Goal: Communication & Community: Participate in discussion

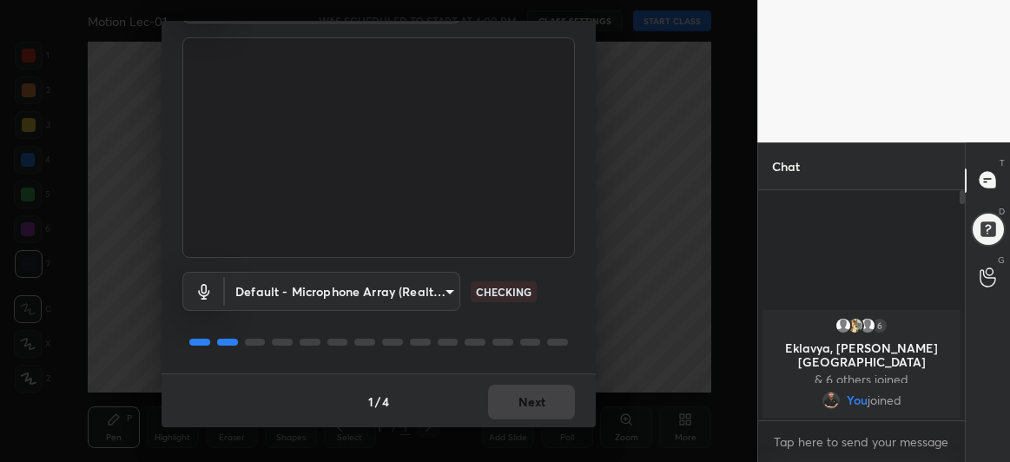
scroll to position [107, 0]
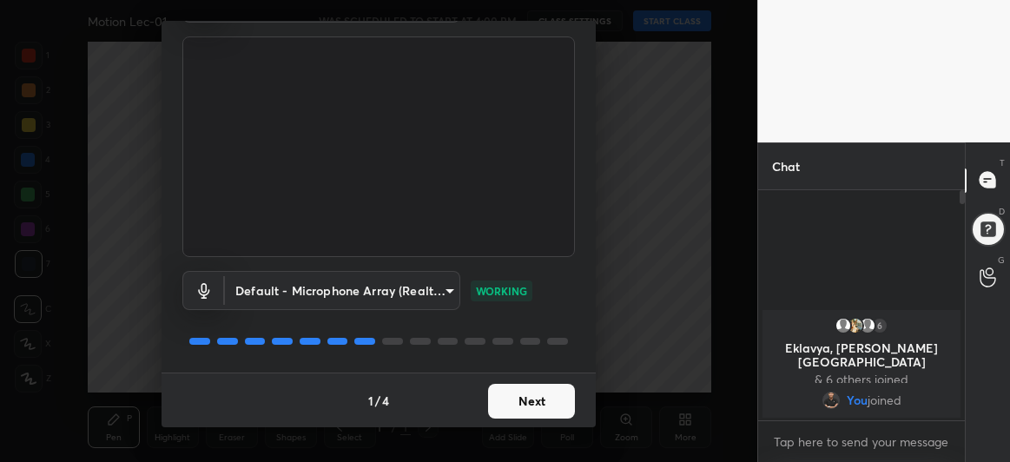
click at [522, 401] on button "Next" at bounding box center [531, 401] width 87 height 35
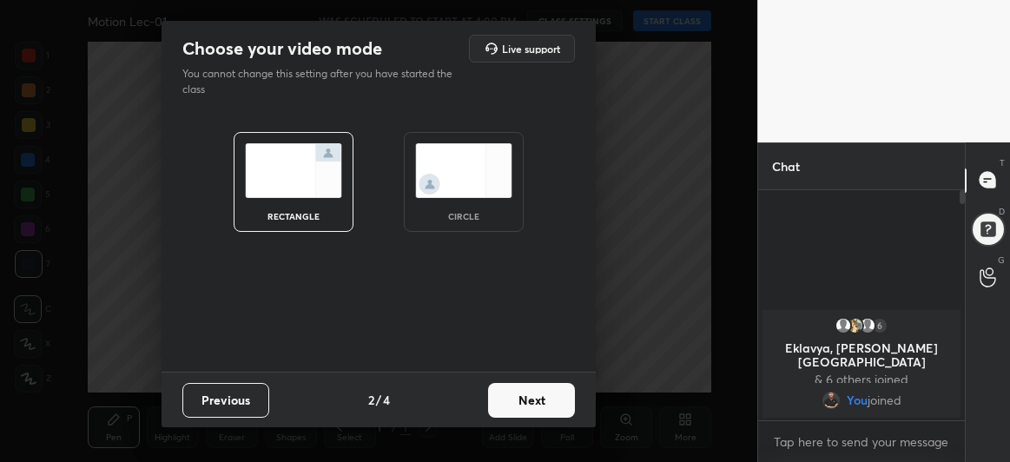
scroll to position [0, 0]
click at [537, 405] on button "Next" at bounding box center [531, 400] width 87 height 35
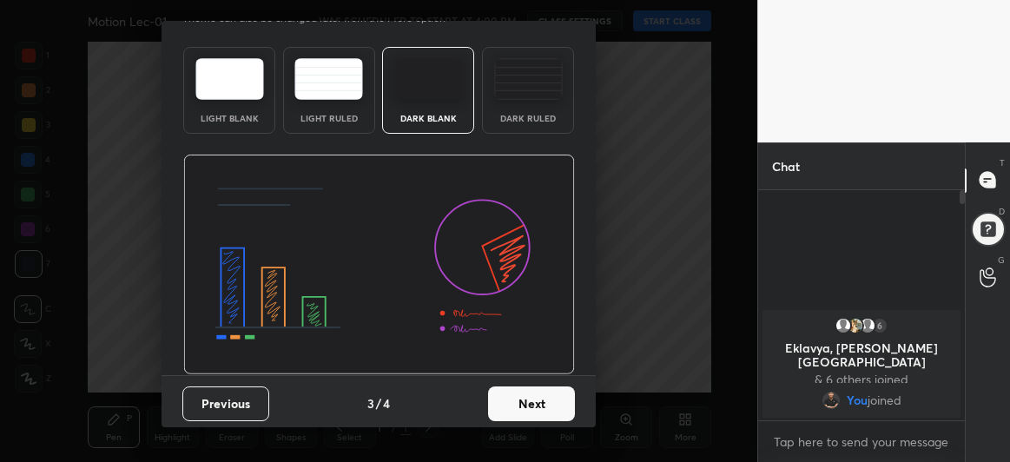
scroll to position [58, 0]
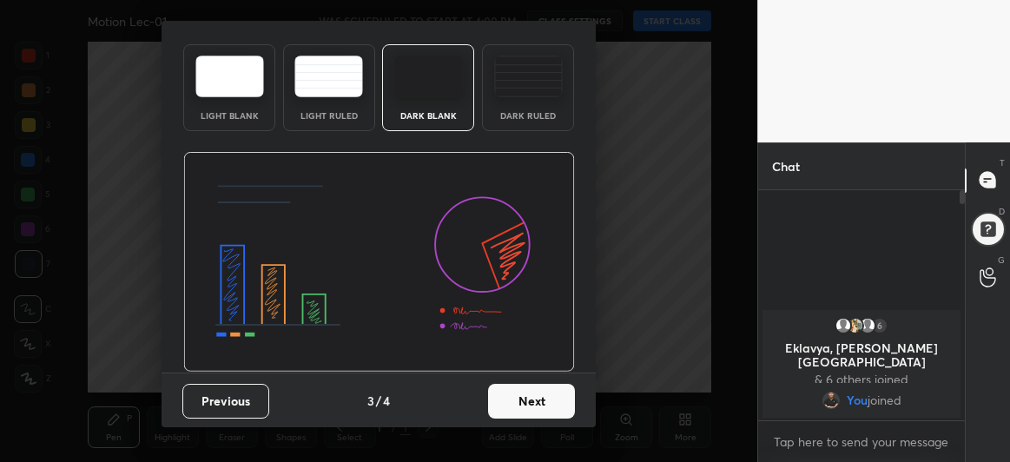
click at [518, 403] on button "Next" at bounding box center [531, 401] width 87 height 35
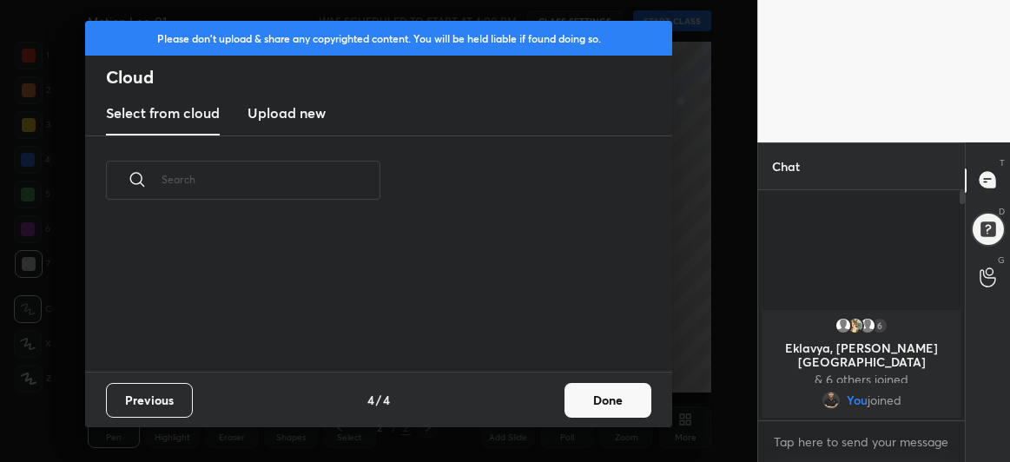
scroll to position [148, 558]
click at [605, 404] on button "Done" at bounding box center [608, 400] width 87 height 35
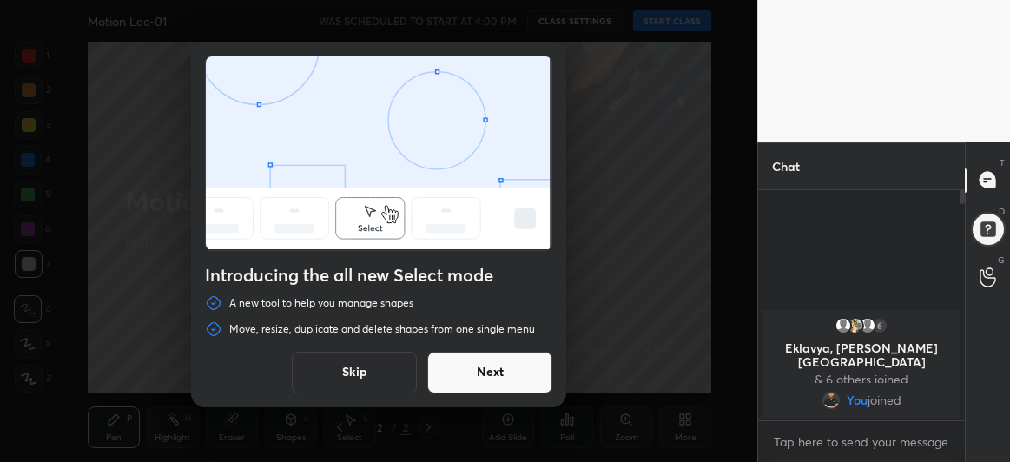
click at [512, 375] on button "Next" at bounding box center [489, 373] width 125 height 42
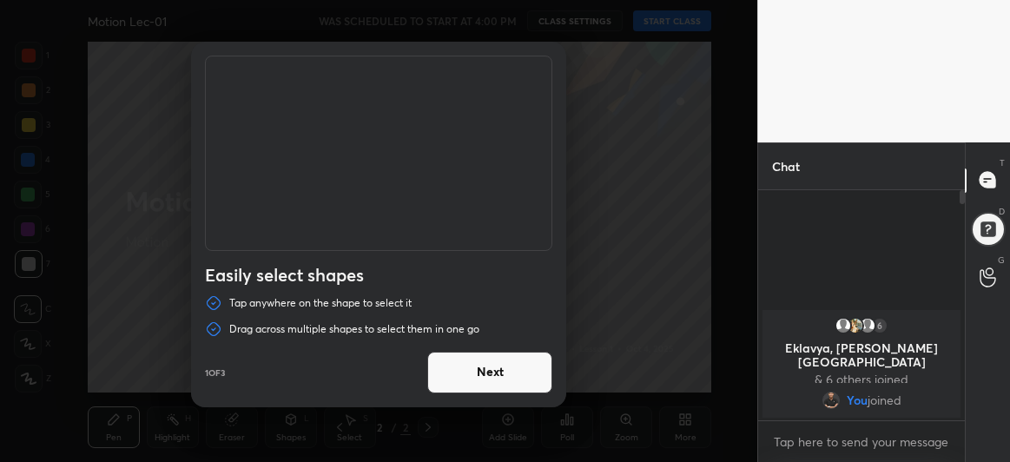
click at [512, 375] on button "Next" at bounding box center [489, 373] width 125 height 42
click at [512, 375] on button "Done" at bounding box center [489, 373] width 125 height 42
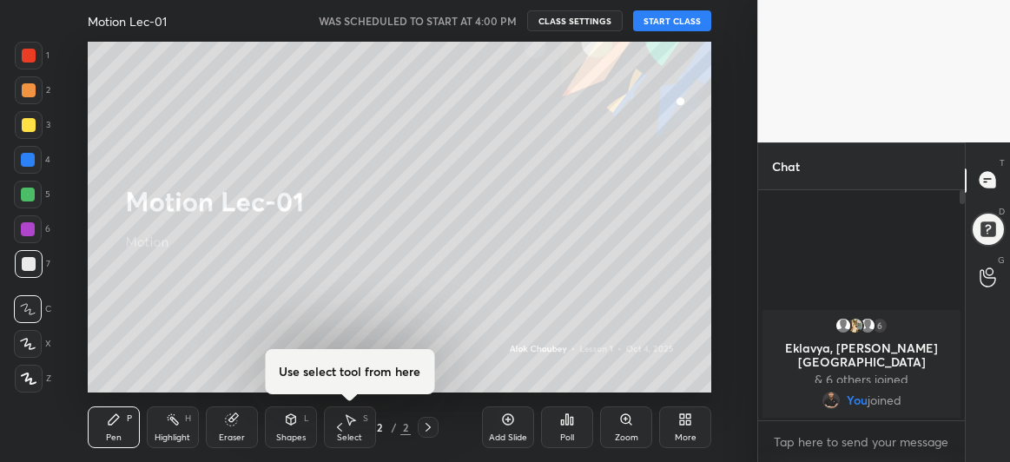
click at [668, 18] on button "START CLASS" at bounding box center [672, 20] width 78 height 21
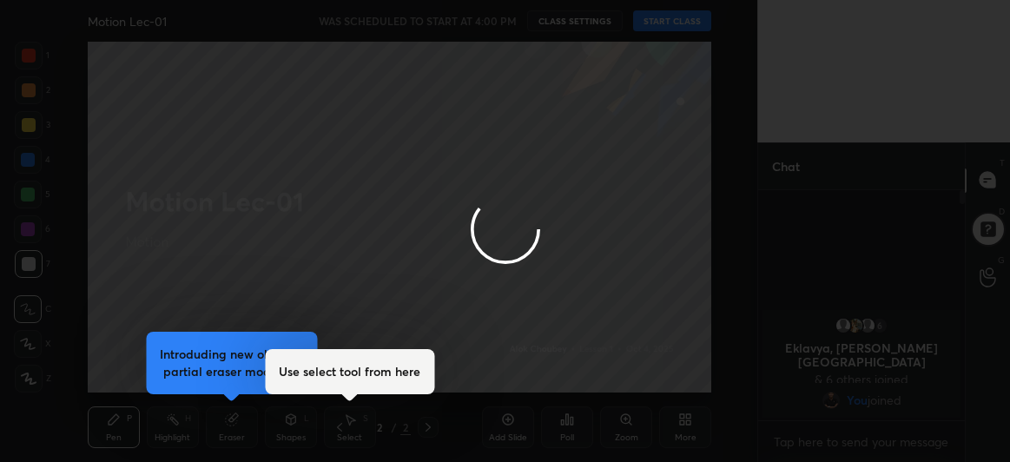
type textarea "x"
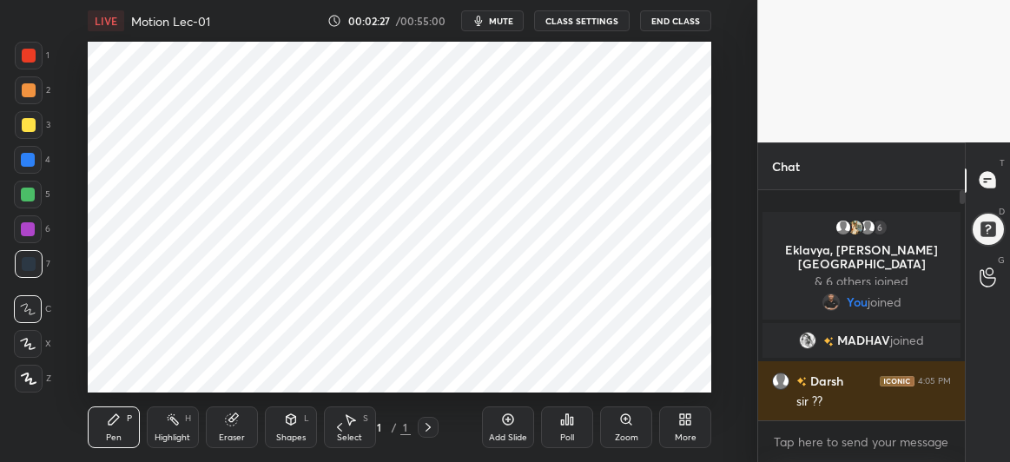
scroll to position [351, 688]
click at [507, 430] on div "Add Slide" at bounding box center [508, 428] width 52 height 42
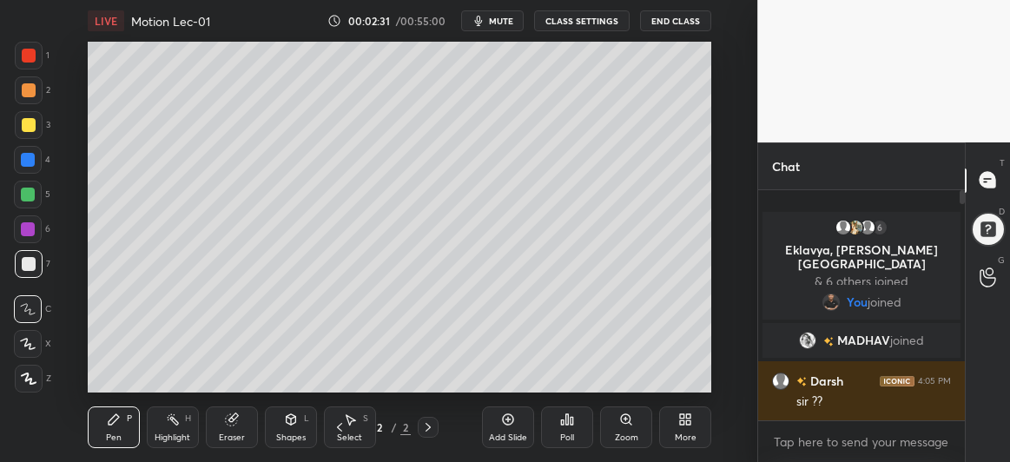
click at [39, 350] on div at bounding box center [28, 344] width 28 height 28
click at [225, 426] on icon at bounding box center [232, 420] width 14 height 14
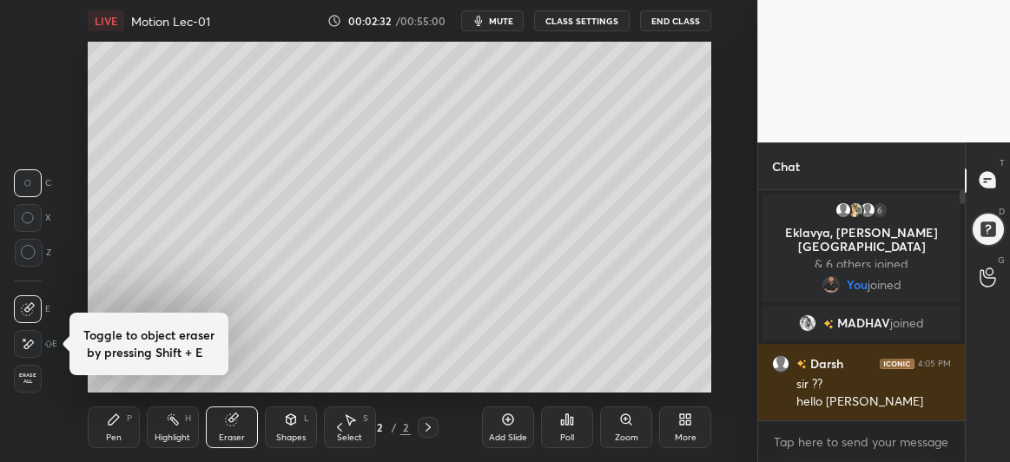
click at [30, 260] on icon at bounding box center [29, 253] width 16 height 16
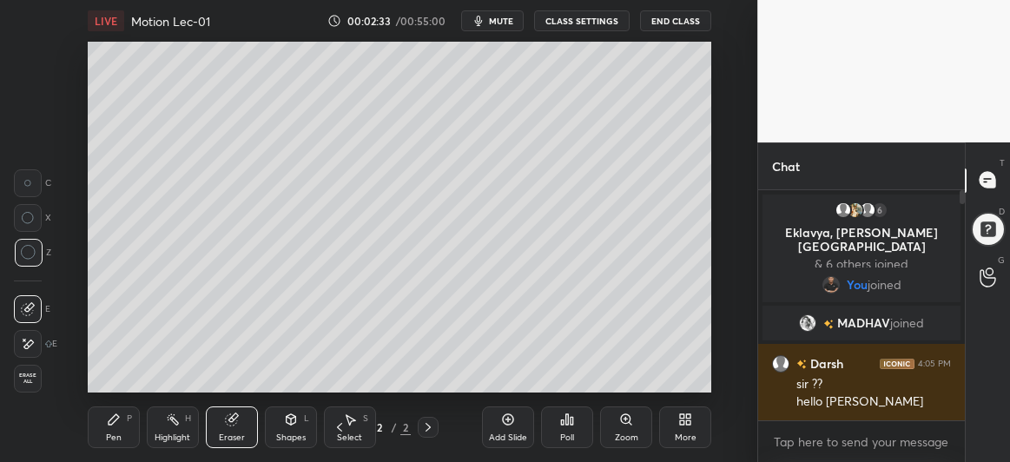
click at [108, 414] on icon at bounding box center [114, 420] width 14 height 14
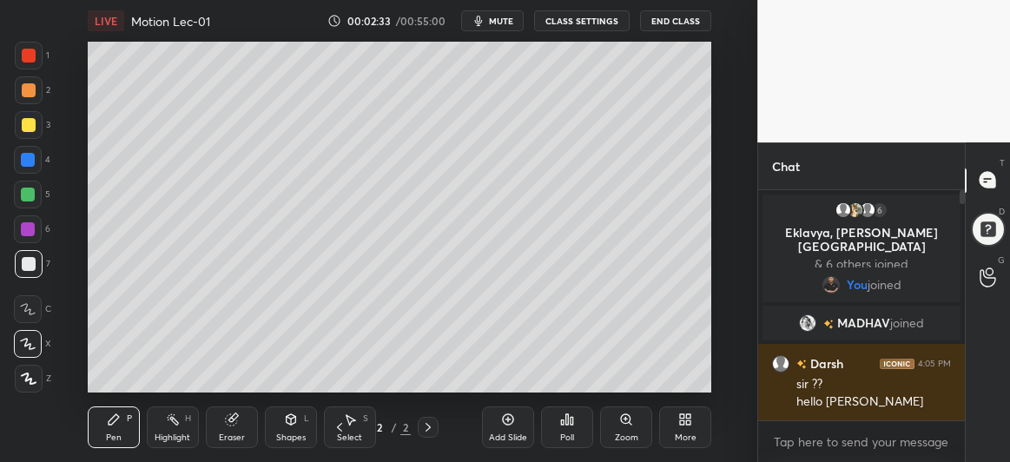
click at [31, 159] on div at bounding box center [28, 160] width 14 height 14
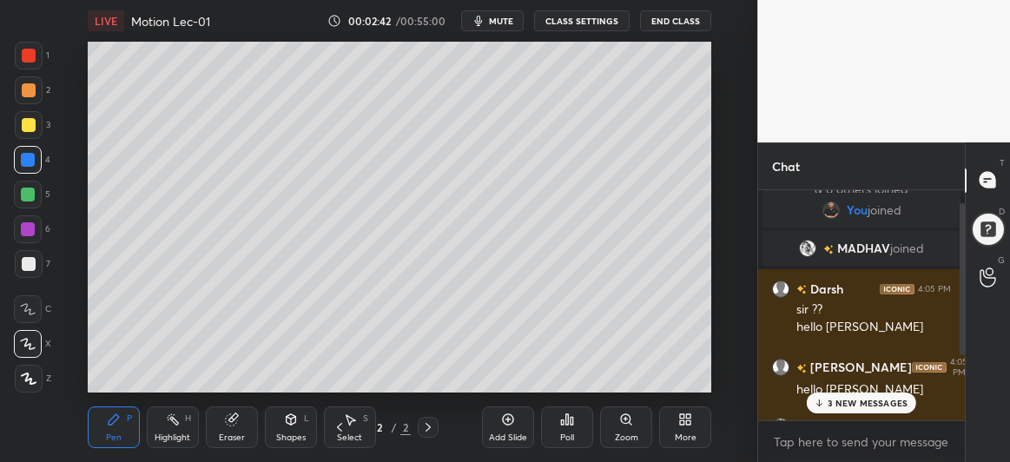
scroll to position [118, 0]
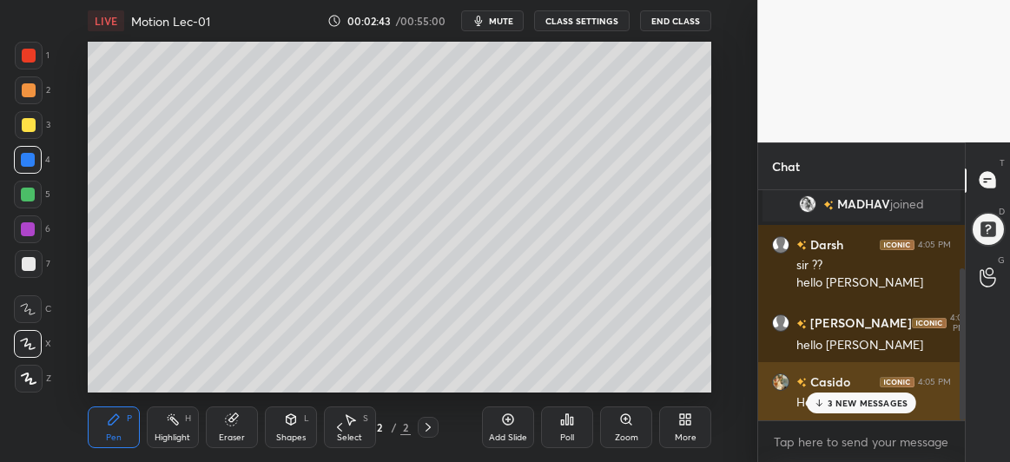
click at [835, 403] on p "3 NEW MESSAGES" at bounding box center [868, 403] width 80 height 10
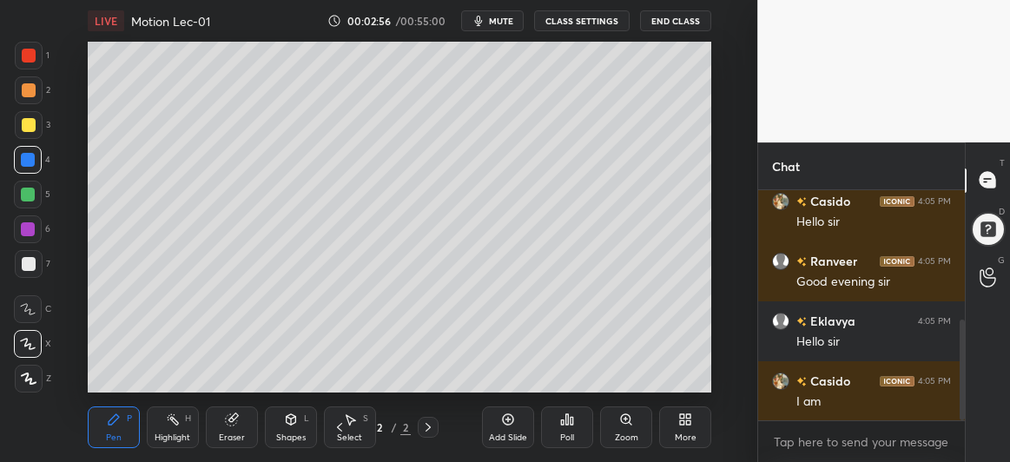
scroll to position [358, 0]
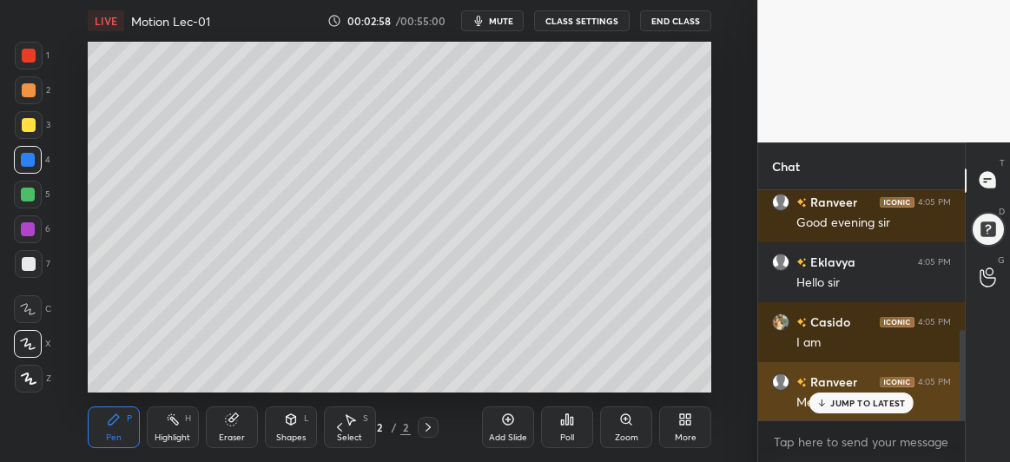
click at [853, 406] on p "JUMP TO LATEST" at bounding box center [868, 403] width 75 height 10
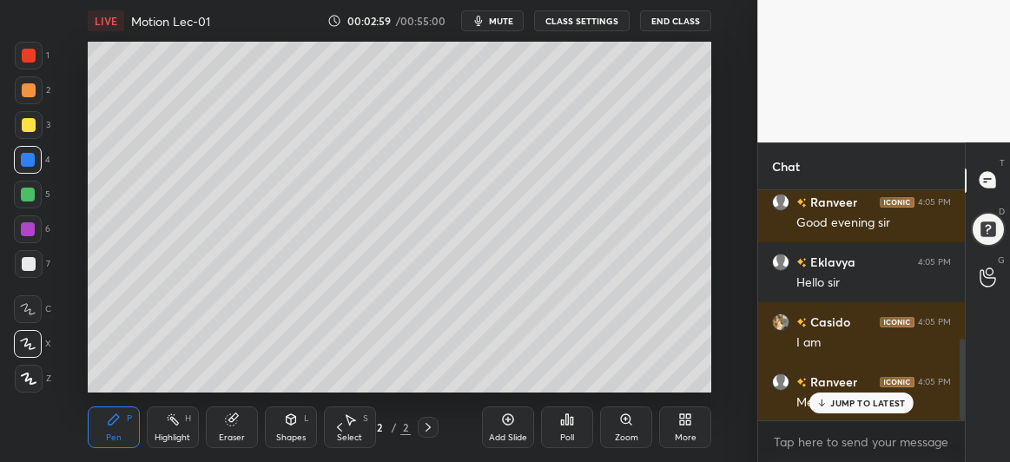
scroll to position [418, 0]
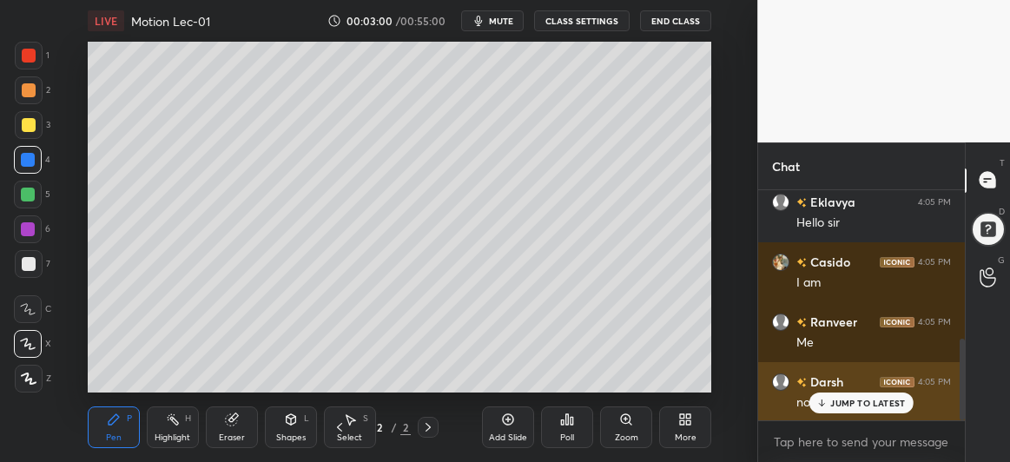
click at [838, 405] on p "JUMP TO LATEST" at bounding box center [868, 403] width 75 height 10
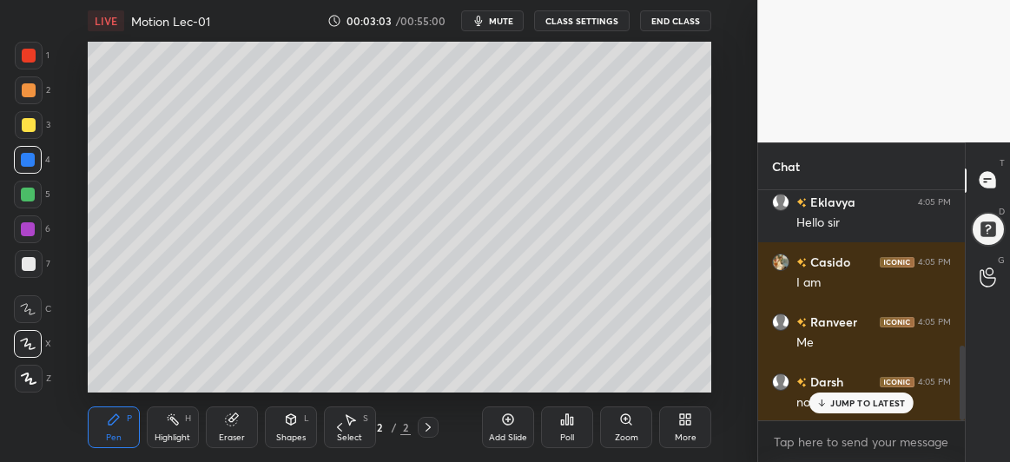
scroll to position [478, 0]
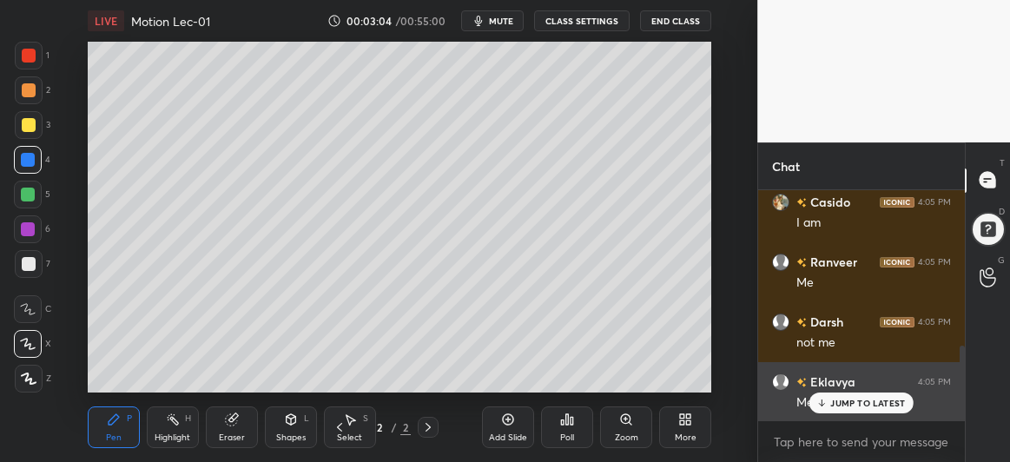
click at [857, 401] on p "JUMP TO LATEST" at bounding box center [868, 403] width 75 height 10
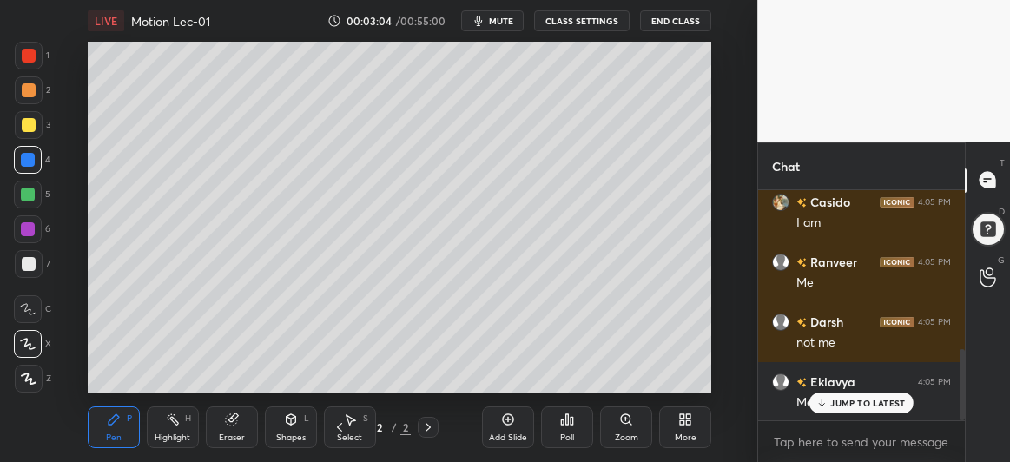
scroll to position [520, 0]
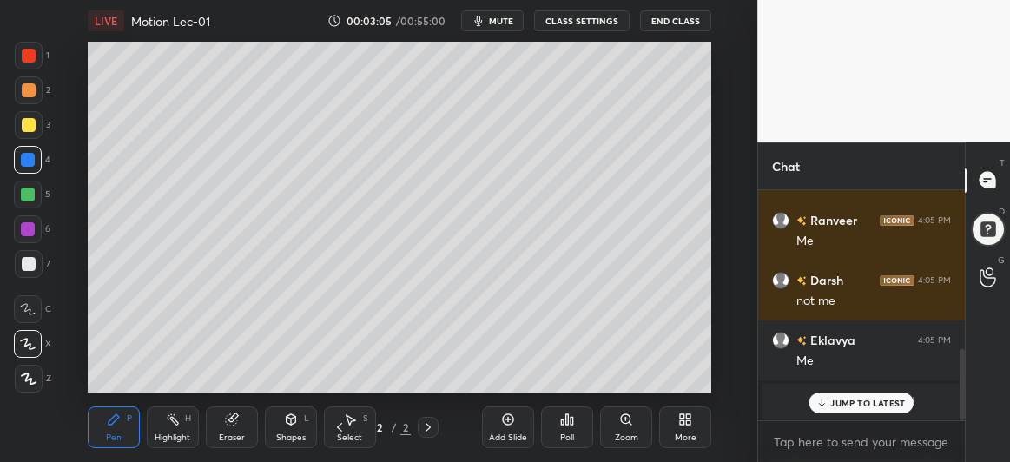
click at [850, 414] on div "[PERSON_NAME] joined" at bounding box center [862, 401] width 198 height 35
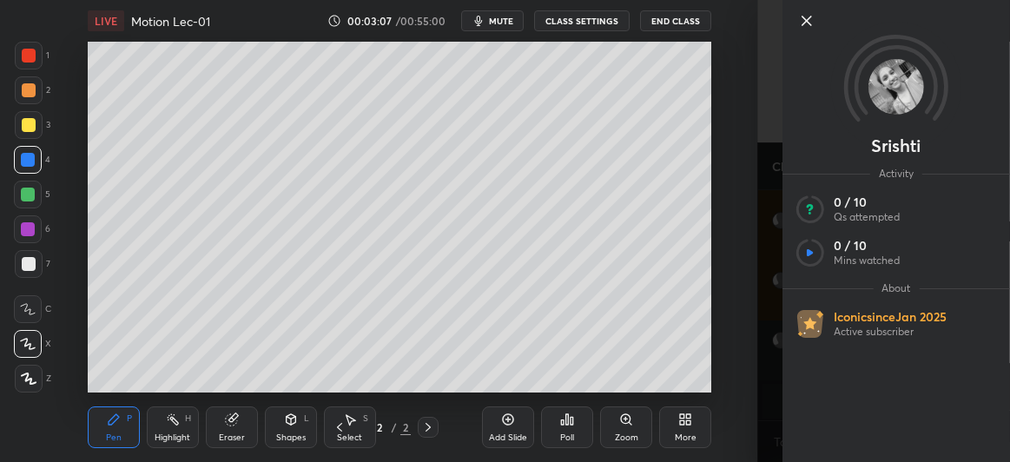
click at [805, 14] on icon at bounding box center [807, 20] width 21 height 21
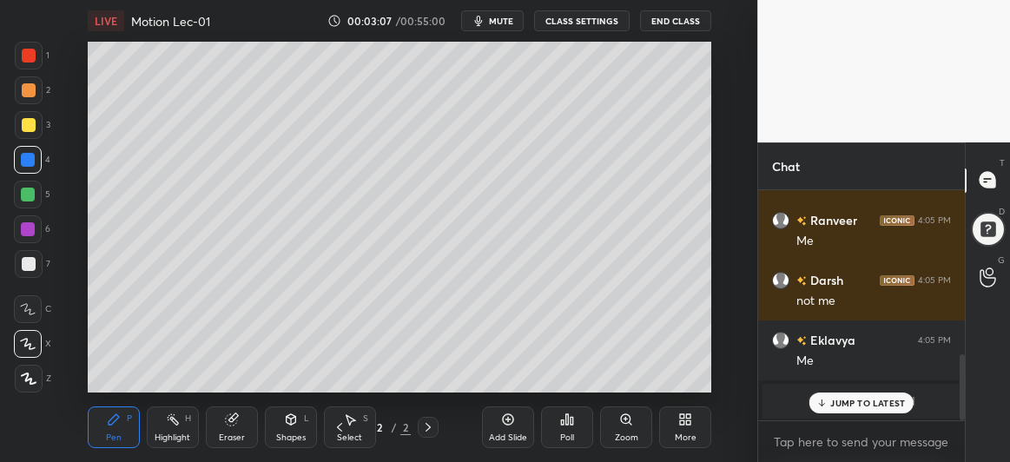
scroll to position [580, 0]
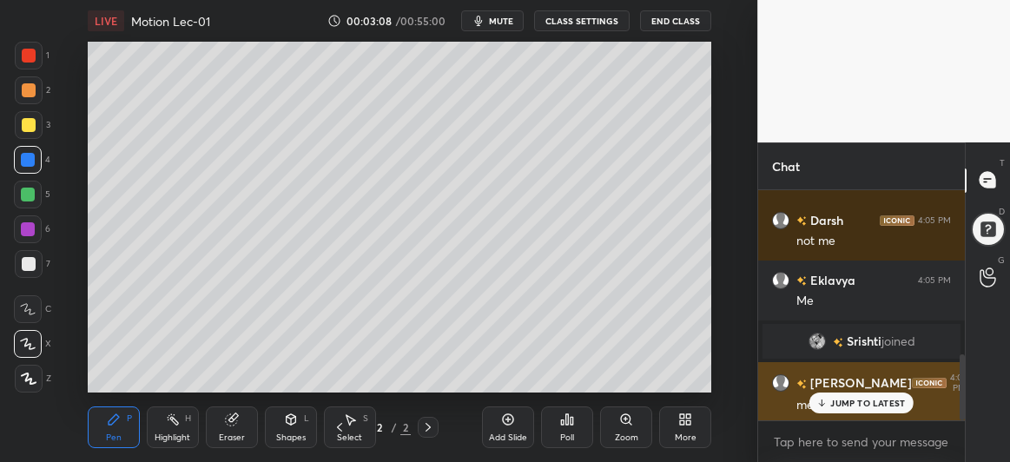
click at [843, 404] on p "JUMP TO LATEST" at bounding box center [868, 403] width 75 height 10
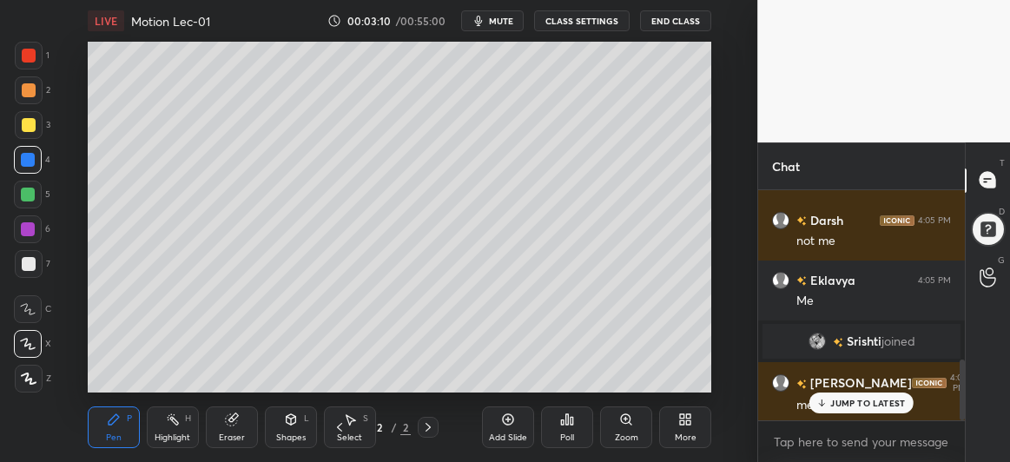
scroll to position [639, 0]
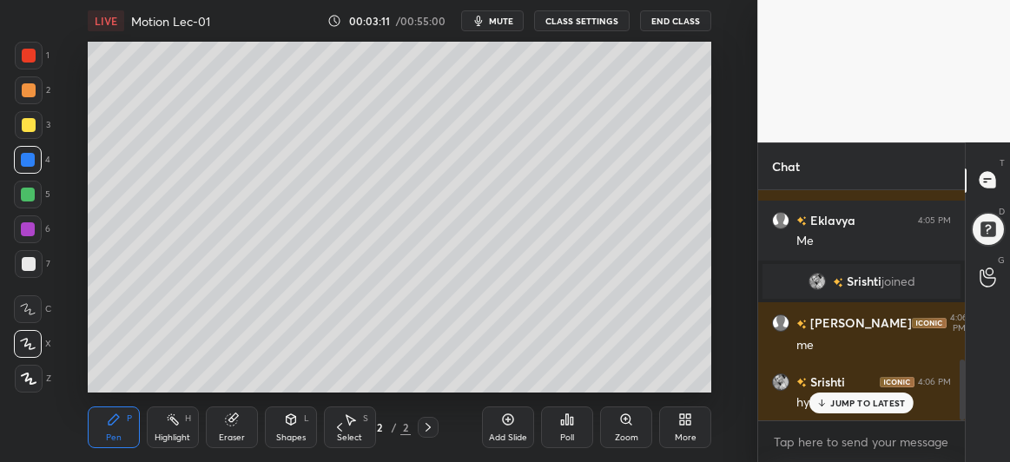
click at [858, 401] on p "JUMP TO LATEST" at bounding box center [868, 403] width 75 height 10
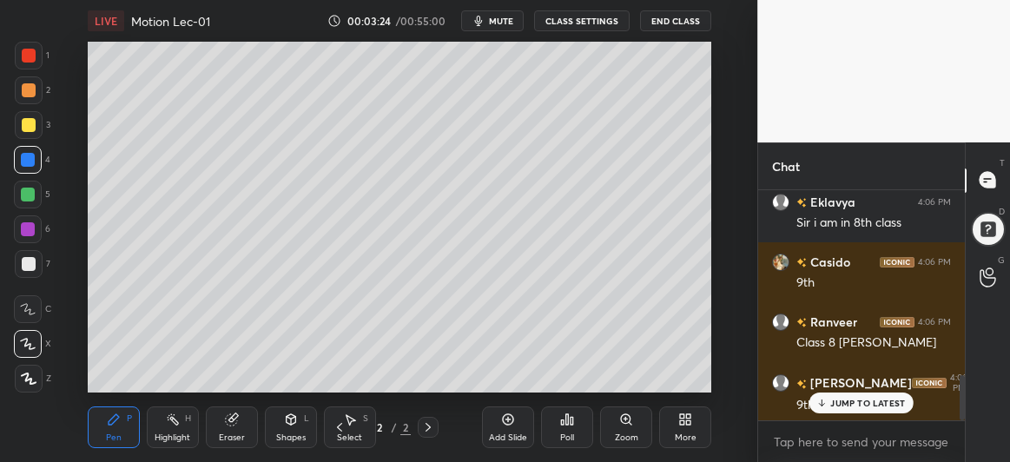
scroll to position [5, 5]
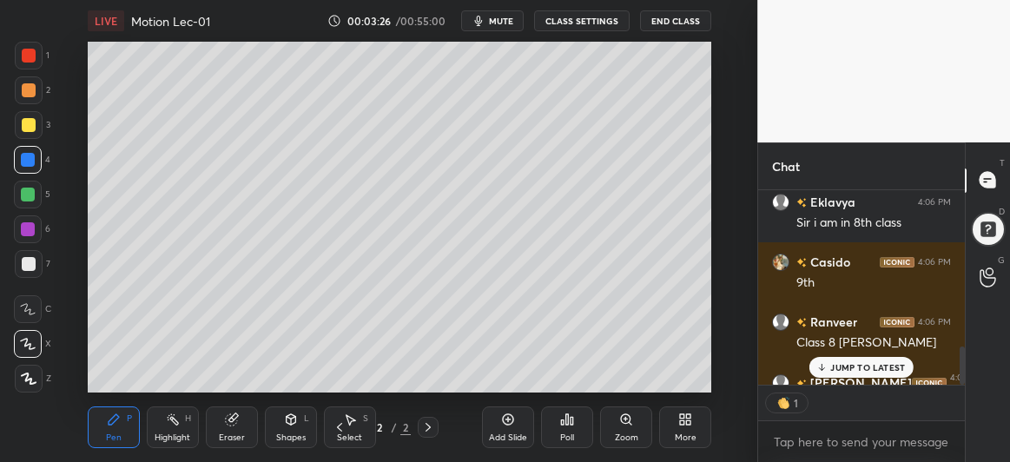
click at [28, 260] on div at bounding box center [29, 264] width 14 height 14
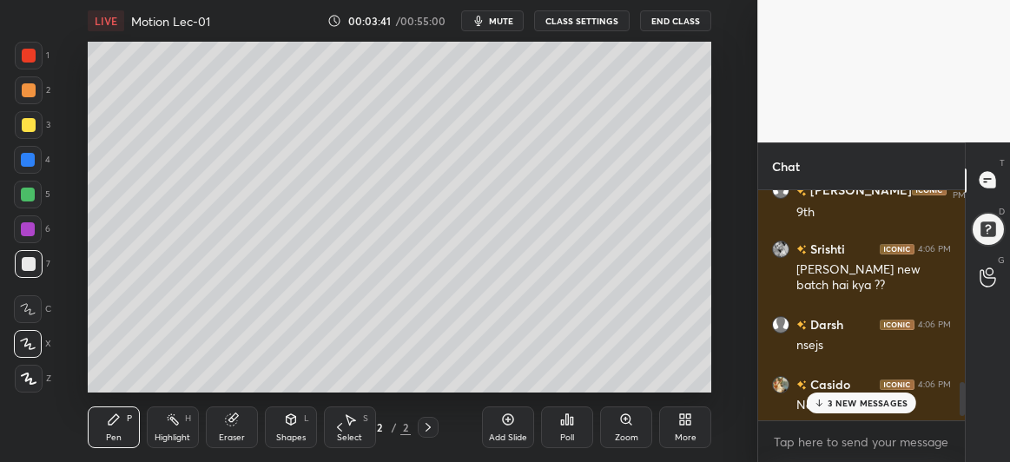
scroll to position [1152, 0]
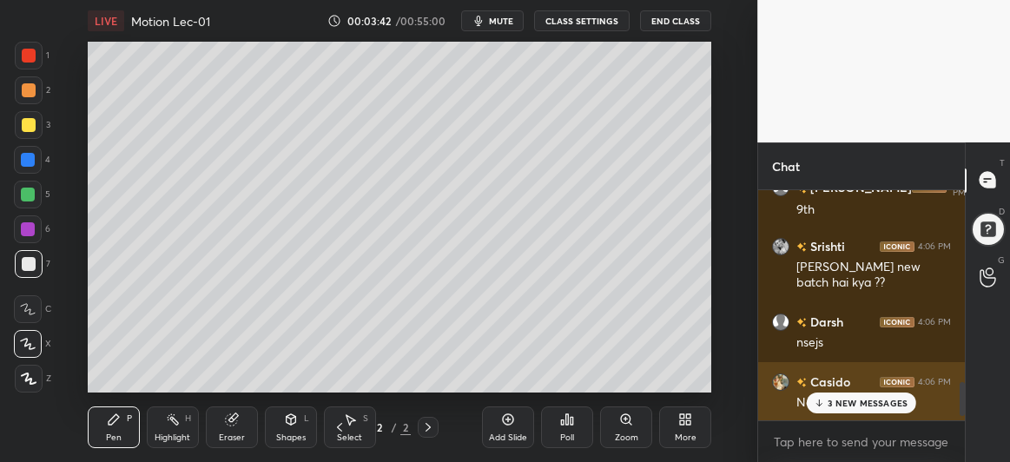
click at [845, 403] on p "3 NEW MESSAGES" at bounding box center [868, 403] width 80 height 10
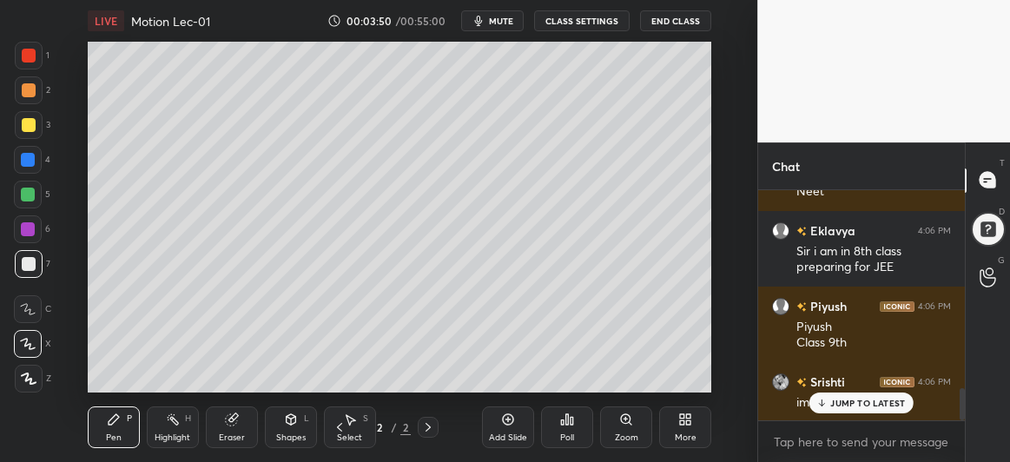
scroll to position [1423, 0]
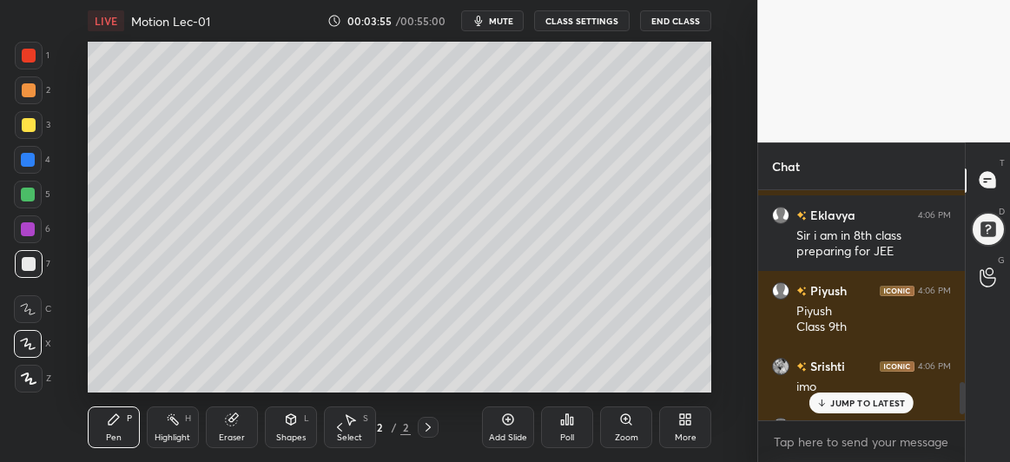
click at [837, 401] on p "JUMP TO LATEST" at bounding box center [868, 403] width 75 height 10
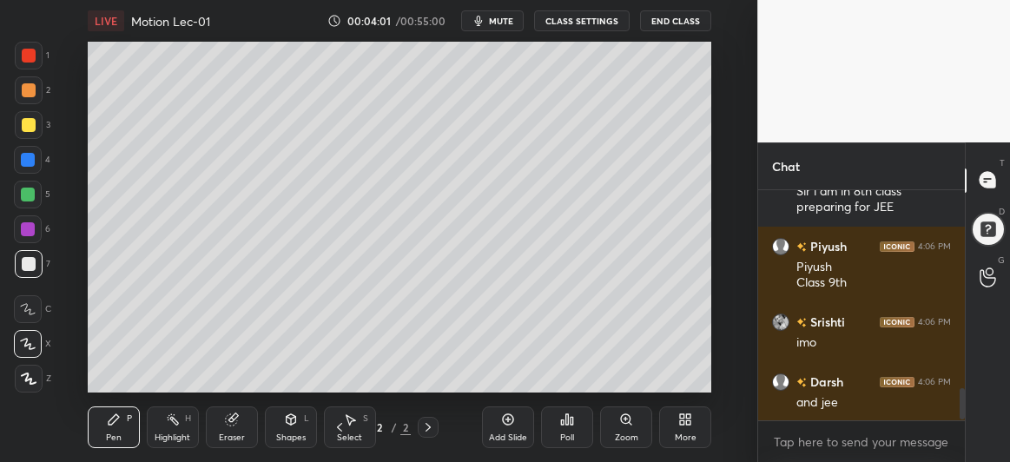
scroll to position [1483, 0]
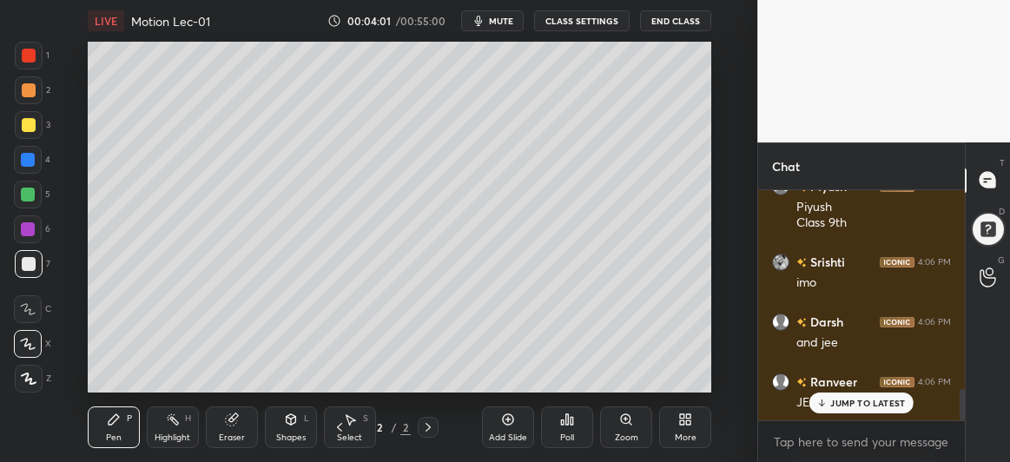
click at [838, 405] on p "JUMP TO LATEST" at bounding box center [868, 403] width 75 height 10
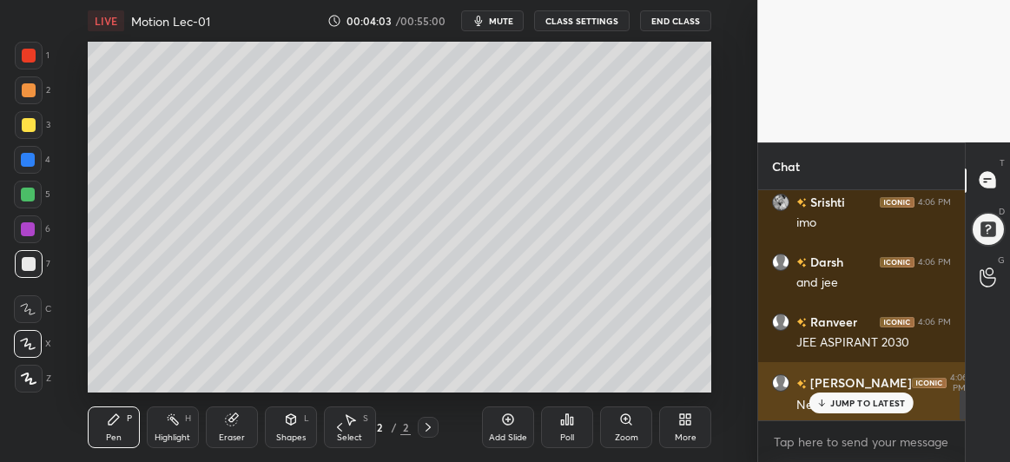
click at [847, 404] on p "JUMP TO LATEST" at bounding box center [868, 403] width 75 height 10
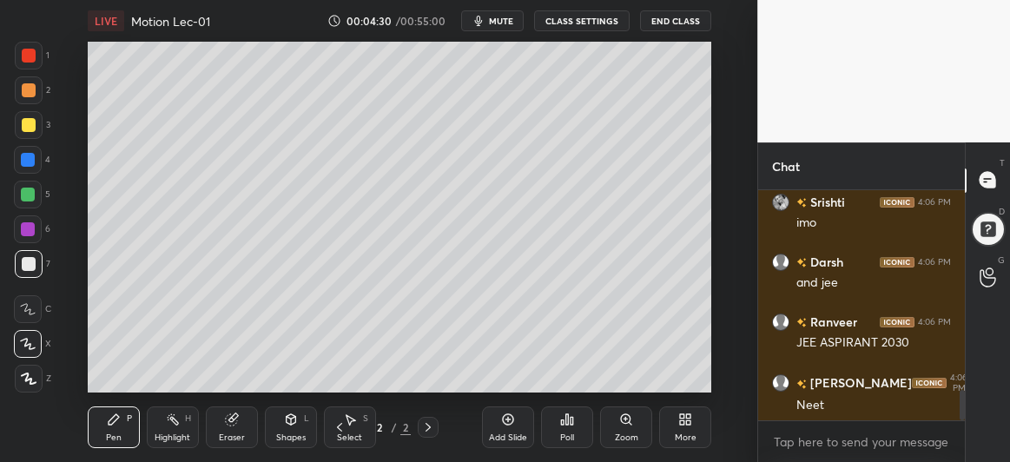
click at [36, 190] on div at bounding box center [28, 195] width 28 height 28
click at [282, 421] on div "Shapes L" at bounding box center [291, 428] width 52 height 42
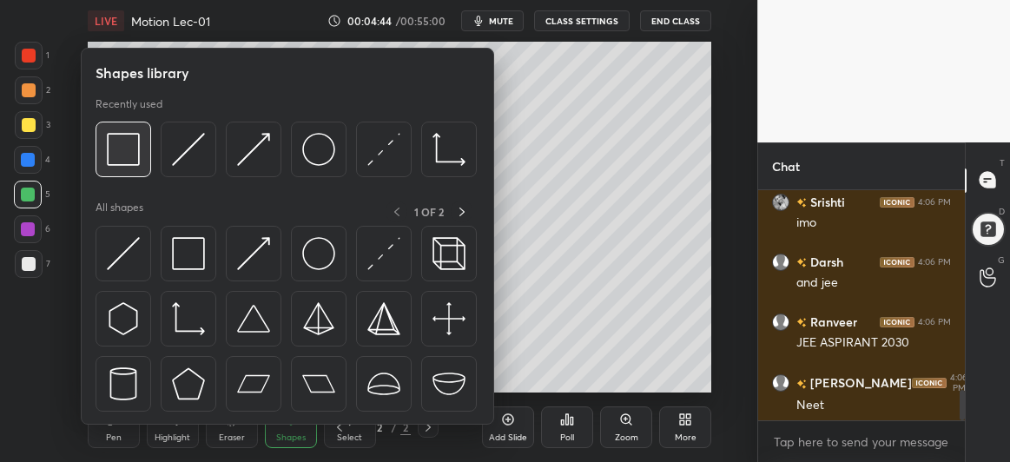
click at [129, 156] on img at bounding box center [123, 149] width 33 height 33
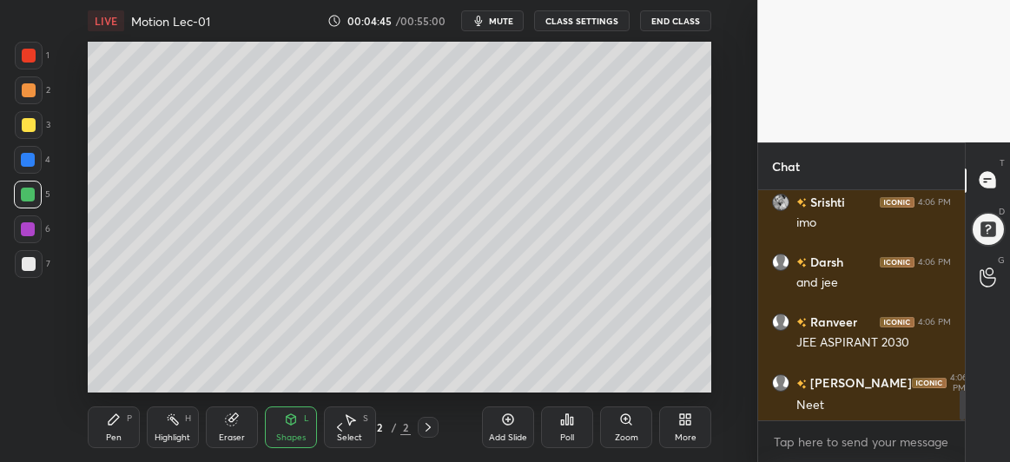
click at [31, 162] on div at bounding box center [28, 160] width 14 height 14
click at [33, 226] on div at bounding box center [28, 229] width 14 height 14
click at [107, 434] on div "Pen" at bounding box center [114, 438] width 16 height 9
click at [34, 122] on div at bounding box center [29, 125] width 14 height 14
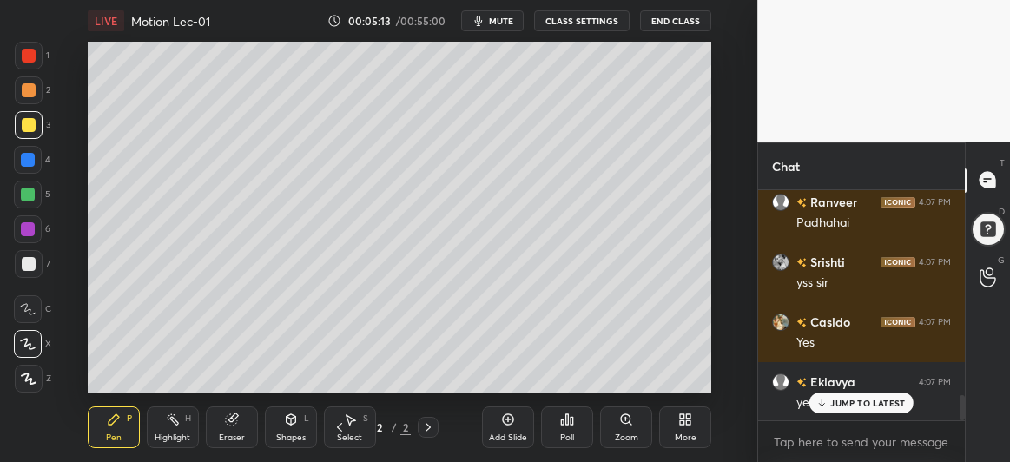
scroll to position [1903, 0]
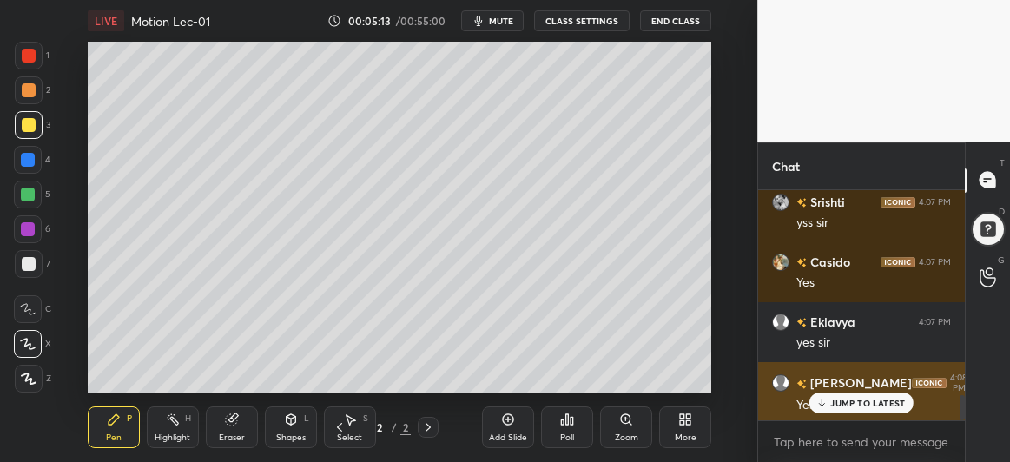
click at [843, 404] on p "JUMP TO LATEST" at bounding box center [868, 403] width 75 height 10
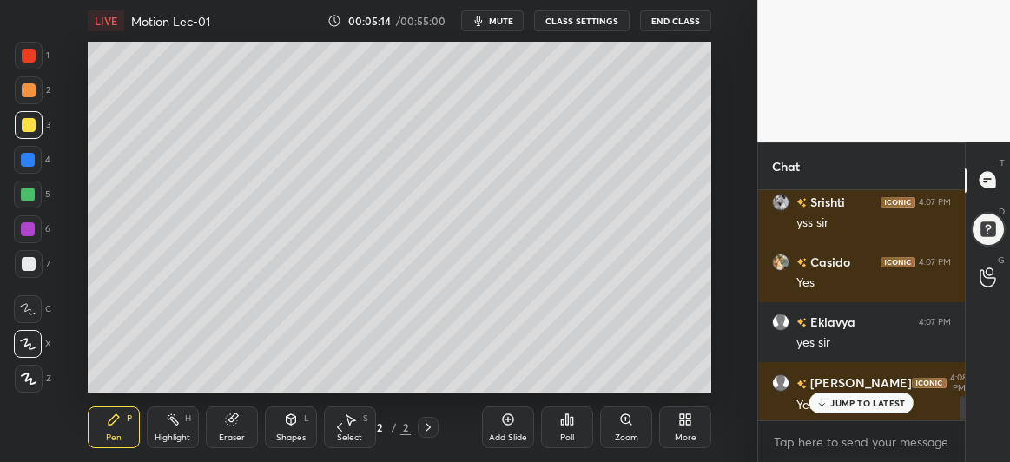
scroll to position [1963, 0]
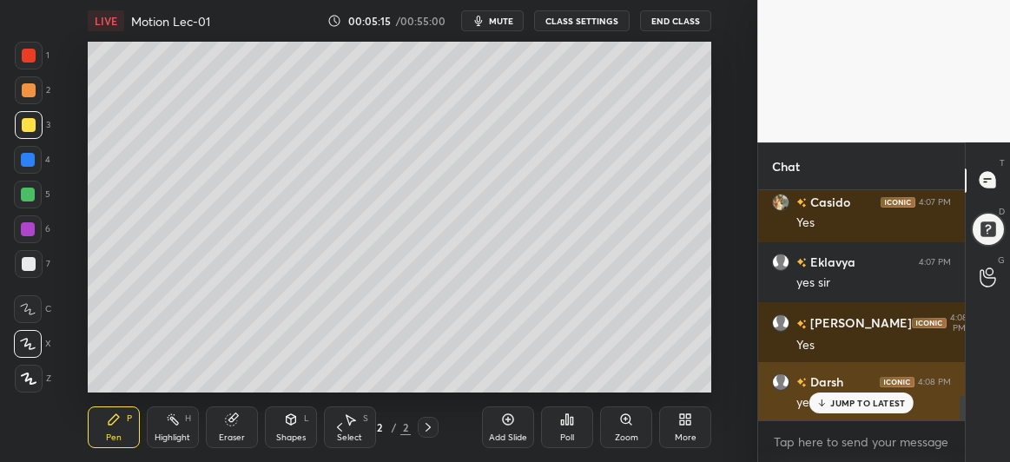
click at [833, 399] on p "JUMP TO LATEST" at bounding box center [868, 403] width 75 height 10
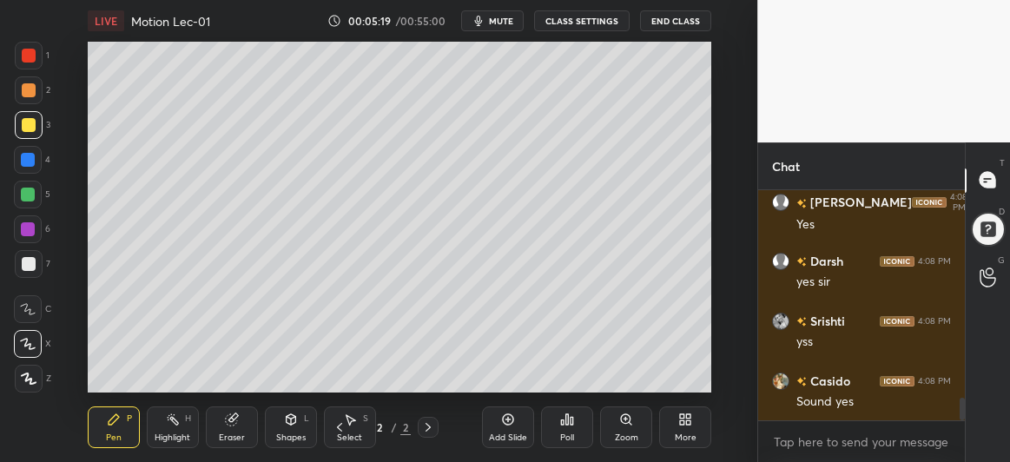
scroll to position [2143, 0]
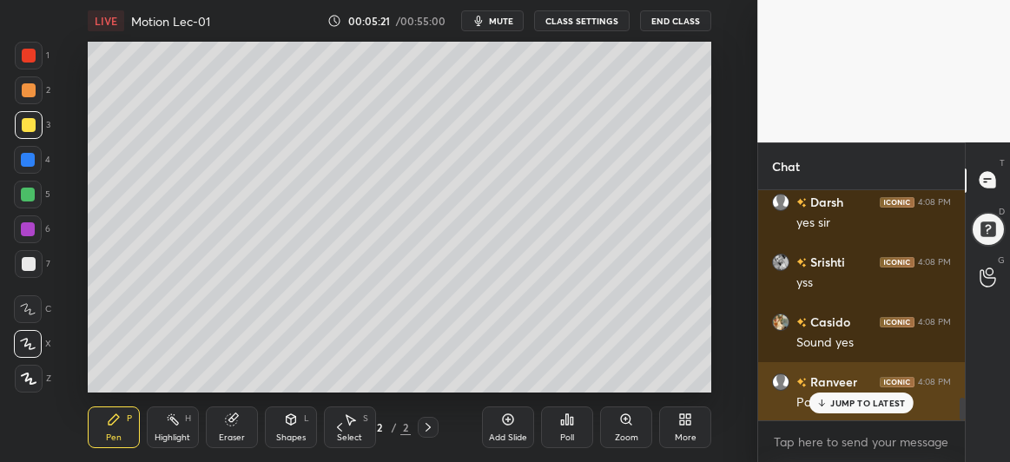
click at [838, 400] on p "JUMP TO LATEST" at bounding box center [868, 403] width 75 height 10
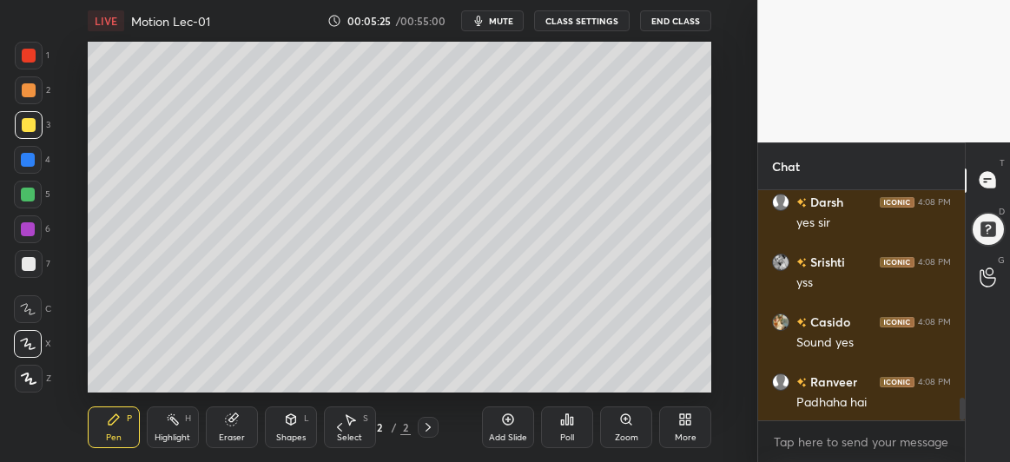
scroll to position [2160, 0]
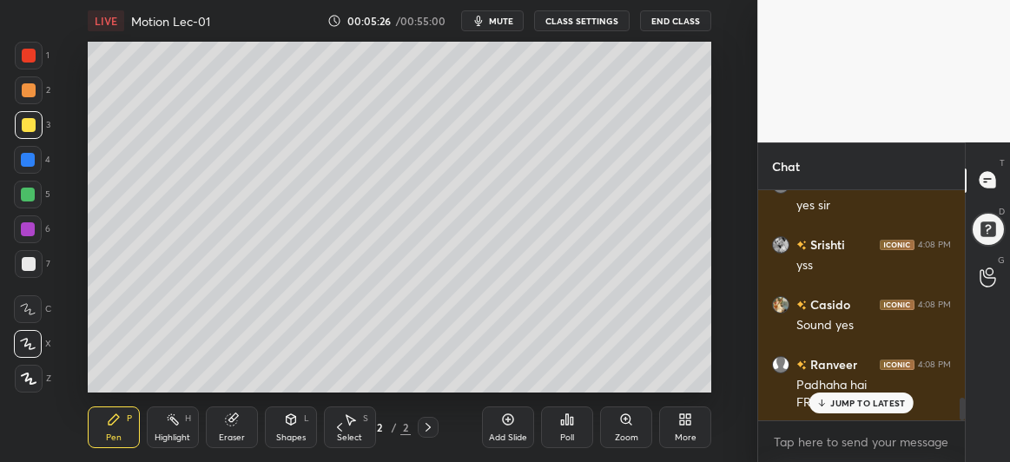
click at [838, 407] on p "JUMP TO LATEST" at bounding box center [868, 403] width 75 height 10
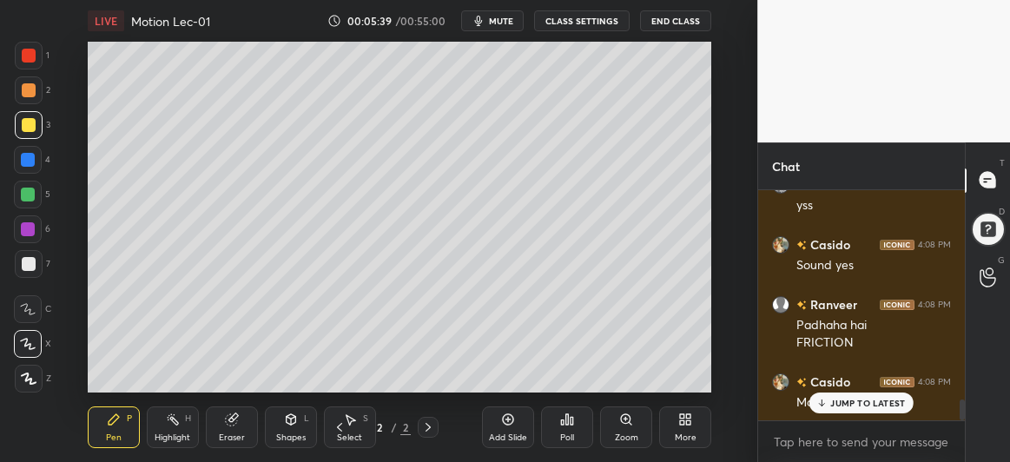
scroll to position [2280, 0]
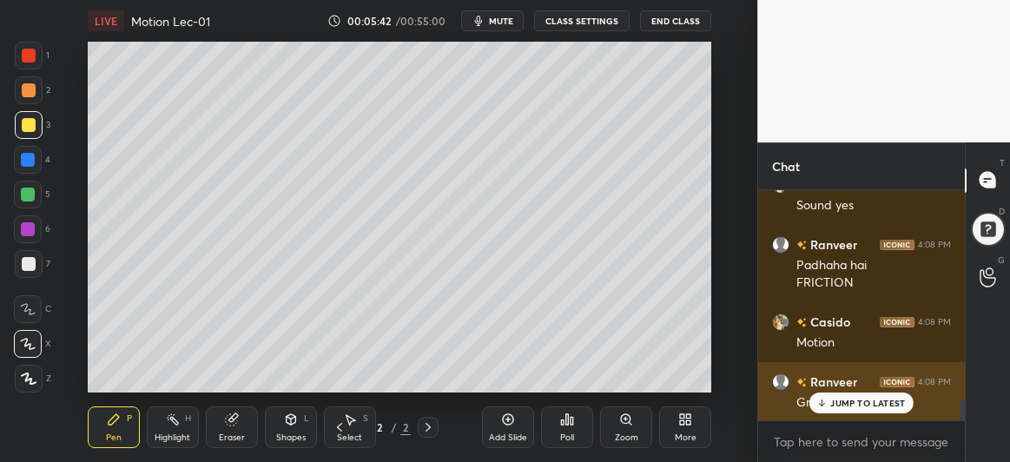
click at [859, 402] on p "JUMP TO LATEST" at bounding box center [868, 403] width 75 height 10
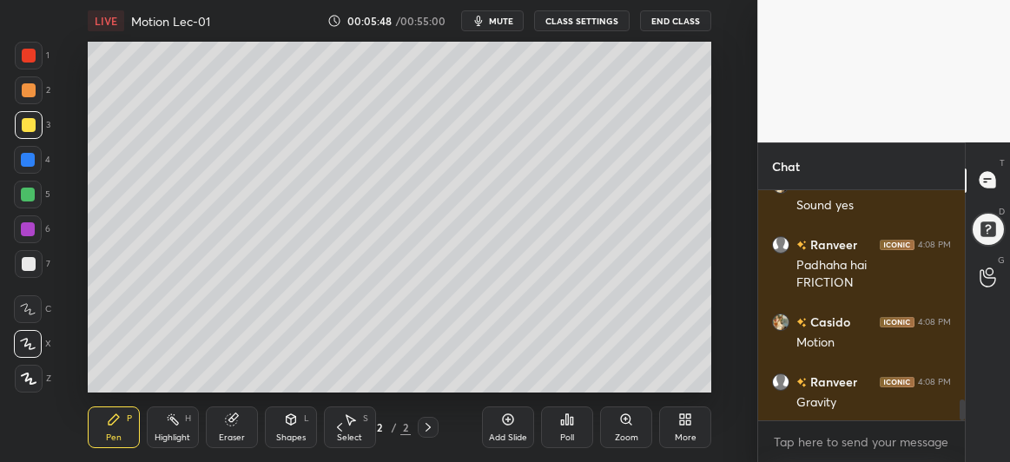
scroll to position [2322, 0]
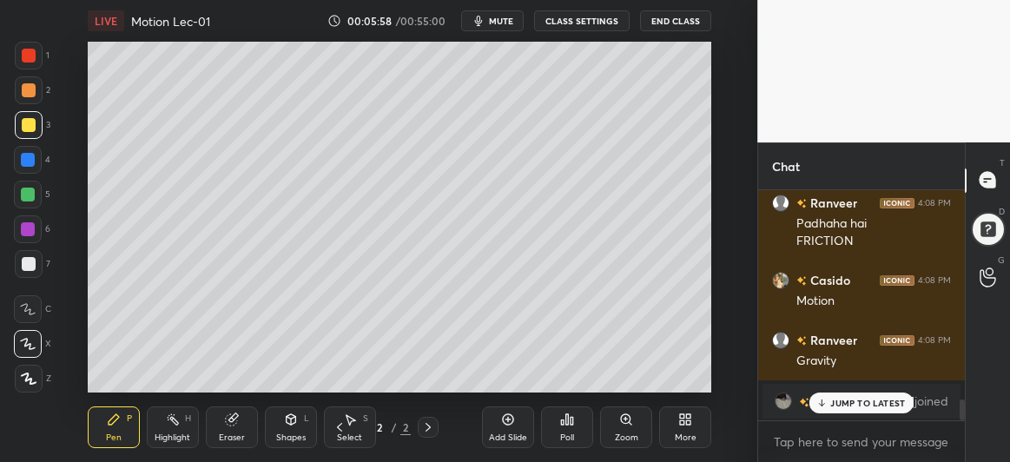
click at [842, 406] on p "JUMP TO LATEST" at bounding box center [868, 403] width 75 height 10
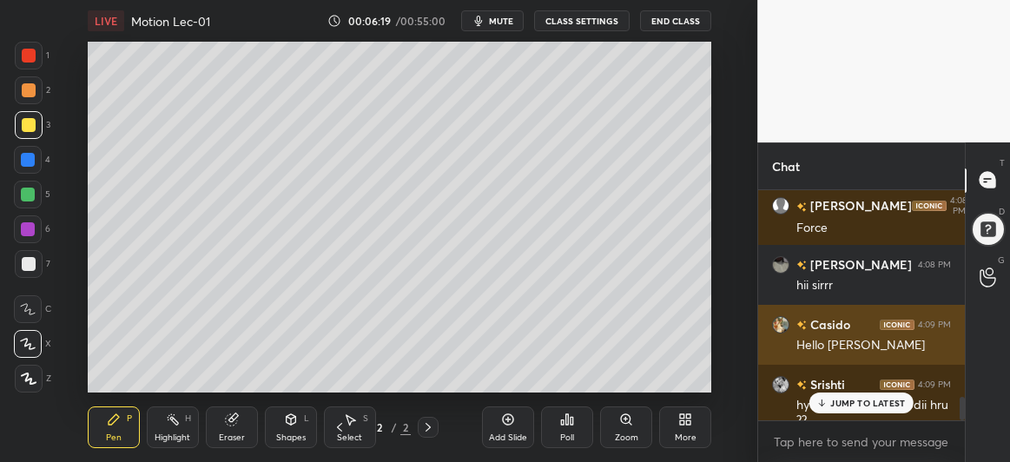
scroll to position [2064, 0]
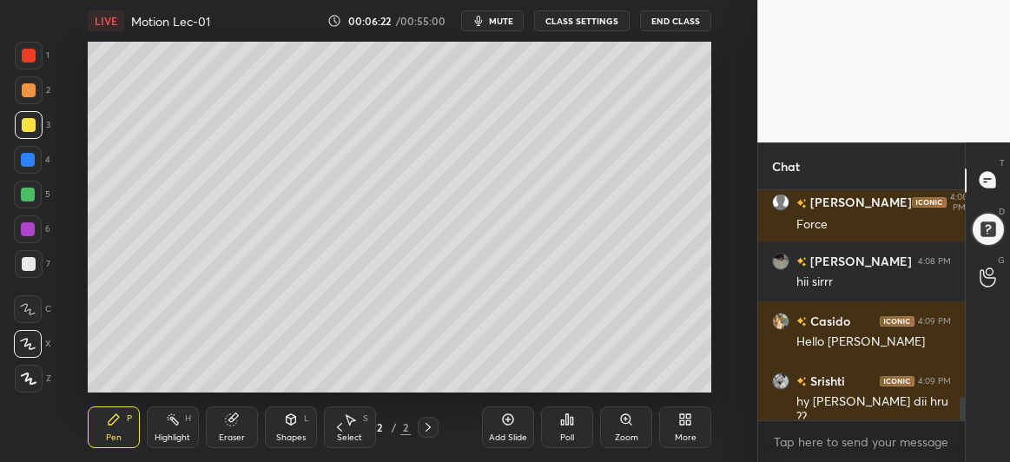
click at [23, 268] on div at bounding box center [29, 264] width 14 height 14
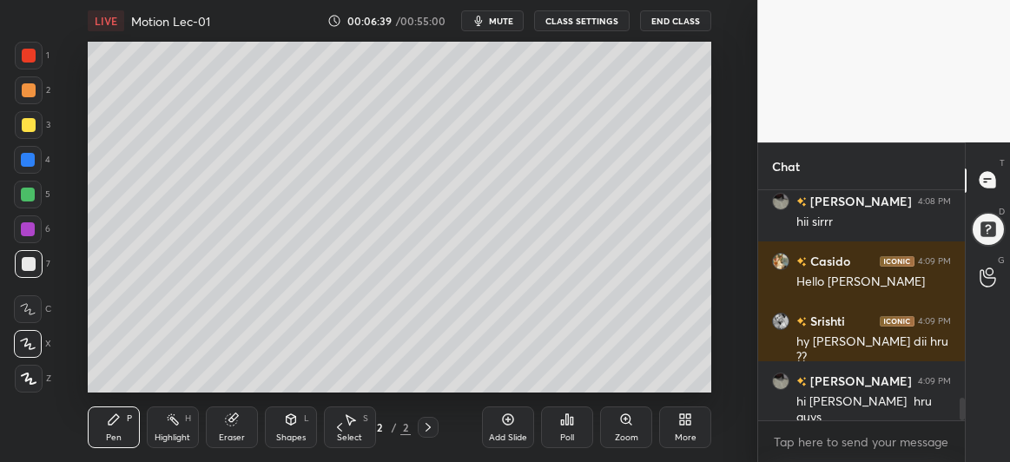
scroll to position [2183, 0]
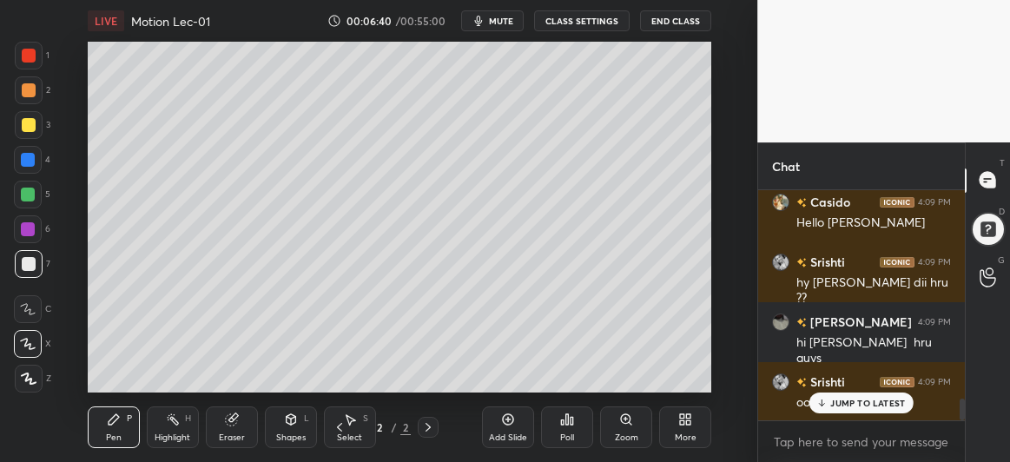
click at [831, 404] on p "JUMP TO LATEST" at bounding box center [868, 403] width 75 height 10
click at [23, 192] on div at bounding box center [28, 195] width 14 height 14
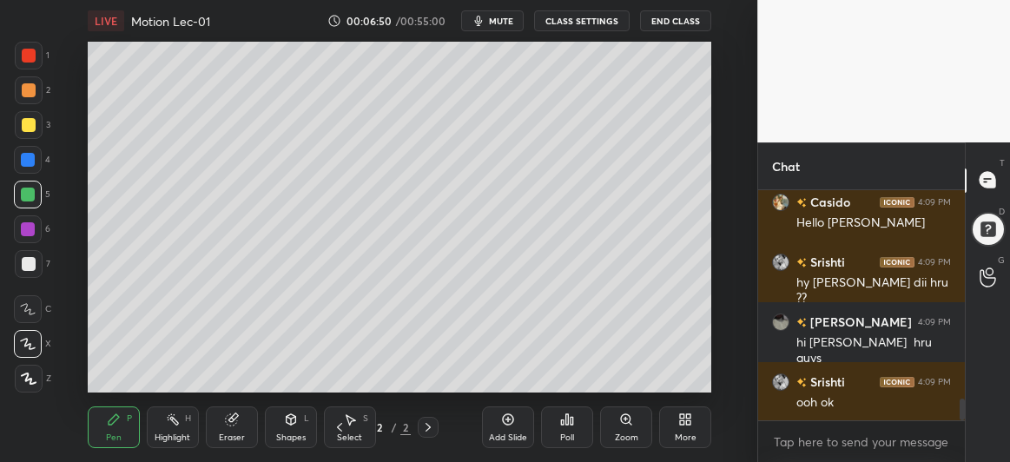
click at [31, 159] on div at bounding box center [28, 160] width 14 height 14
click at [23, 195] on div at bounding box center [28, 195] width 14 height 14
click at [26, 129] on div at bounding box center [29, 125] width 14 height 14
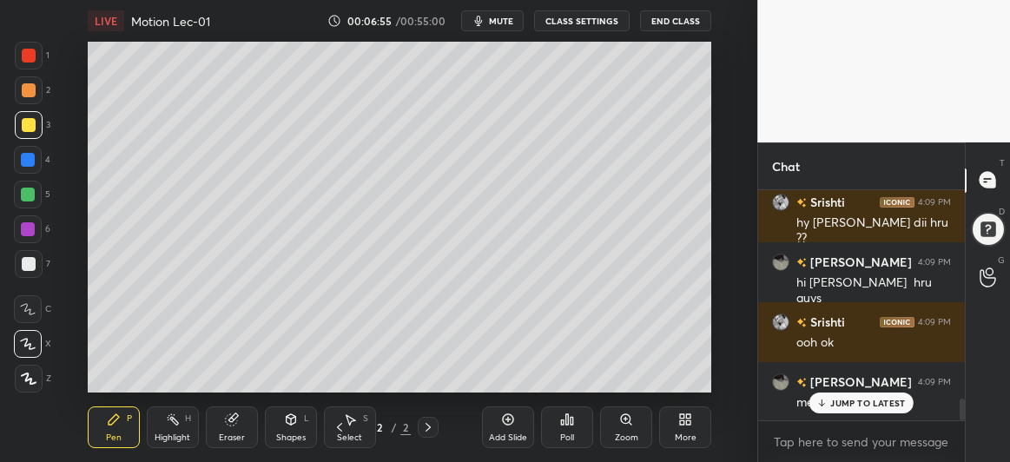
click at [25, 275] on div at bounding box center [29, 264] width 28 height 28
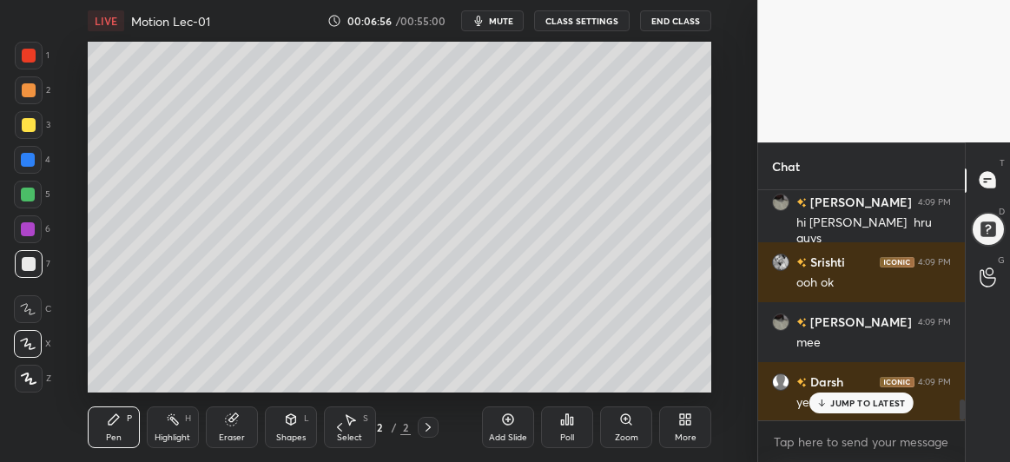
click at [872, 405] on p "JUMP TO LATEST" at bounding box center [868, 403] width 75 height 10
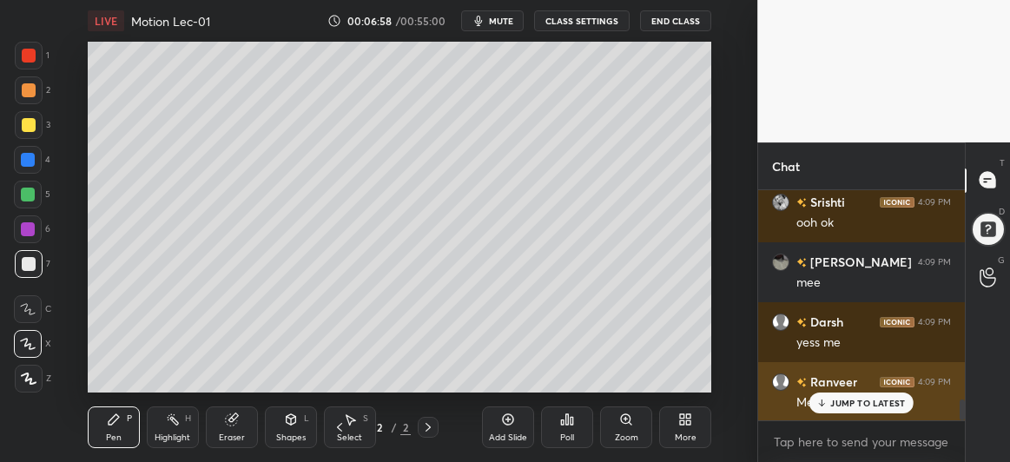
click at [838, 409] on div "JUMP TO LATEST" at bounding box center [862, 403] width 104 height 21
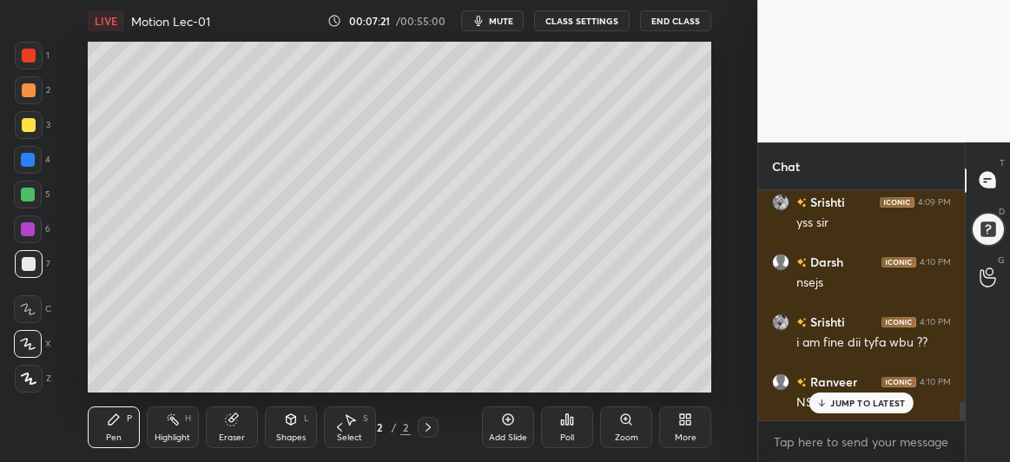
scroll to position [2662, 0]
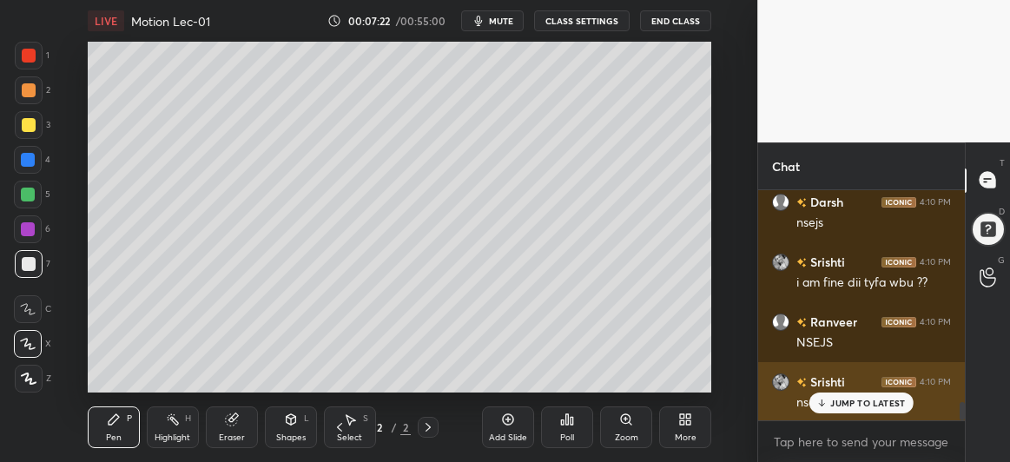
click at [868, 407] on p "JUMP TO LATEST" at bounding box center [868, 403] width 75 height 10
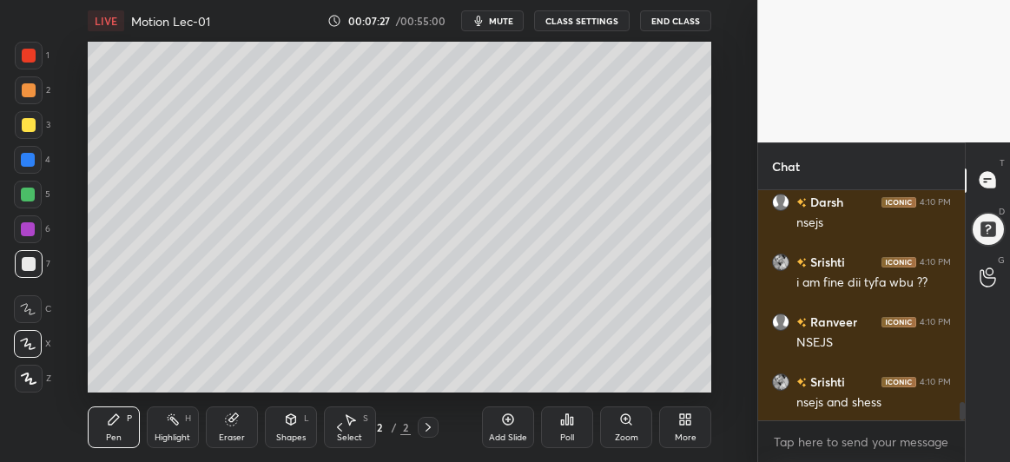
scroll to position [2722, 0]
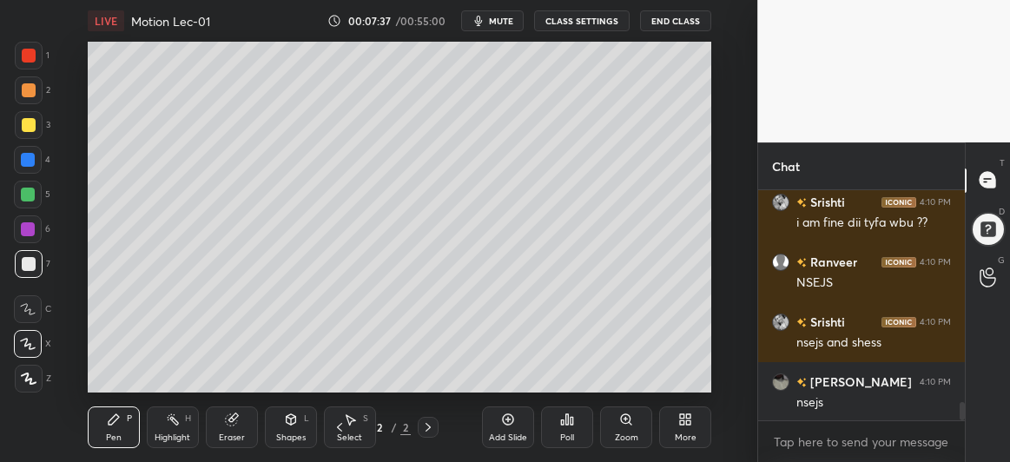
click at [30, 117] on div at bounding box center [29, 125] width 28 height 28
click at [507, 432] on div "Add Slide" at bounding box center [508, 428] width 52 height 42
click at [31, 196] on div at bounding box center [28, 195] width 14 height 14
click at [31, 158] on div at bounding box center [28, 160] width 14 height 14
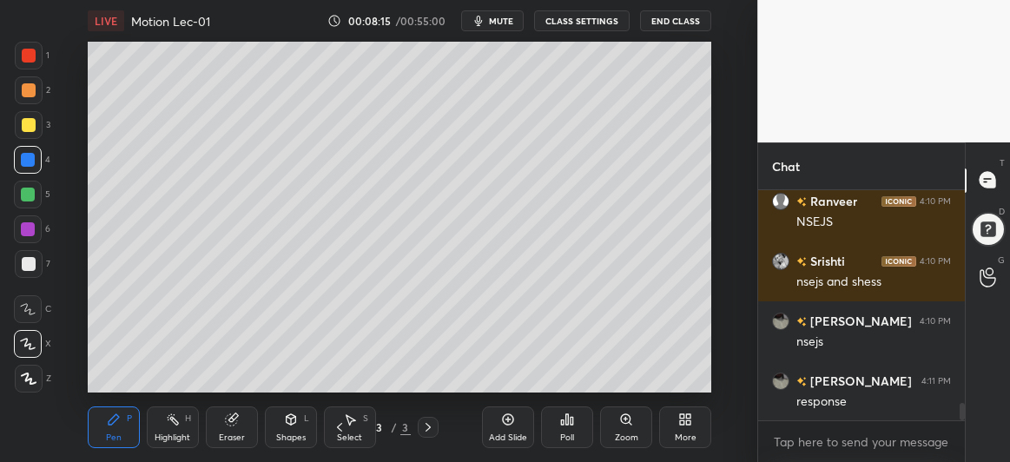
click at [26, 265] on div at bounding box center [29, 264] width 14 height 14
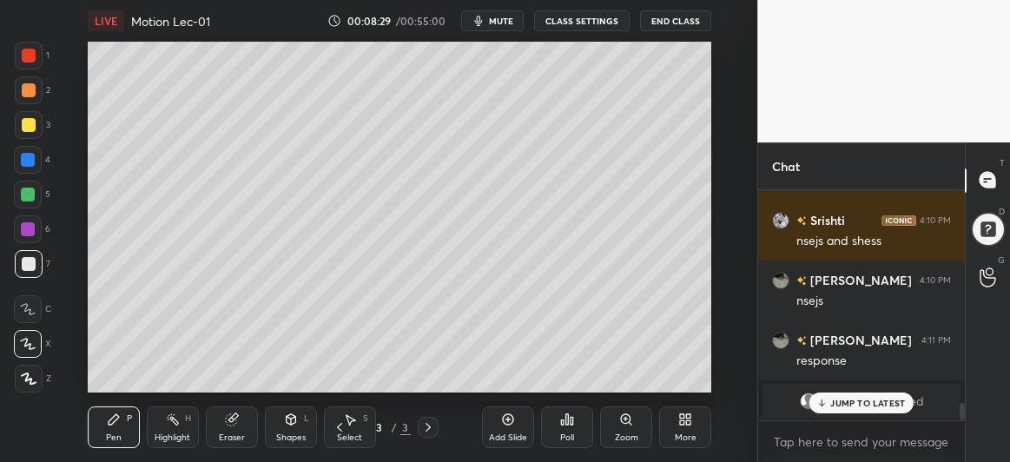
click at [26, 201] on div at bounding box center [28, 195] width 14 height 14
click at [247, 426] on div "Eraser" at bounding box center [232, 428] width 52 height 42
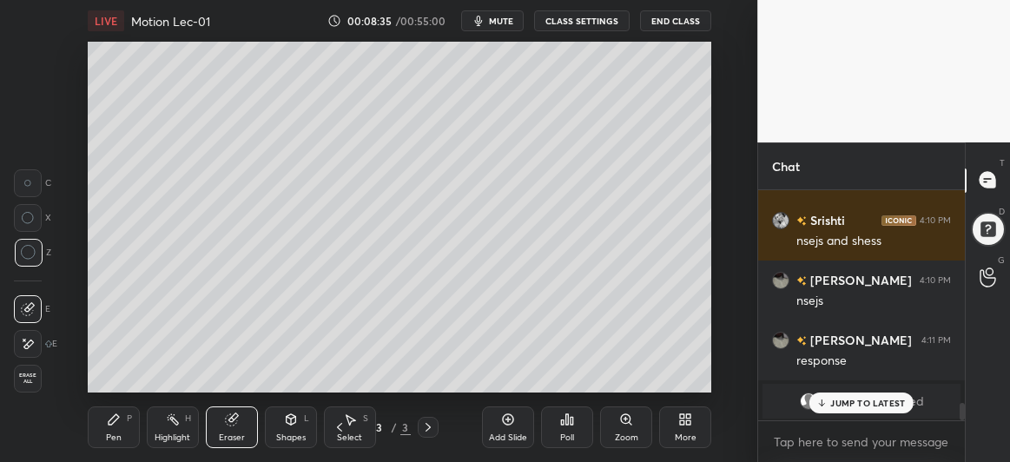
click at [105, 434] on div "Pen P" at bounding box center [114, 428] width 52 height 42
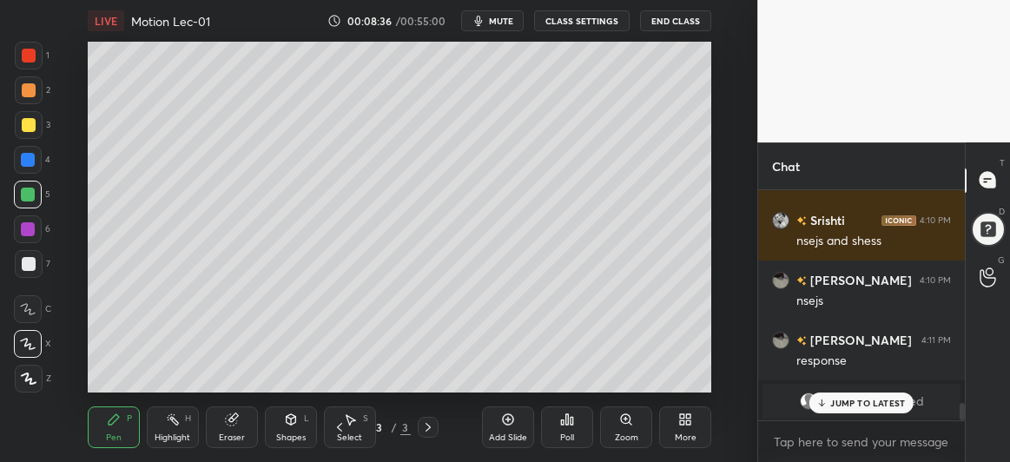
click at [831, 396] on div "JUMP TO LATEST" at bounding box center [862, 403] width 104 height 21
click at [23, 163] on div at bounding box center [28, 160] width 14 height 14
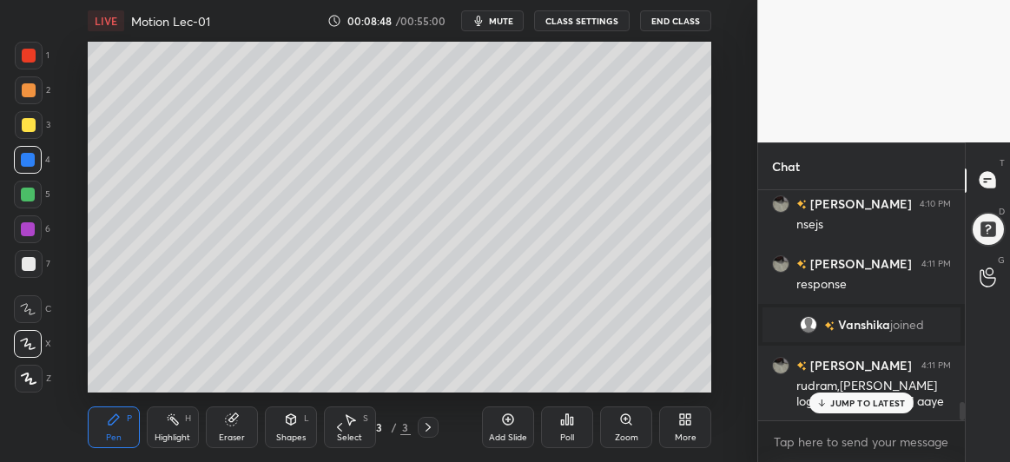
scroll to position [2712, 0]
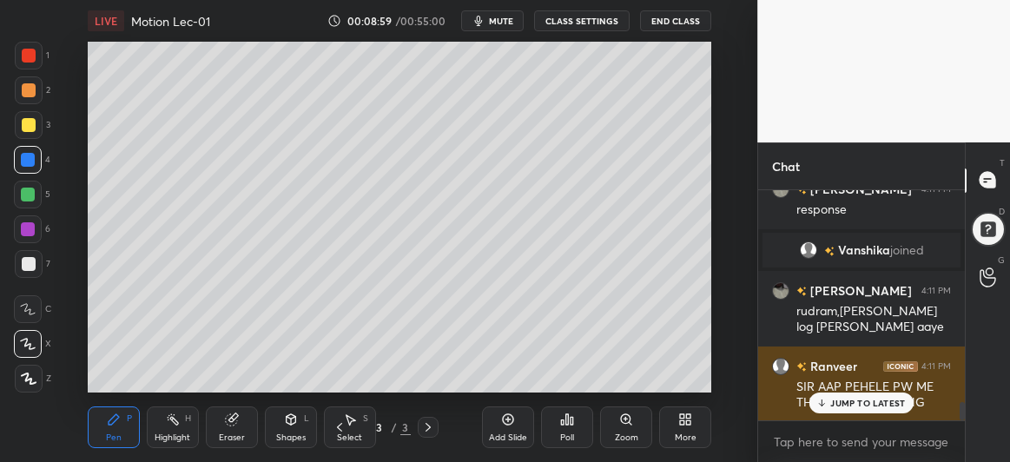
click at [851, 405] on p "JUMP TO LATEST" at bounding box center [868, 403] width 75 height 10
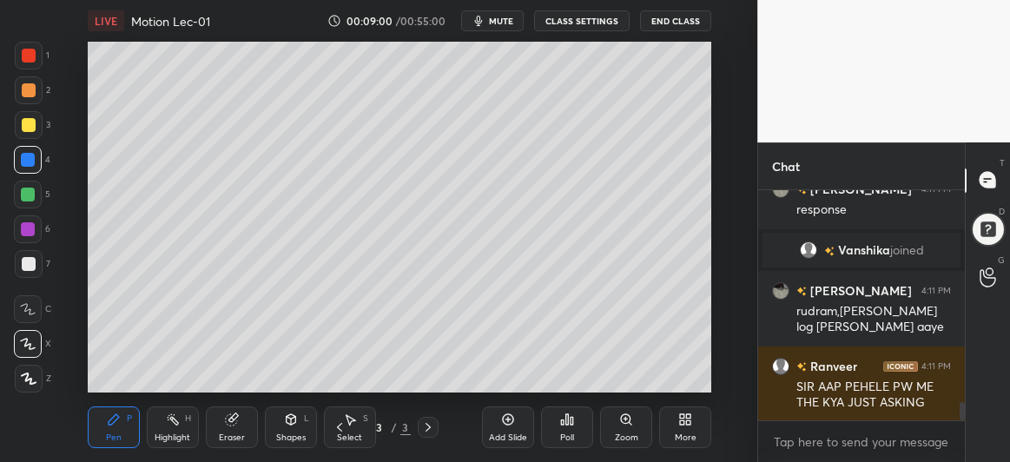
click at [31, 242] on div at bounding box center [28, 229] width 28 height 28
click at [28, 127] on div at bounding box center [29, 125] width 14 height 14
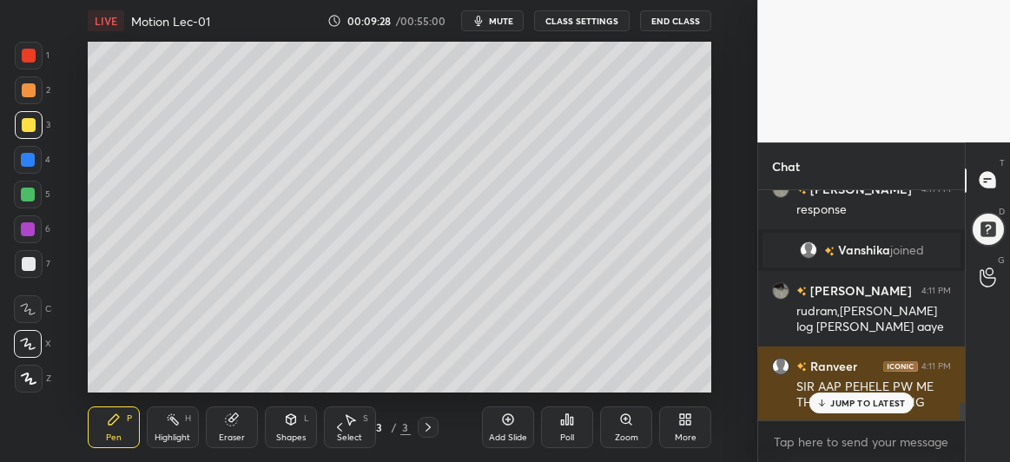
click at [842, 405] on p "JUMP TO LATEST" at bounding box center [868, 403] width 75 height 10
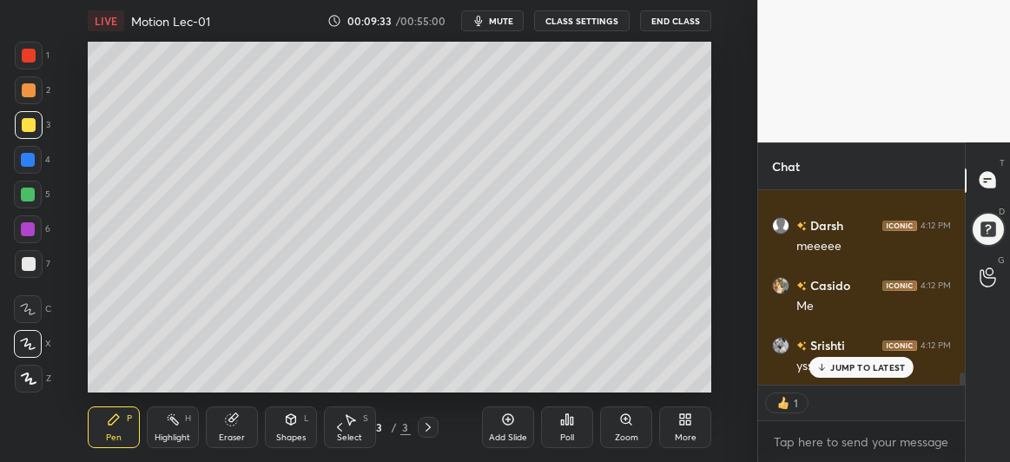
scroll to position [2987, 0]
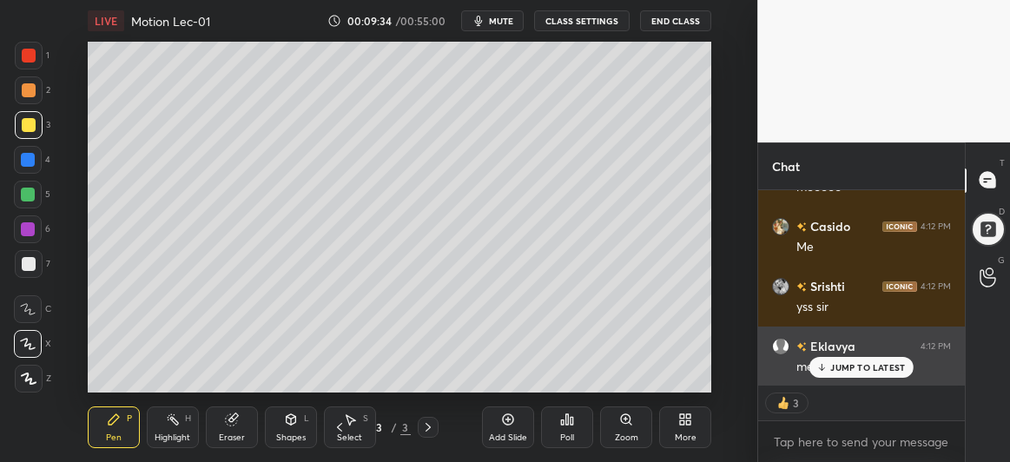
click at [845, 371] on p "JUMP TO LATEST" at bounding box center [868, 367] width 75 height 10
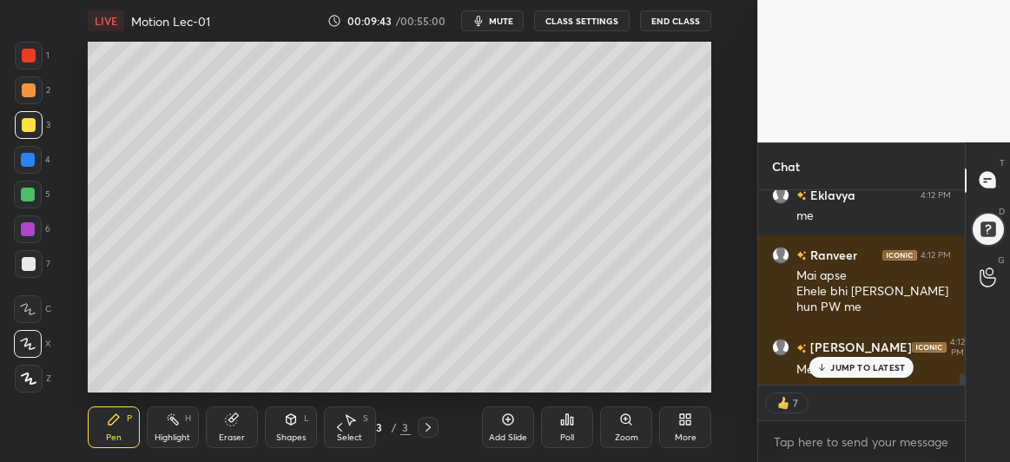
scroll to position [3198, 0]
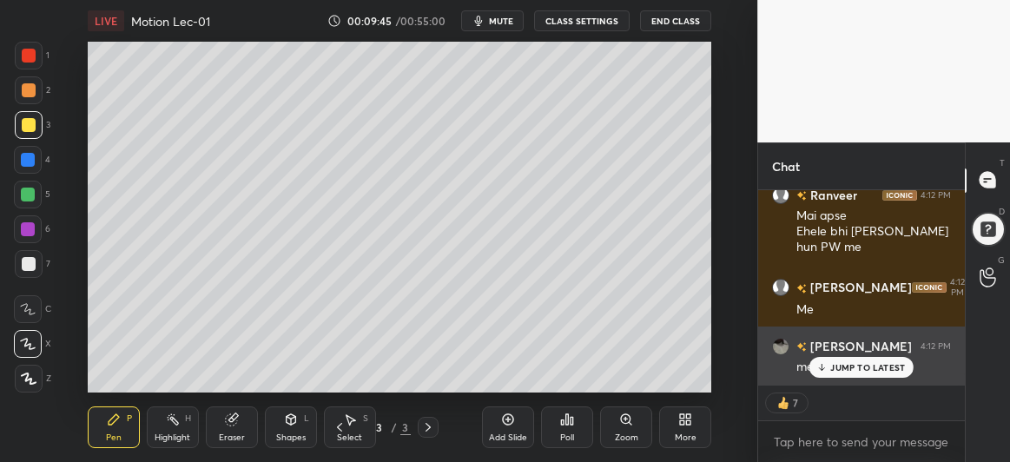
click at [836, 374] on div "JUMP TO LATEST" at bounding box center [862, 367] width 104 height 21
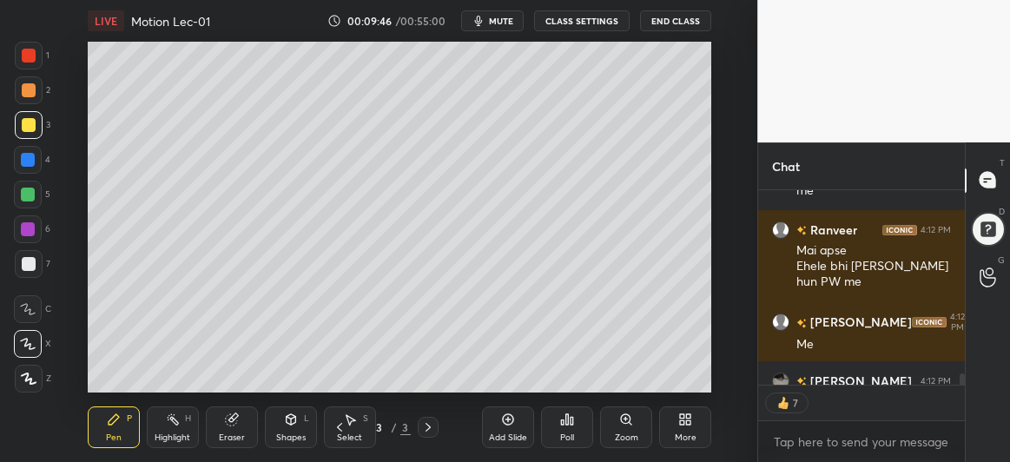
scroll to position [5, 5]
click at [509, 427] on div "Add Slide" at bounding box center [508, 428] width 52 height 42
click at [28, 384] on icon at bounding box center [29, 379] width 16 height 12
click at [26, 160] on div at bounding box center [28, 160] width 14 height 14
click at [30, 234] on div at bounding box center [28, 229] width 14 height 14
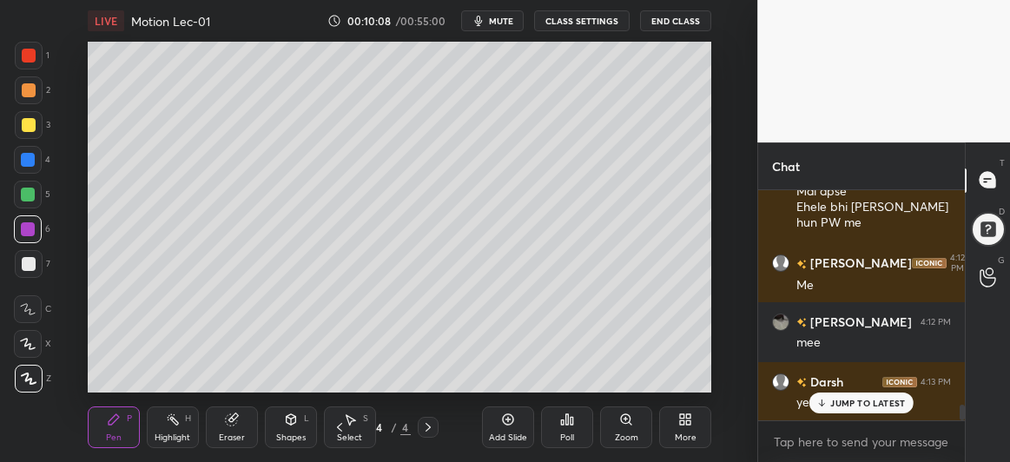
scroll to position [3283, 0]
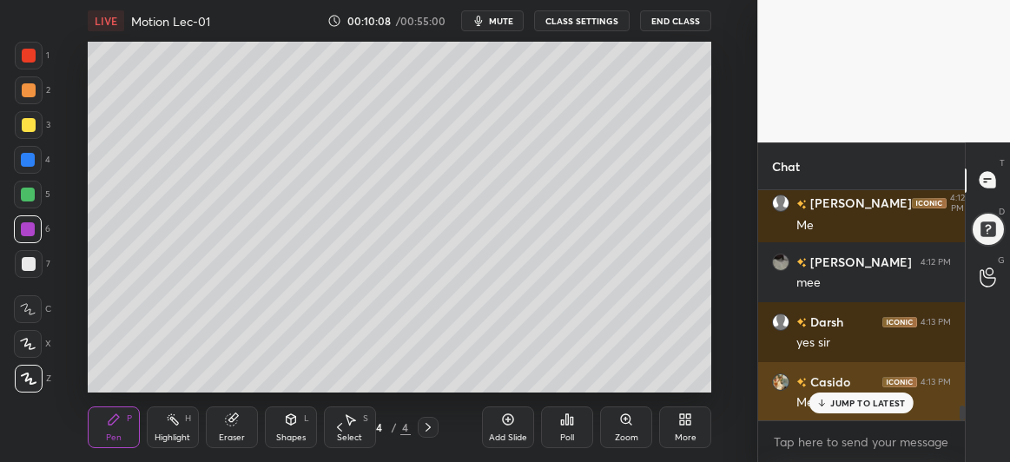
click at [863, 403] on p "JUMP TO LATEST" at bounding box center [868, 403] width 75 height 10
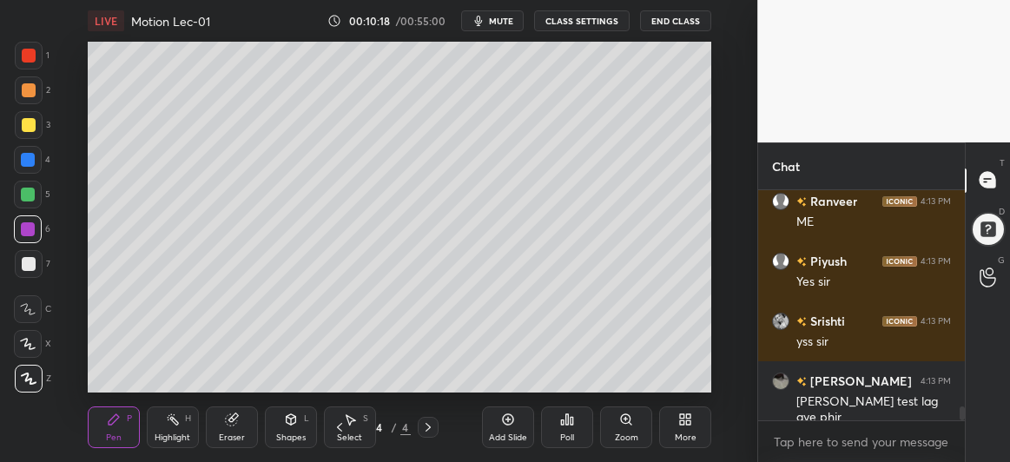
scroll to position [3642, 0]
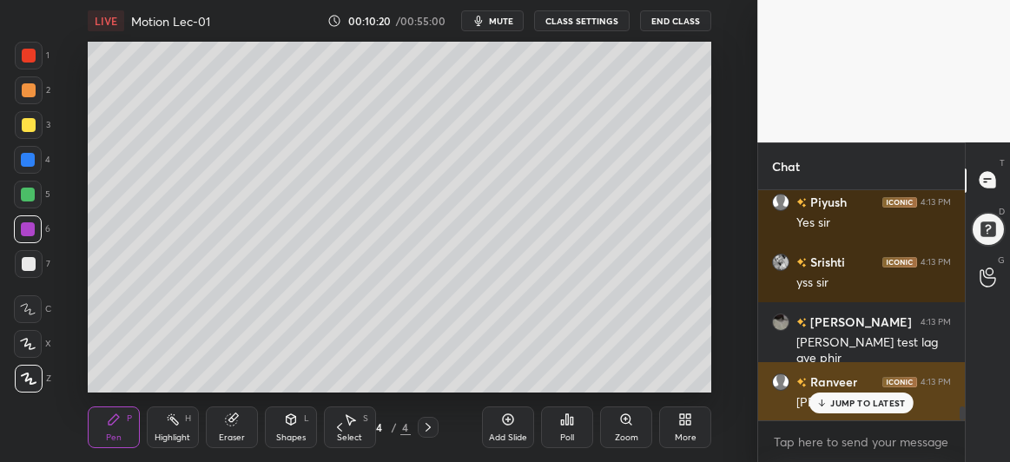
click at [820, 367] on div "[PERSON_NAME] 4:13 PM [PERSON_NAME]" at bounding box center [862, 392] width 207 height 60
click at [850, 406] on p "JUMP TO LATEST" at bounding box center [868, 403] width 75 height 10
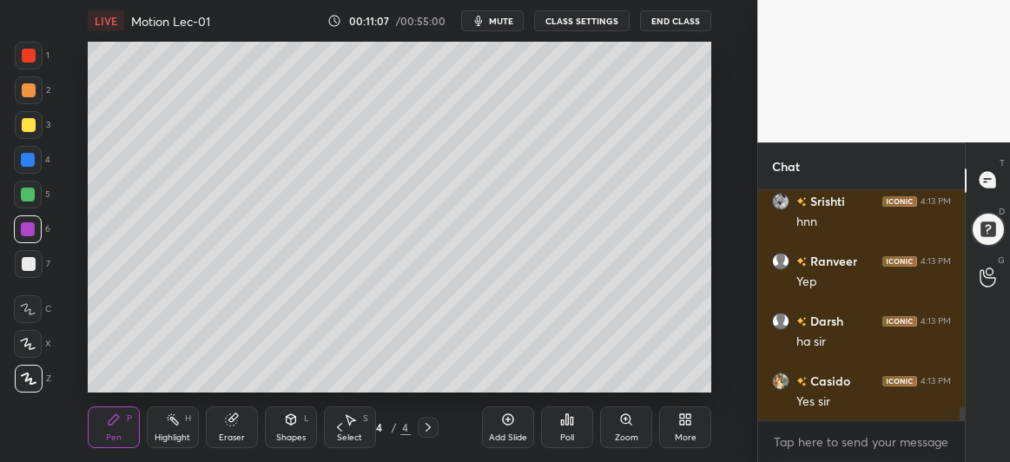
scroll to position [4002, 0]
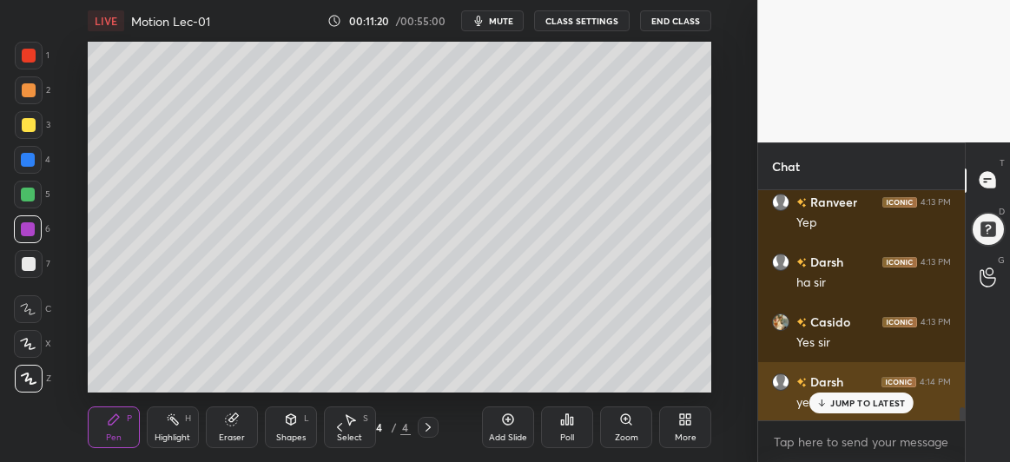
click at [838, 400] on p "JUMP TO LATEST" at bounding box center [868, 403] width 75 height 10
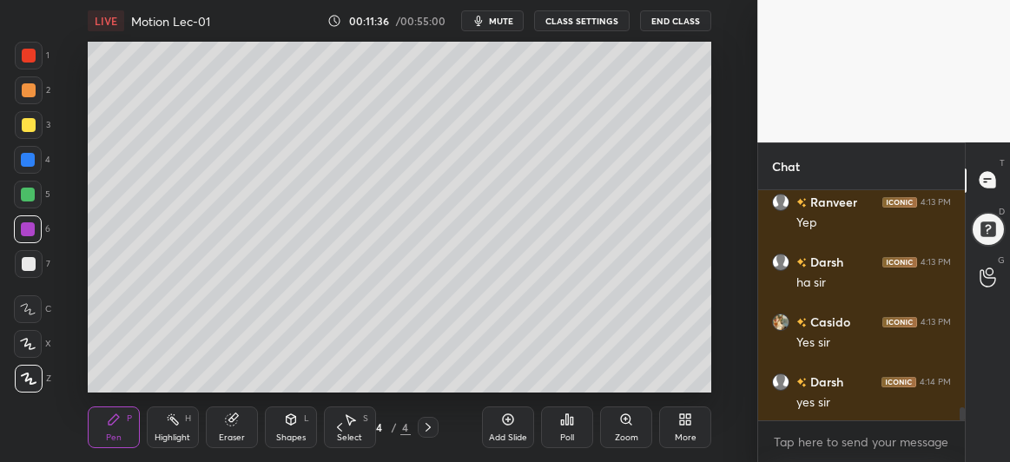
scroll to position [4035, 0]
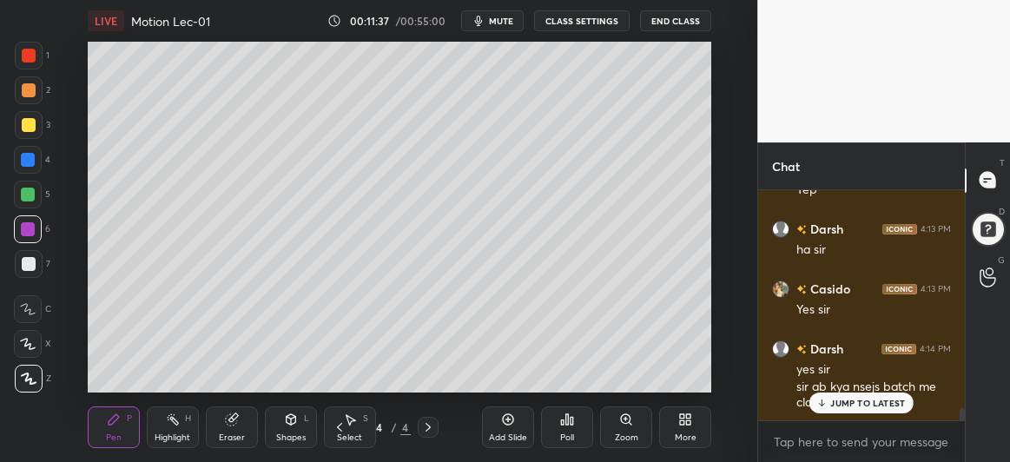
click at [27, 162] on div at bounding box center [28, 160] width 14 height 14
click at [23, 196] on div at bounding box center [28, 195] width 14 height 14
click at [20, 232] on div at bounding box center [28, 229] width 28 height 28
click at [865, 404] on p "JUMP TO LATEST" at bounding box center [868, 403] width 75 height 10
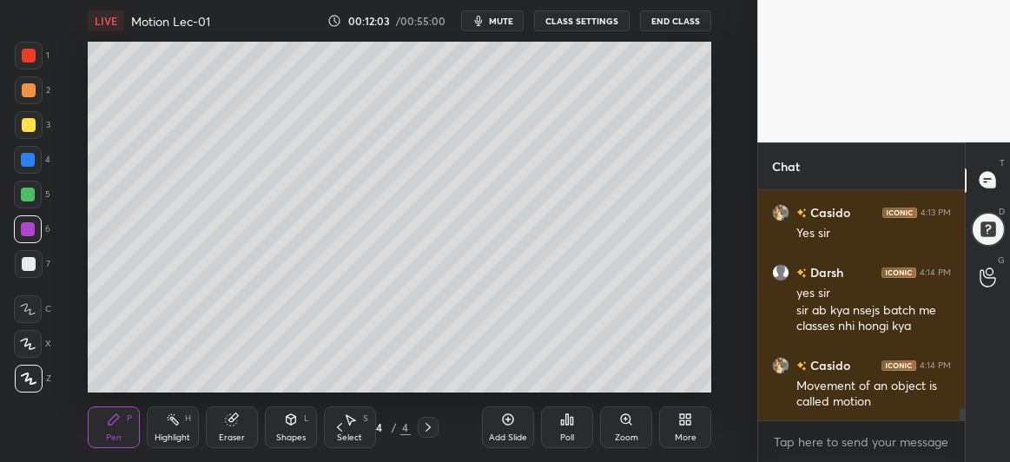
scroll to position [4171, 0]
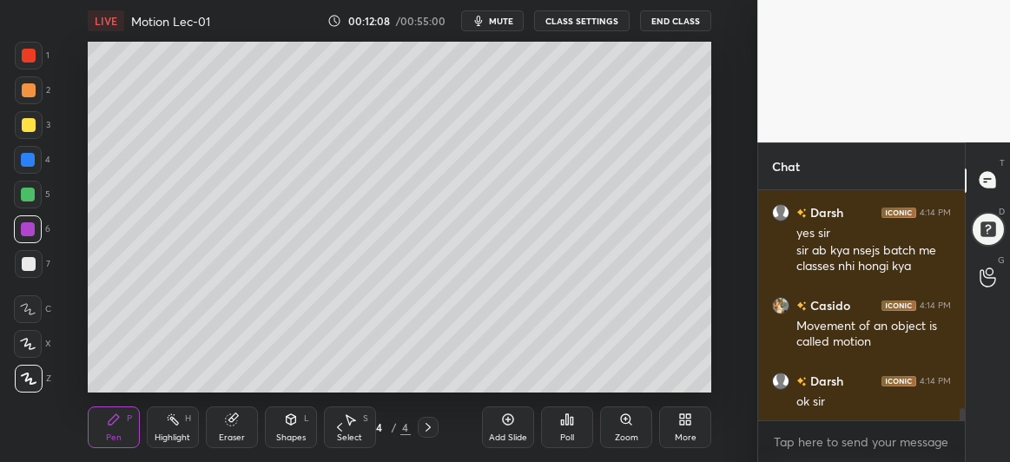
click at [25, 265] on div at bounding box center [29, 264] width 14 height 14
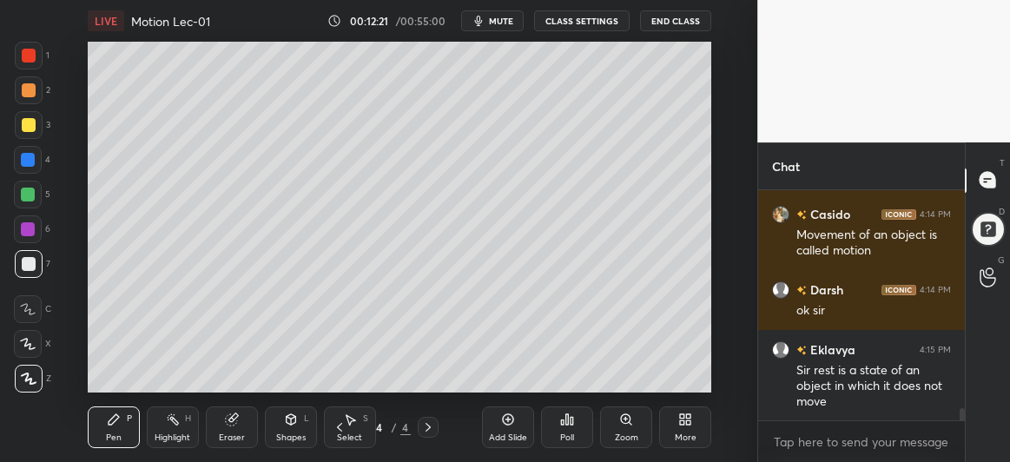
scroll to position [4353, 0]
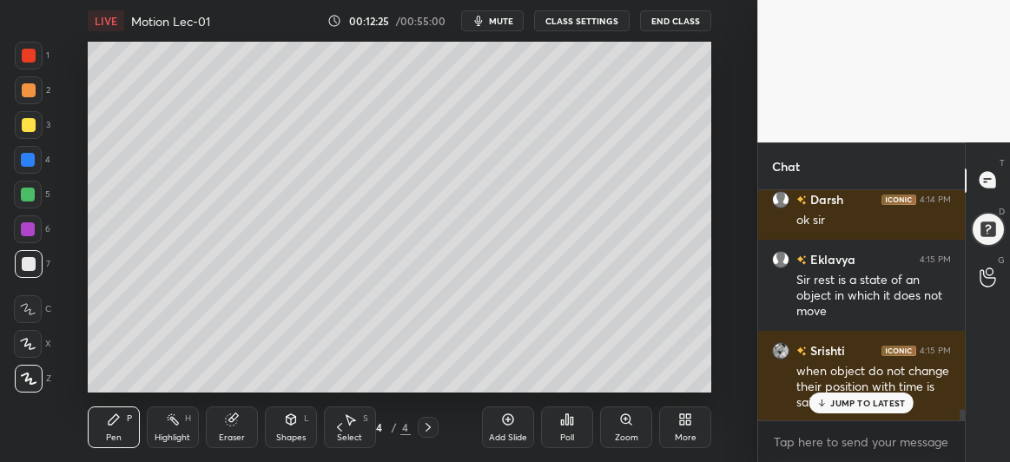
click at [34, 230] on div at bounding box center [28, 229] width 14 height 14
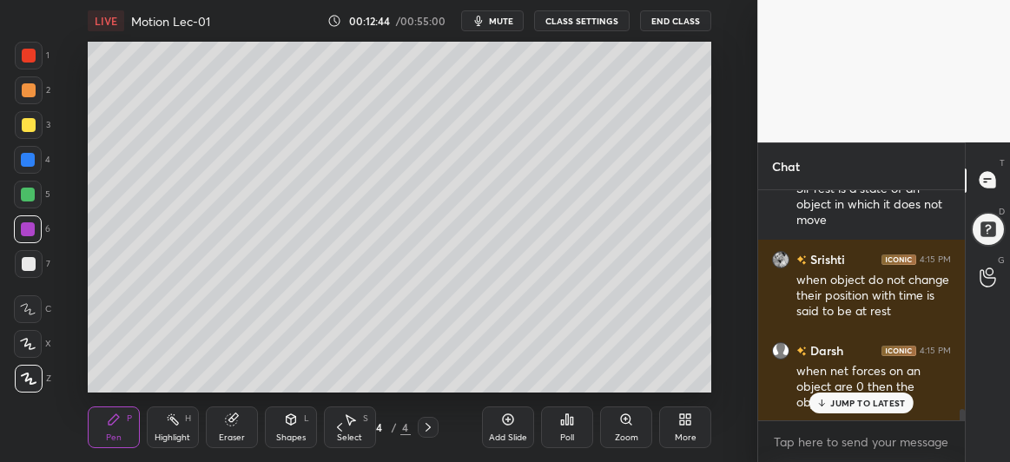
click at [28, 191] on div at bounding box center [28, 195] width 14 height 14
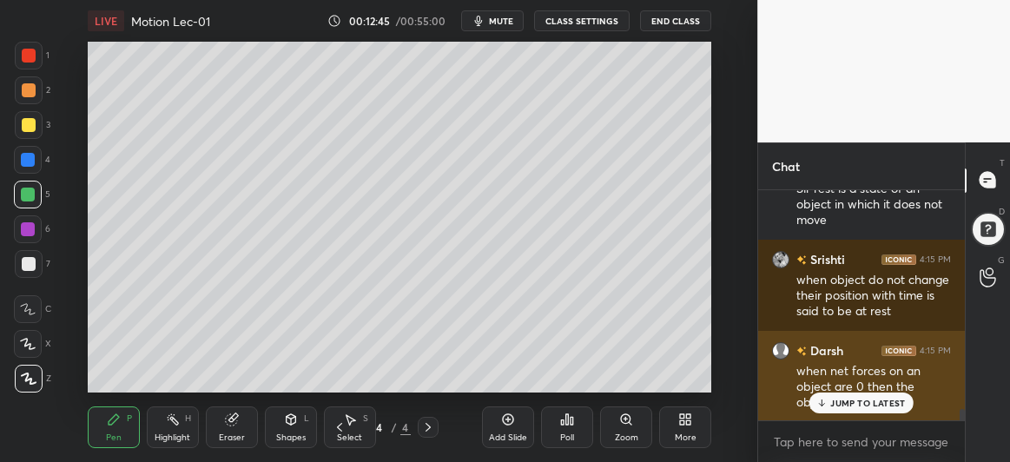
click at [843, 401] on p "JUMP TO LATEST" at bounding box center [868, 403] width 75 height 10
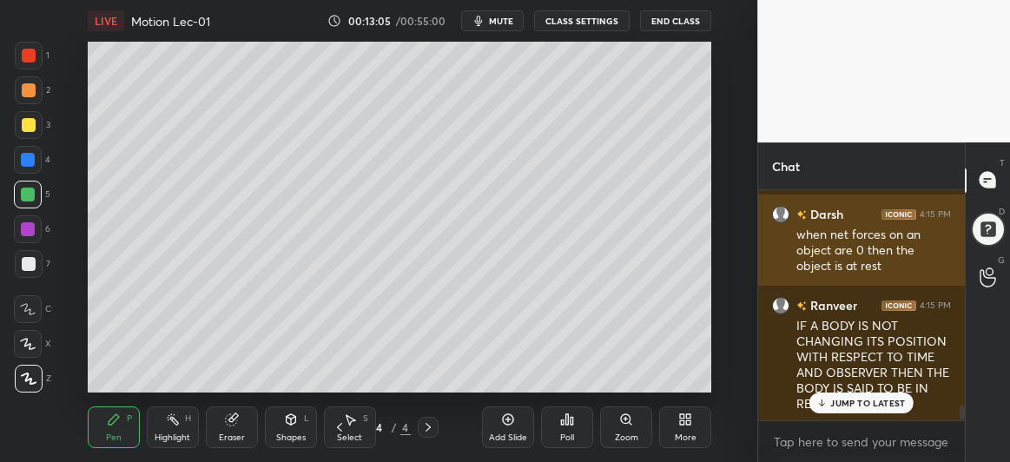
scroll to position [4586, 0]
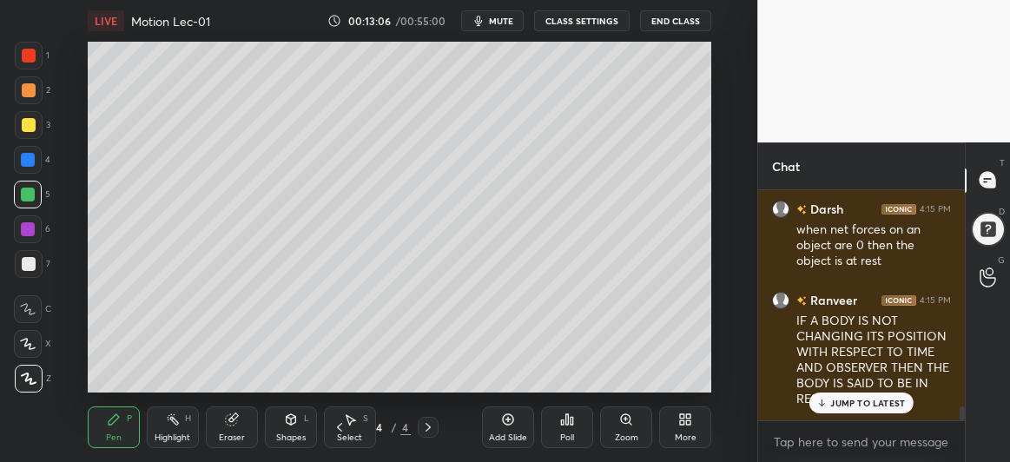
click at [840, 402] on p "JUMP TO LATEST" at bounding box center [868, 403] width 75 height 10
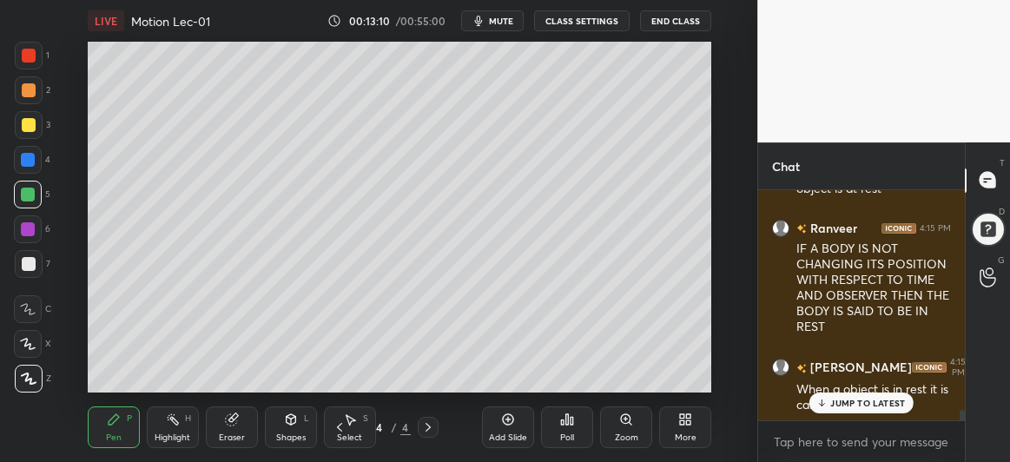
scroll to position [4765, 0]
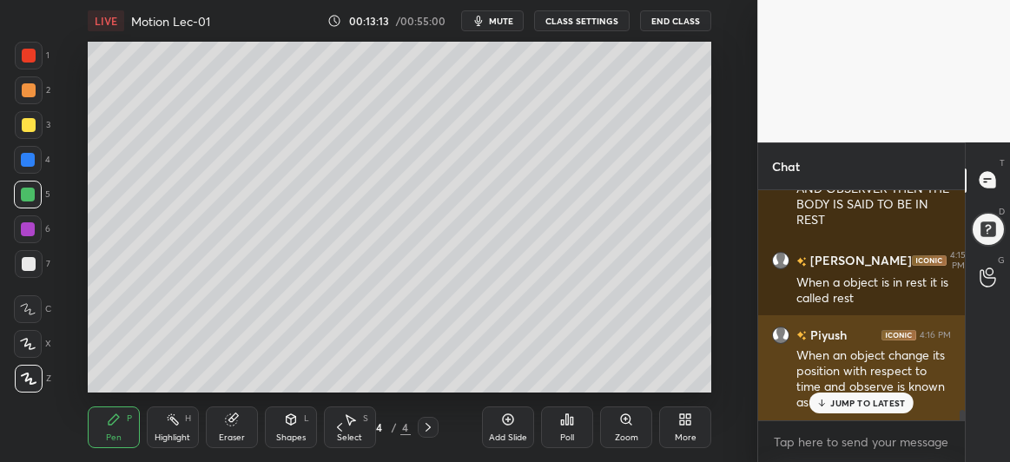
click at [839, 409] on div "JUMP TO LATEST" at bounding box center [862, 403] width 104 height 21
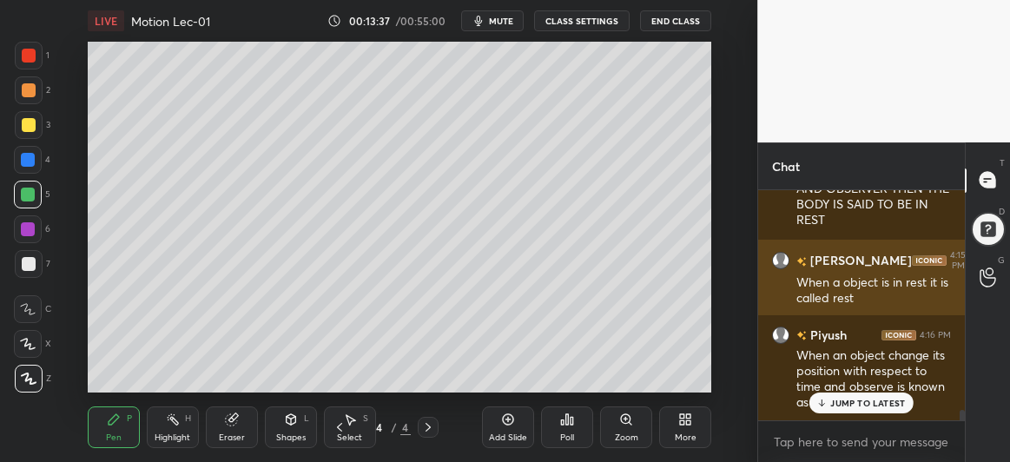
scroll to position [4825, 0]
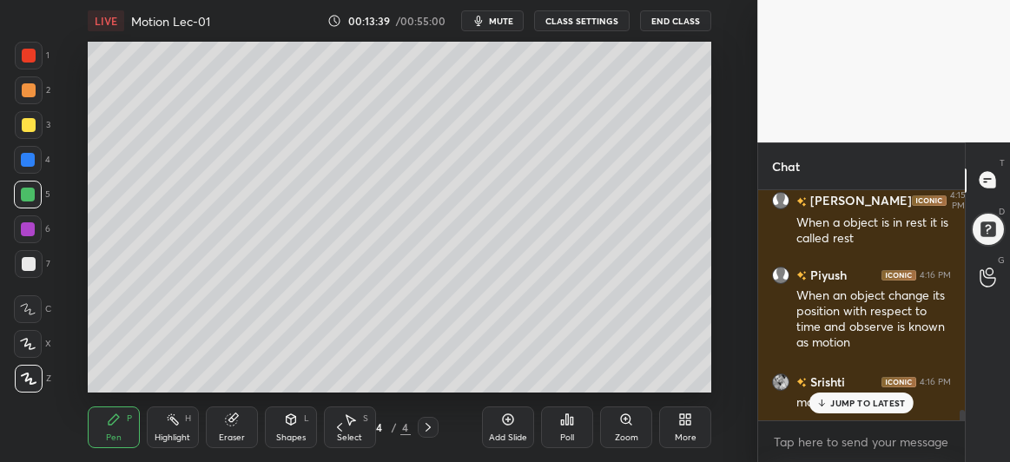
click at [854, 407] on p "JUMP TO LATEST" at bounding box center [868, 403] width 75 height 10
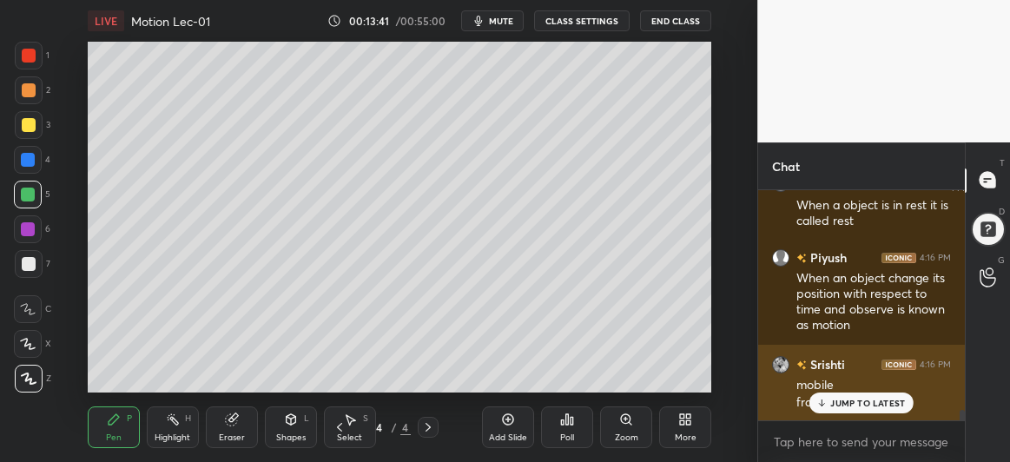
click at [842, 406] on p "JUMP TO LATEST" at bounding box center [868, 403] width 75 height 10
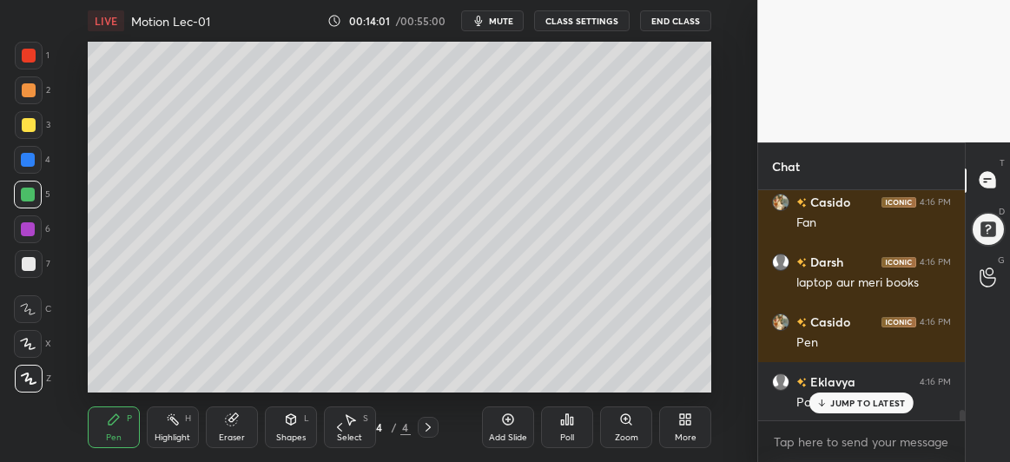
scroll to position [5142, 0]
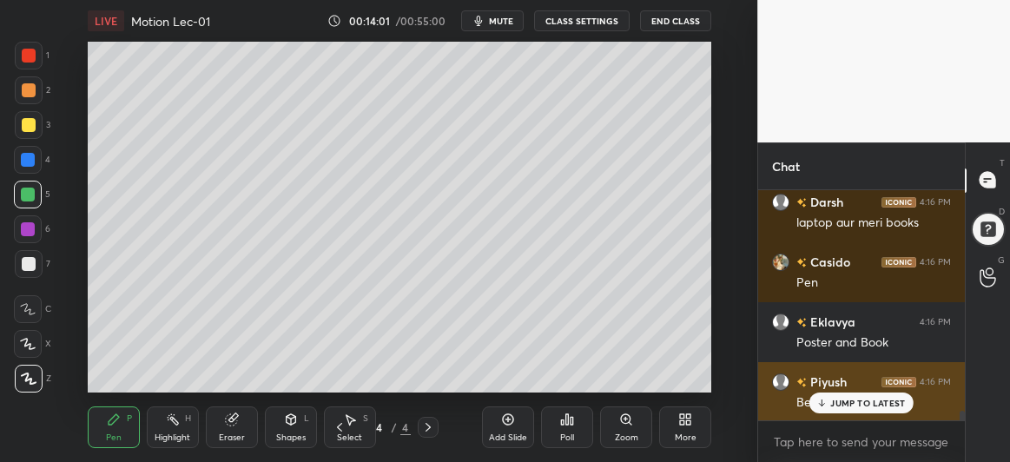
click at [840, 401] on p "JUMP TO LATEST" at bounding box center [868, 403] width 75 height 10
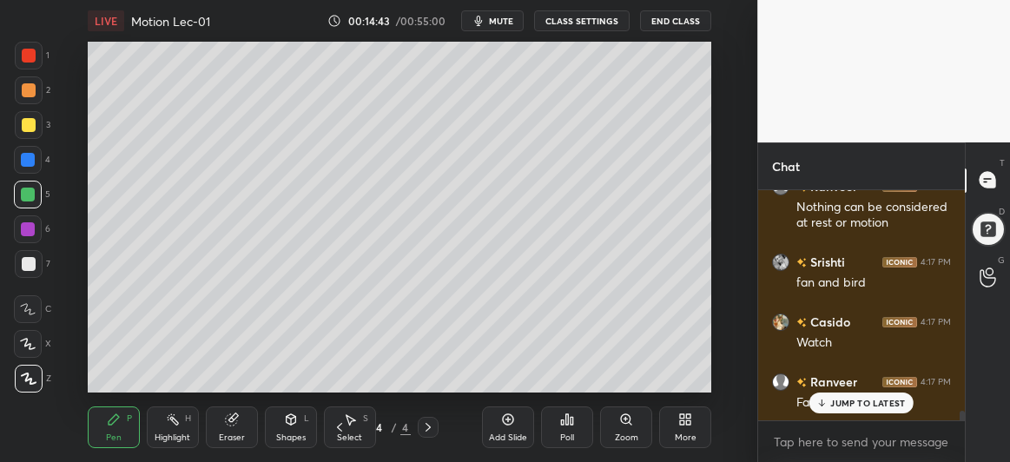
scroll to position [5457, 0]
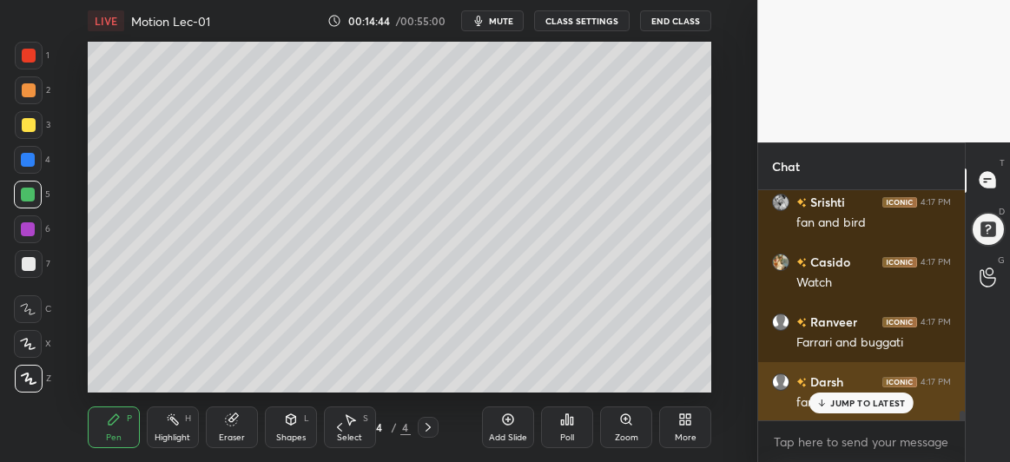
click at [824, 398] on icon at bounding box center [822, 403] width 11 height 10
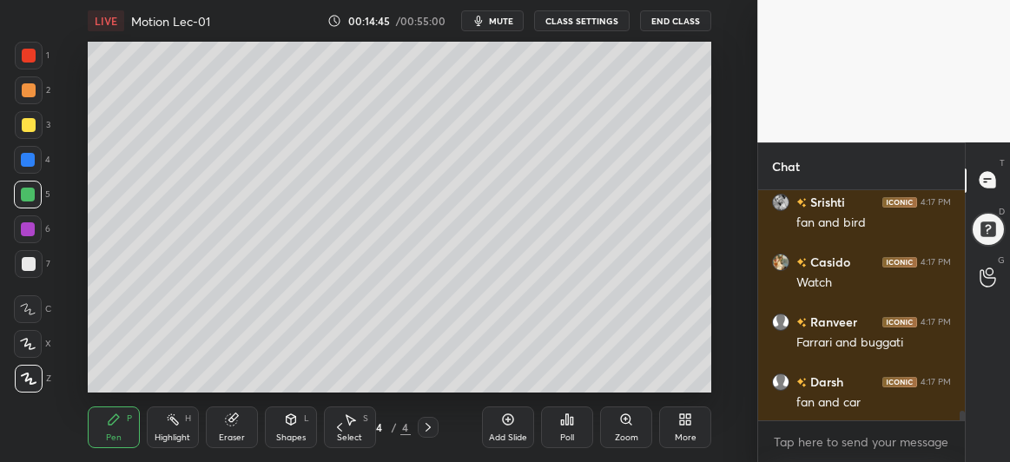
scroll to position [5517, 0]
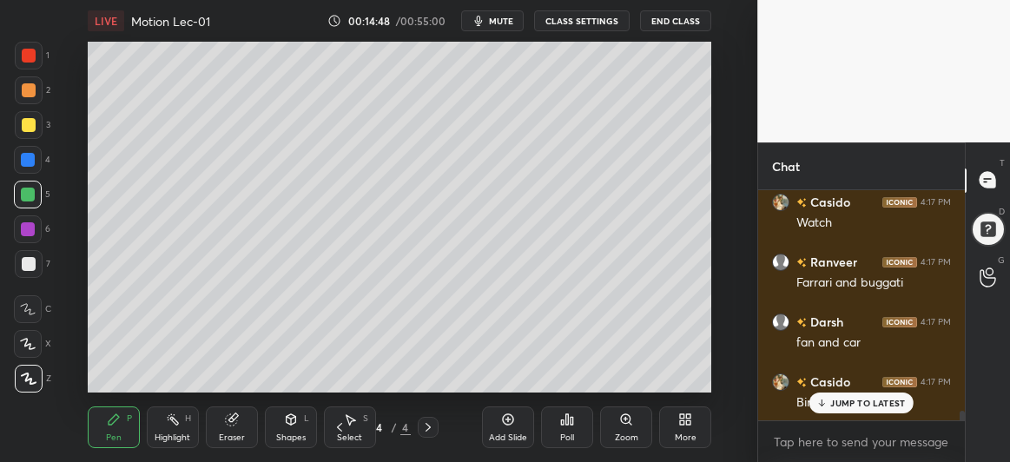
click at [833, 402] on p "JUMP TO LATEST" at bounding box center [868, 403] width 75 height 10
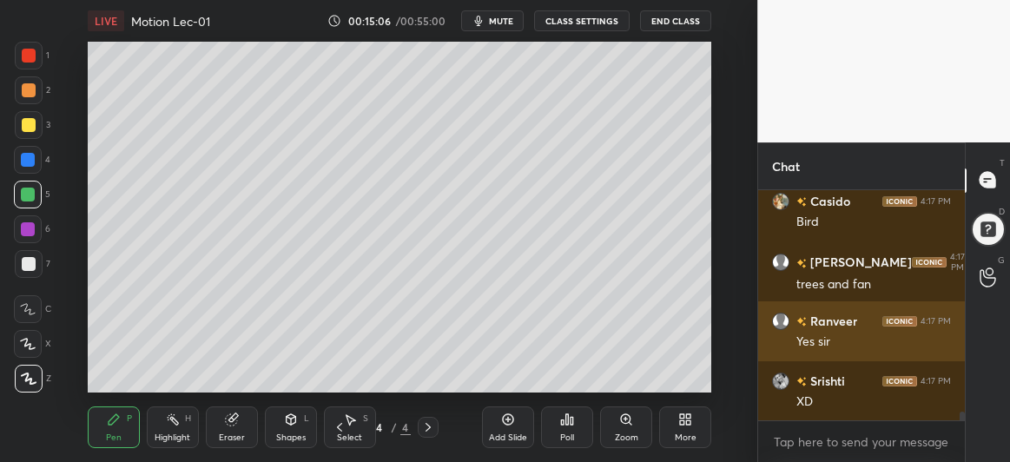
scroll to position [5757, 0]
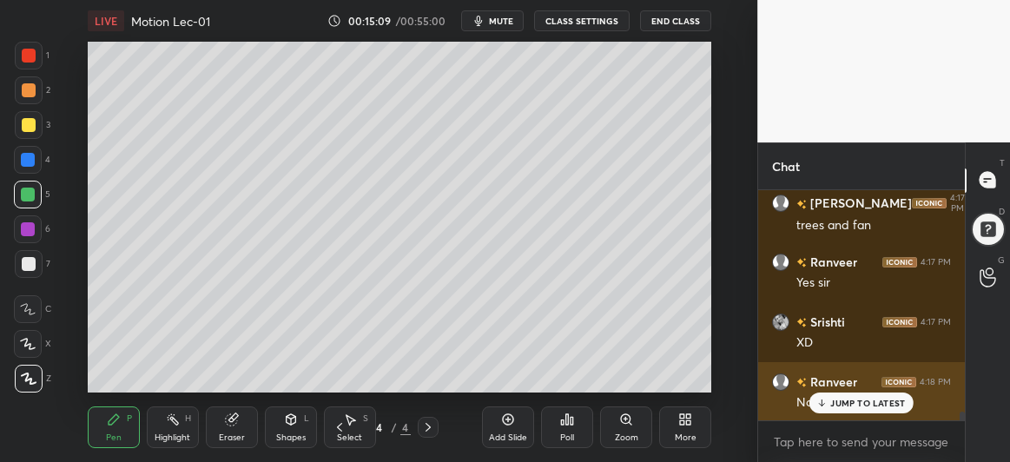
click at [855, 404] on p "JUMP TO LATEST" at bounding box center [868, 403] width 75 height 10
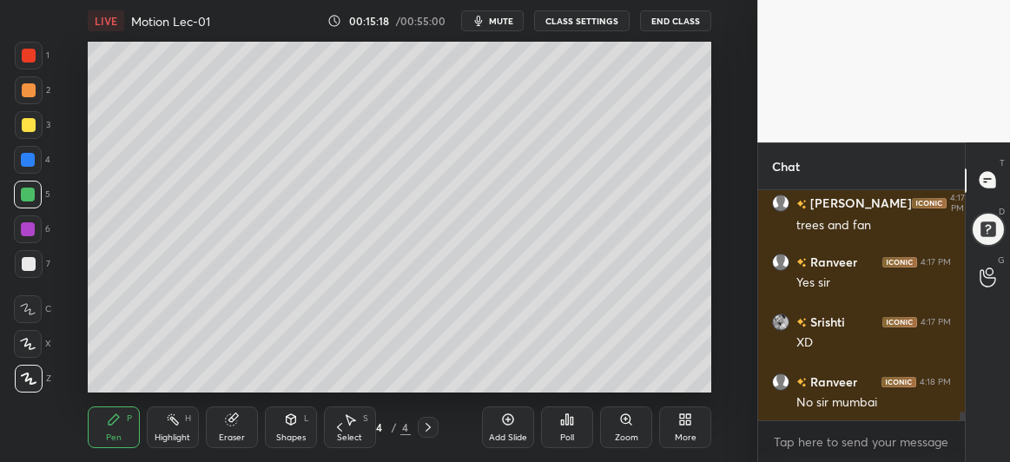
scroll to position [5774, 0]
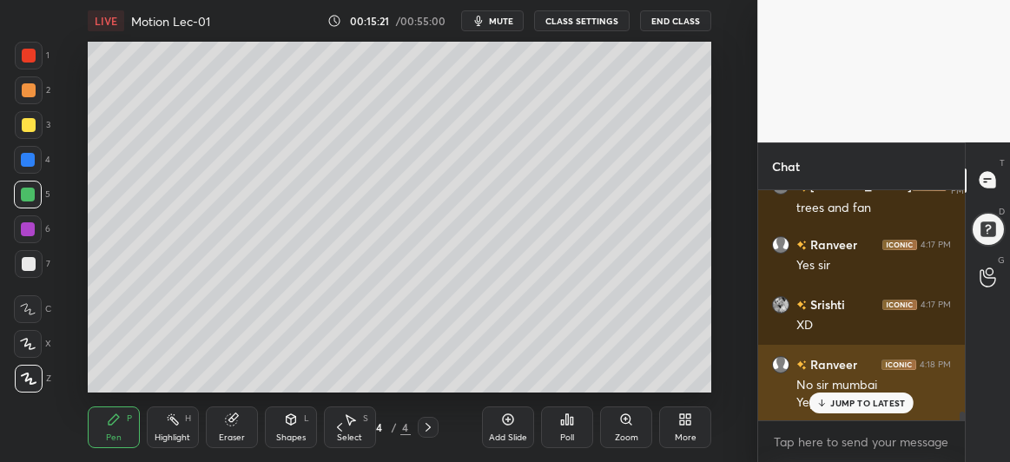
click at [863, 405] on p "JUMP TO LATEST" at bounding box center [868, 403] width 75 height 10
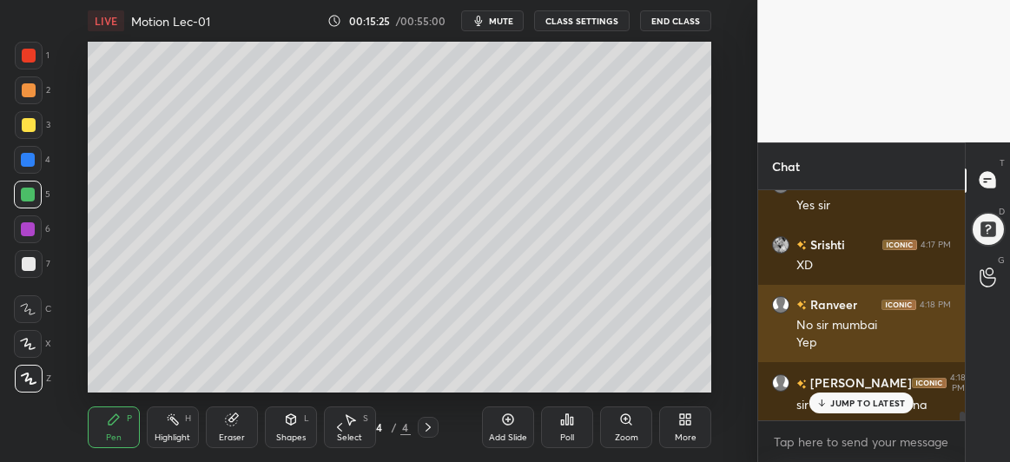
scroll to position [5894, 0]
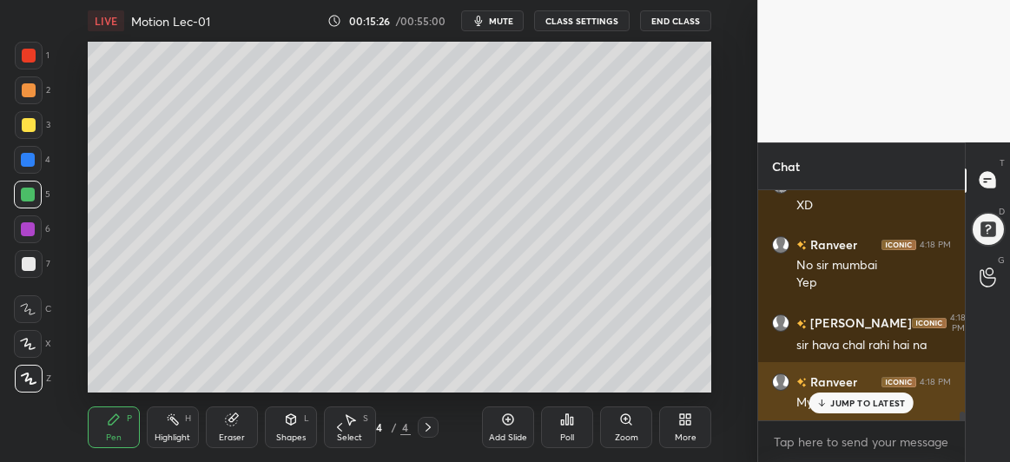
click at [863, 406] on p "JUMP TO LATEST" at bounding box center [868, 403] width 75 height 10
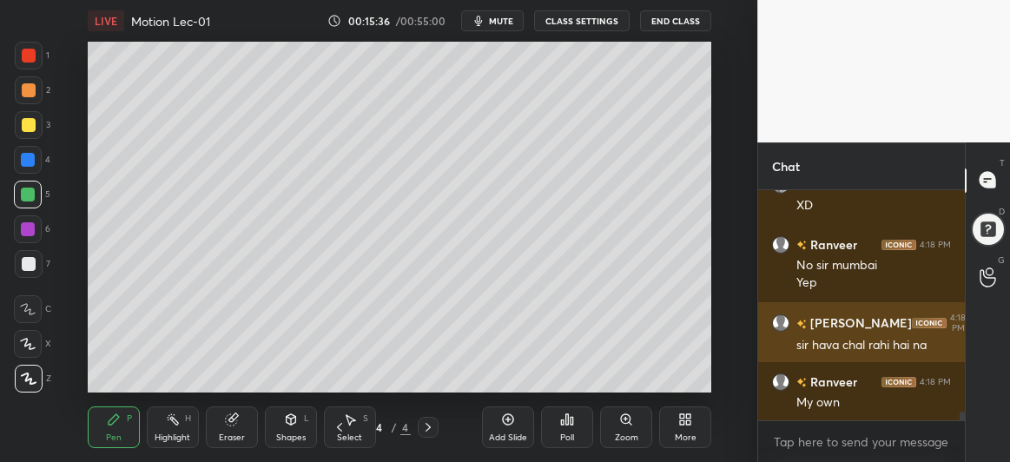
scroll to position [5954, 0]
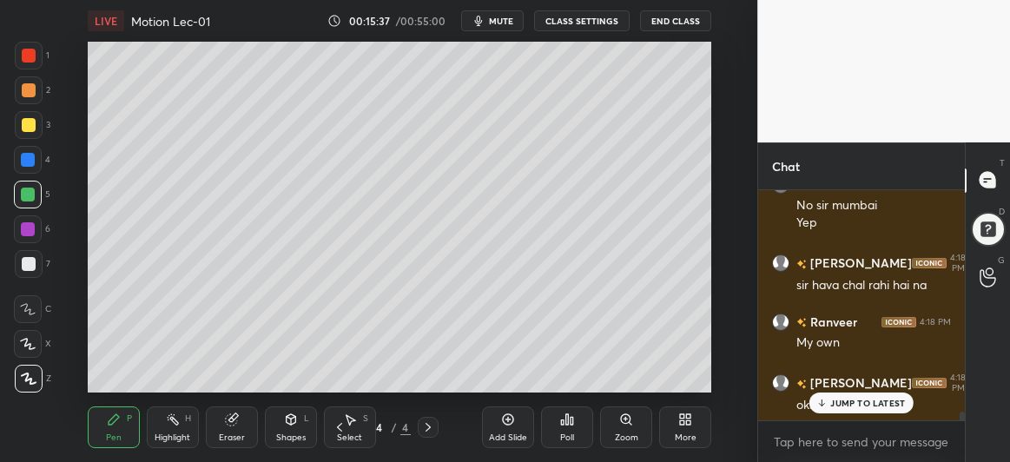
click at [850, 404] on p "JUMP TO LATEST" at bounding box center [868, 403] width 75 height 10
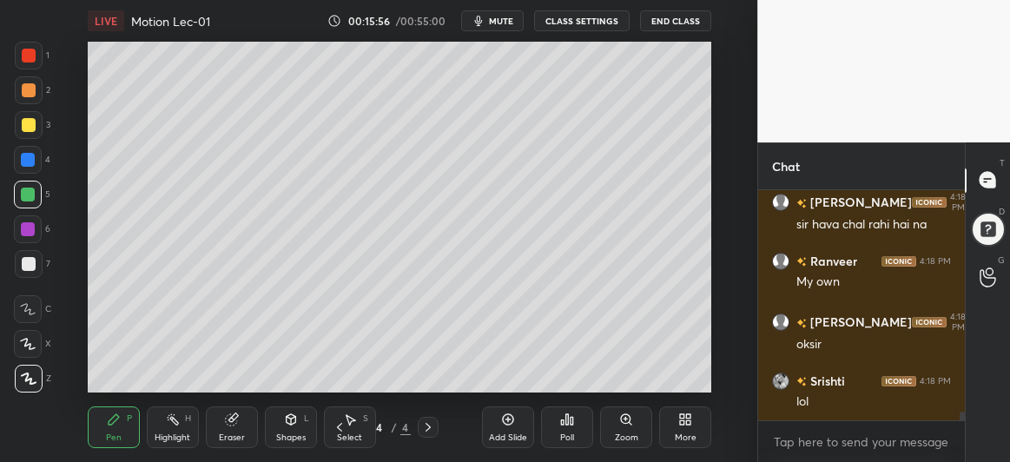
click at [36, 123] on div at bounding box center [29, 125] width 28 height 28
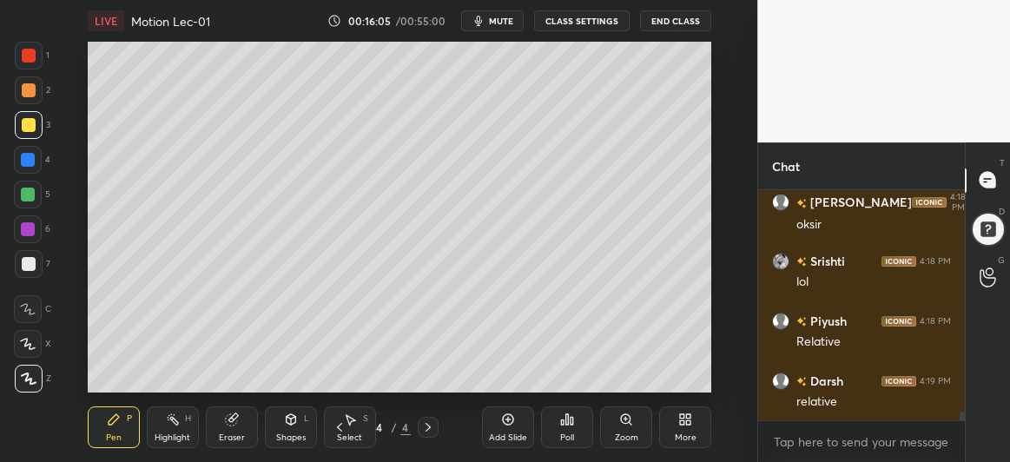
scroll to position [6194, 0]
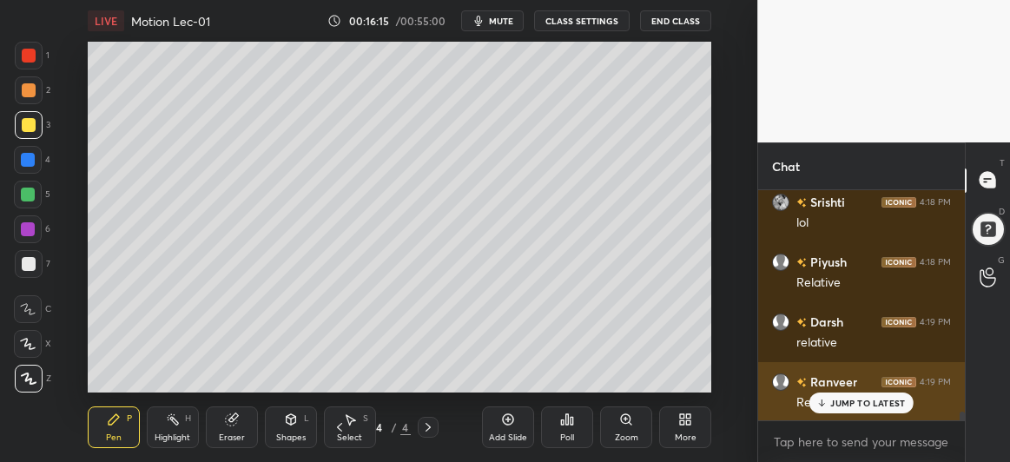
click at [851, 407] on p "JUMP TO LATEST" at bounding box center [868, 403] width 75 height 10
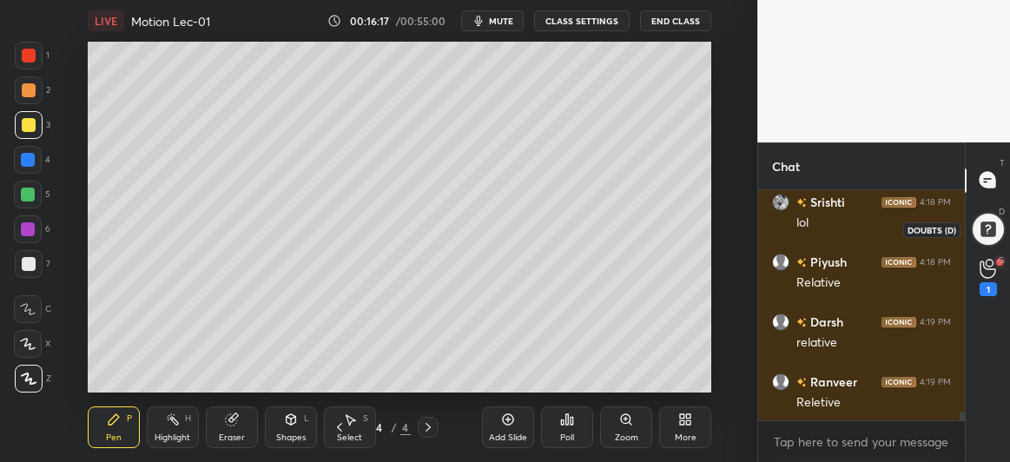
click at [987, 240] on div at bounding box center [989, 229] width 36 height 36
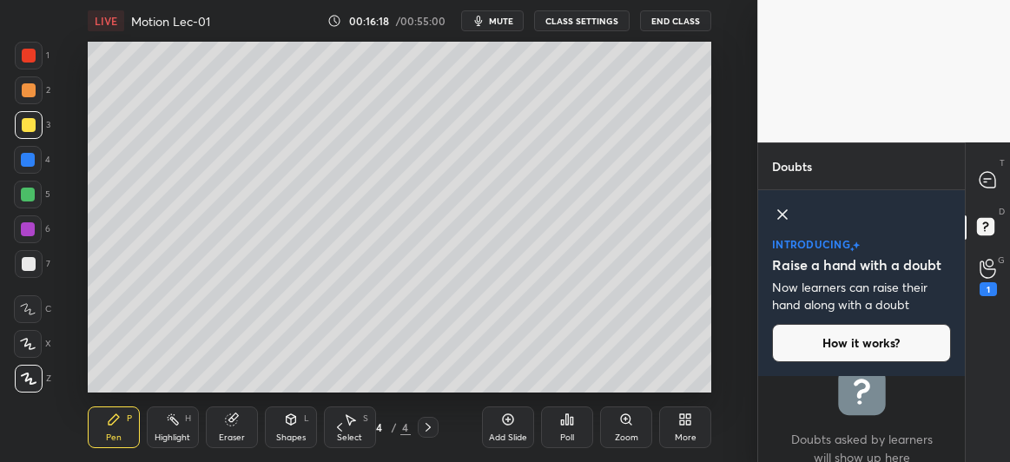
click at [778, 214] on icon at bounding box center [782, 214] width 21 height 21
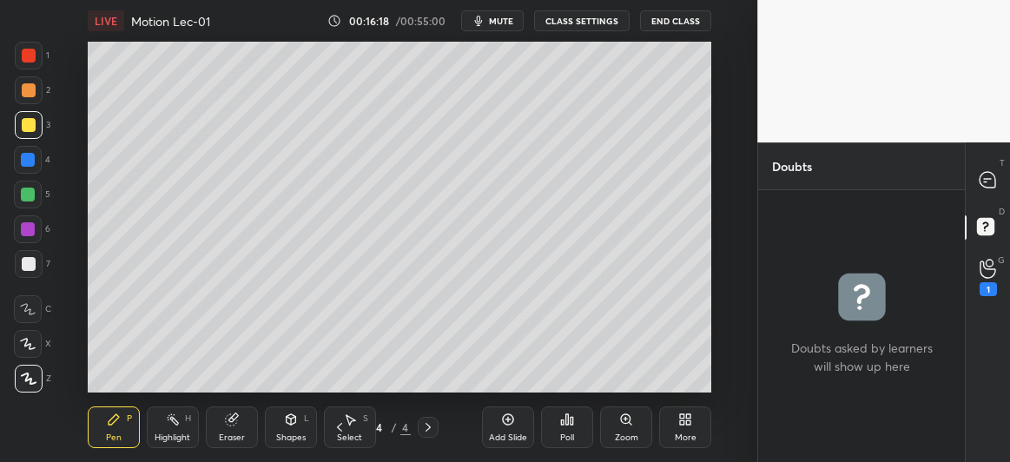
scroll to position [268, 202]
click at [993, 282] on div "1" at bounding box center [988, 289] width 17 height 14
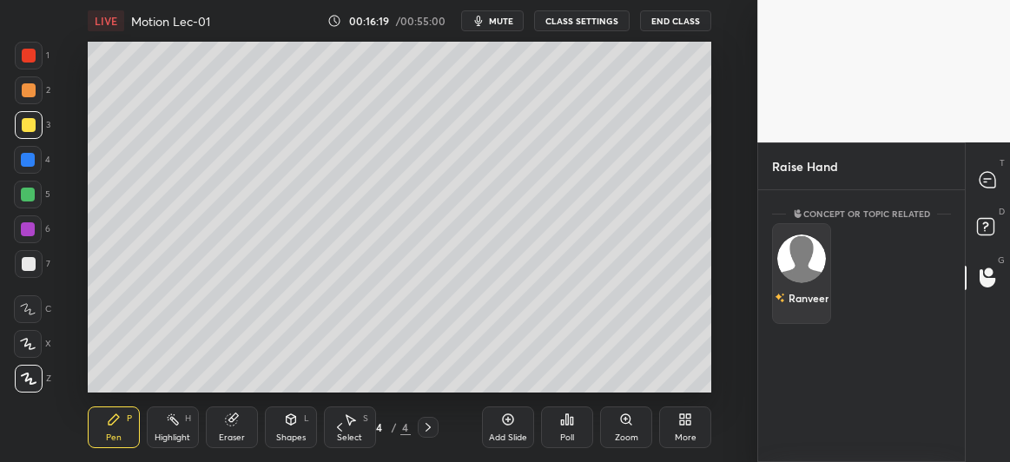
click at [810, 262] on img "grid" at bounding box center [802, 259] width 49 height 49
click at [804, 314] on button "INVITE" at bounding box center [801, 310] width 43 height 23
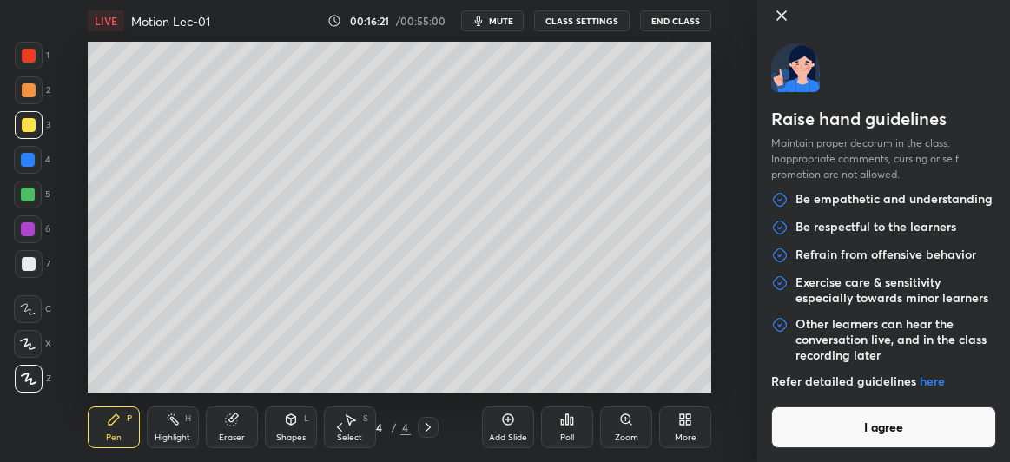
click at [863, 433] on button "I agree" at bounding box center [884, 428] width 225 height 42
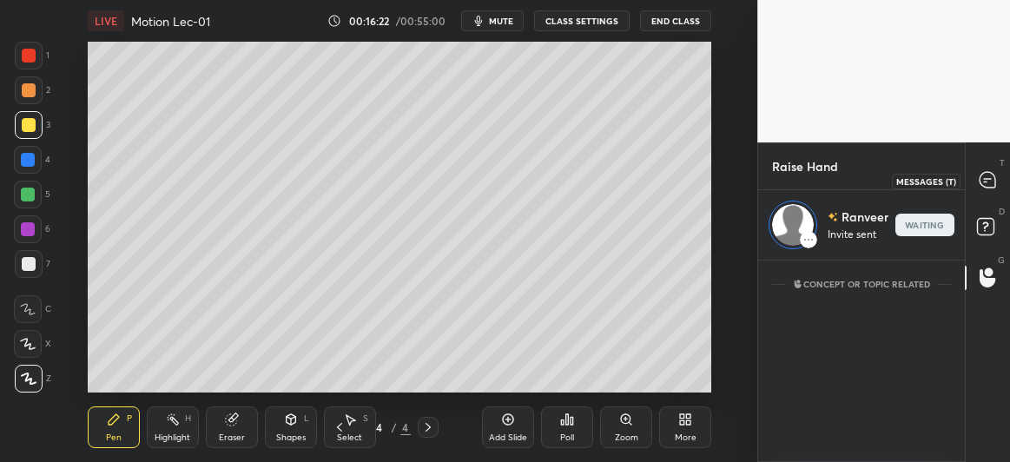
click at [996, 186] on icon at bounding box center [988, 180] width 16 height 16
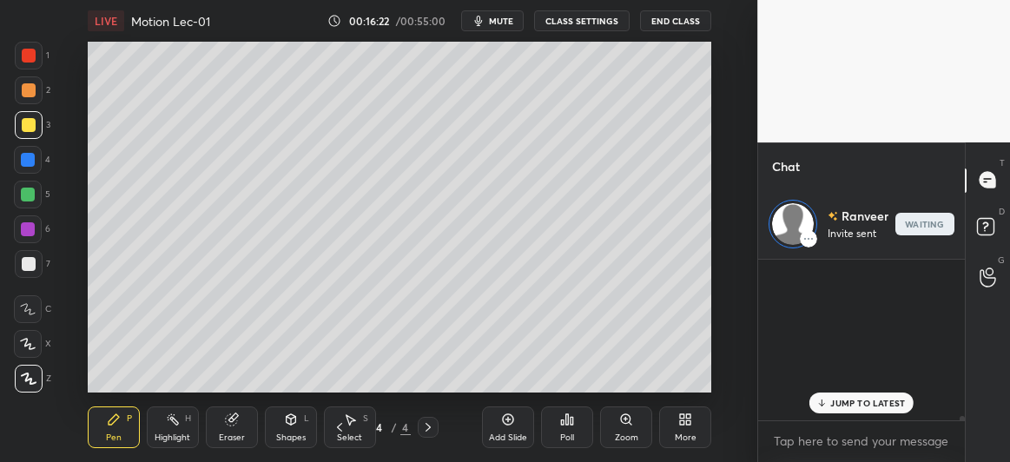
scroll to position [156, 202]
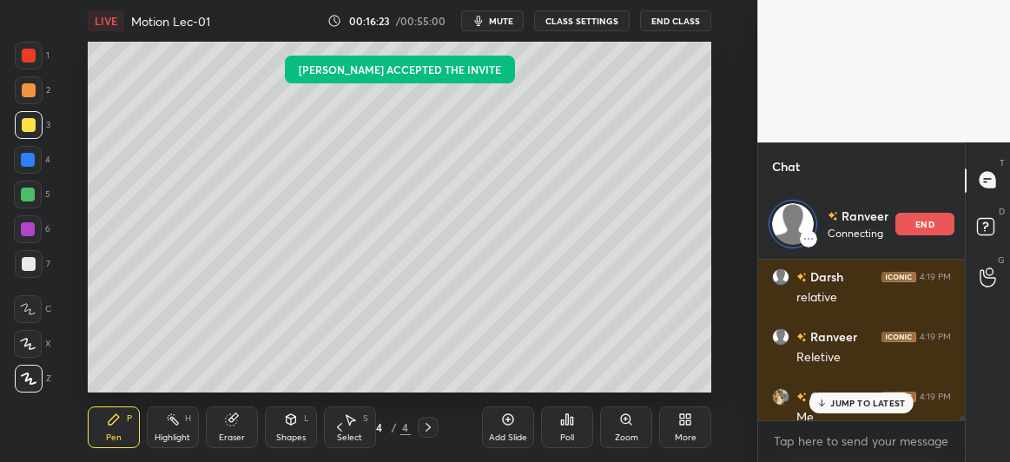
click at [854, 404] on p "JUMP TO LATEST" at bounding box center [868, 403] width 75 height 10
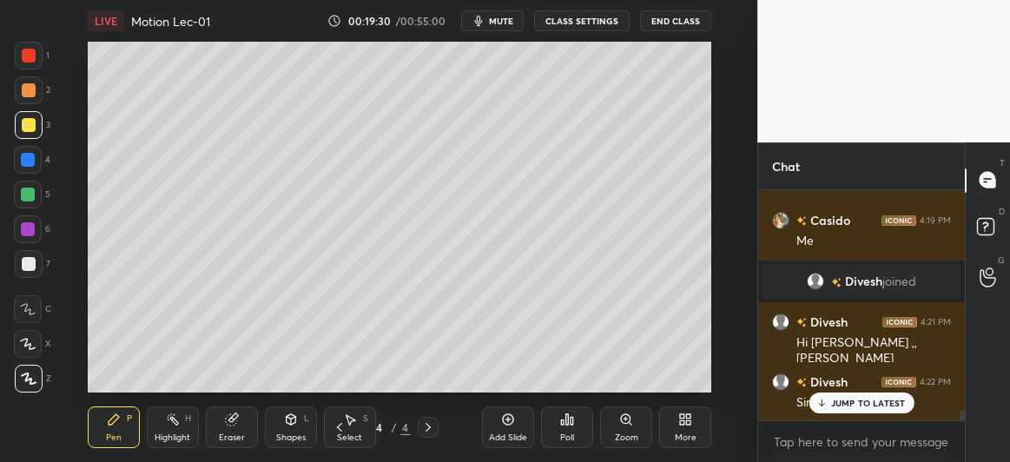
scroll to position [4852, 0]
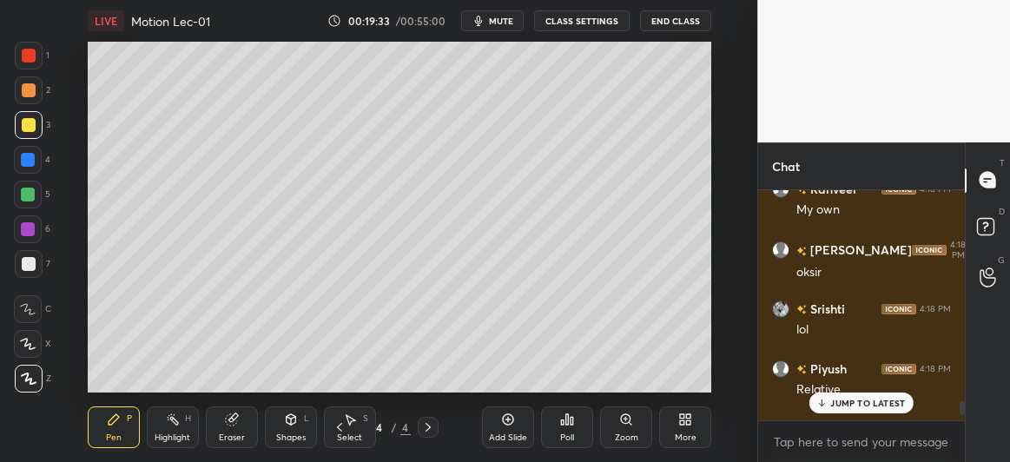
click at [847, 406] on p "JUMP TO LATEST" at bounding box center [868, 403] width 75 height 10
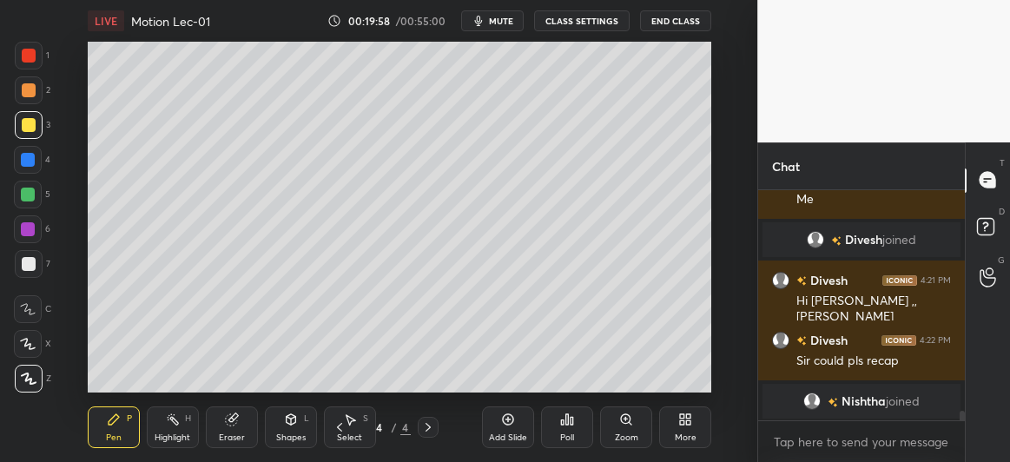
scroll to position [5199, 0]
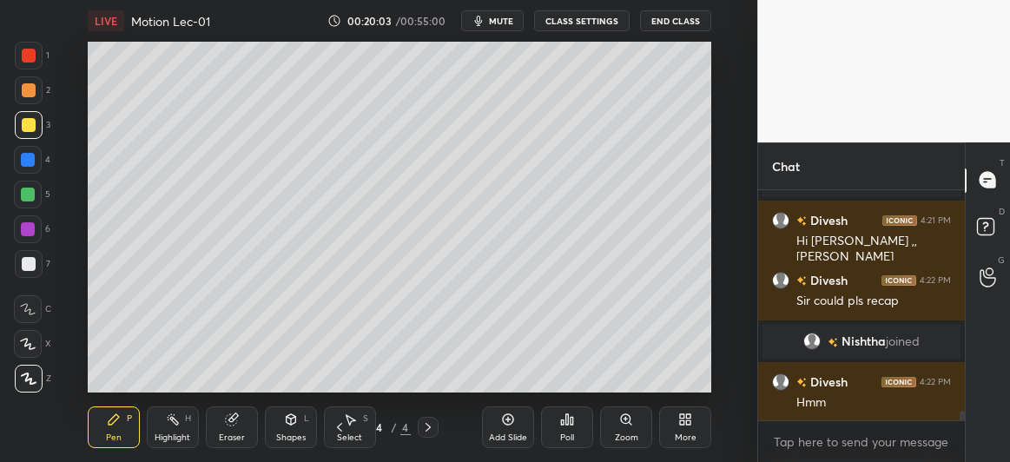
click at [26, 230] on div at bounding box center [28, 229] width 14 height 14
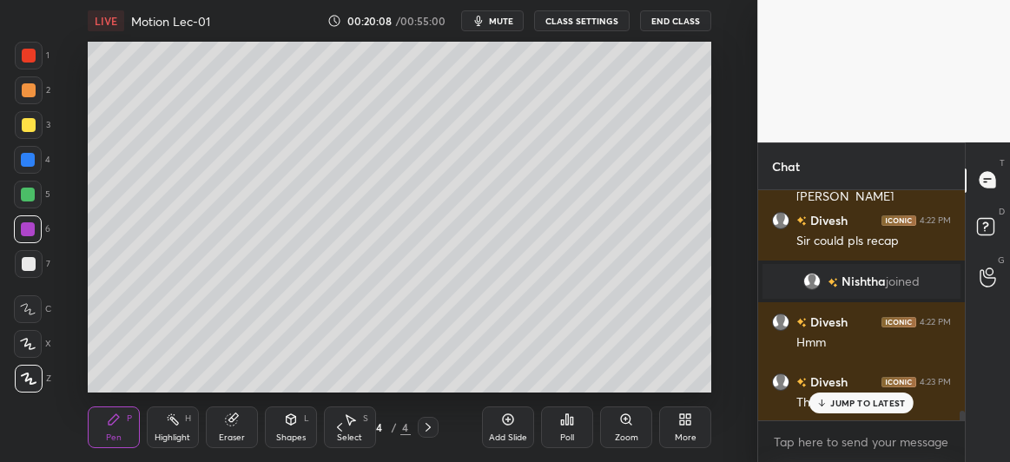
click at [18, 269] on div at bounding box center [29, 264] width 28 height 28
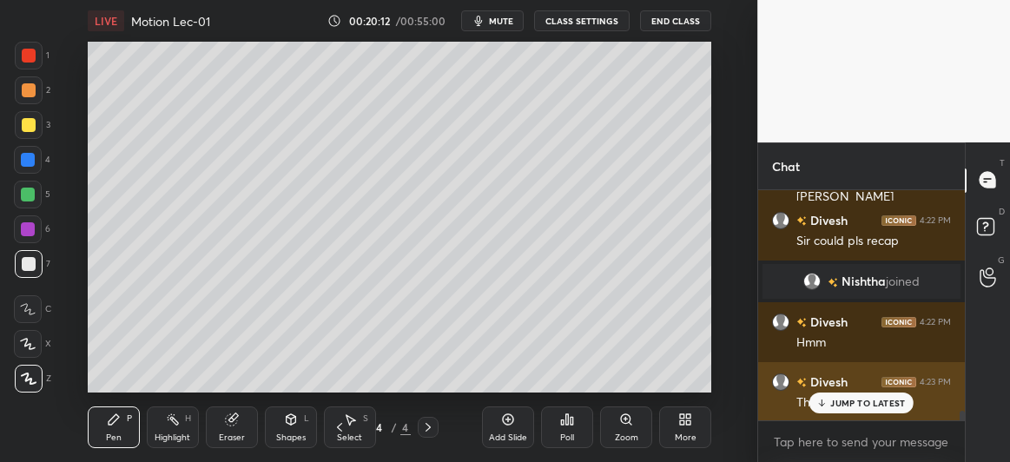
click at [835, 404] on p "JUMP TO LATEST" at bounding box center [868, 403] width 75 height 10
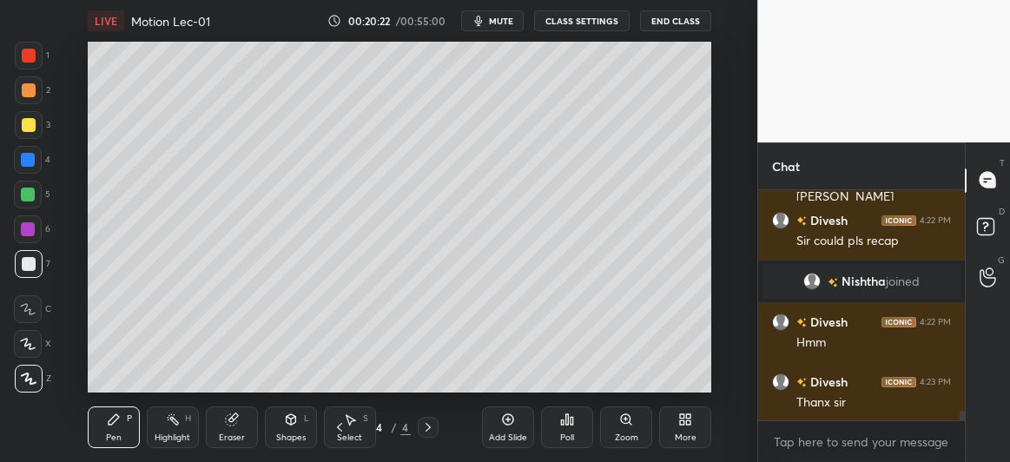
scroll to position [5277, 0]
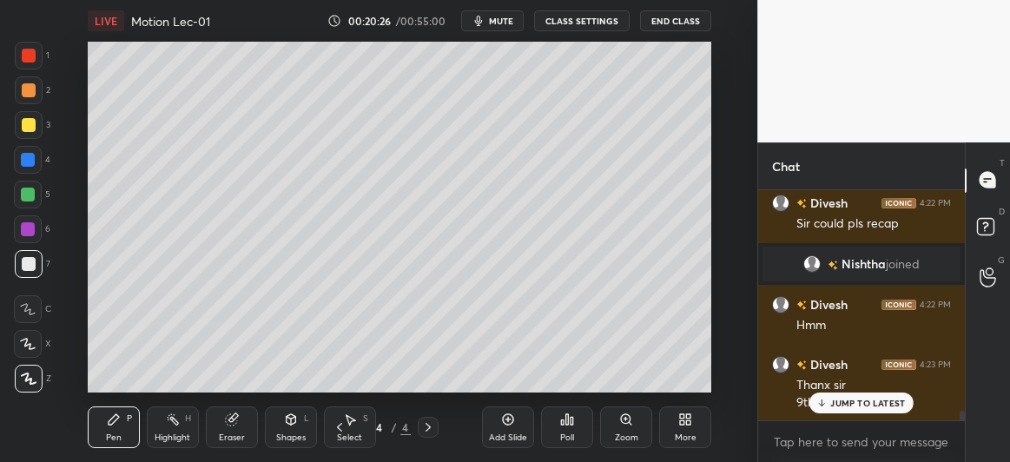
click at [833, 401] on p "JUMP TO LATEST" at bounding box center [868, 403] width 75 height 10
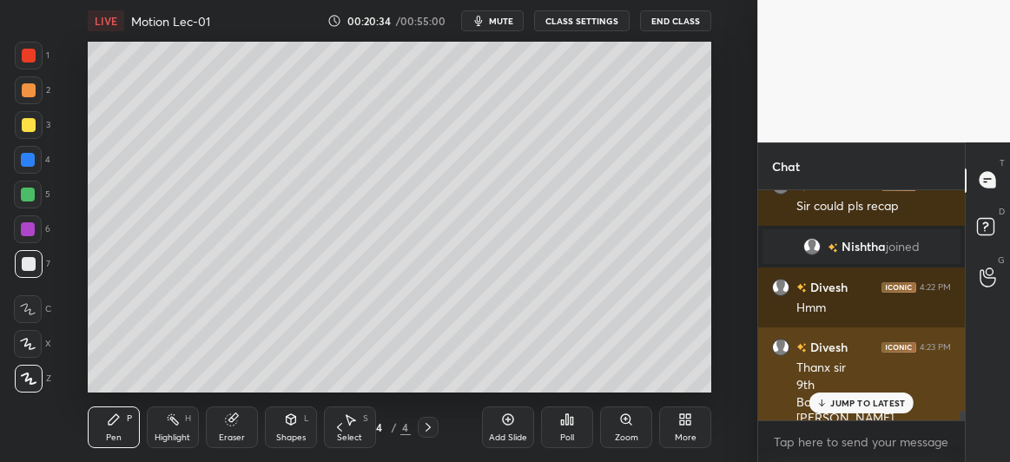
click at [823, 407] on icon at bounding box center [822, 403] width 11 height 10
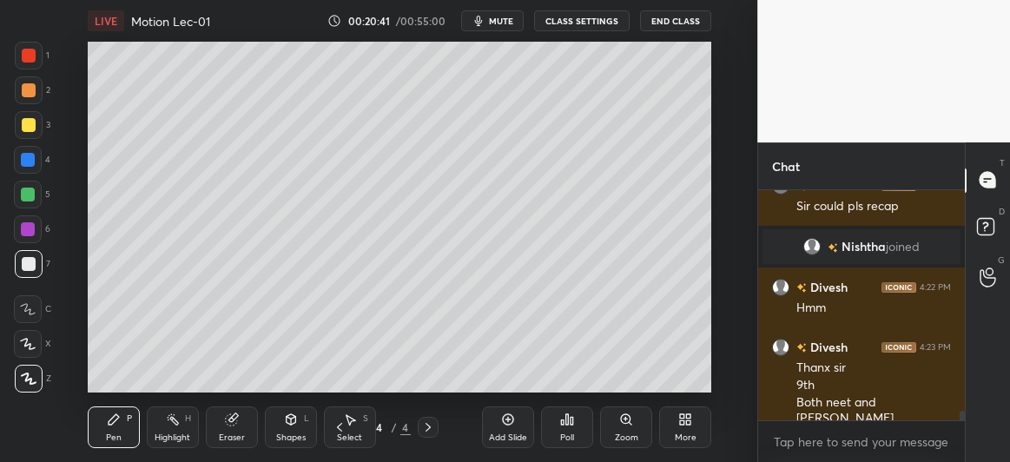
click at [500, 427] on div "Add Slide" at bounding box center [508, 428] width 52 height 42
click at [30, 191] on div at bounding box center [28, 195] width 14 height 14
click at [32, 123] on div at bounding box center [29, 125] width 14 height 14
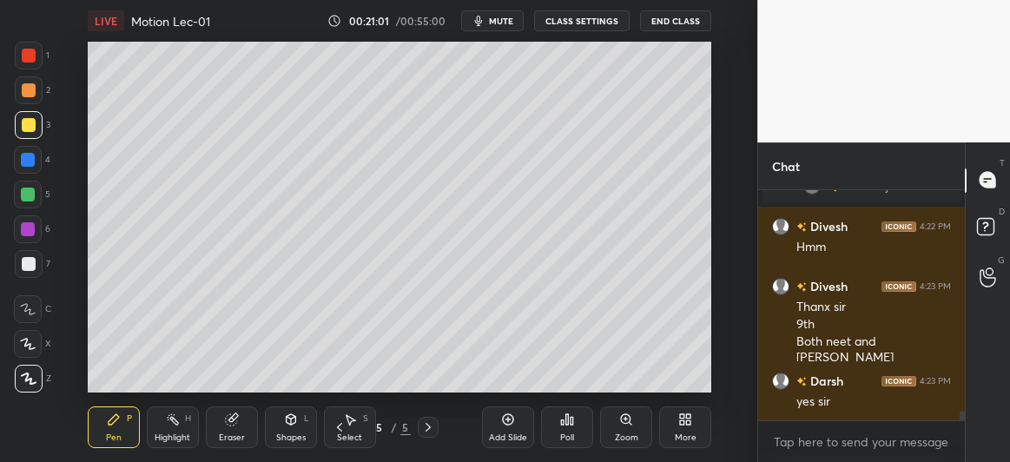
click at [29, 162] on div at bounding box center [28, 160] width 14 height 14
click at [33, 230] on div at bounding box center [28, 229] width 14 height 14
click at [28, 266] on div at bounding box center [29, 264] width 14 height 14
click at [23, 124] on div at bounding box center [29, 125] width 14 height 14
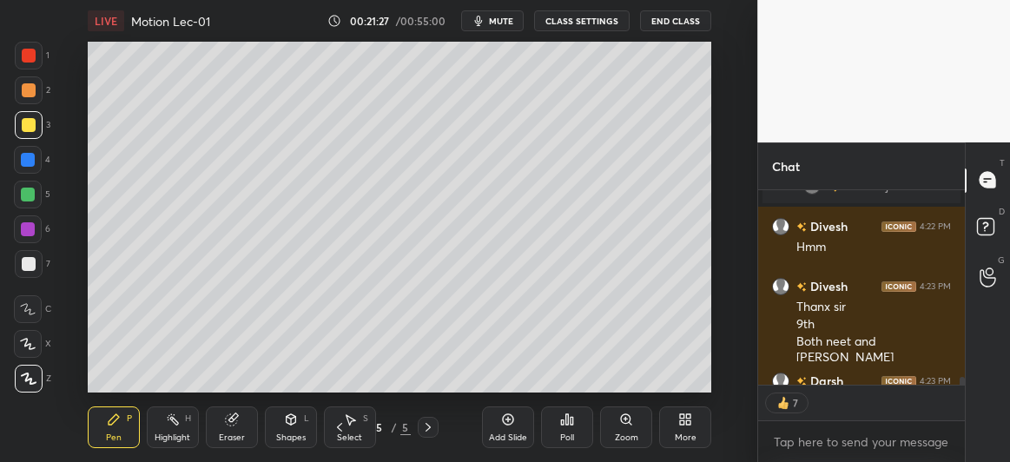
scroll to position [5390, 0]
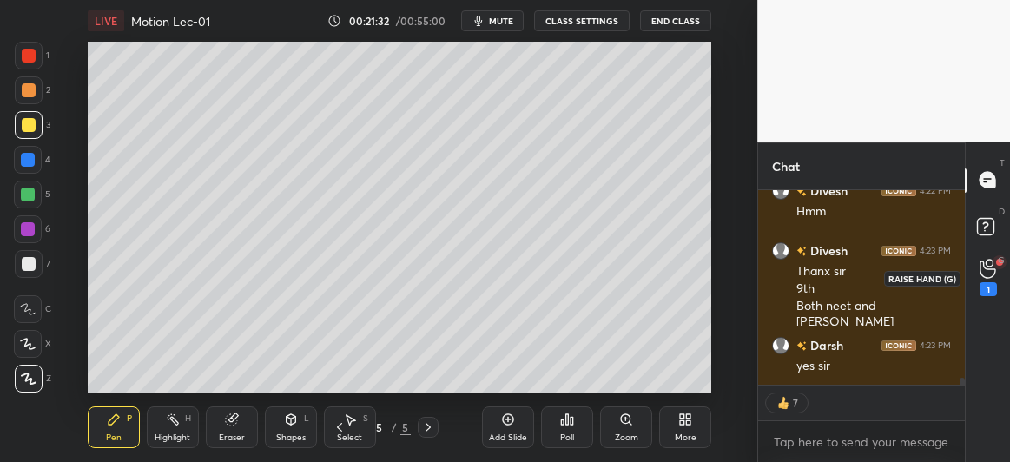
click at [988, 273] on icon at bounding box center [988, 269] width 17 height 20
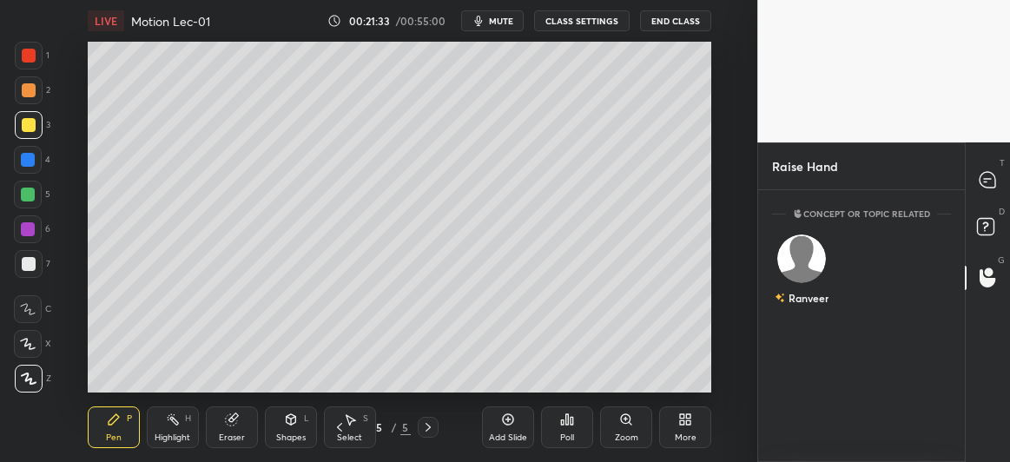
scroll to position [5, 5]
click at [810, 263] on img "grid" at bounding box center [802, 259] width 49 height 49
click at [811, 309] on button "INVITE" at bounding box center [801, 310] width 43 height 23
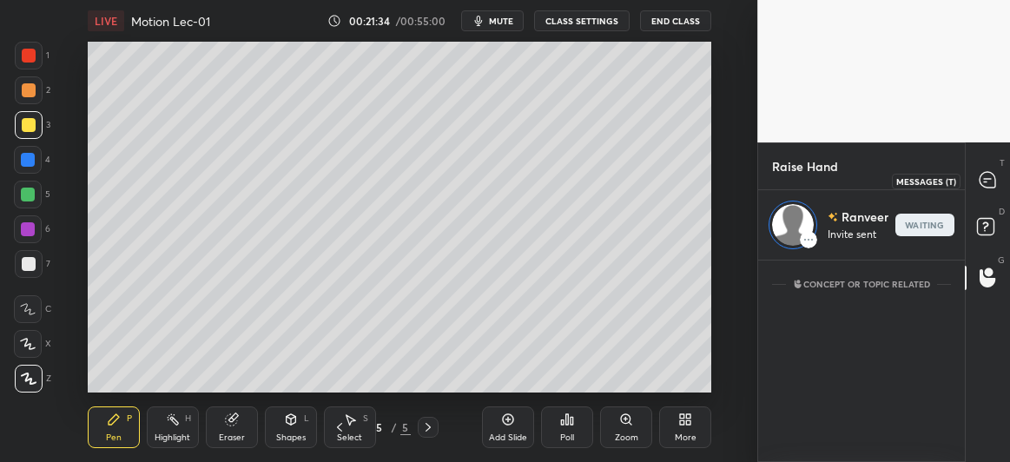
click at [987, 177] on icon at bounding box center [988, 180] width 16 height 16
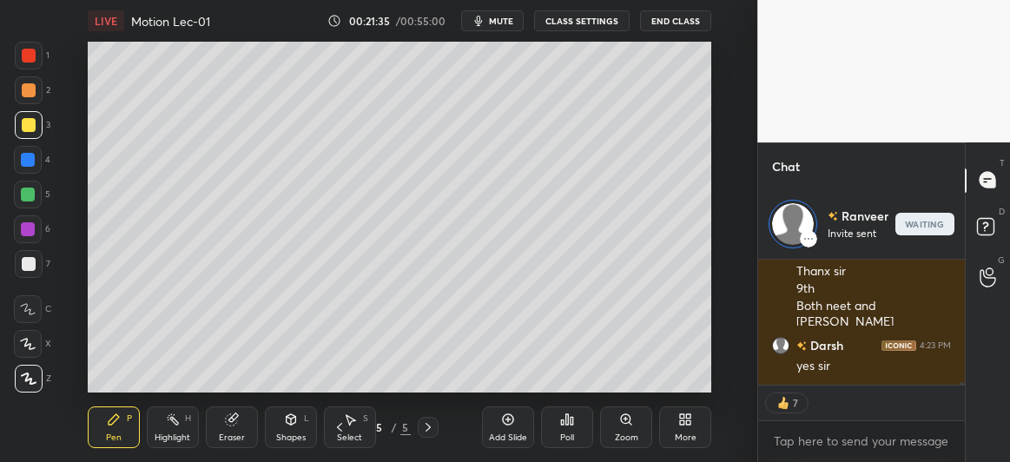
scroll to position [5707, 0]
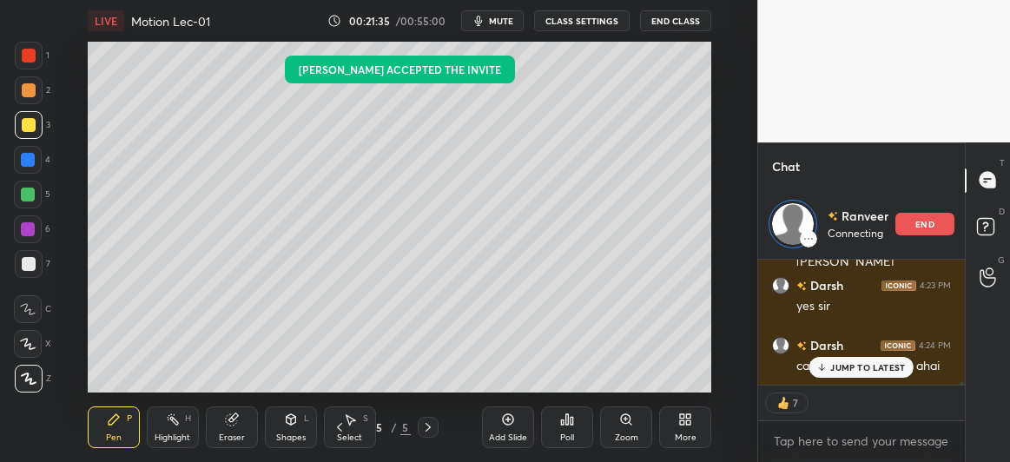
click at [867, 368] on p "JUMP TO LATEST" at bounding box center [868, 367] width 75 height 10
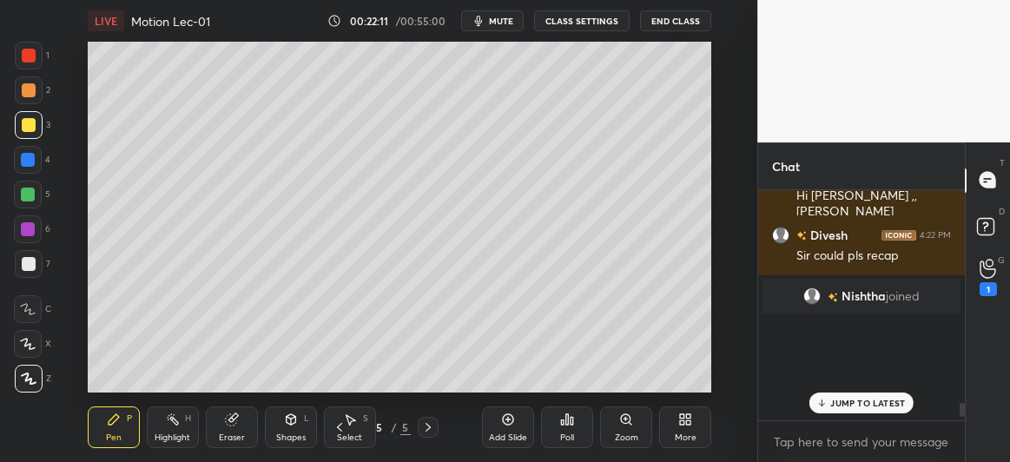
scroll to position [5068, 0]
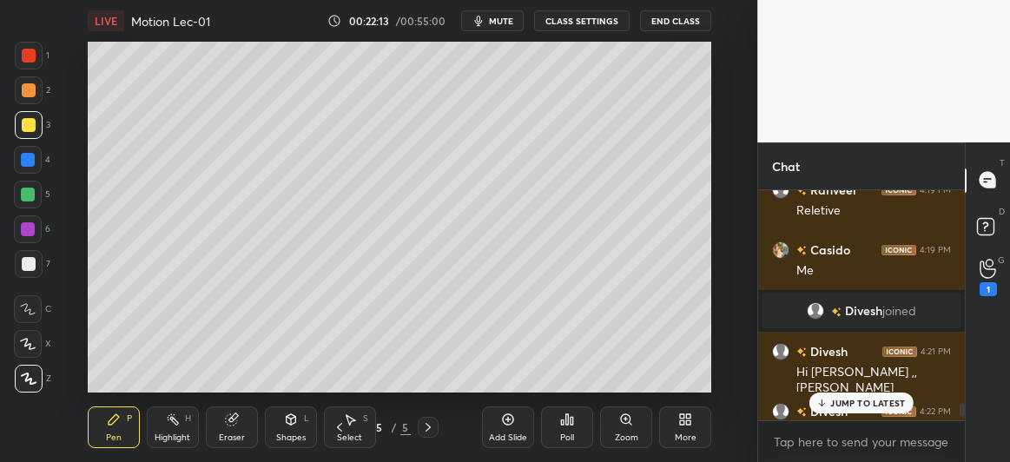
click at [859, 404] on p "JUMP TO LATEST" at bounding box center [868, 403] width 75 height 10
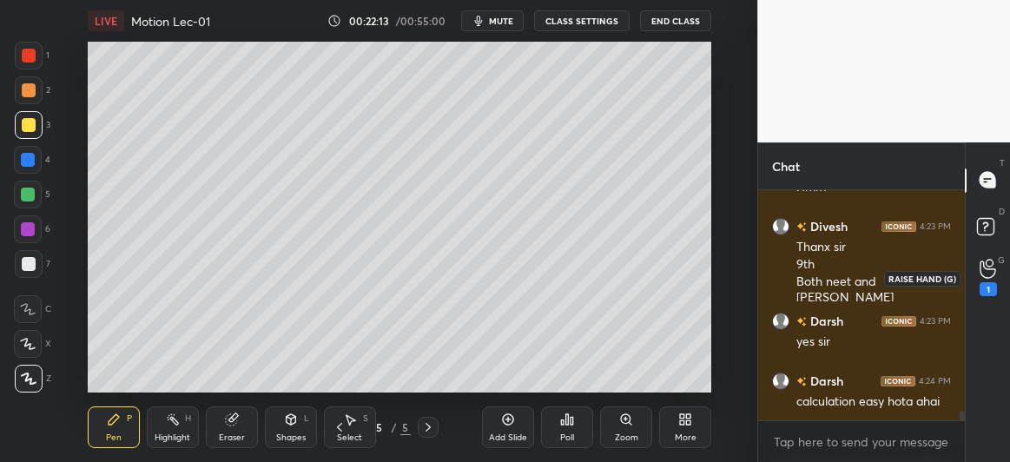
click at [990, 268] on icon at bounding box center [988, 269] width 17 height 20
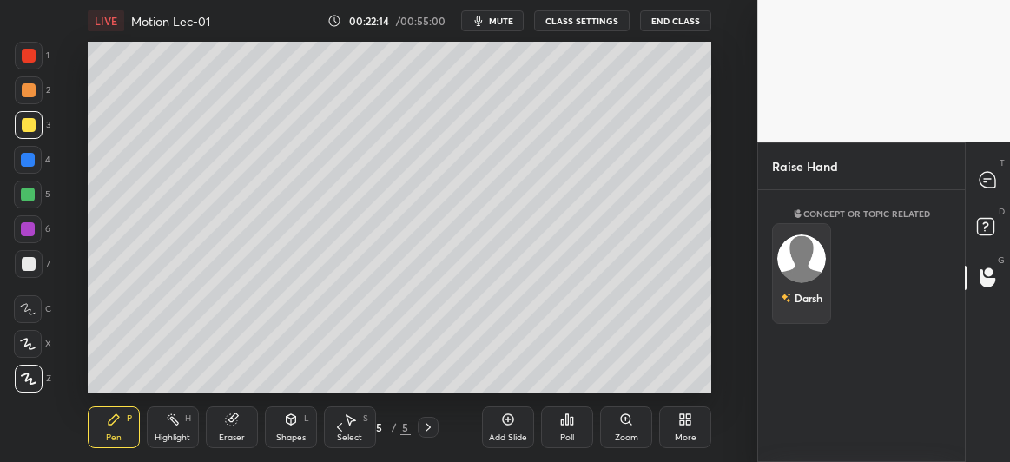
click at [799, 275] on div "Darsh" at bounding box center [801, 273] width 59 height 101
click at [809, 313] on button "INVITE" at bounding box center [801, 310] width 43 height 23
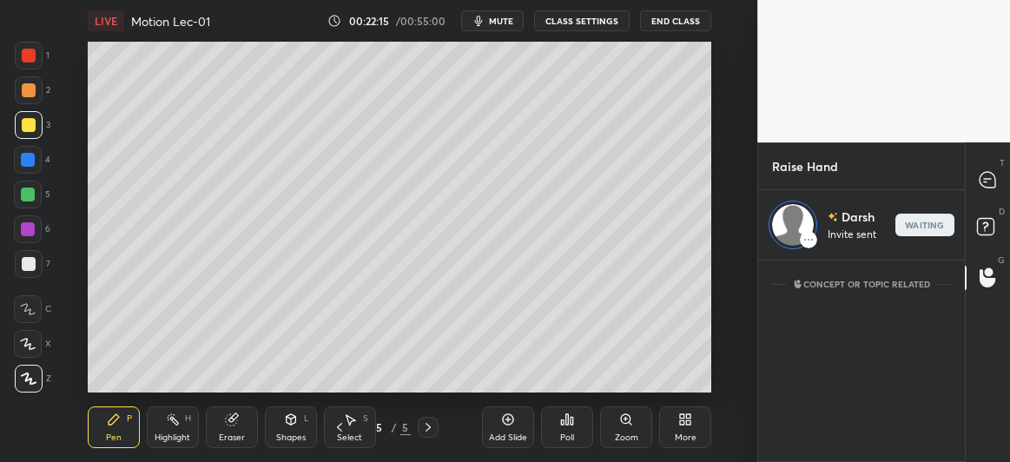
scroll to position [197, 202]
click at [987, 176] on icon at bounding box center [988, 180] width 16 height 16
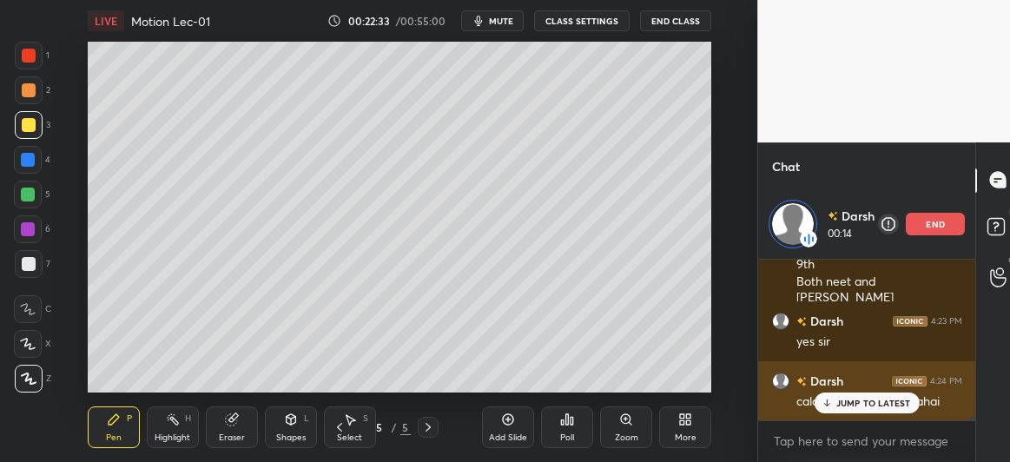
click at [842, 402] on p "JUMP TO LATEST" at bounding box center [874, 403] width 75 height 10
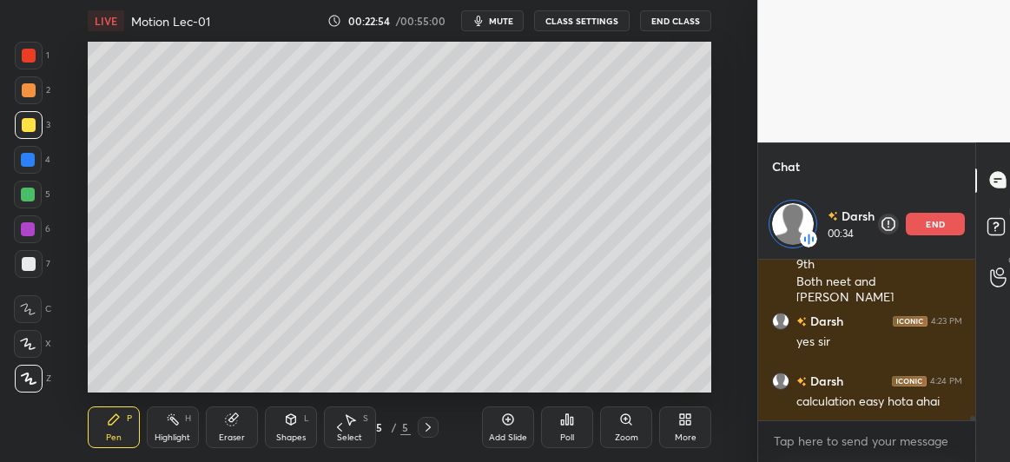
click at [33, 270] on div at bounding box center [29, 264] width 14 height 14
click at [295, 436] on div "Shapes" at bounding box center [291, 438] width 30 height 9
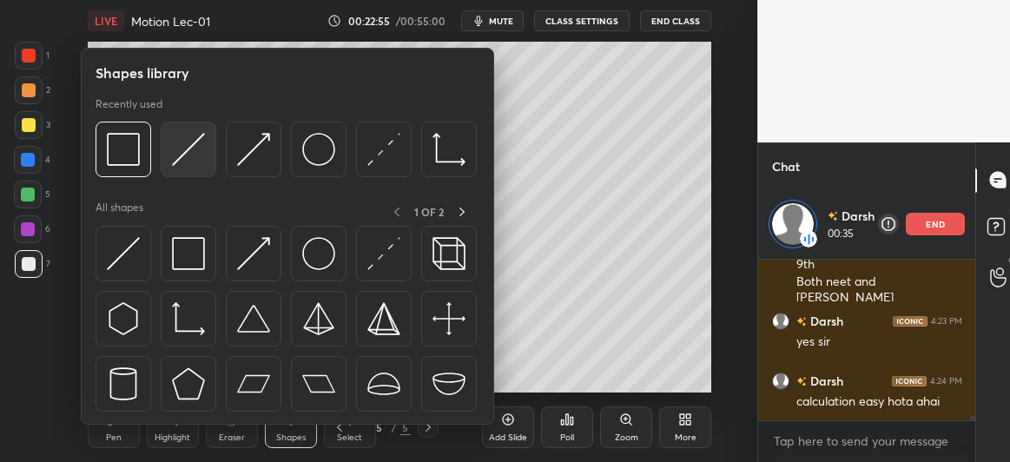
click at [182, 149] on img at bounding box center [188, 149] width 33 height 33
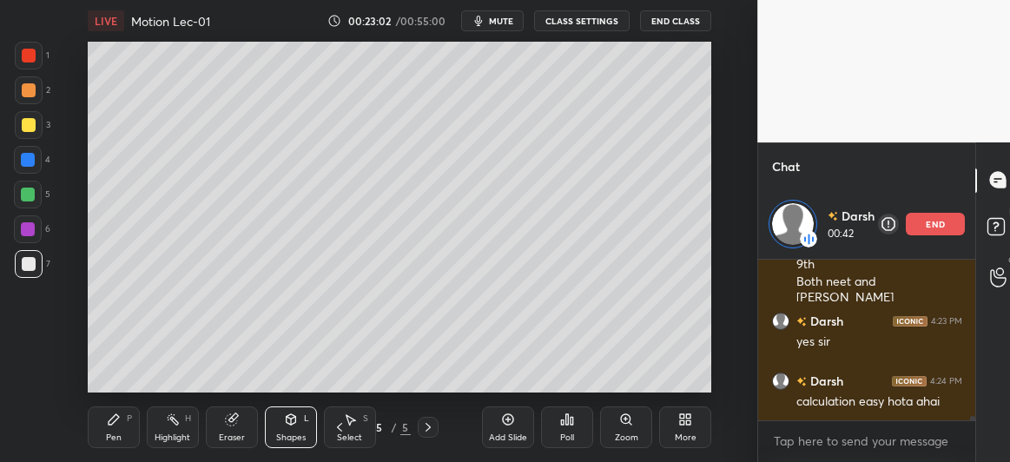
click at [102, 434] on div "Pen P" at bounding box center [114, 428] width 52 height 42
click at [23, 229] on div at bounding box center [28, 229] width 14 height 14
click at [275, 420] on div "Shapes L" at bounding box center [291, 428] width 52 height 42
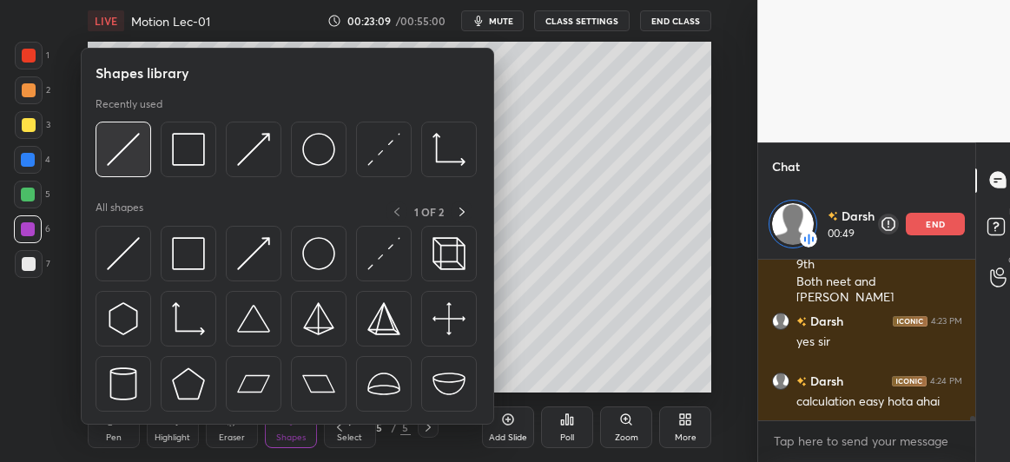
click at [107, 171] on div at bounding box center [124, 150] width 56 height 56
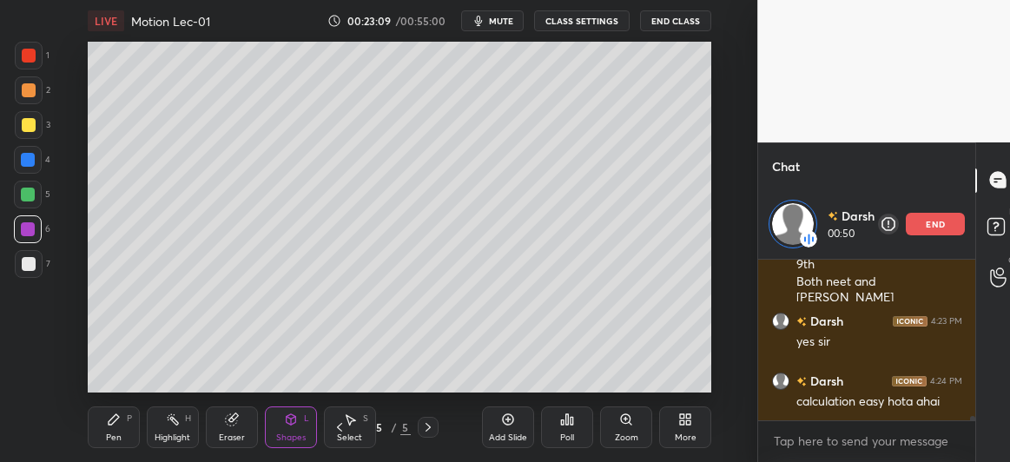
click at [30, 195] on div at bounding box center [28, 195] width 14 height 14
click at [110, 428] on div "Pen P" at bounding box center [114, 428] width 52 height 42
click at [32, 272] on div at bounding box center [29, 264] width 28 height 28
click at [26, 201] on div at bounding box center [28, 195] width 14 height 14
click at [18, 162] on div at bounding box center [28, 160] width 28 height 28
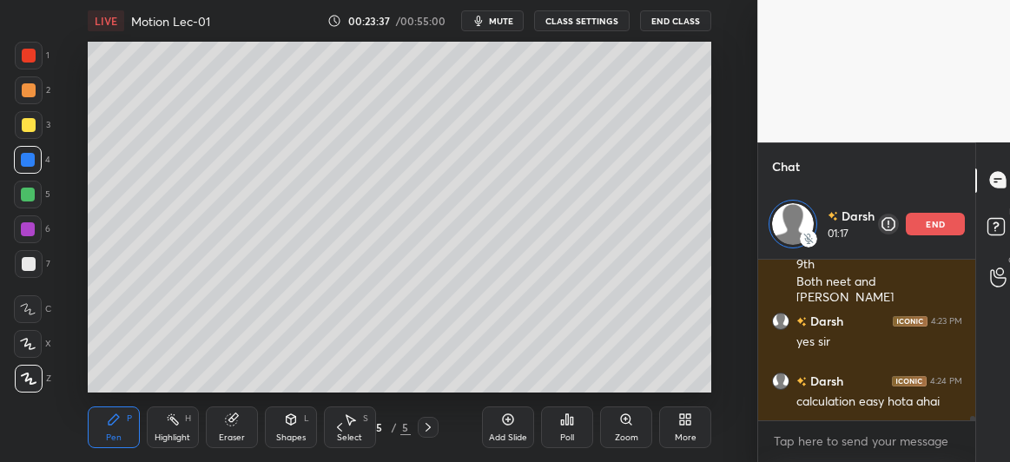
click at [236, 429] on div "Eraser" at bounding box center [232, 428] width 52 height 42
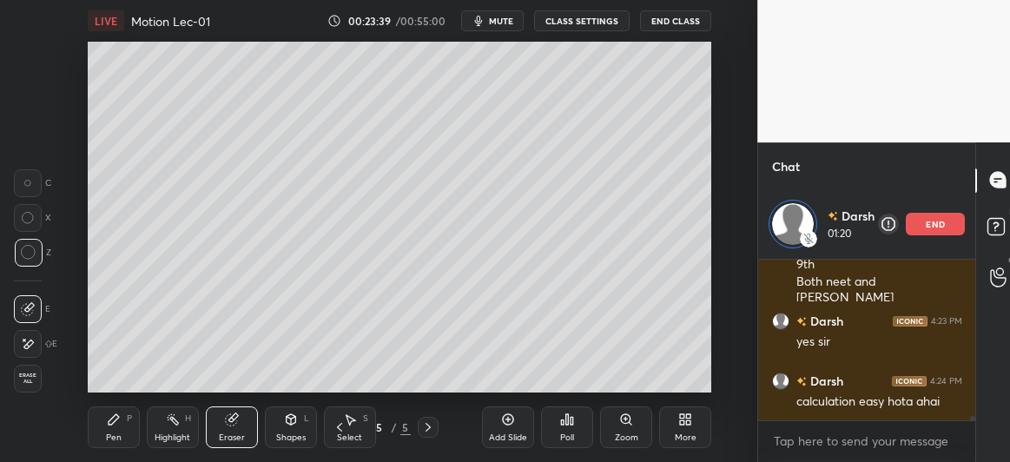
click at [297, 422] on icon at bounding box center [291, 420] width 14 height 14
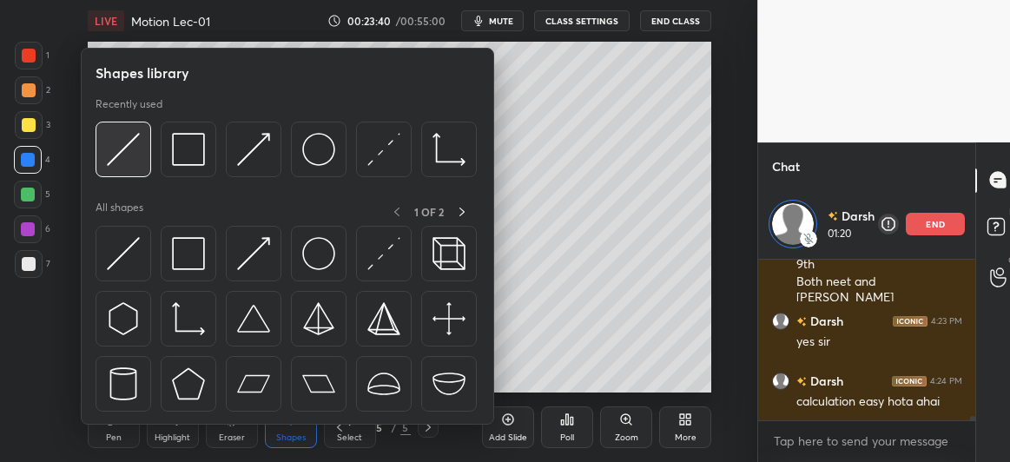
click at [129, 149] on img at bounding box center [123, 149] width 33 height 33
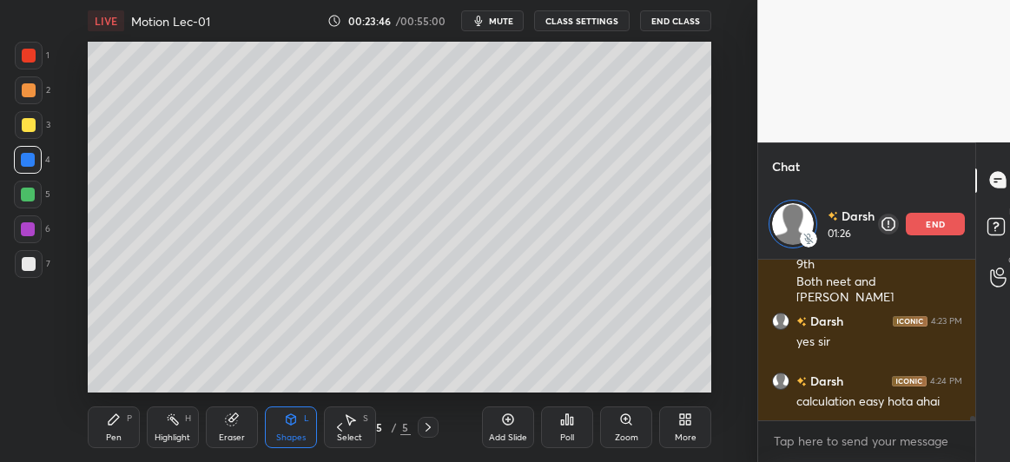
click at [222, 431] on div "Eraser" at bounding box center [232, 428] width 52 height 42
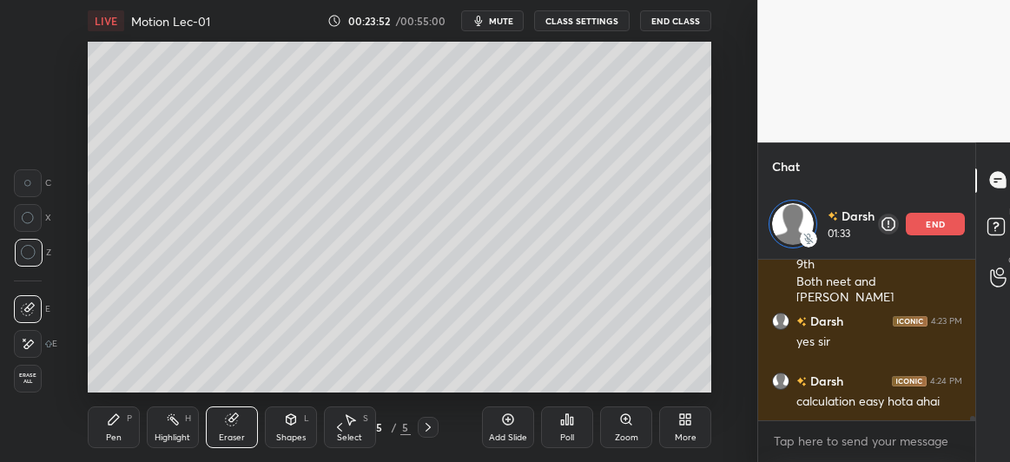
click at [125, 431] on div "Pen P" at bounding box center [114, 428] width 52 height 42
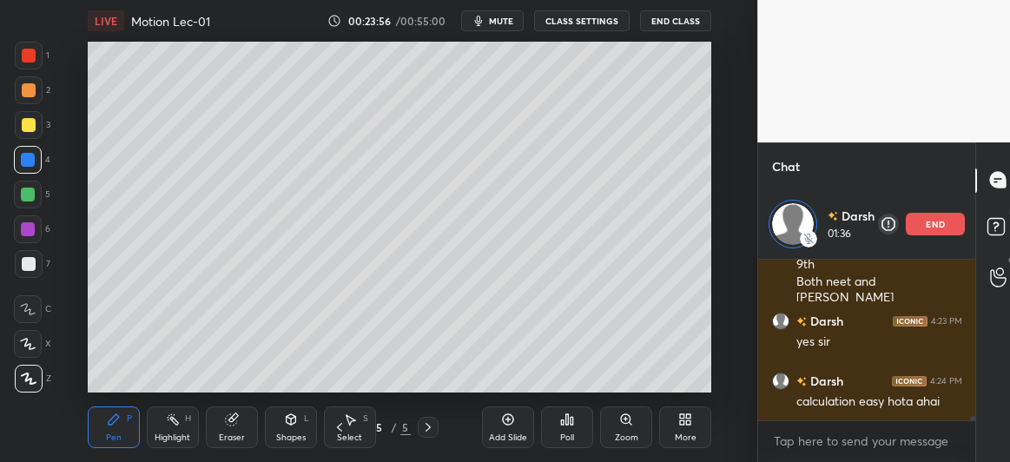
click at [33, 263] on div at bounding box center [29, 264] width 14 height 14
click at [24, 204] on div at bounding box center [28, 195] width 28 height 28
click at [295, 423] on icon at bounding box center [292, 419] width 10 height 10
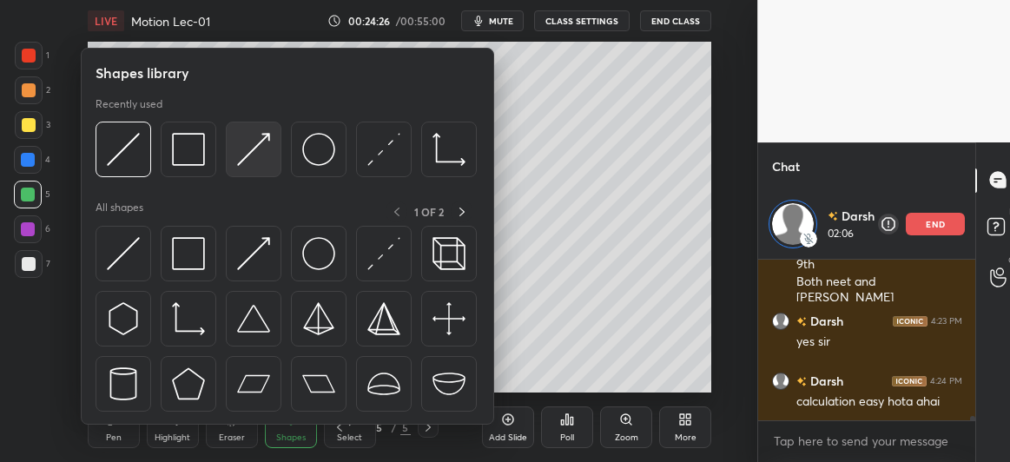
click at [251, 156] on img at bounding box center [253, 149] width 33 height 33
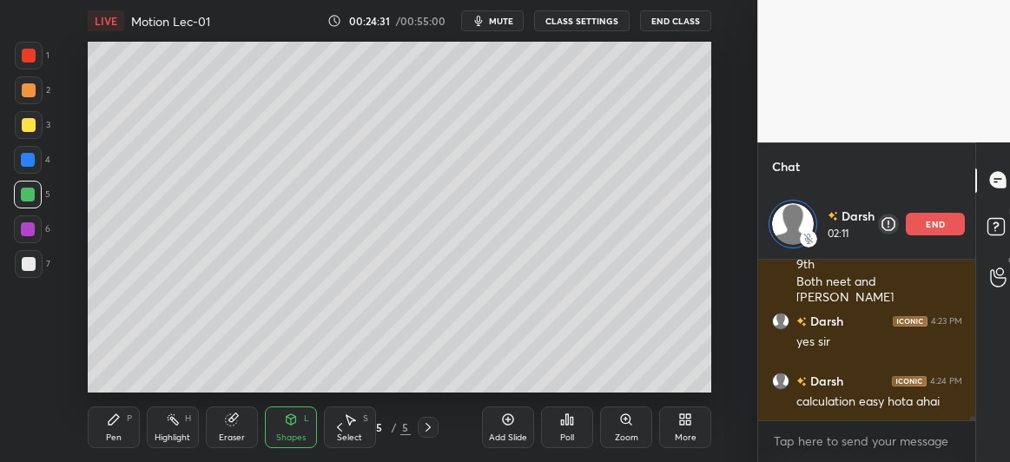
click at [20, 261] on div at bounding box center [29, 264] width 28 height 28
click at [109, 421] on icon at bounding box center [114, 419] width 10 height 10
click at [25, 129] on div at bounding box center [29, 125] width 14 height 14
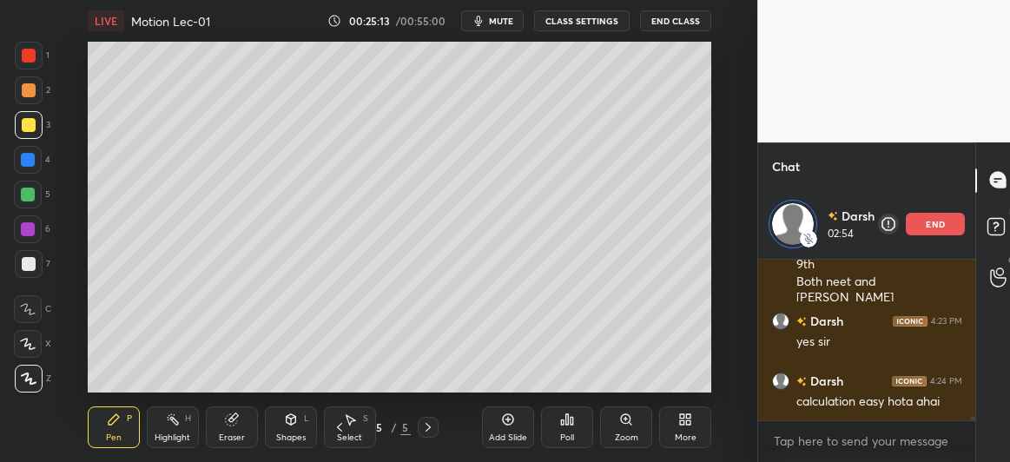
click at [26, 232] on div at bounding box center [28, 229] width 14 height 14
click at [25, 262] on div at bounding box center [29, 264] width 14 height 14
click at [22, 235] on div at bounding box center [28, 229] width 14 height 14
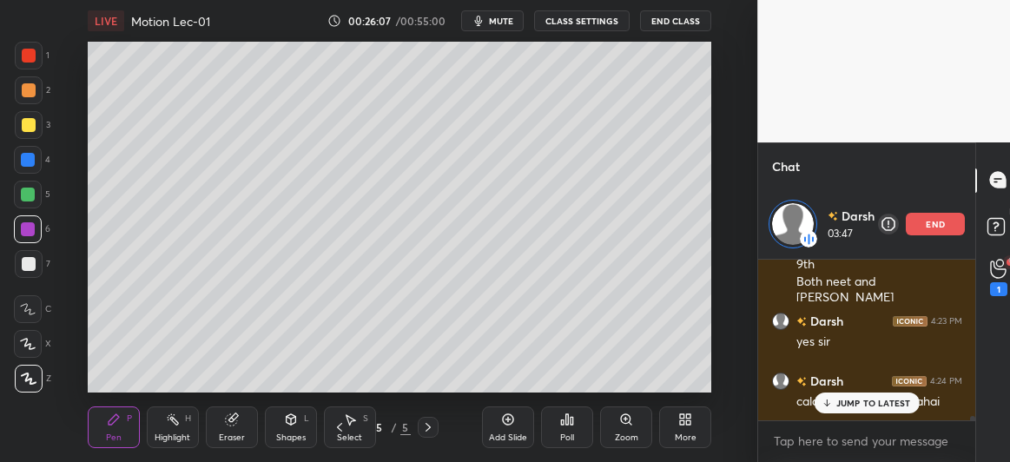
scroll to position [5393, 0]
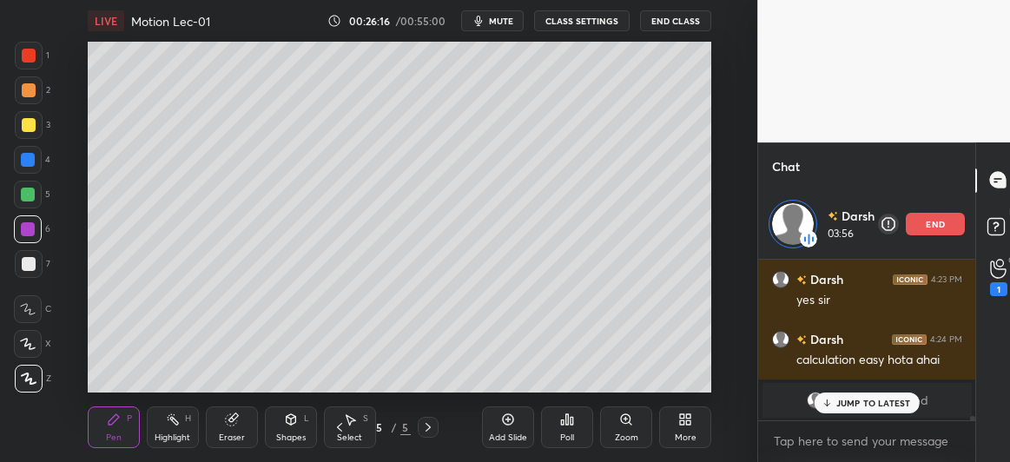
click at [853, 412] on div "JUMP TO LATEST" at bounding box center [867, 403] width 104 height 21
click at [997, 275] on icon at bounding box center [998, 269] width 17 height 20
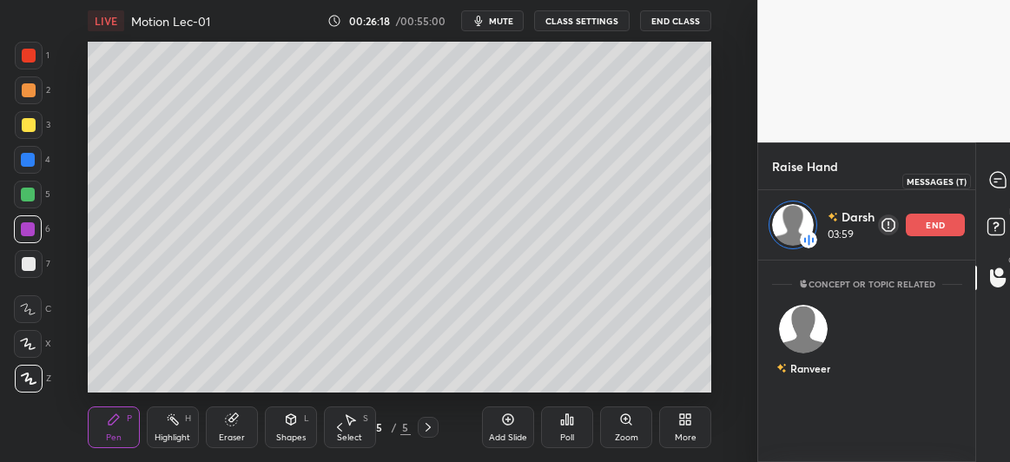
click at [1001, 179] on icon at bounding box center [998, 179] width 7 height 0
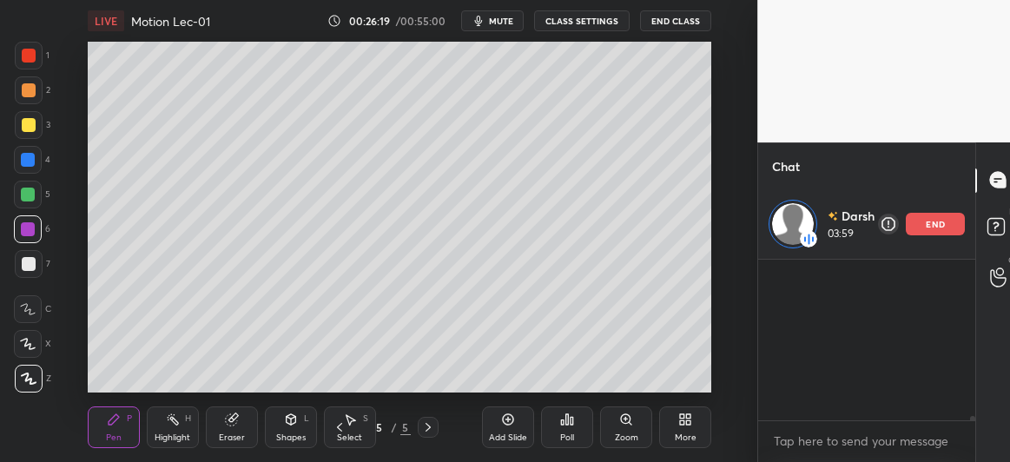
scroll to position [156, 212]
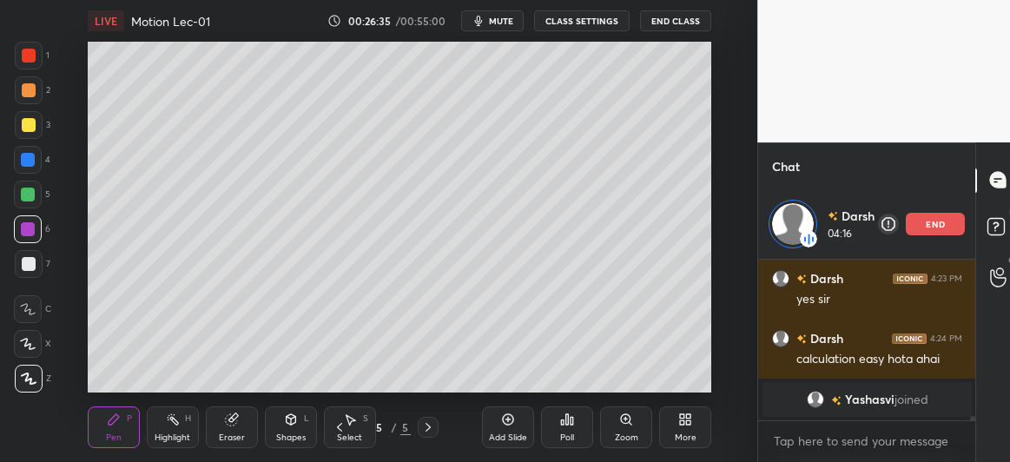
click at [342, 429] on icon at bounding box center [340, 428] width 14 height 14
click at [427, 428] on icon at bounding box center [428, 428] width 14 height 14
click at [507, 423] on icon at bounding box center [508, 420] width 14 height 14
click at [27, 167] on div at bounding box center [28, 160] width 28 height 28
click at [26, 123] on div at bounding box center [29, 125] width 14 height 14
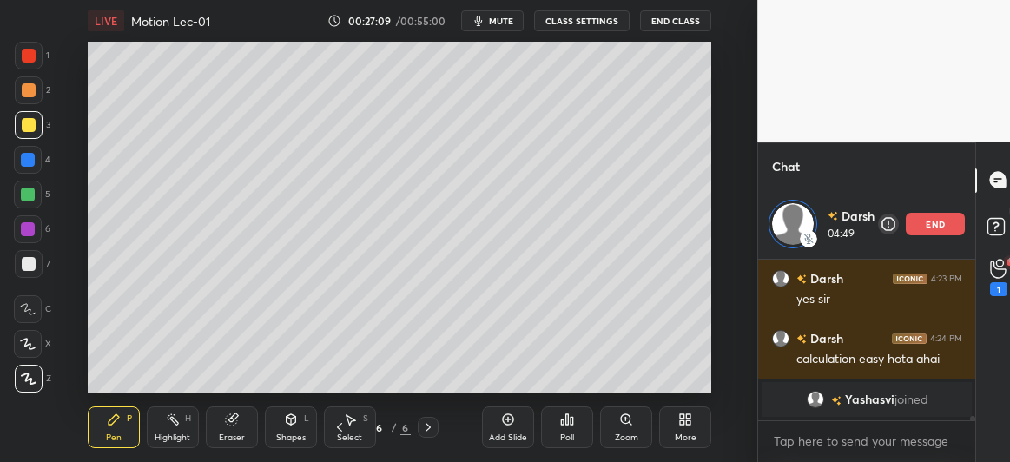
click at [229, 435] on div "Eraser" at bounding box center [232, 438] width 26 height 9
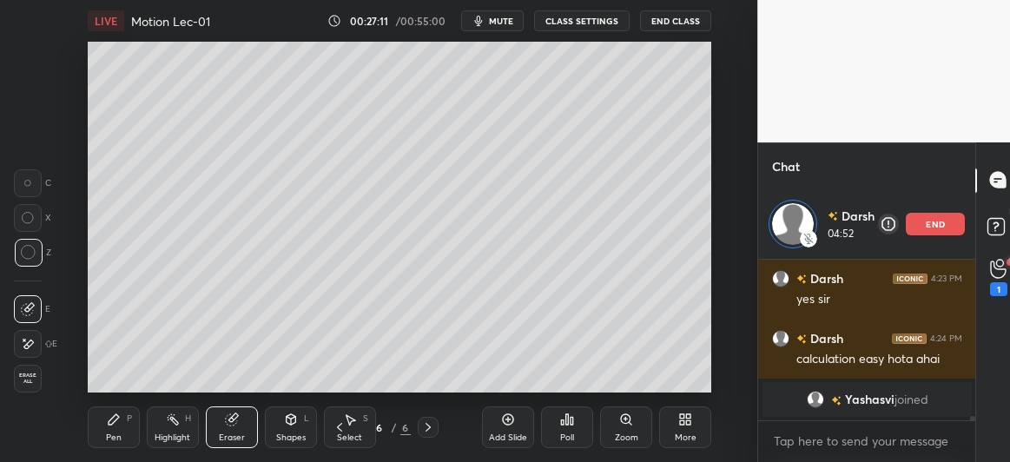
click at [113, 431] on div "Pen P" at bounding box center [114, 428] width 52 height 42
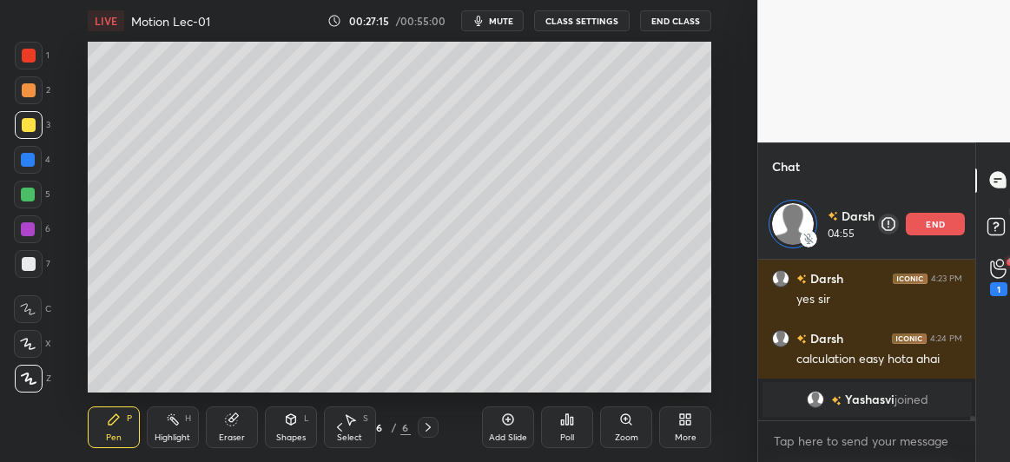
click at [31, 195] on div at bounding box center [28, 195] width 14 height 14
click at [1001, 273] on icon at bounding box center [998, 269] width 17 height 20
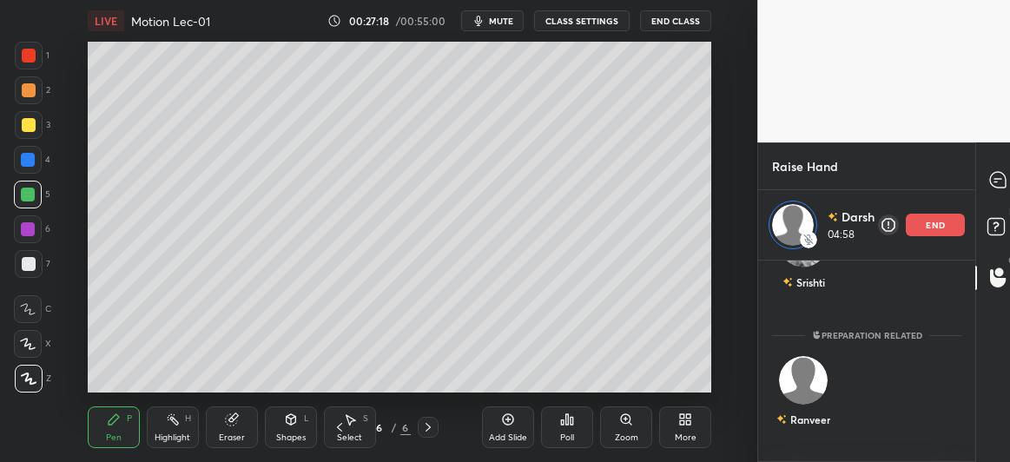
scroll to position [0, 0]
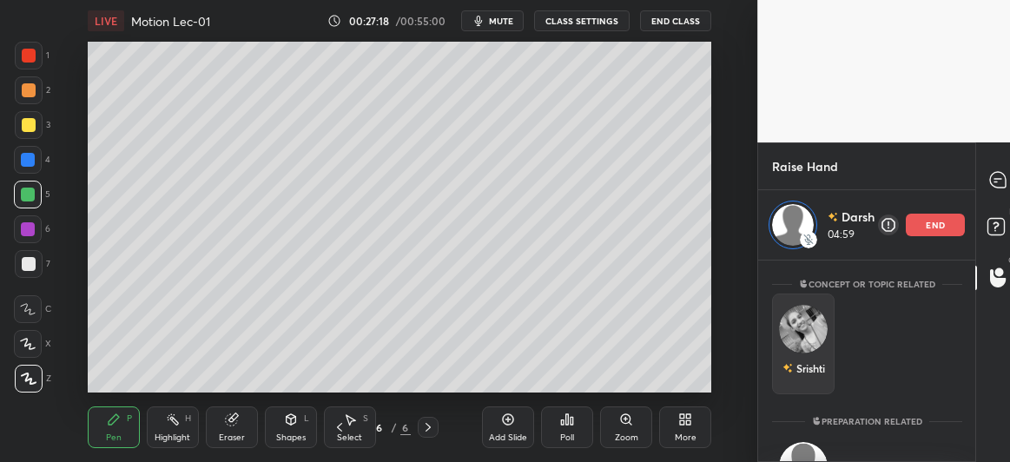
click at [803, 337] on img "grid" at bounding box center [803, 329] width 49 height 49
click at [933, 225] on p "end" at bounding box center [935, 225] width 19 height 9
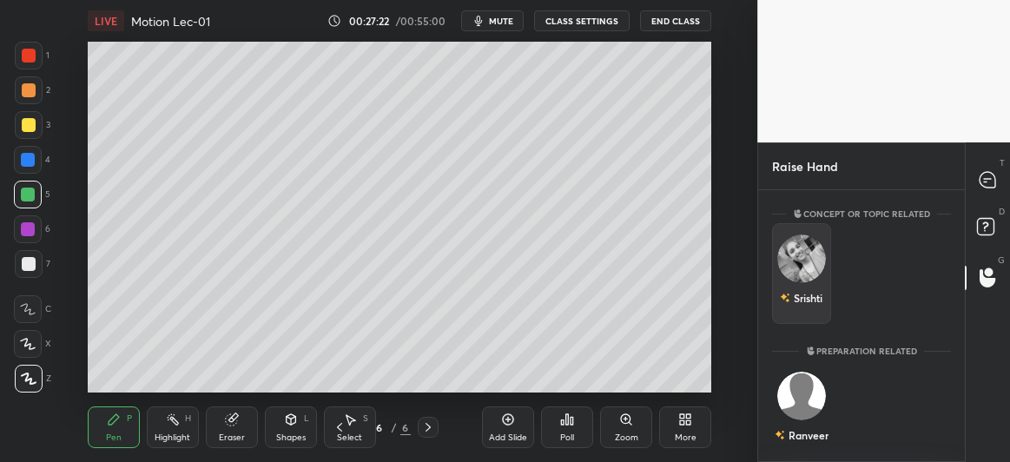
click at [811, 262] on img "grid" at bounding box center [802, 259] width 49 height 49
click at [803, 315] on button "INVITE" at bounding box center [801, 310] width 43 height 23
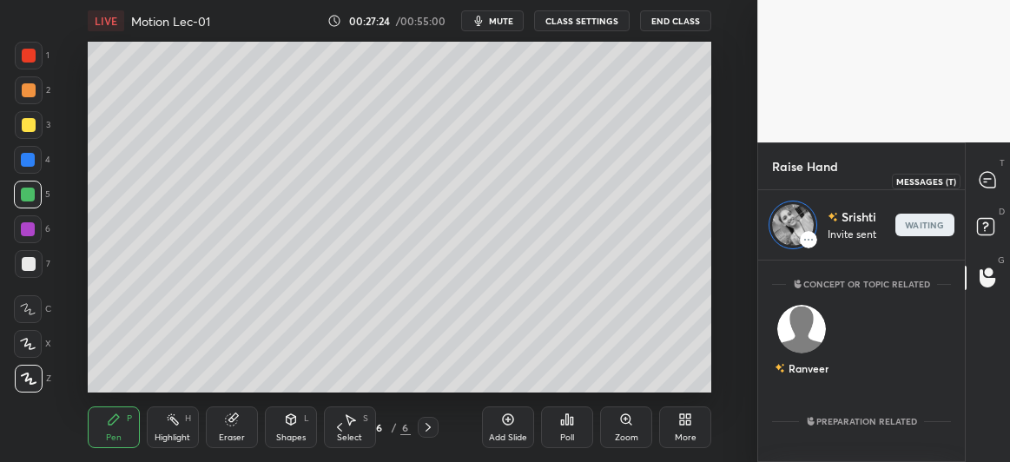
click at [986, 170] on div at bounding box center [988, 180] width 35 height 31
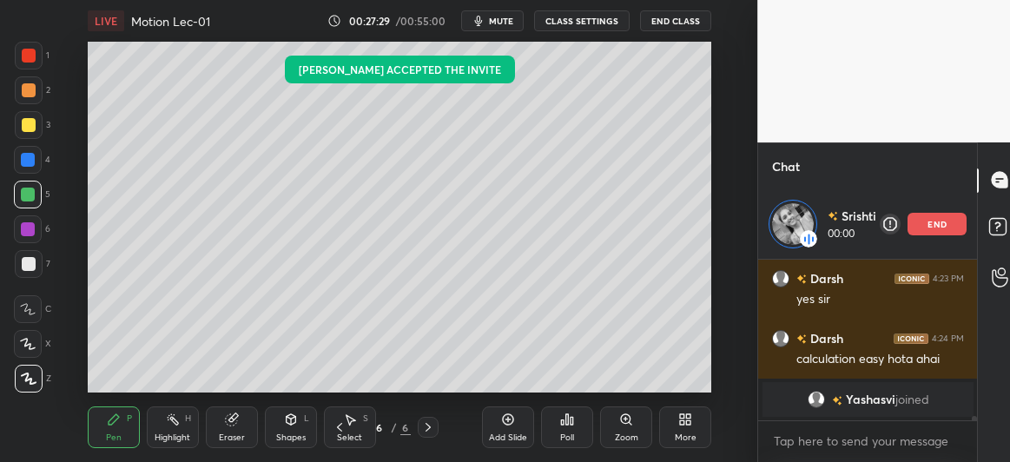
scroll to position [5343, 0]
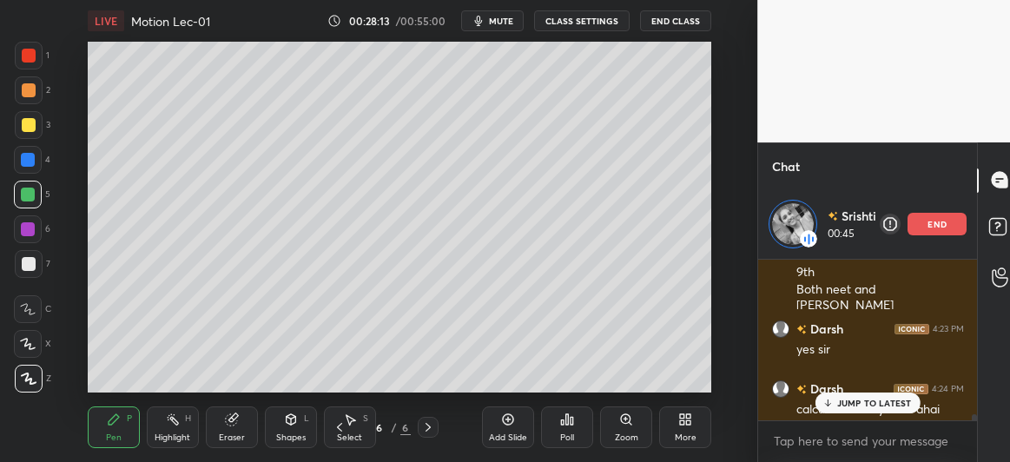
click at [858, 400] on p "JUMP TO LATEST" at bounding box center [875, 403] width 75 height 10
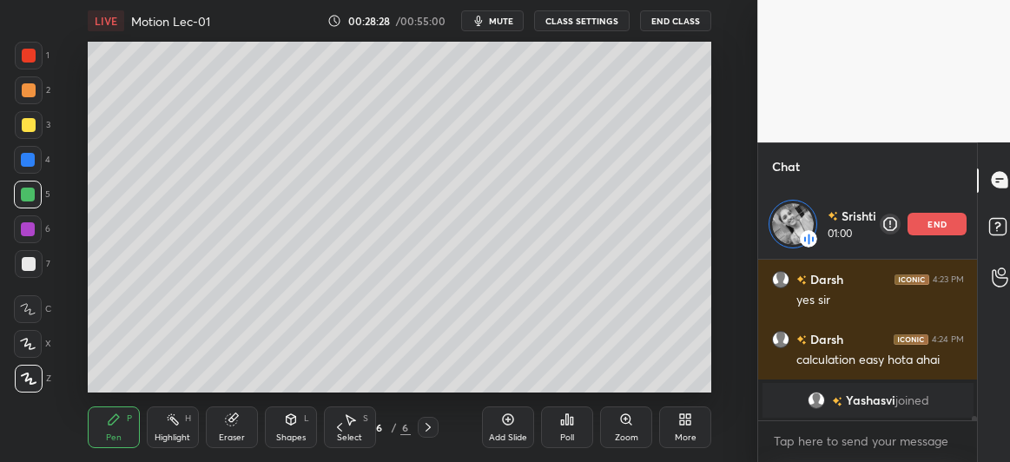
scroll to position [5453, 0]
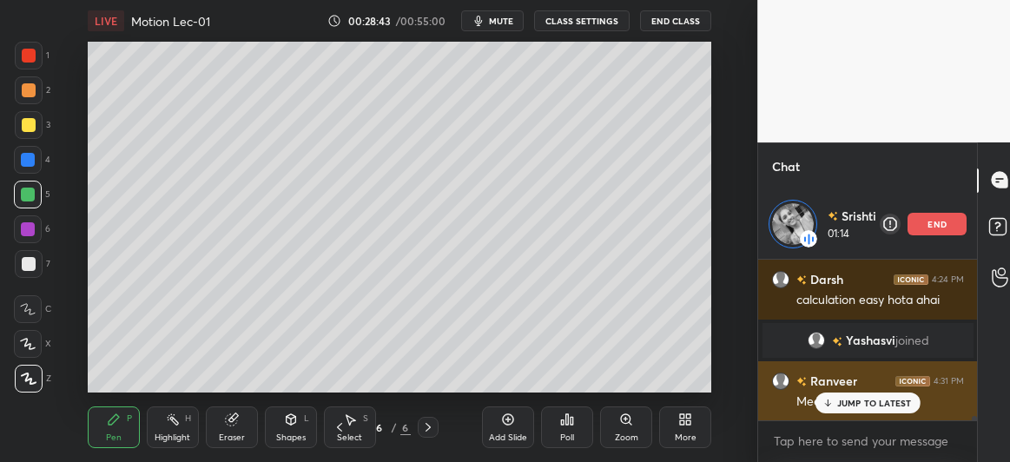
click at [861, 398] on p "JUMP TO LATEST" at bounding box center [875, 403] width 75 height 10
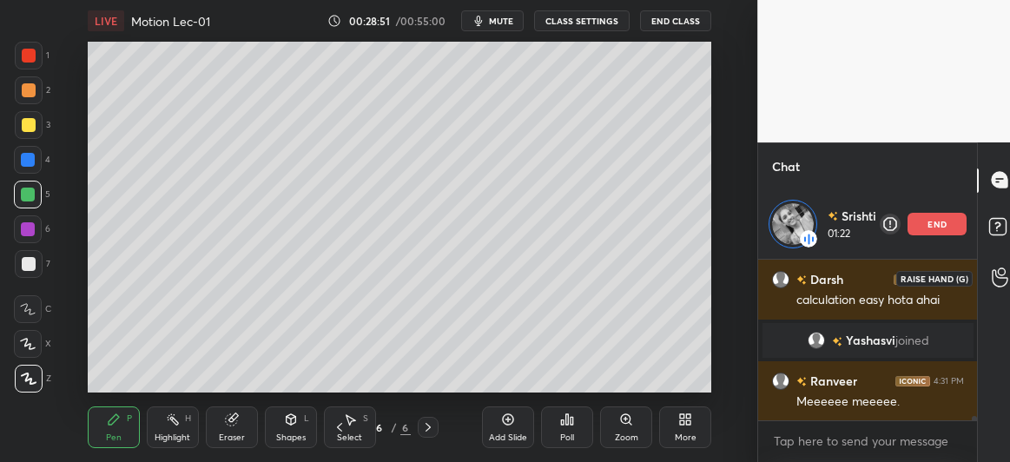
click at [1007, 272] on icon at bounding box center [1000, 278] width 17 height 20
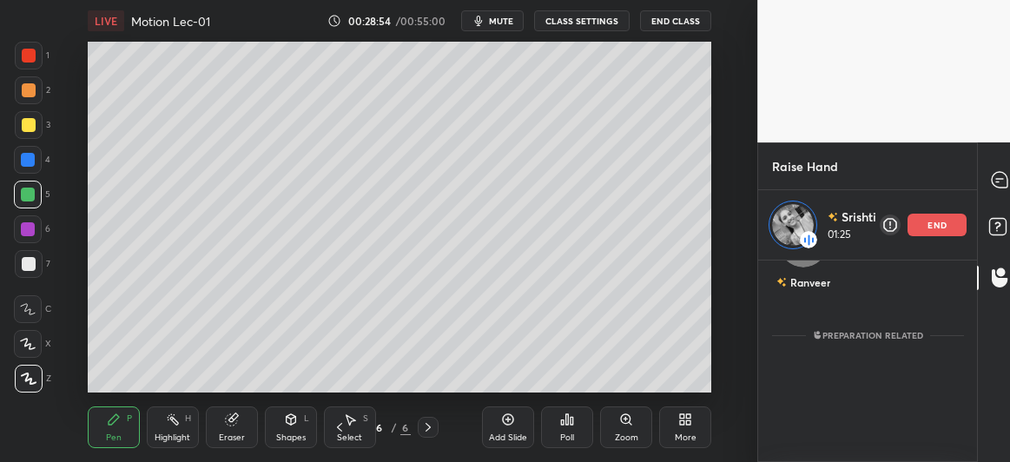
scroll to position [0, 0]
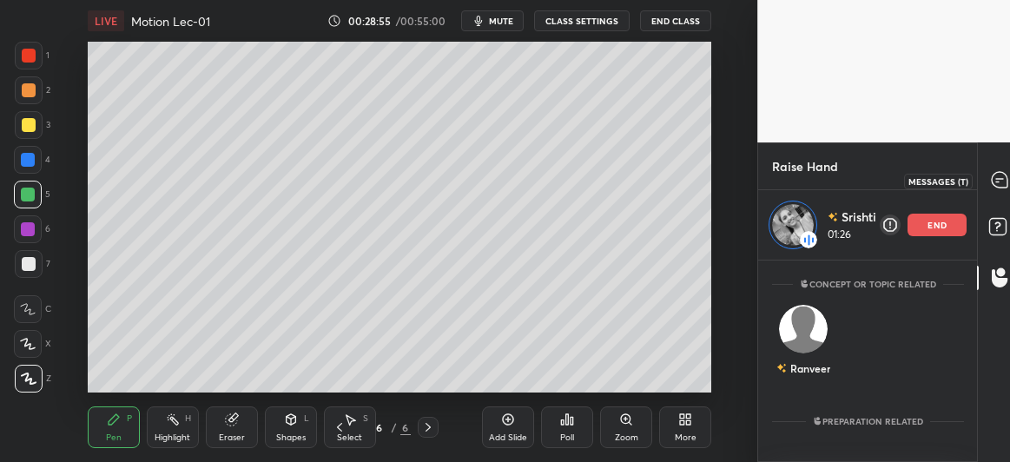
click at [1001, 176] on icon at bounding box center [1000, 180] width 16 height 16
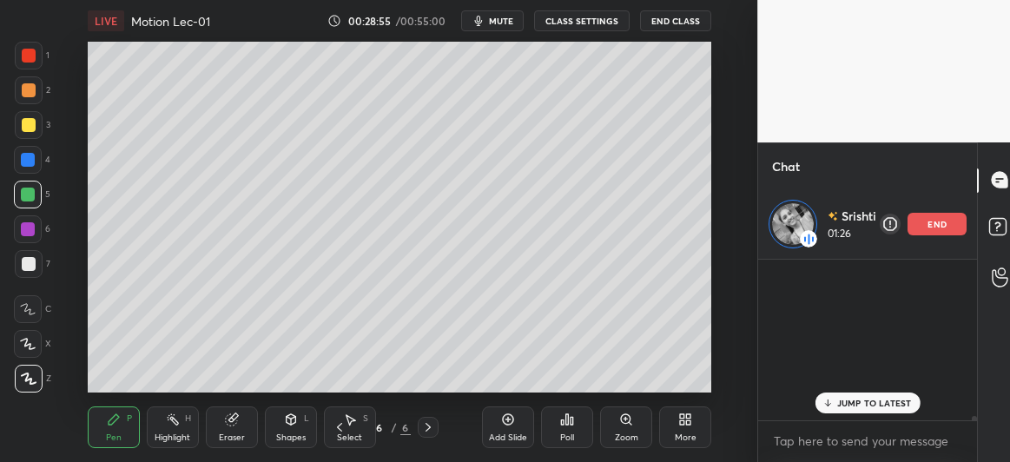
scroll to position [156, 215]
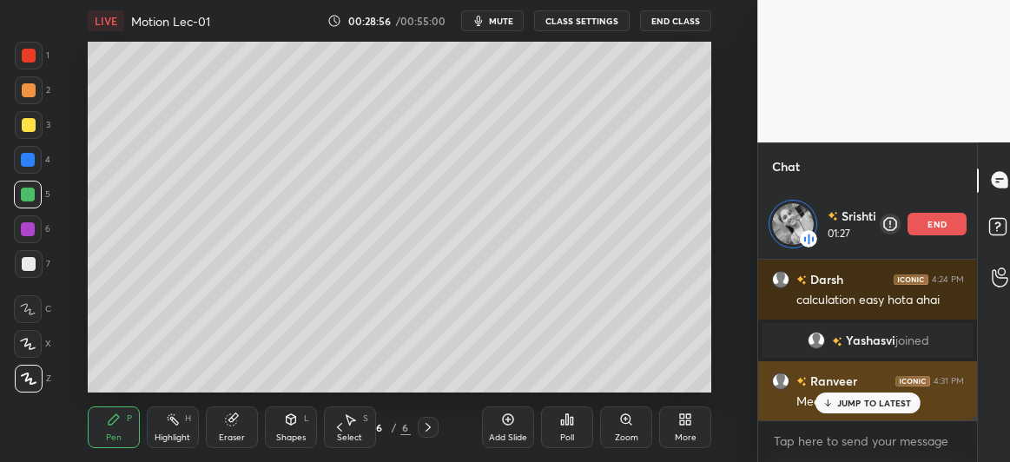
click at [873, 402] on p "JUMP TO LATEST" at bounding box center [875, 403] width 75 height 10
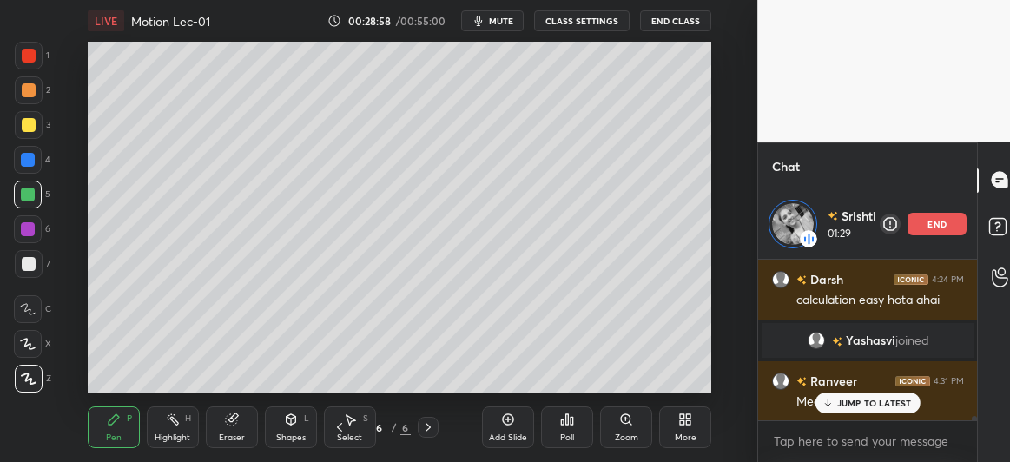
scroll to position [5698, 0]
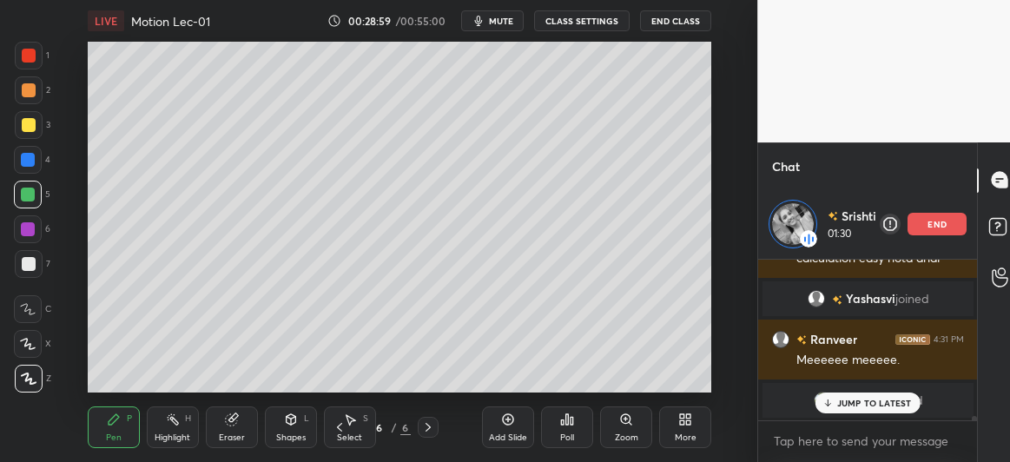
click at [837, 405] on div "JUMP TO LATEST" at bounding box center [868, 403] width 104 height 21
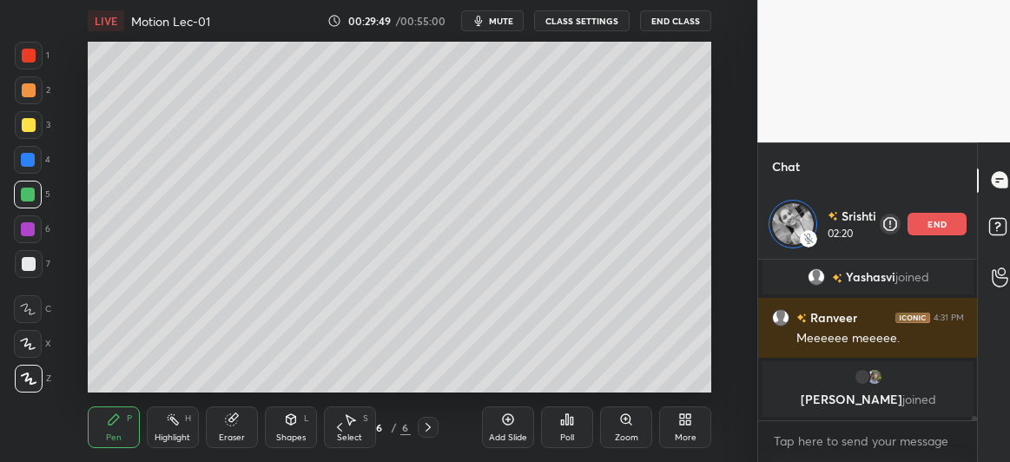
scroll to position [5559, 0]
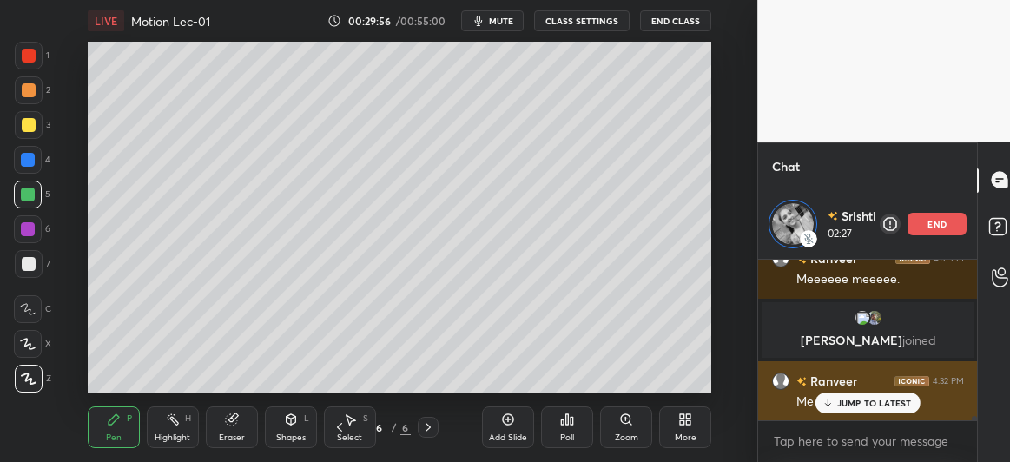
click at [851, 405] on p "JUMP TO LATEST" at bounding box center [875, 403] width 75 height 10
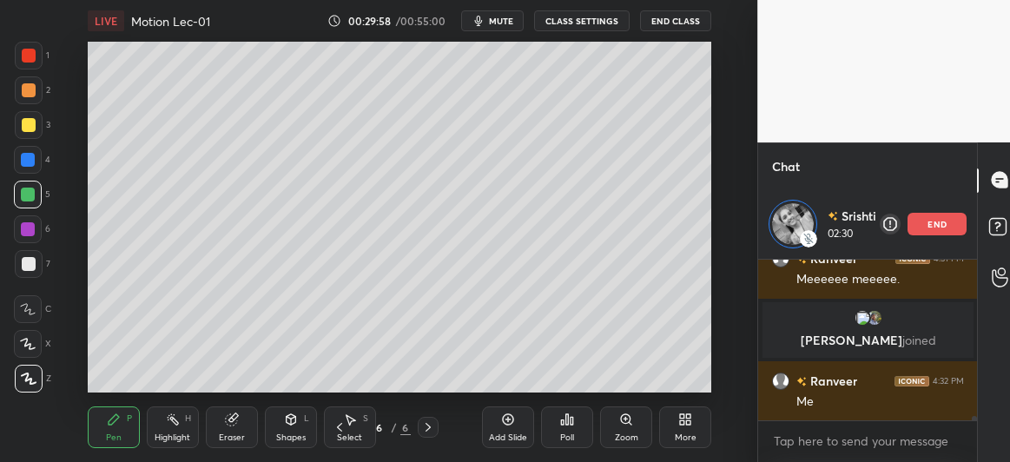
scroll to position [5576, 0]
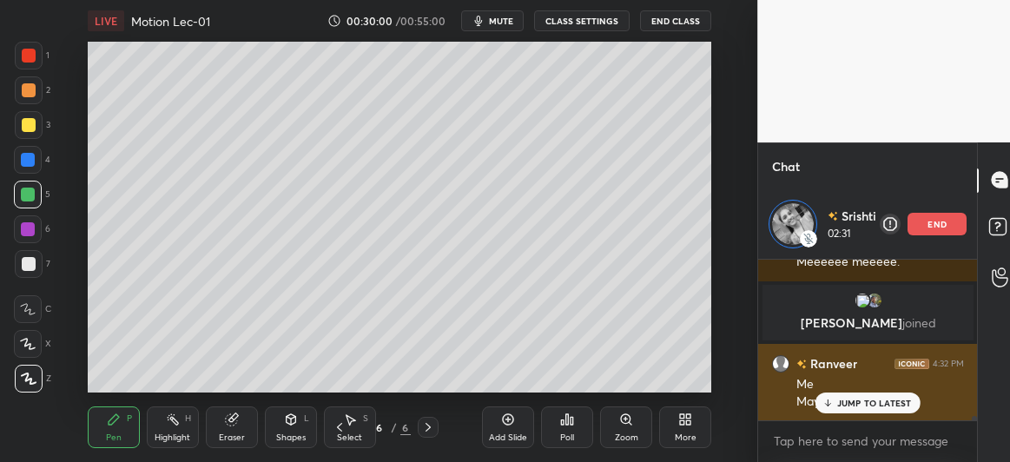
click at [845, 402] on p "JUMP TO LATEST" at bounding box center [875, 403] width 75 height 10
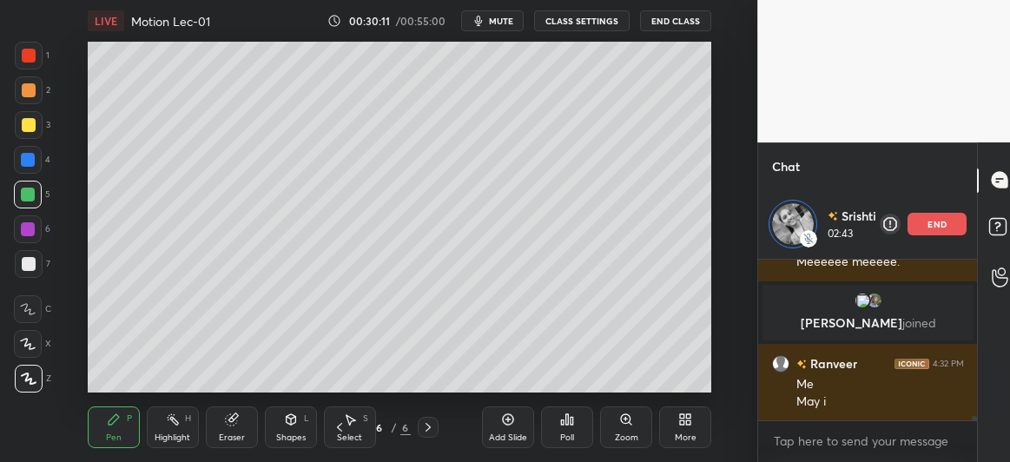
click at [20, 256] on div at bounding box center [29, 264] width 28 height 28
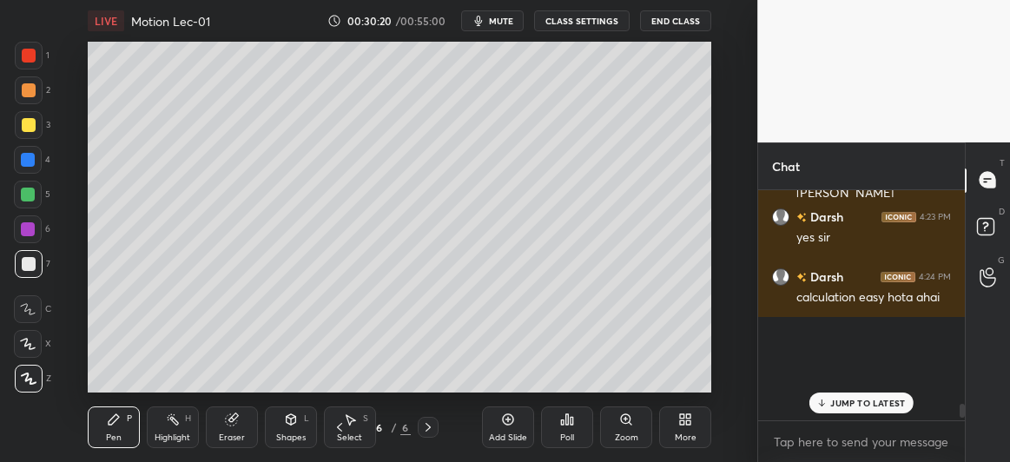
scroll to position [5242, 0]
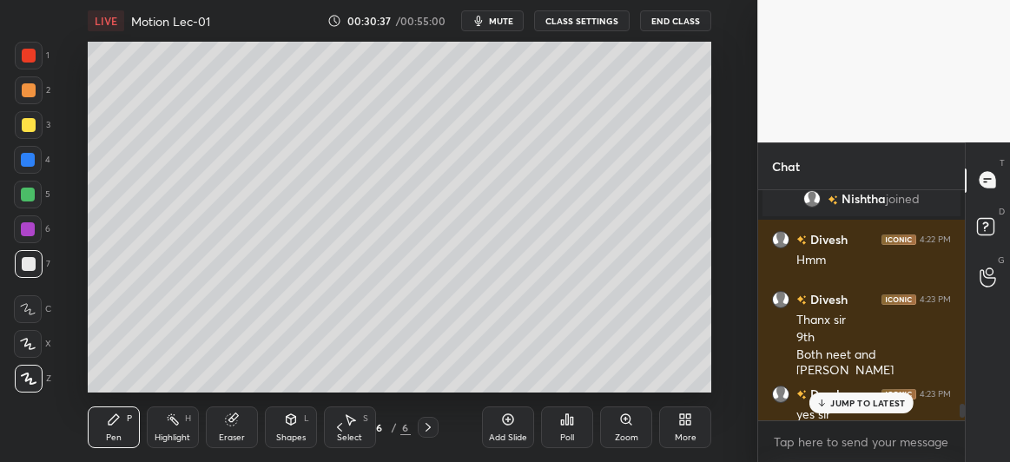
click at [23, 168] on div at bounding box center [28, 160] width 28 height 28
click at [26, 192] on div at bounding box center [28, 195] width 14 height 14
click at [31, 225] on div at bounding box center [28, 229] width 14 height 14
click at [857, 402] on p "JUMP TO LATEST" at bounding box center [868, 403] width 75 height 10
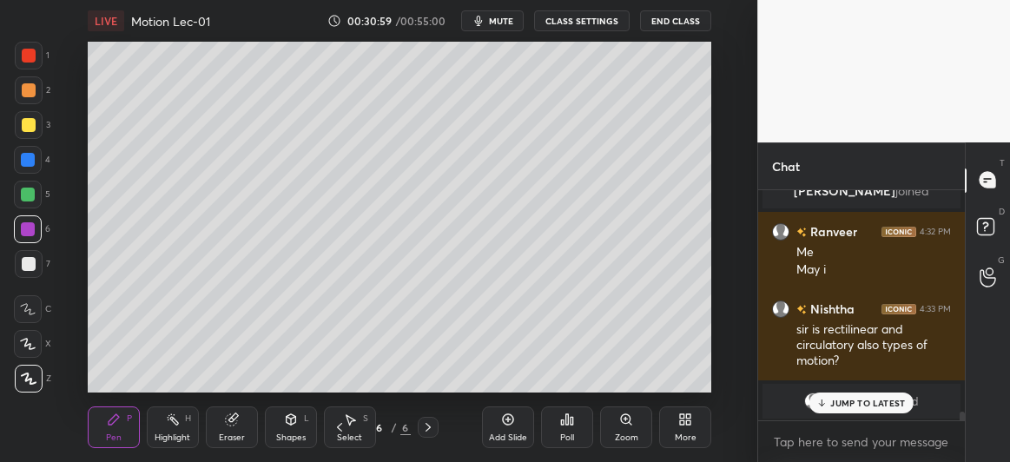
scroll to position [5748, 0]
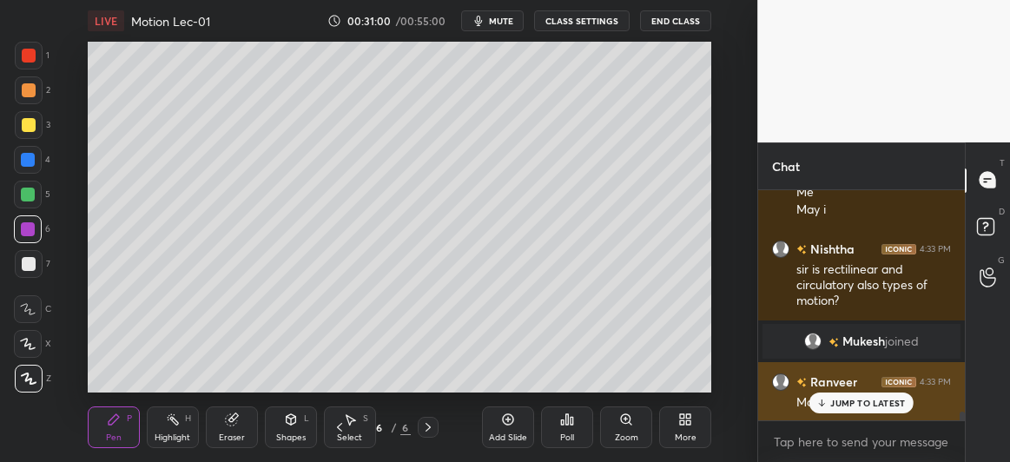
click at [848, 409] on div "JUMP TO LATEST" at bounding box center [862, 403] width 104 height 21
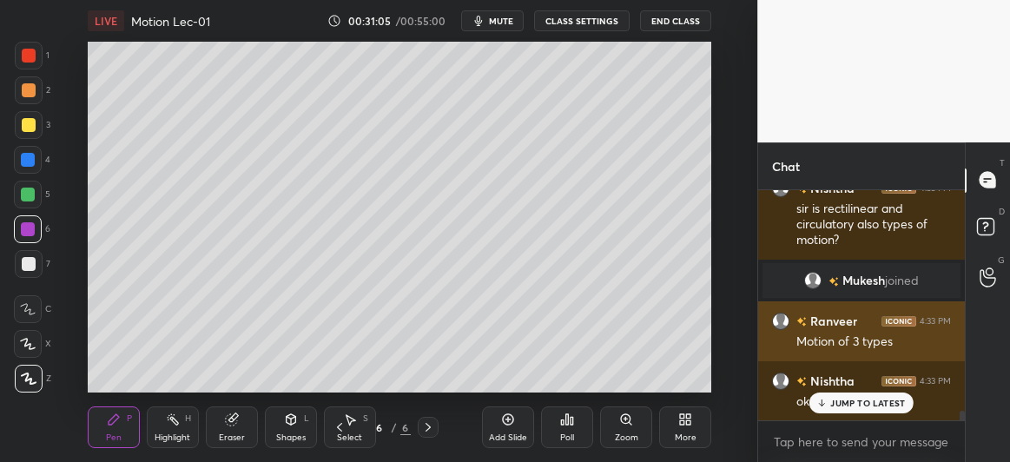
scroll to position [5772, 0]
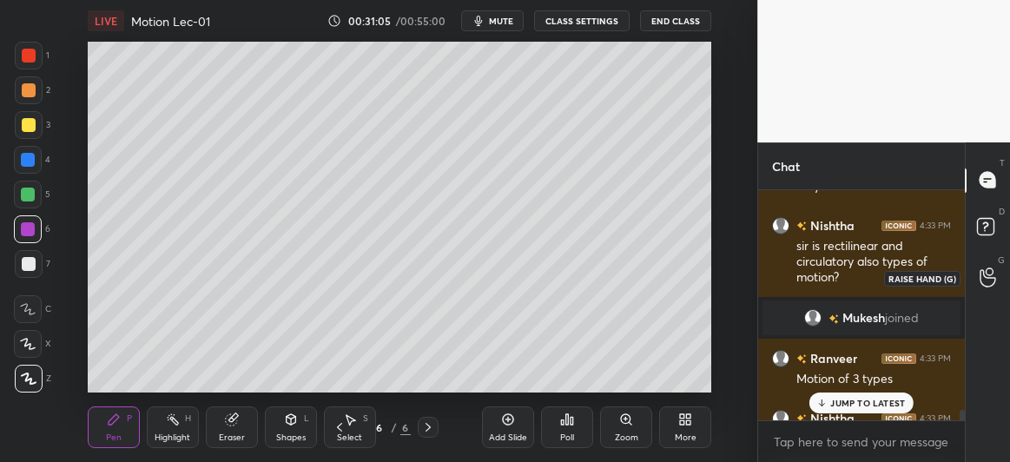
click at [997, 275] on div at bounding box center [988, 277] width 35 height 31
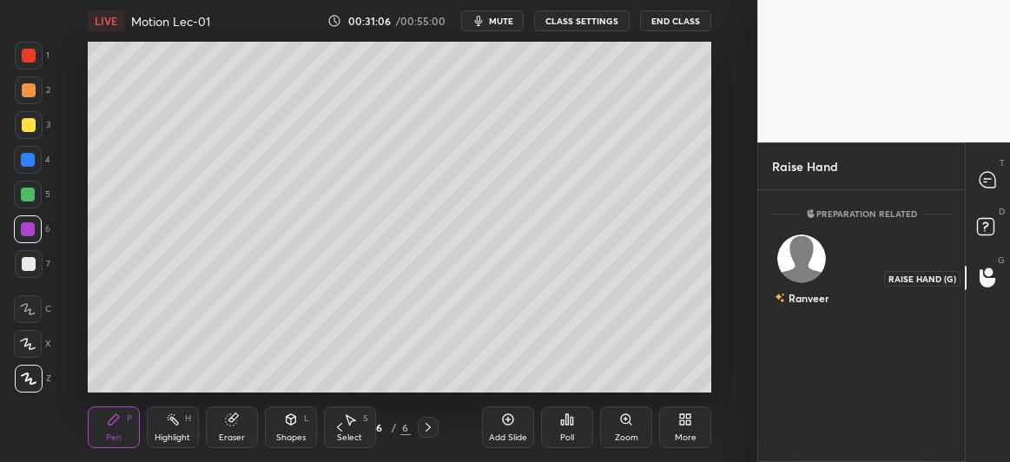
scroll to position [268, 202]
click at [803, 270] on div "Ranveer" at bounding box center [801, 273] width 59 height 101
click at [800, 320] on button "INVITE" at bounding box center [801, 310] width 43 height 23
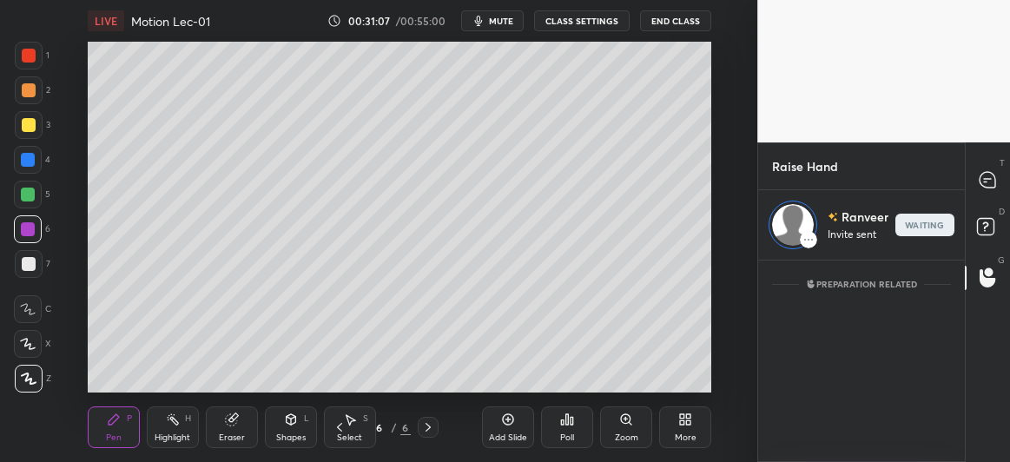
scroll to position [197, 202]
click at [984, 182] on icon at bounding box center [988, 180] width 16 height 16
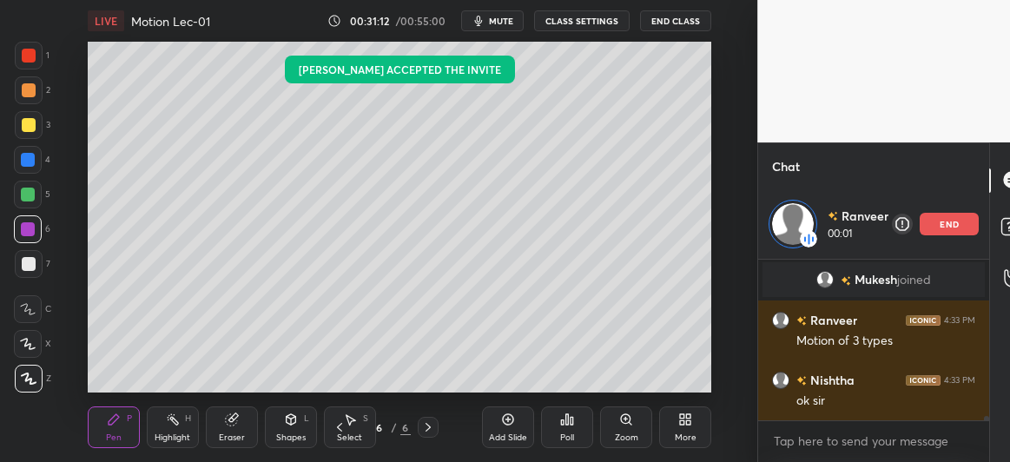
scroll to position [5702, 0]
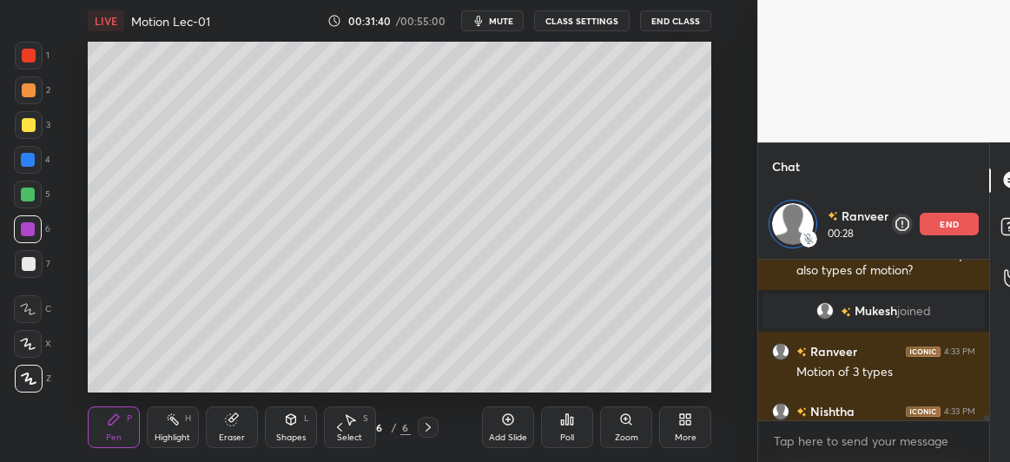
click at [32, 169] on div at bounding box center [28, 160] width 28 height 28
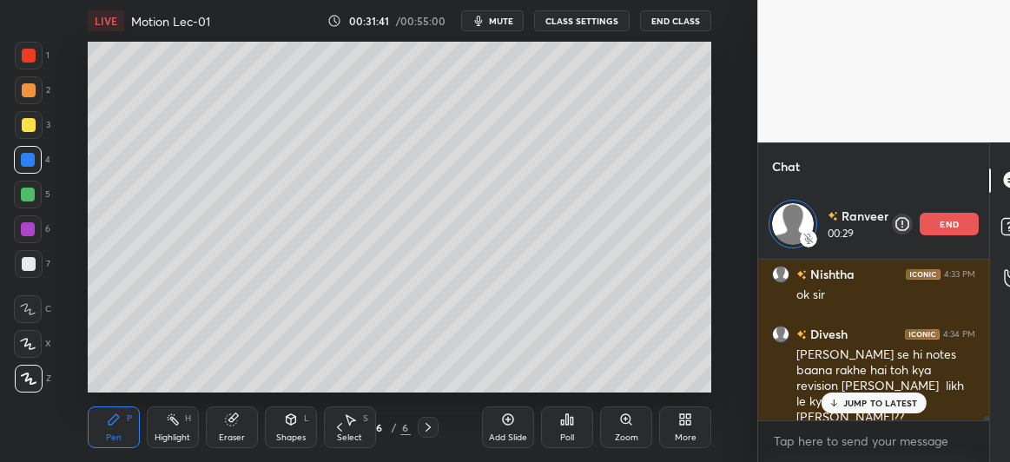
click at [30, 195] on div at bounding box center [28, 195] width 14 height 14
click at [36, 121] on div at bounding box center [29, 125] width 28 height 28
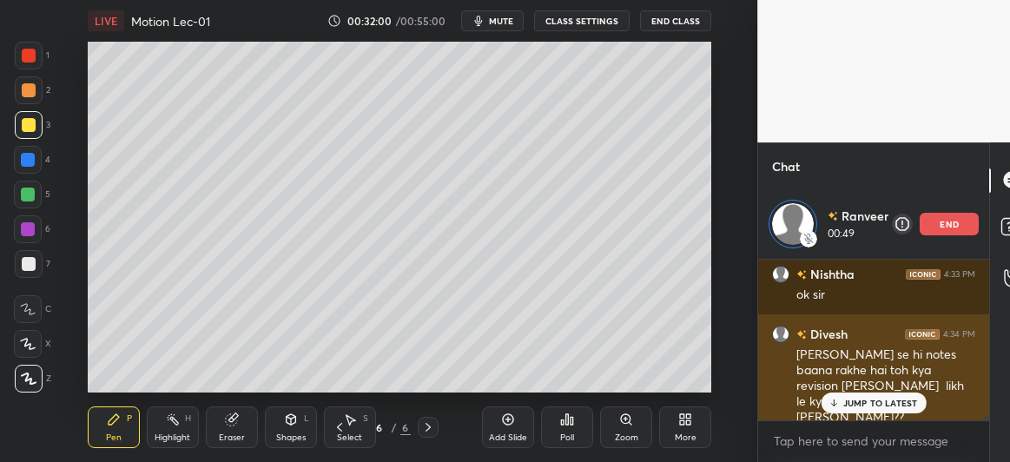
click at [865, 402] on p "JUMP TO LATEST" at bounding box center [881, 403] width 75 height 10
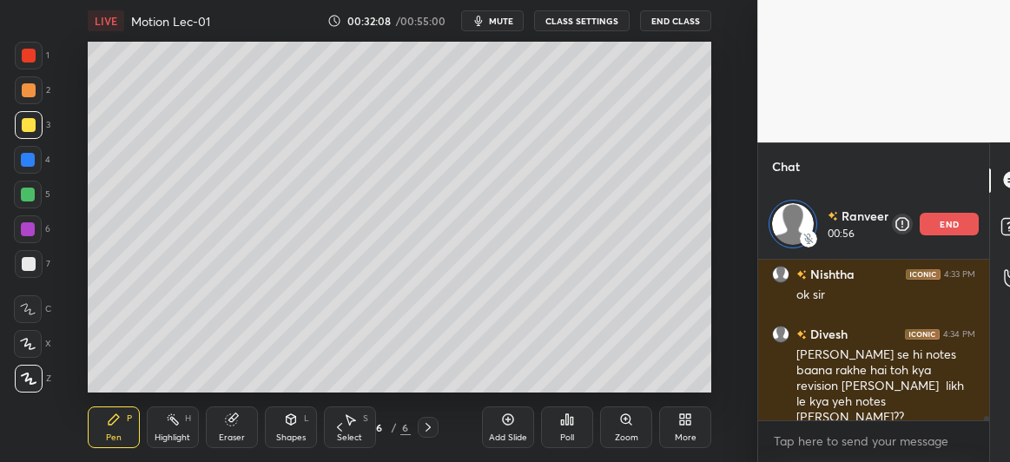
click at [26, 94] on div at bounding box center [29, 90] width 14 height 14
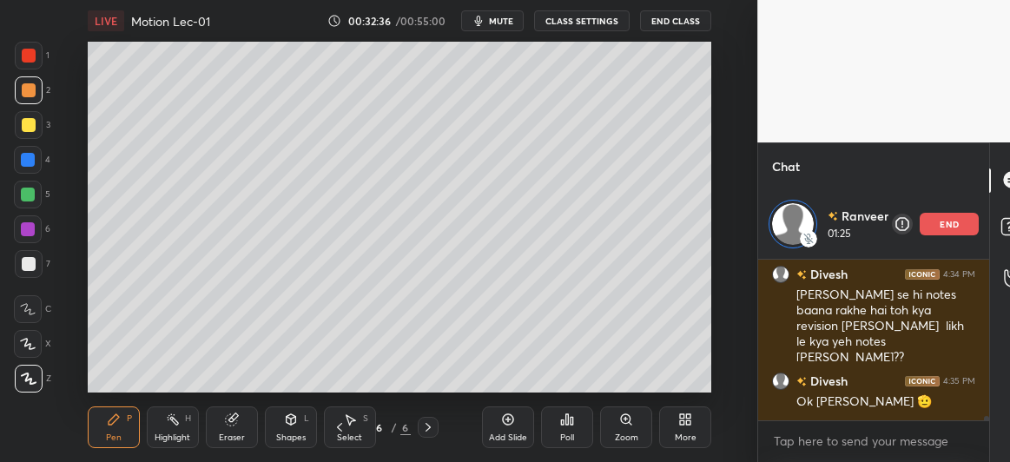
click at [515, 416] on icon at bounding box center [508, 420] width 14 height 14
click at [27, 195] on div at bounding box center [28, 195] width 14 height 14
click at [27, 119] on div at bounding box center [29, 125] width 14 height 14
click at [30, 268] on div at bounding box center [29, 264] width 14 height 14
click at [29, 193] on div at bounding box center [28, 195] width 14 height 14
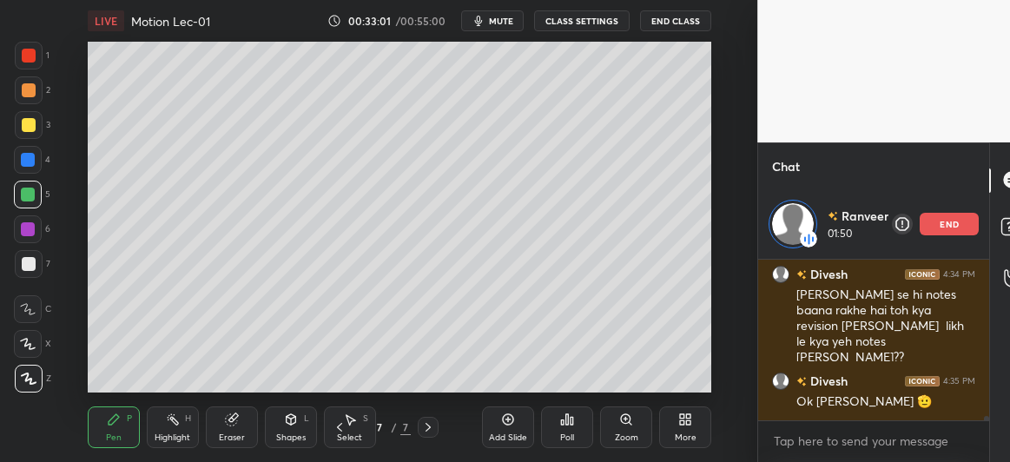
click at [30, 227] on div at bounding box center [28, 229] width 14 height 14
click at [32, 195] on div at bounding box center [28, 195] width 14 height 14
click at [21, 158] on div at bounding box center [28, 160] width 14 height 14
click at [28, 125] on div at bounding box center [29, 125] width 14 height 14
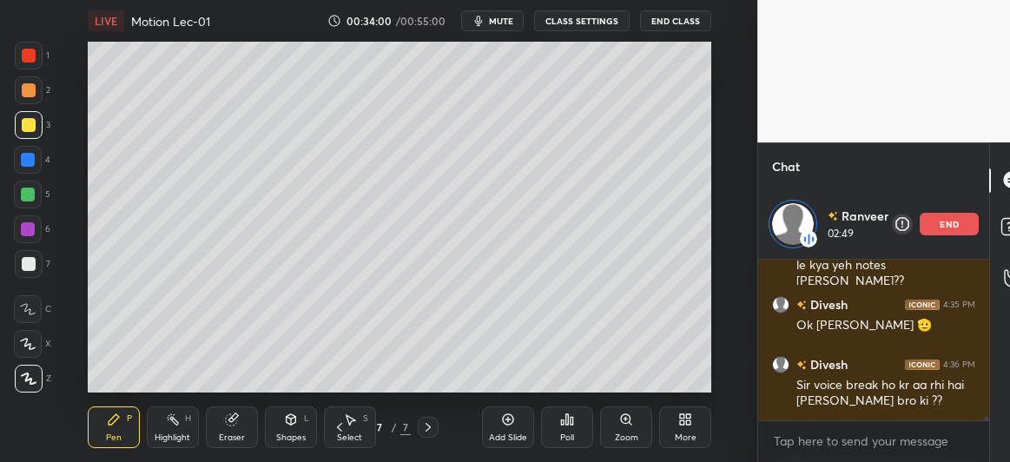
scroll to position [6036, 0]
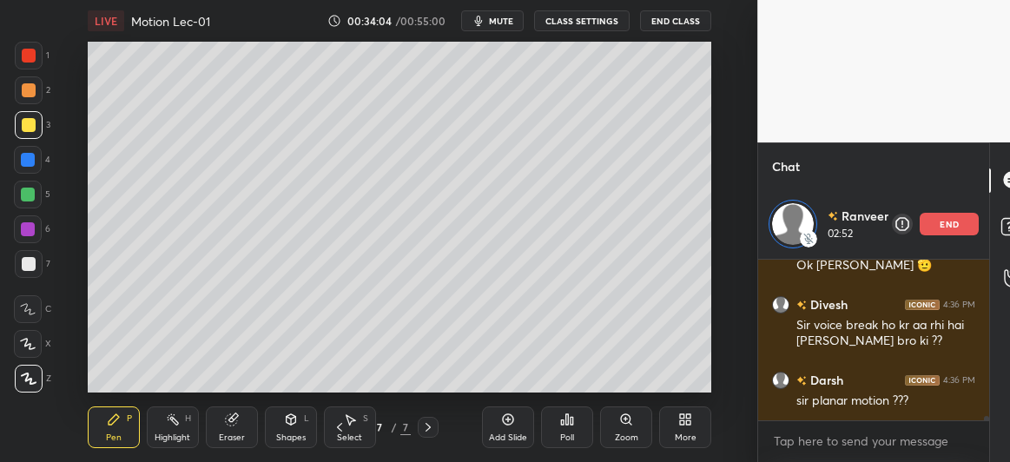
click at [24, 157] on div at bounding box center [28, 160] width 14 height 14
click at [31, 195] on div at bounding box center [28, 195] width 14 height 14
click at [27, 268] on div at bounding box center [29, 264] width 14 height 14
click at [291, 427] on div "Shapes L" at bounding box center [291, 428] width 52 height 42
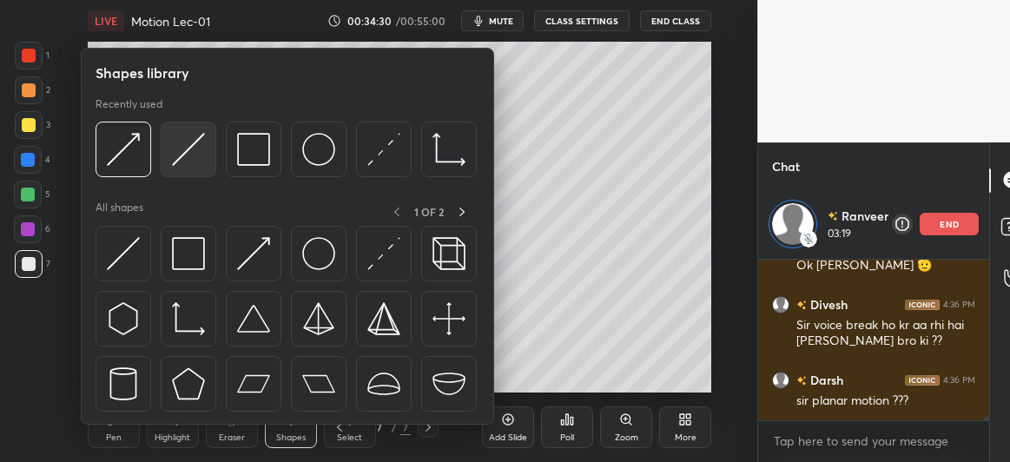
click at [194, 151] on img at bounding box center [188, 149] width 33 height 33
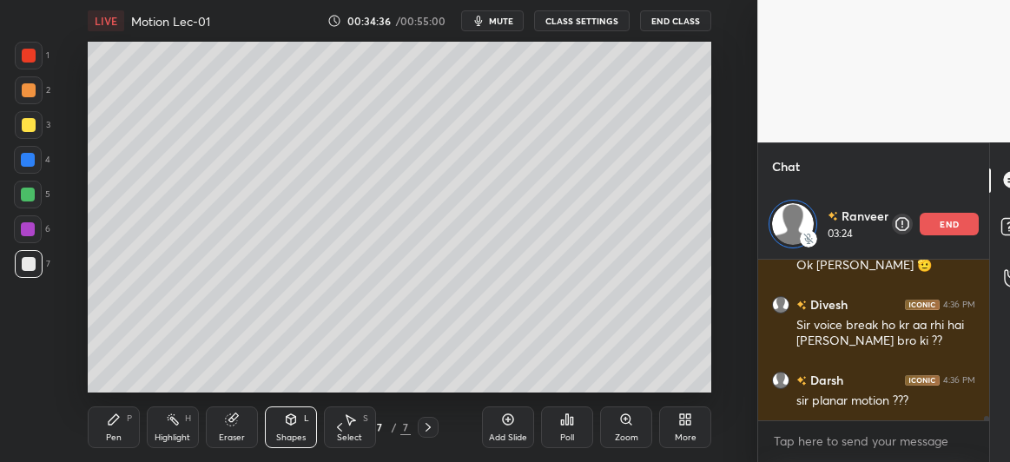
click at [123, 419] on div "Pen P" at bounding box center [114, 428] width 52 height 42
click at [29, 205] on div at bounding box center [28, 195] width 28 height 28
click at [285, 430] on div "Shapes L" at bounding box center [291, 428] width 52 height 42
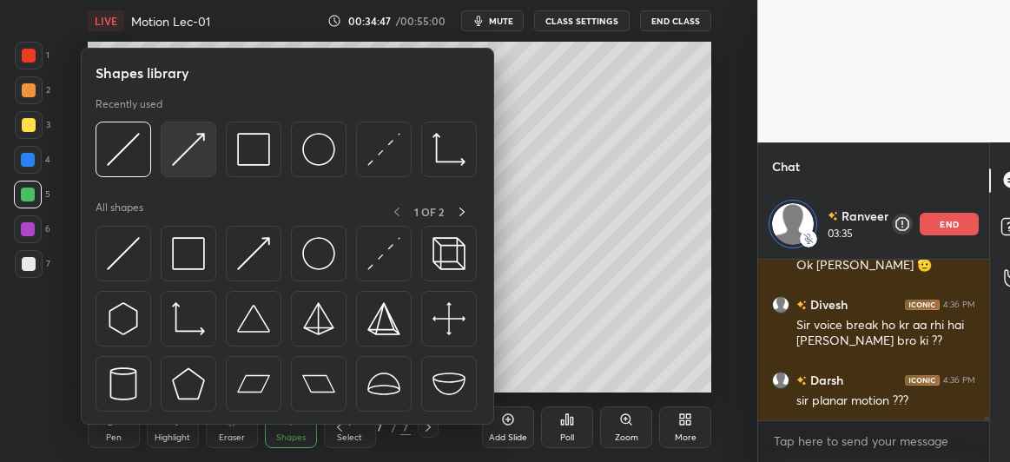
click at [178, 149] on img at bounding box center [188, 149] width 33 height 33
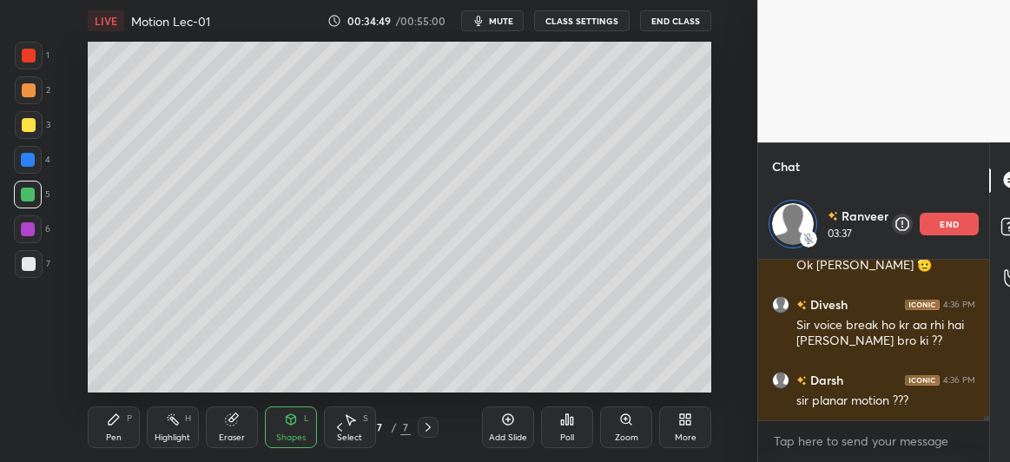
click at [25, 260] on div at bounding box center [29, 264] width 14 height 14
click at [129, 427] on div "Pen P" at bounding box center [114, 428] width 52 height 42
click at [20, 154] on div at bounding box center [28, 160] width 28 height 28
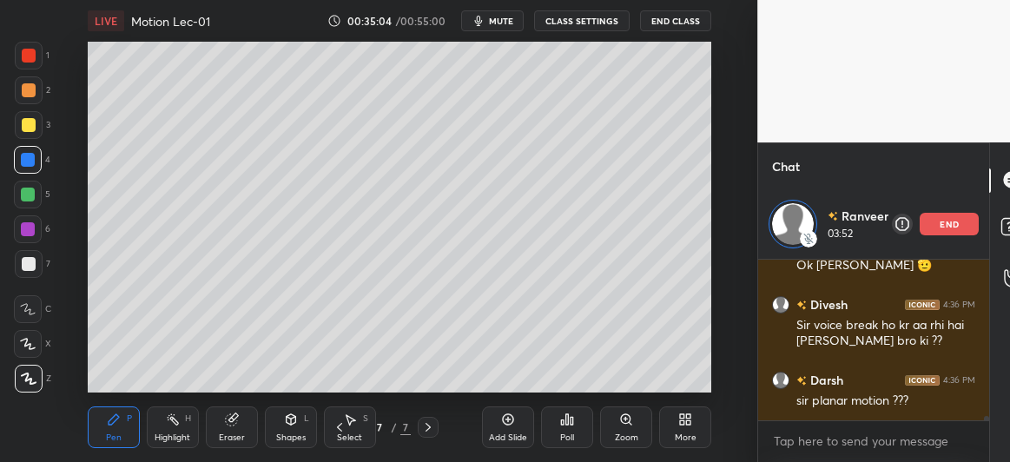
click at [25, 198] on div at bounding box center [28, 195] width 14 height 14
click at [276, 429] on div "Shapes L" at bounding box center [291, 428] width 52 height 42
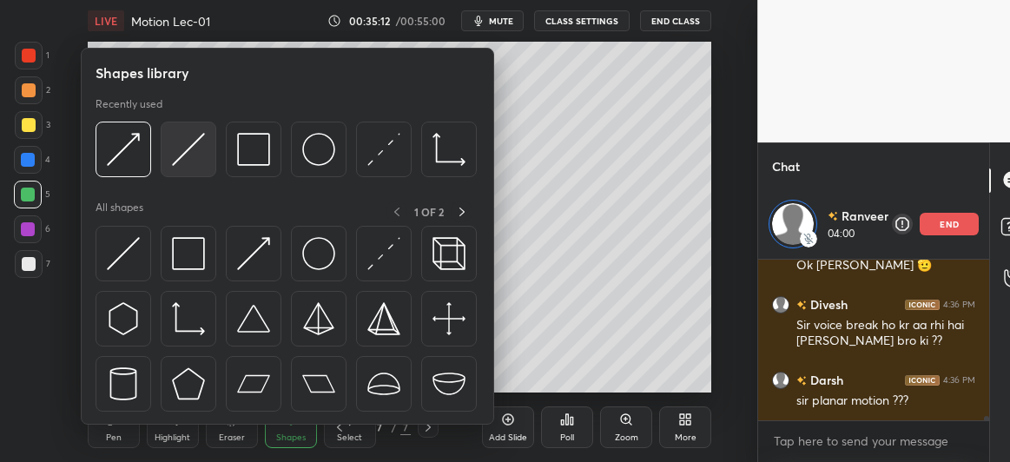
click at [199, 155] on img at bounding box center [188, 149] width 33 height 33
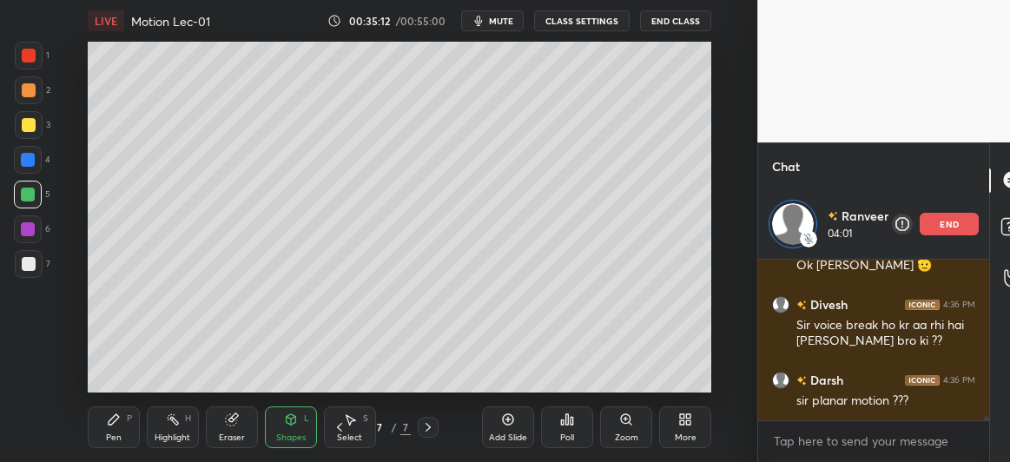
click at [23, 263] on div at bounding box center [29, 264] width 14 height 14
click at [110, 428] on div "Pen P" at bounding box center [114, 428] width 52 height 42
click at [31, 126] on div at bounding box center [29, 125] width 14 height 14
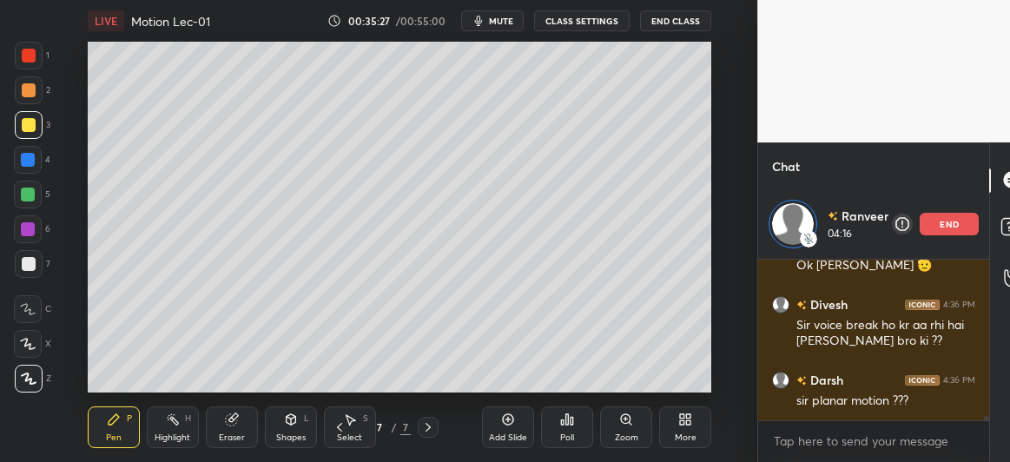
click at [239, 421] on div "Eraser" at bounding box center [232, 428] width 52 height 42
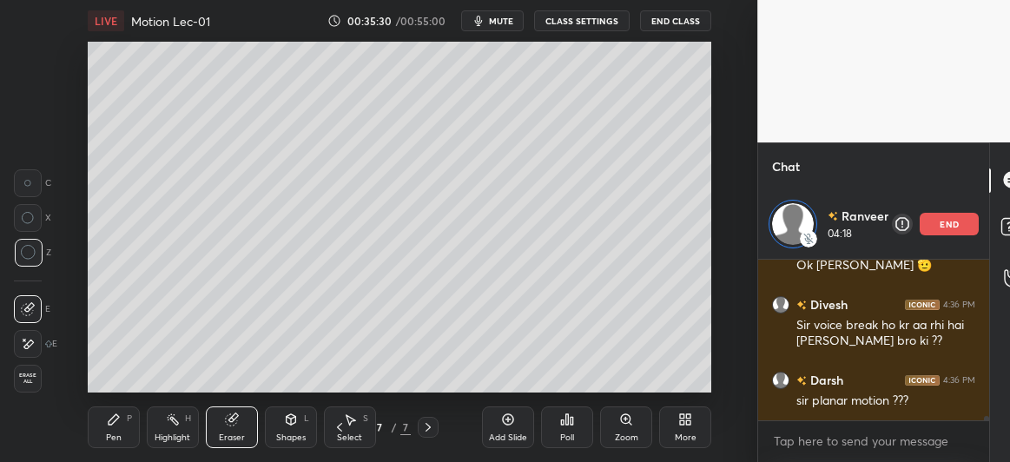
click at [110, 427] on div "Pen P" at bounding box center [114, 428] width 52 height 42
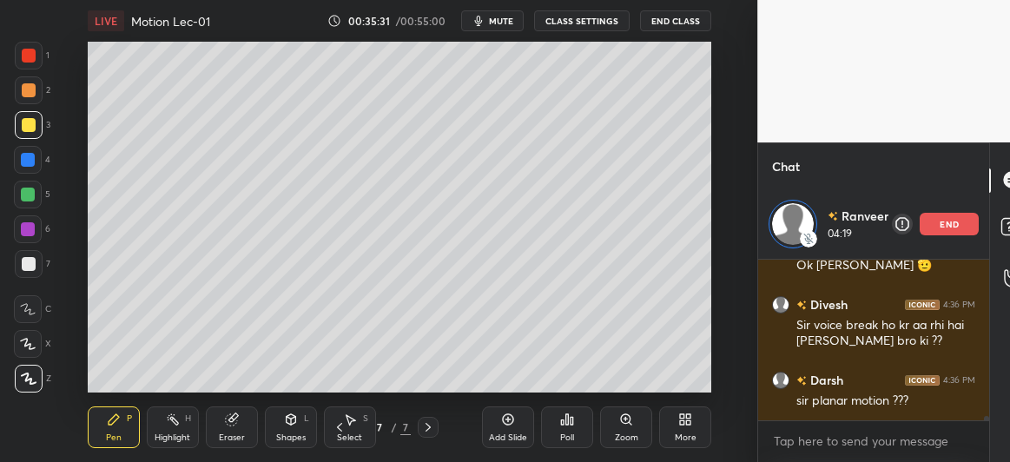
click at [26, 351] on div at bounding box center [28, 344] width 28 height 28
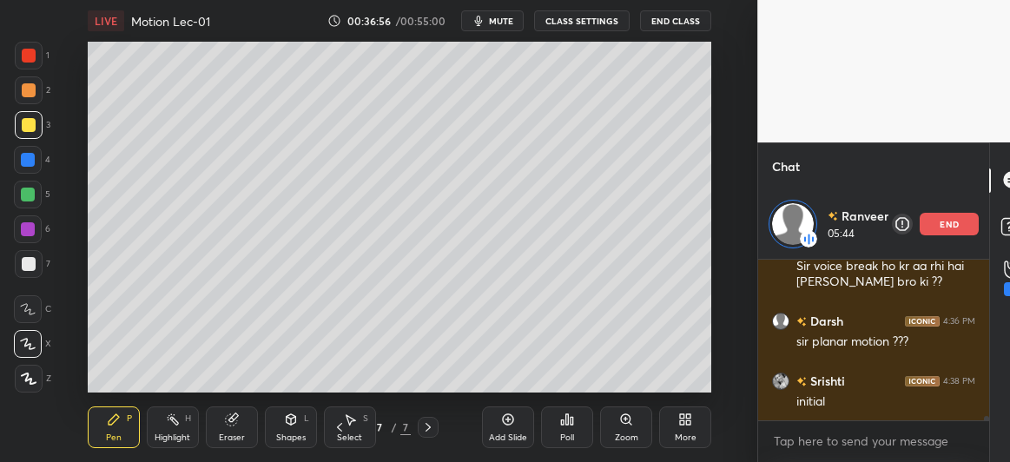
scroll to position [6171, 0]
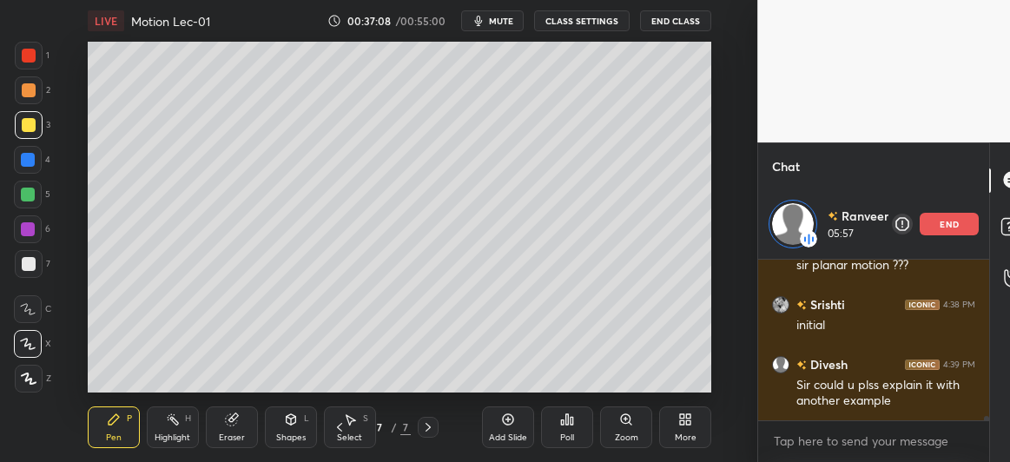
click at [27, 268] on div at bounding box center [29, 264] width 14 height 14
click at [236, 422] on icon at bounding box center [232, 420] width 14 height 14
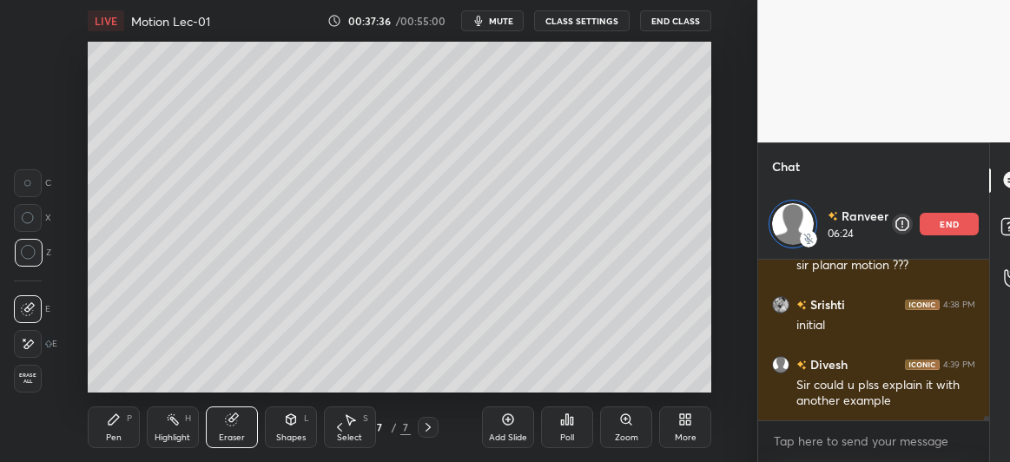
click at [102, 431] on div "Pen P" at bounding box center [114, 428] width 52 height 42
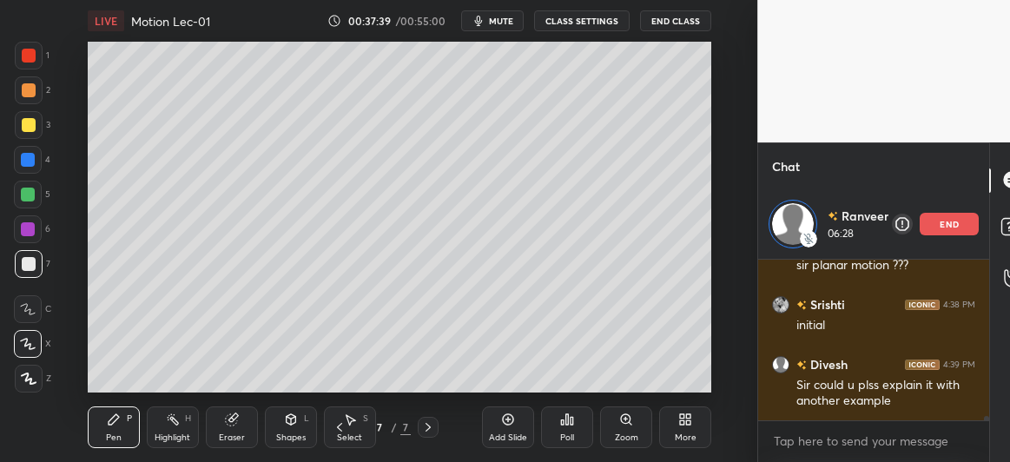
click at [232, 429] on div "Eraser" at bounding box center [232, 428] width 52 height 42
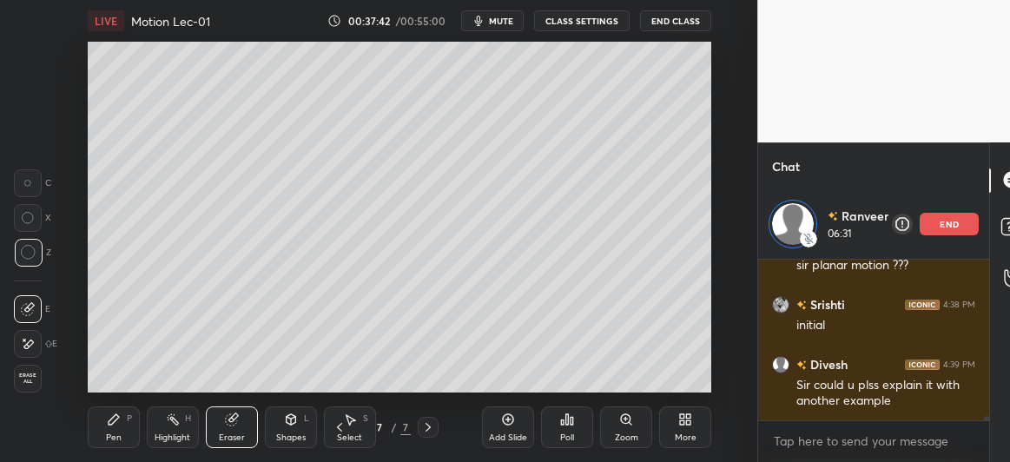
click at [109, 422] on icon at bounding box center [114, 419] width 10 height 10
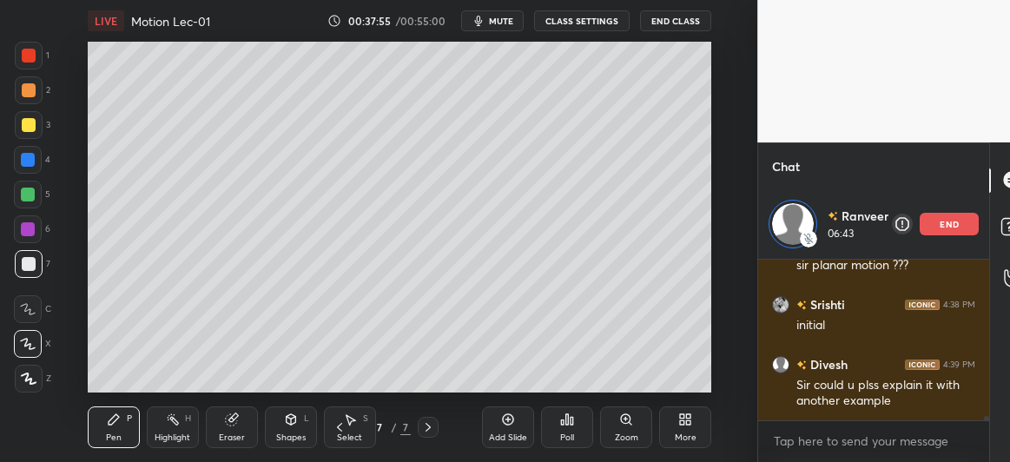
click at [233, 430] on div "Eraser" at bounding box center [232, 428] width 52 height 42
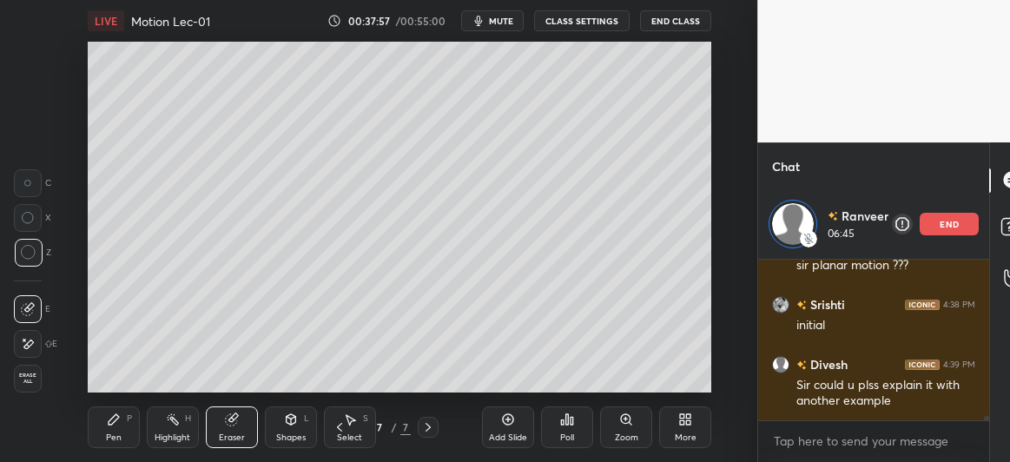
click at [105, 434] on div "Pen P" at bounding box center [114, 428] width 52 height 42
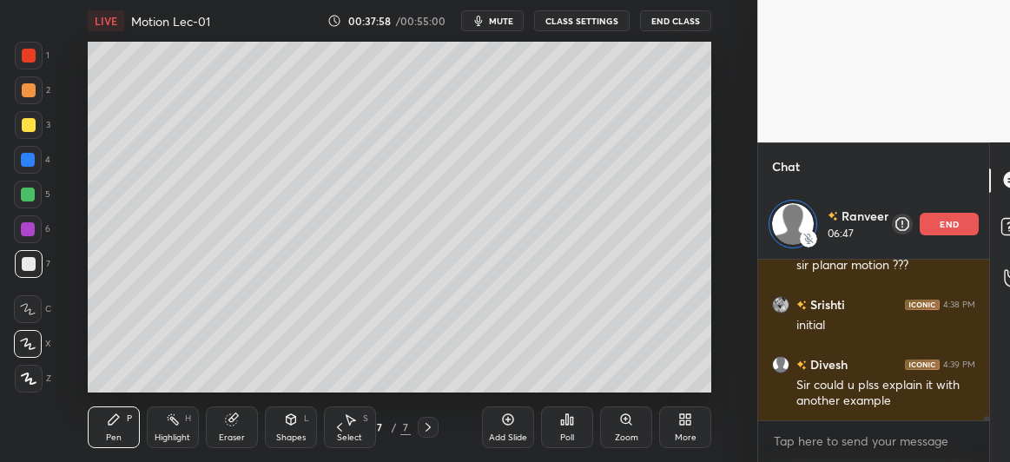
click at [27, 228] on div at bounding box center [28, 229] width 14 height 14
click at [28, 123] on div at bounding box center [29, 125] width 14 height 14
click at [31, 267] on div at bounding box center [29, 264] width 14 height 14
click at [301, 425] on div "Shapes L" at bounding box center [291, 428] width 52 height 42
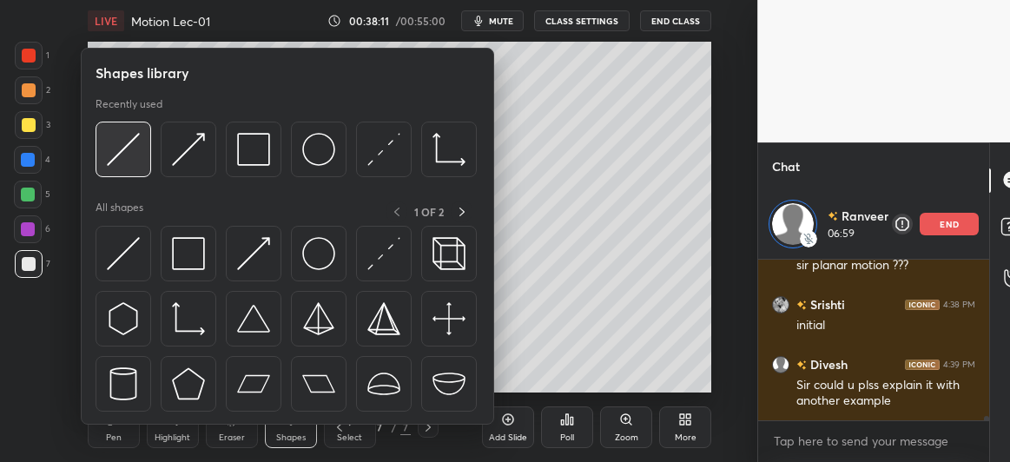
click at [136, 162] on img at bounding box center [123, 149] width 33 height 33
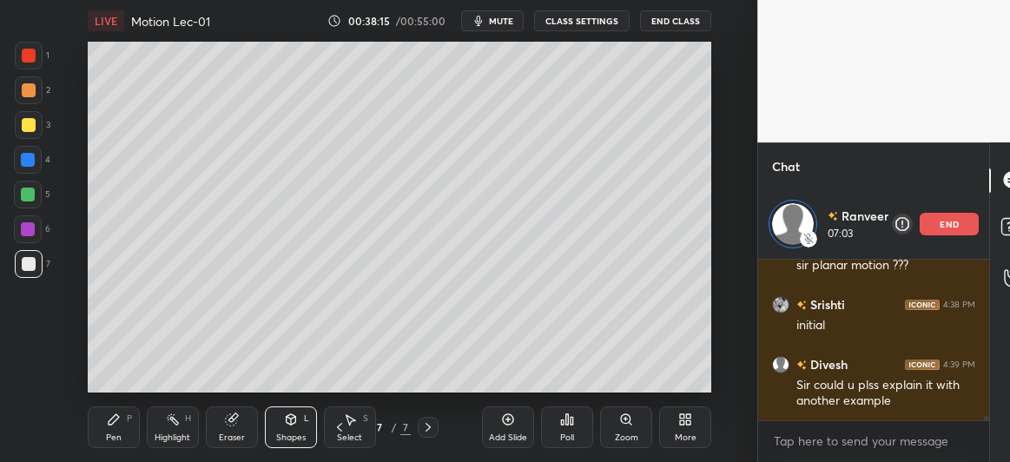
click at [30, 162] on div at bounding box center [28, 160] width 14 height 14
click at [117, 420] on icon at bounding box center [114, 420] width 14 height 14
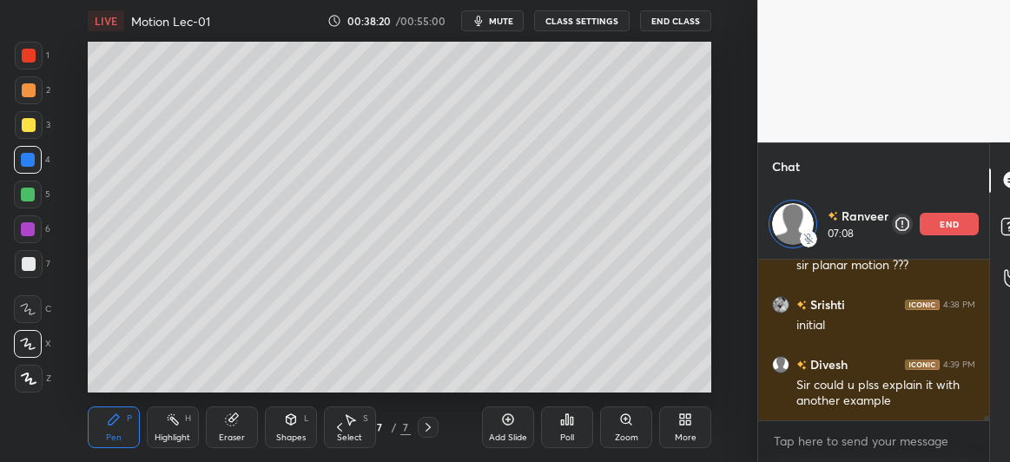
click at [33, 229] on div at bounding box center [28, 229] width 14 height 14
click at [24, 162] on div at bounding box center [28, 160] width 14 height 14
click at [36, 127] on div at bounding box center [29, 125] width 28 height 28
click at [229, 421] on icon at bounding box center [231, 419] width 11 height 11
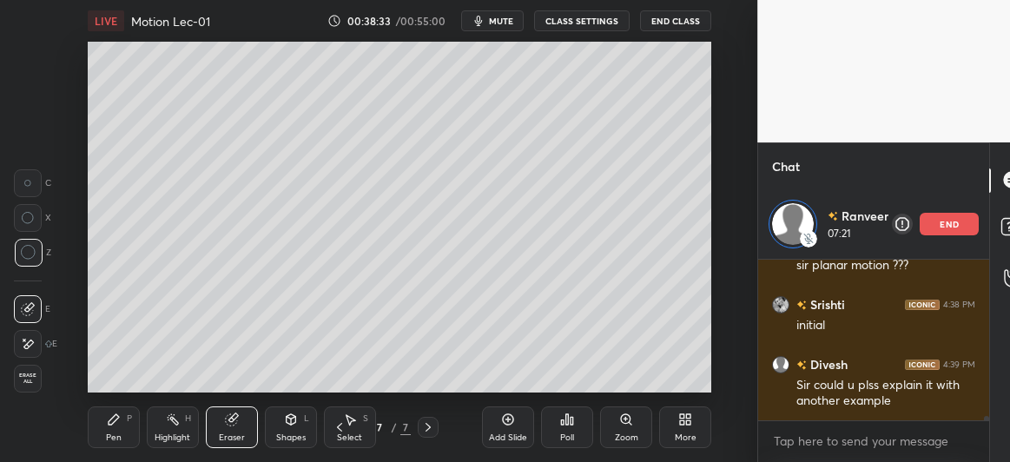
click at [25, 180] on icon at bounding box center [28, 184] width 8 height 8
click at [119, 416] on icon at bounding box center [114, 420] width 14 height 14
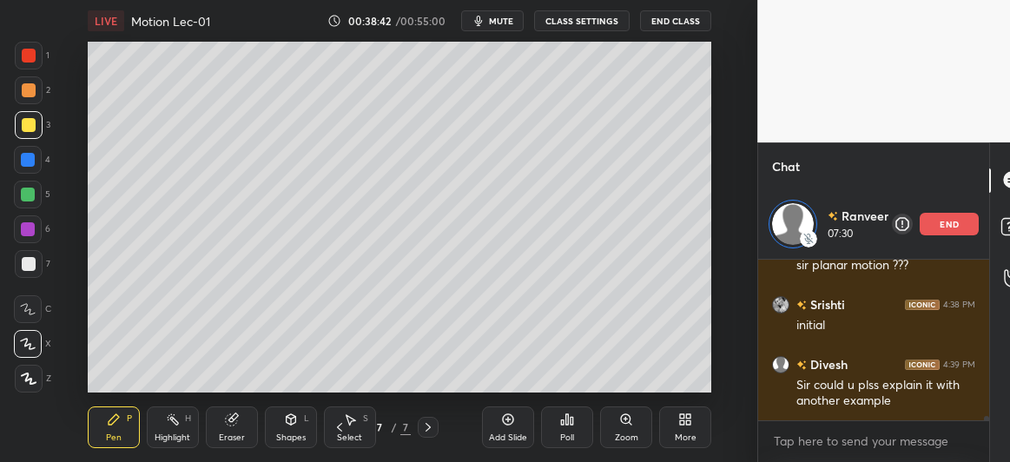
click at [291, 424] on icon at bounding box center [291, 422] width 0 height 6
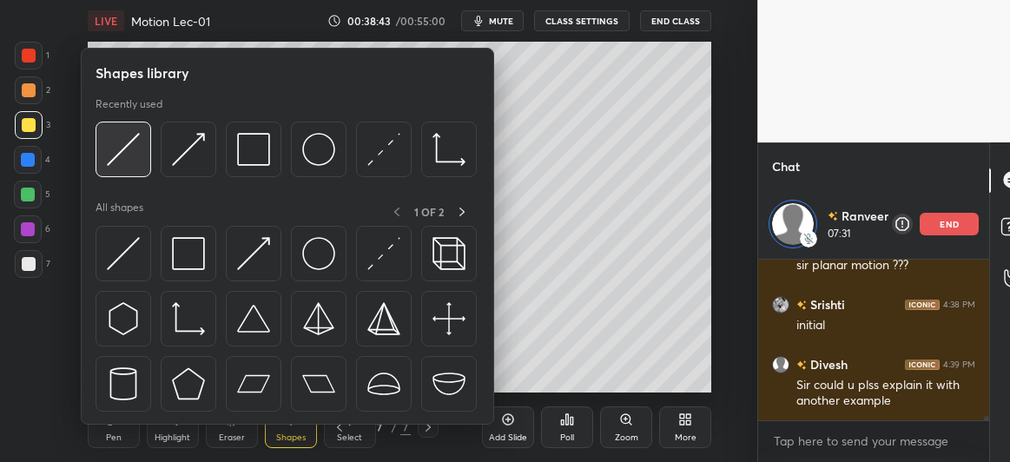
click at [126, 151] on img at bounding box center [123, 149] width 33 height 33
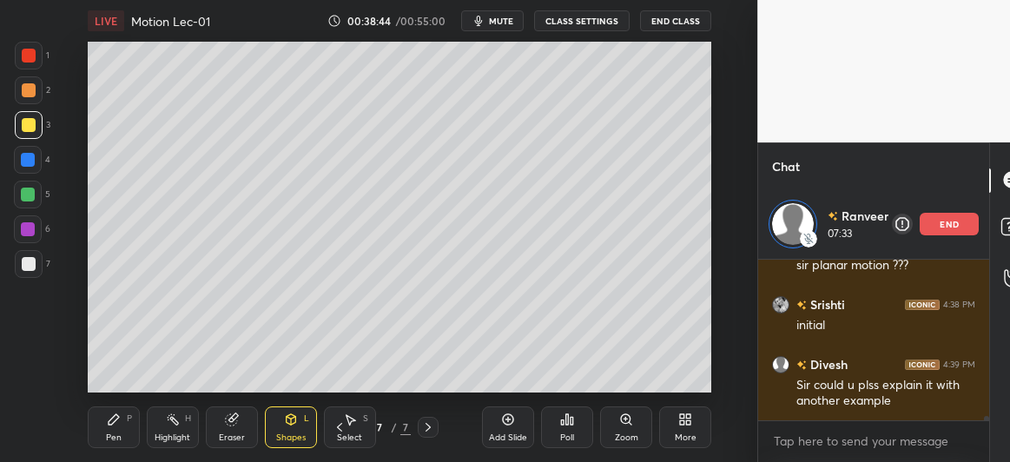
click at [23, 265] on div at bounding box center [29, 264] width 14 height 14
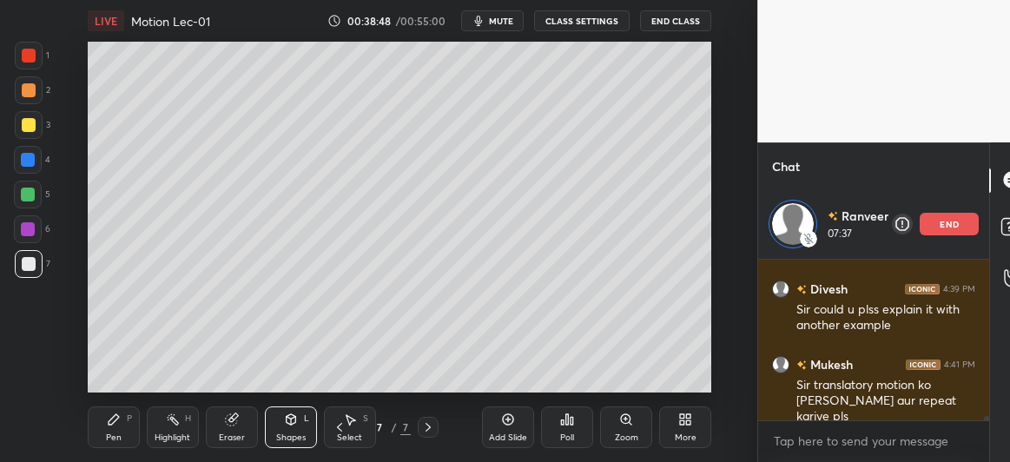
click at [290, 429] on div "Shapes L" at bounding box center [291, 428] width 52 height 42
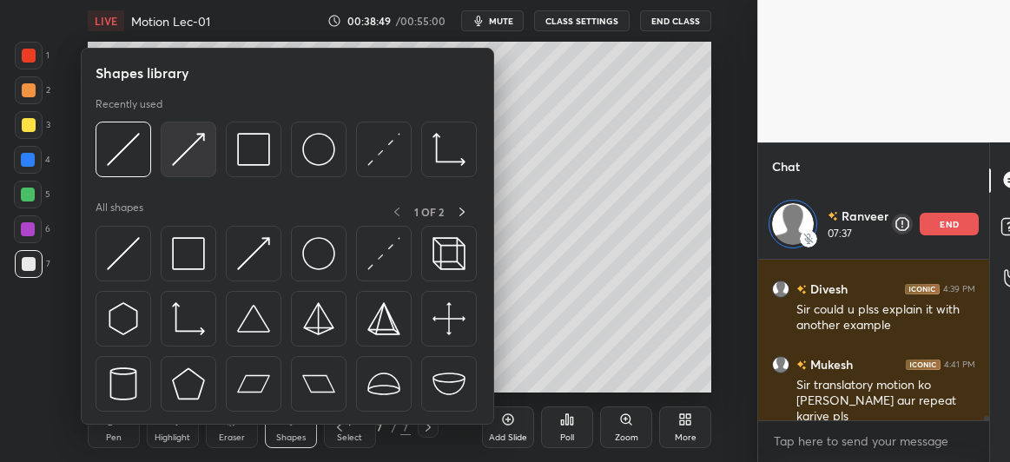
click at [195, 162] on img at bounding box center [188, 149] width 33 height 33
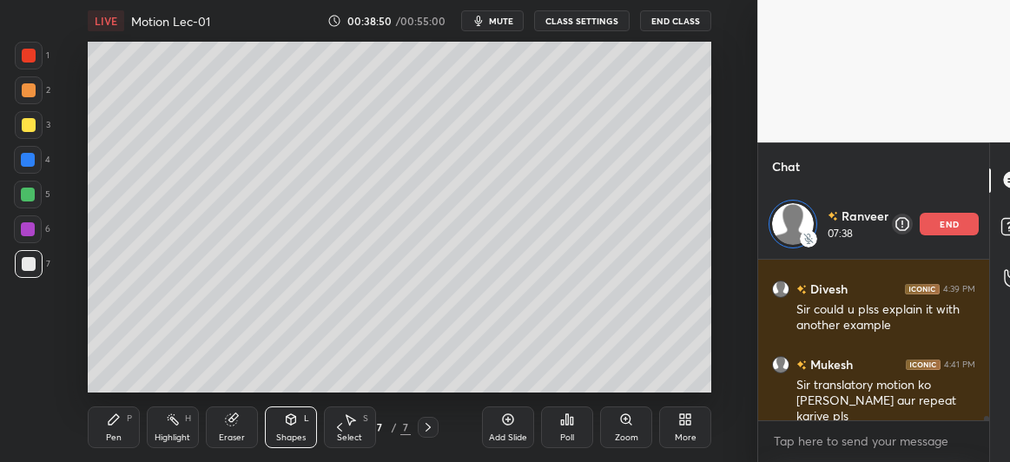
click at [29, 163] on div at bounding box center [28, 160] width 14 height 14
click at [36, 195] on div at bounding box center [28, 195] width 28 height 28
click at [299, 434] on div "Shapes" at bounding box center [291, 438] width 30 height 9
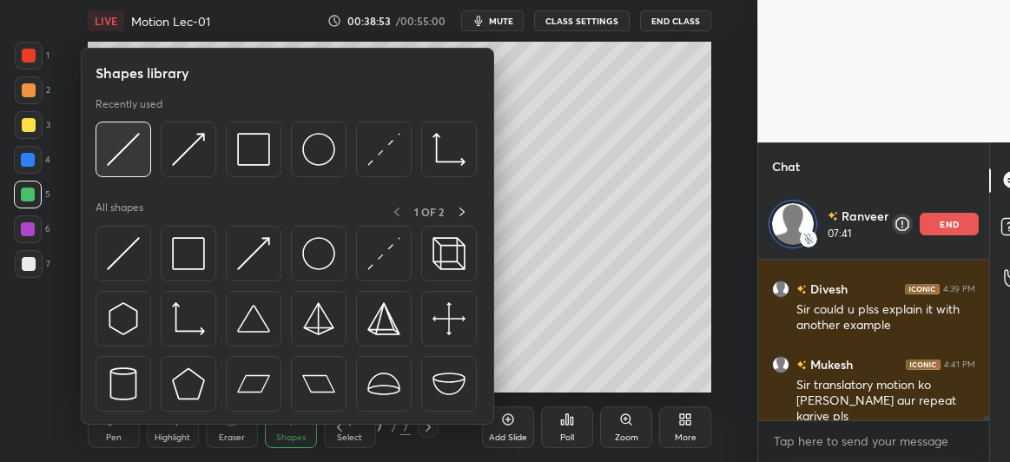
click at [129, 156] on img at bounding box center [123, 149] width 33 height 33
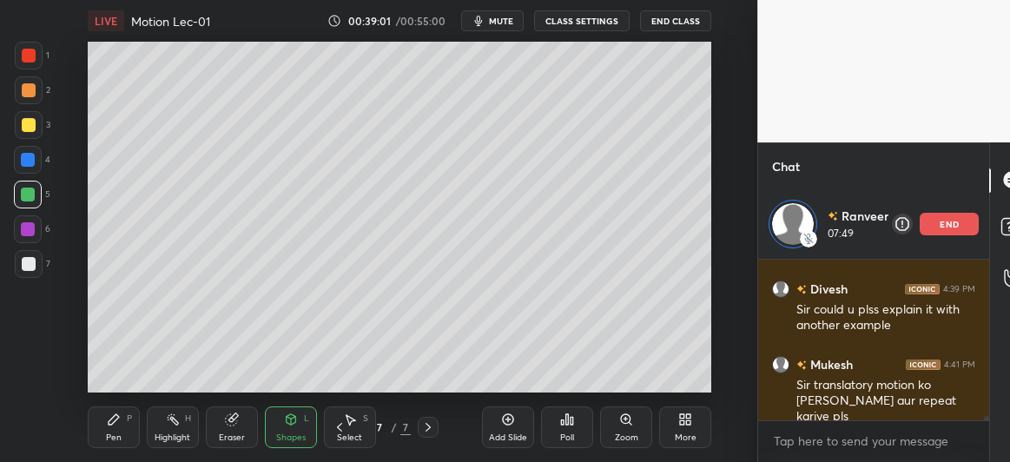
click at [108, 428] on div "Pen P" at bounding box center [114, 428] width 52 height 42
click at [31, 269] on div at bounding box center [29, 264] width 14 height 14
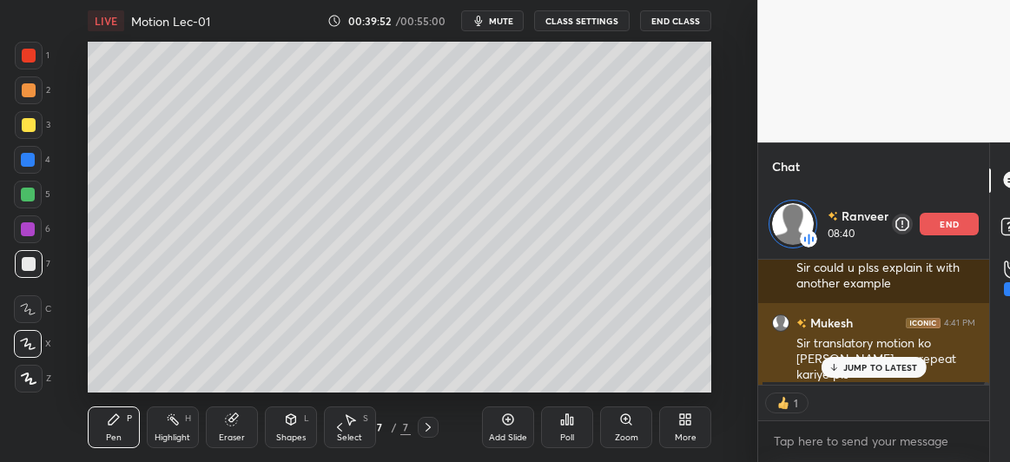
scroll to position [6324, 0]
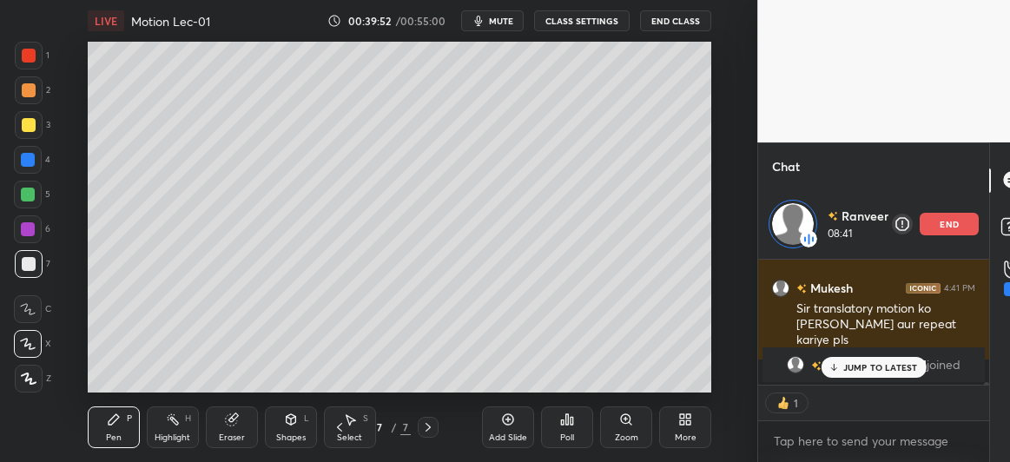
click at [844, 367] on p "JUMP TO LATEST" at bounding box center [881, 367] width 75 height 10
click at [954, 226] on p "end" at bounding box center [949, 224] width 19 height 9
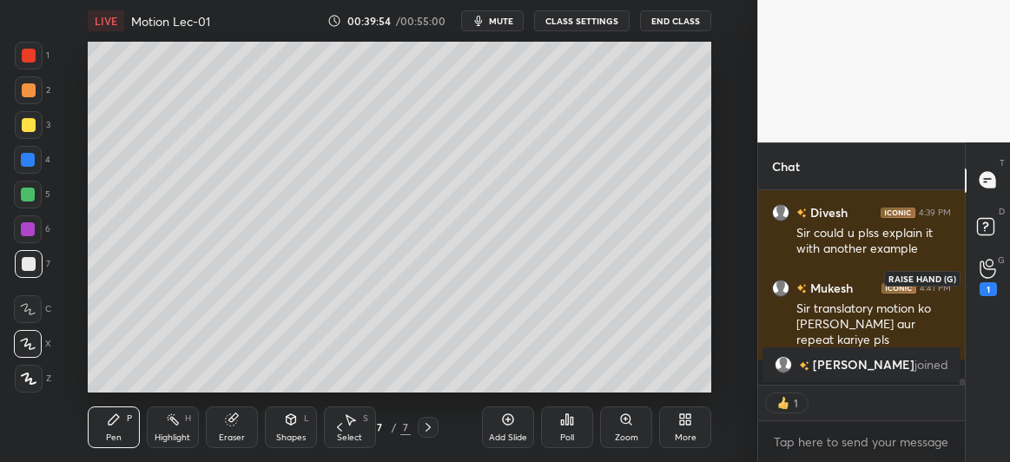
scroll to position [5800, 0]
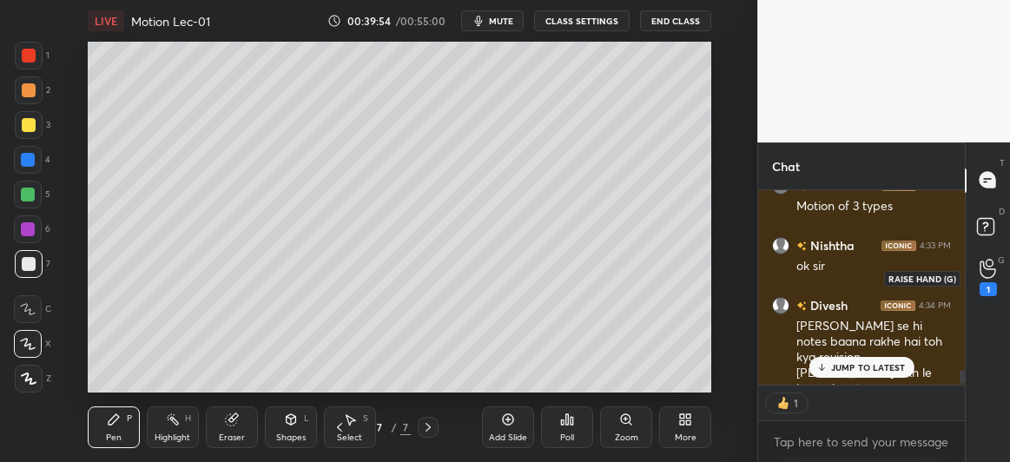
click at [984, 273] on icon at bounding box center [988, 269] width 17 height 20
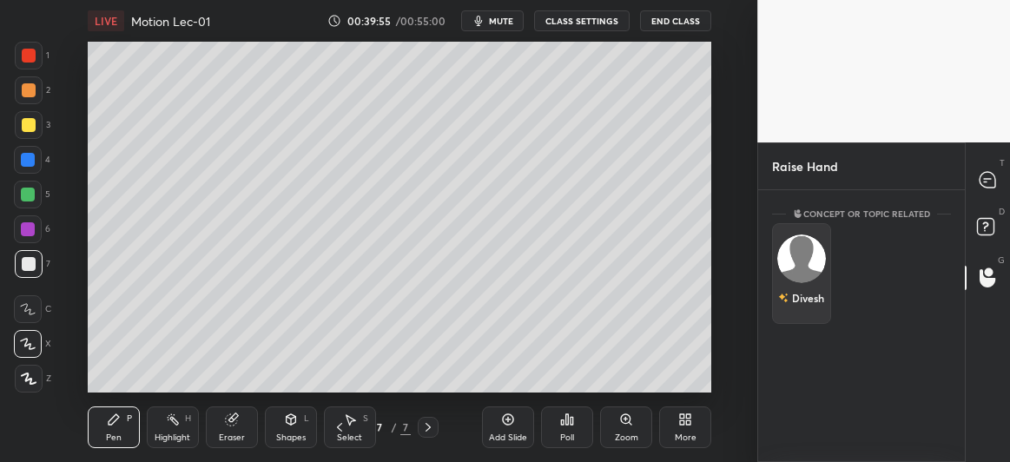
click at [803, 252] on img "grid" at bounding box center [802, 259] width 49 height 49
click at [800, 305] on button "INVITE" at bounding box center [801, 310] width 43 height 23
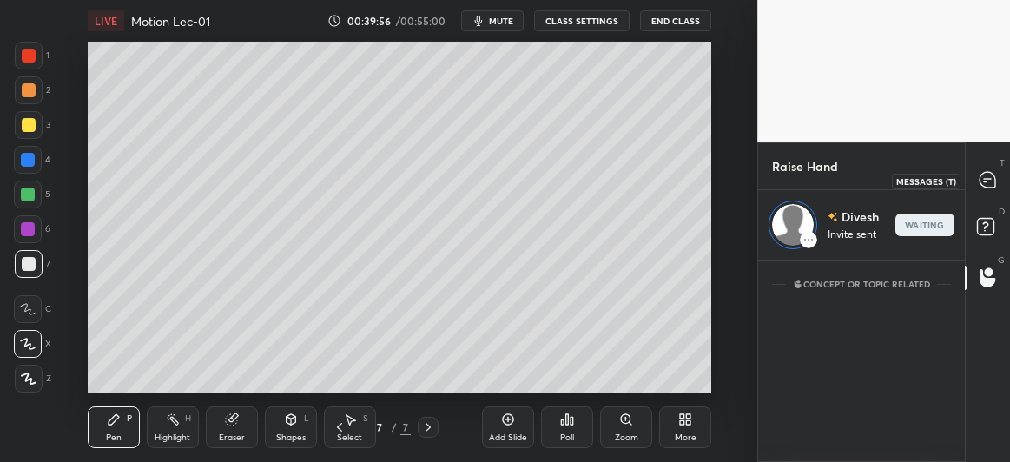
click at [987, 178] on icon at bounding box center [988, 180] width 16 height 16
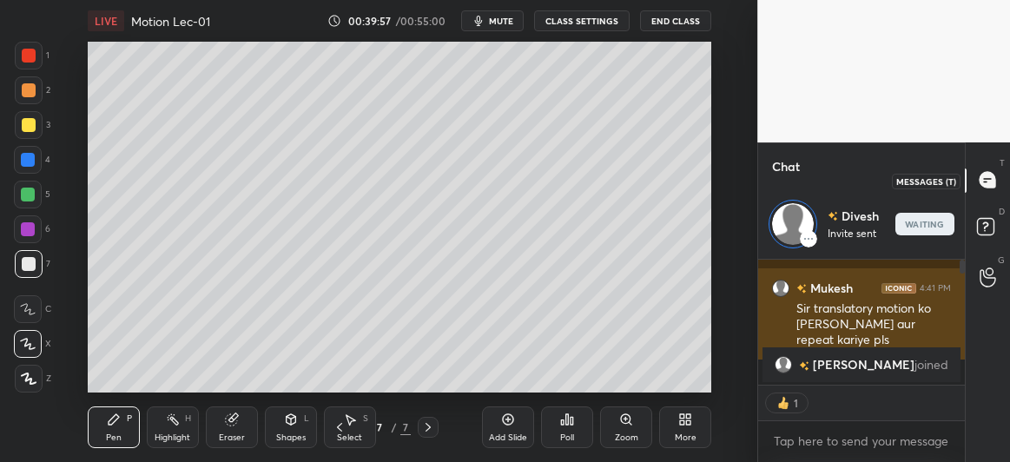
scroll to position [121, 202]
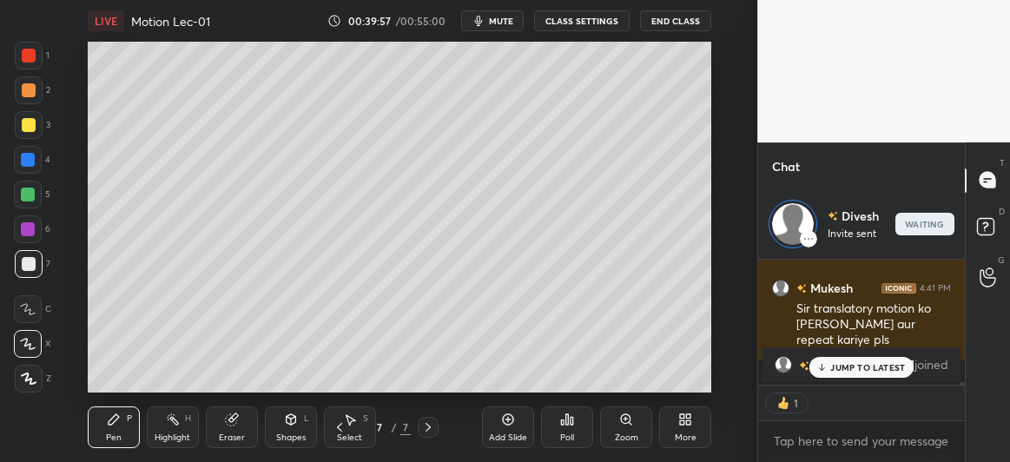
click at [838, 368] on p "JUMP TO LATEST" at bounding box center [868, 367] width 75 height 10
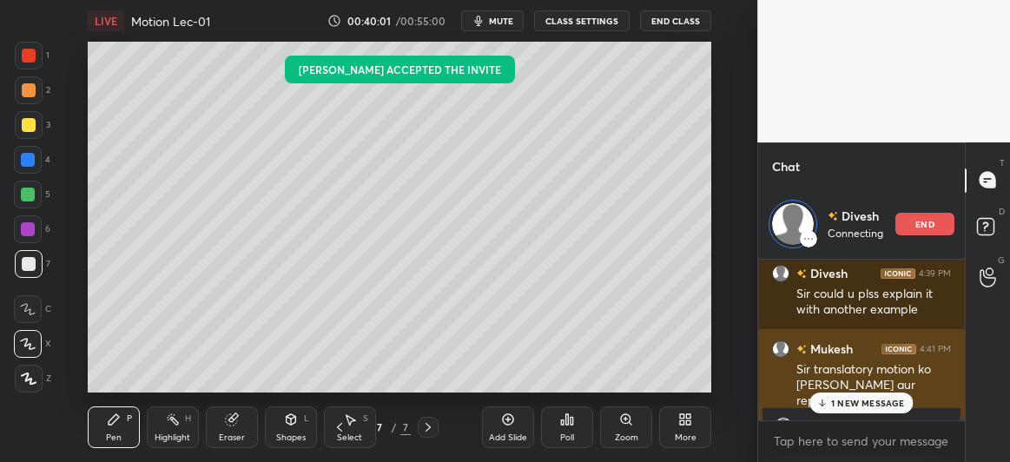
scroll to position [6476, 0]
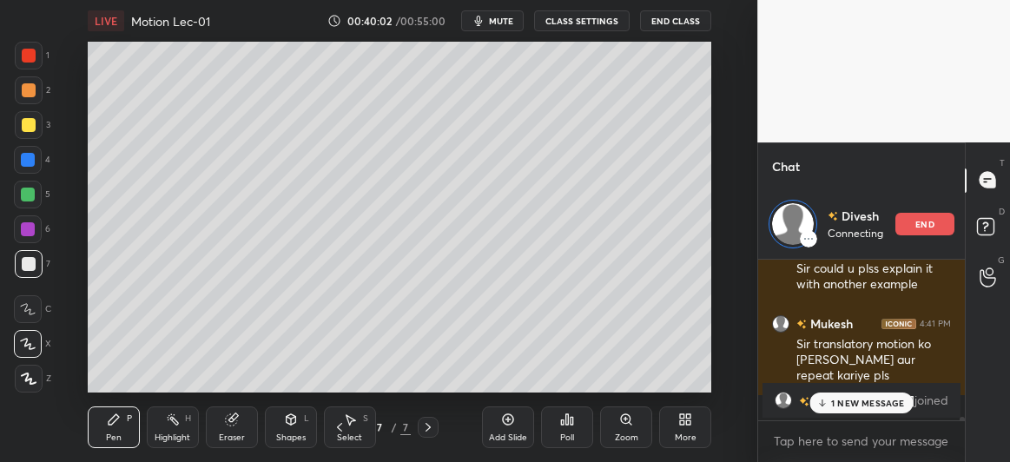
click at [847, 401] on p "1 NEW MESSAGE" at bounding box center [868, 403] width 74 height 10
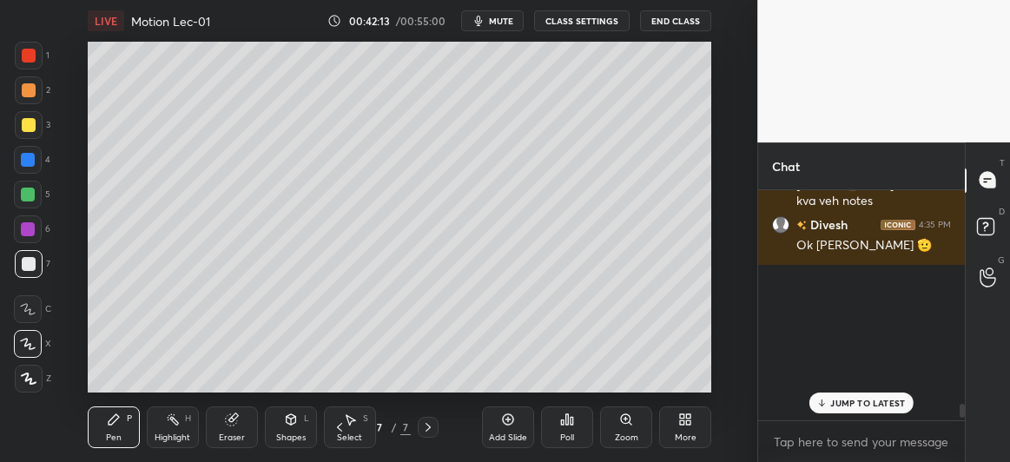
scroll to position [5763, 0]
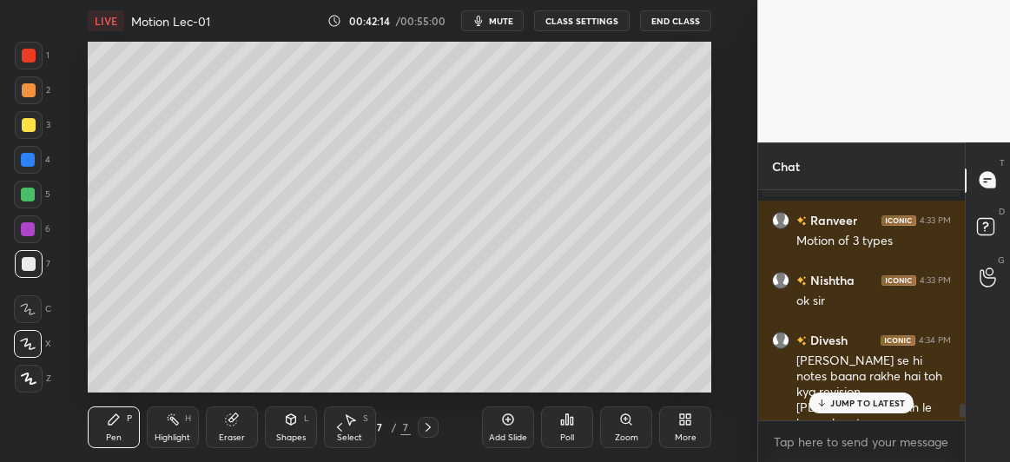
click at [235, 437] on div "Eraser" at bounding box center [232, 438] width 26 height 9
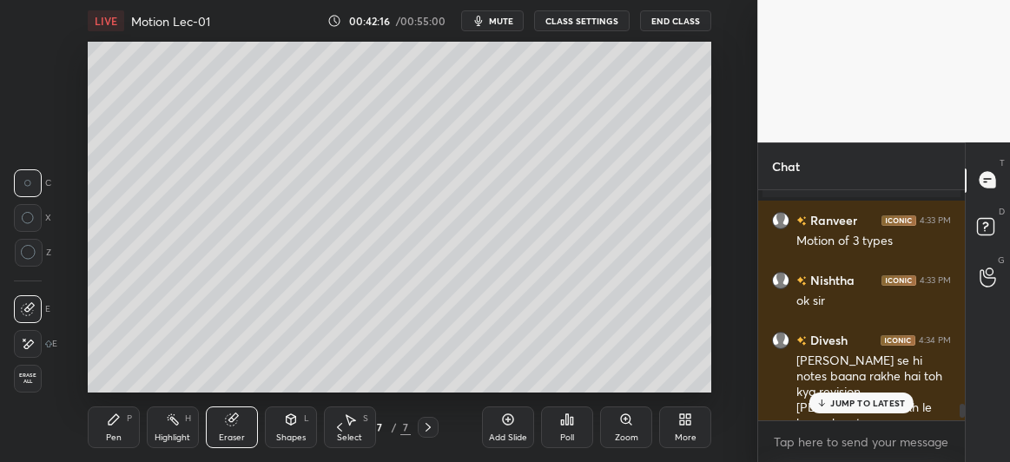
click at [30, 253] on icon at bounding box center [29, 253] width 16 height 16
click at [105, 423] on div "Pen P" at bounding box center [114, 428] width 52 height 42
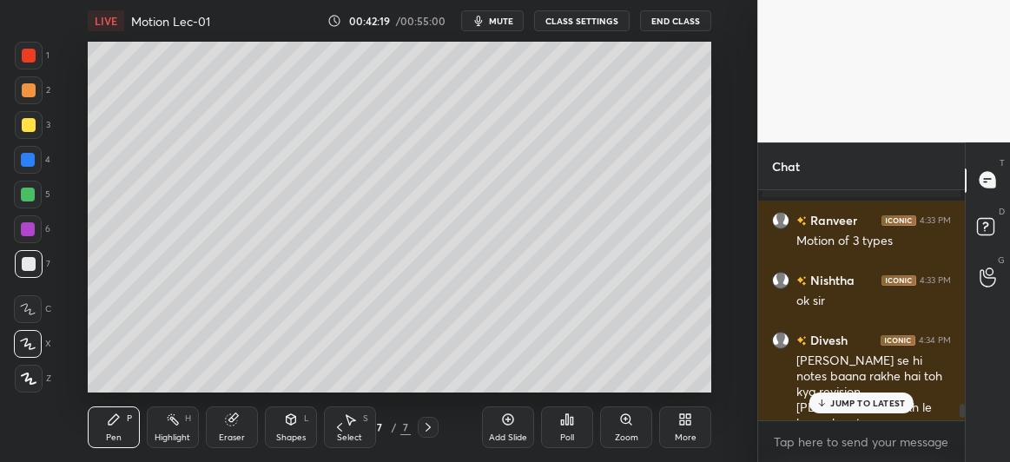
click at [845, 407] on p "JUMP TO LATEST" at bounding box center [868, 403] width 75 height 10
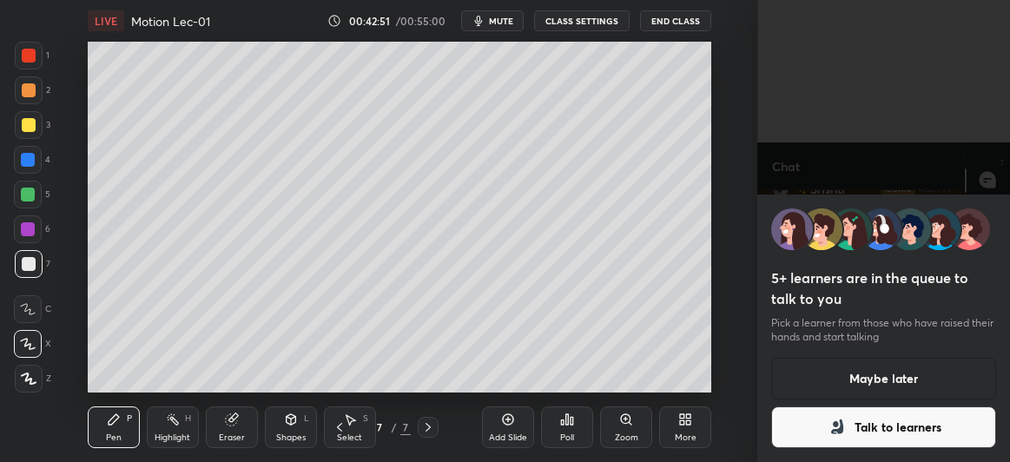
click at [851, 434] on button "Talk to learners" at bounding box center [884, 428] width 225 height 42
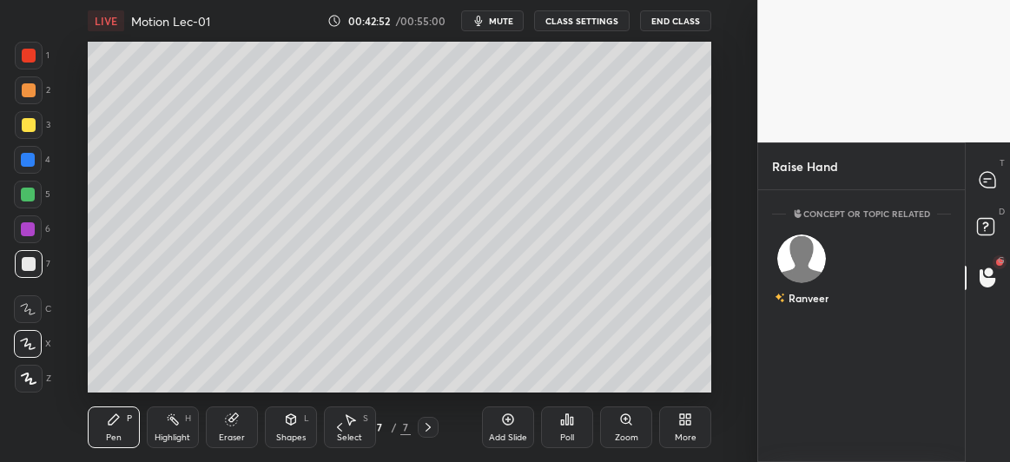
scroll to position [5, 5]
click at [999, 274] on div at bounding box center [988, 277] width 35 height 31
click at [802, 261] on img "grid" at bounding box center [802, 259] width 49 height 49
click at [803, 305] on button "INVITE" at bounding box center [801, 310] width 43 height 23
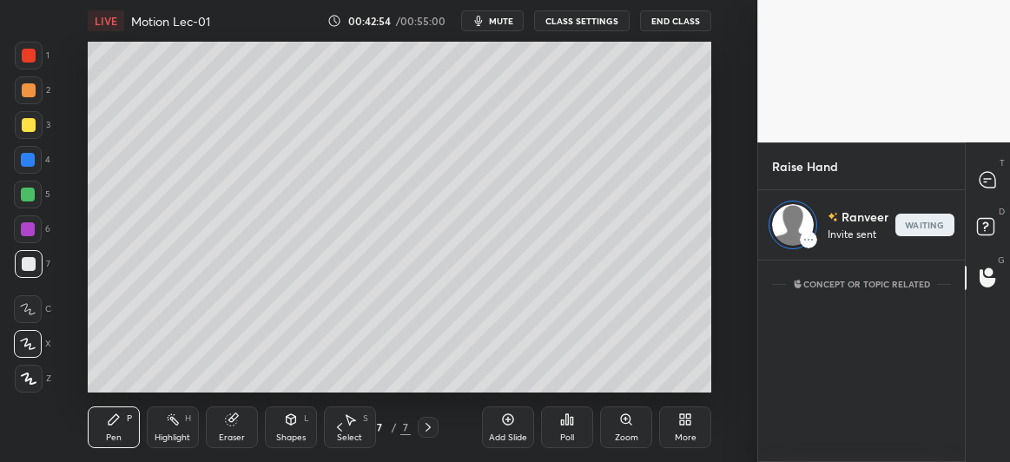
scroll to position [197, 202]
click at [990, 188] on icon at bounding box center [988, 180] width 16 height 16
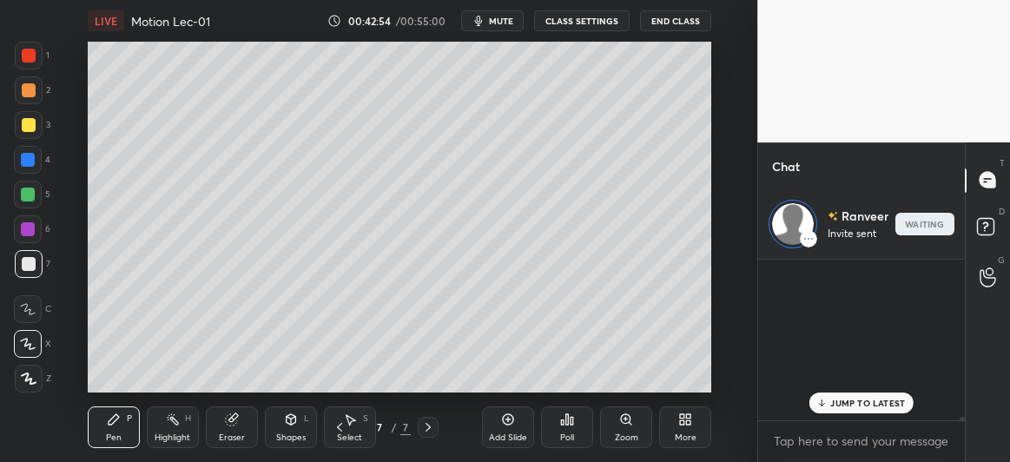
scroll to position [156, 202]
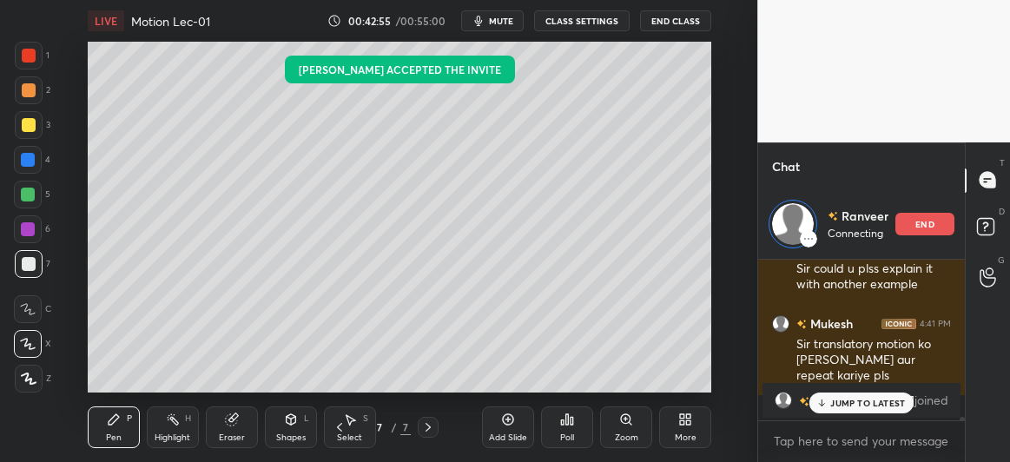
click at [857, 405] on p "JUMP TO LATEST" at bounding box center [868, 403] width 75 height 10
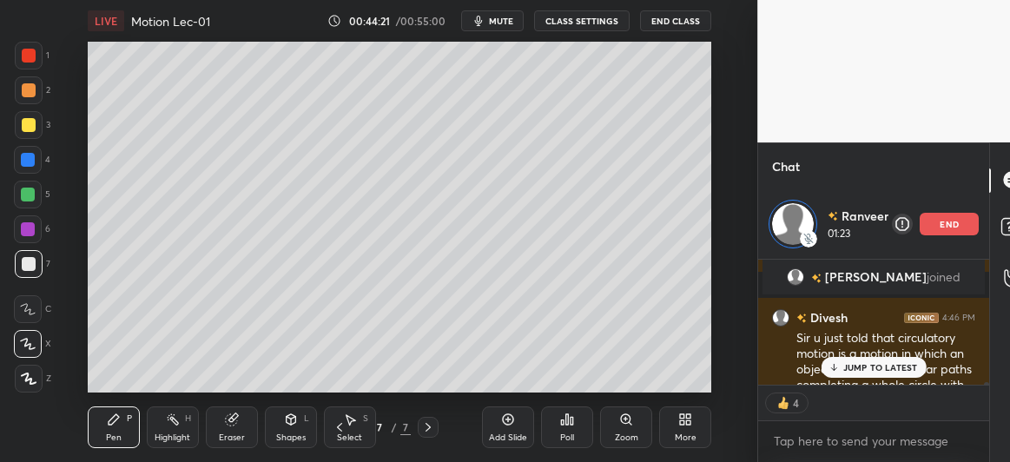
scroll to position [6364, 0]
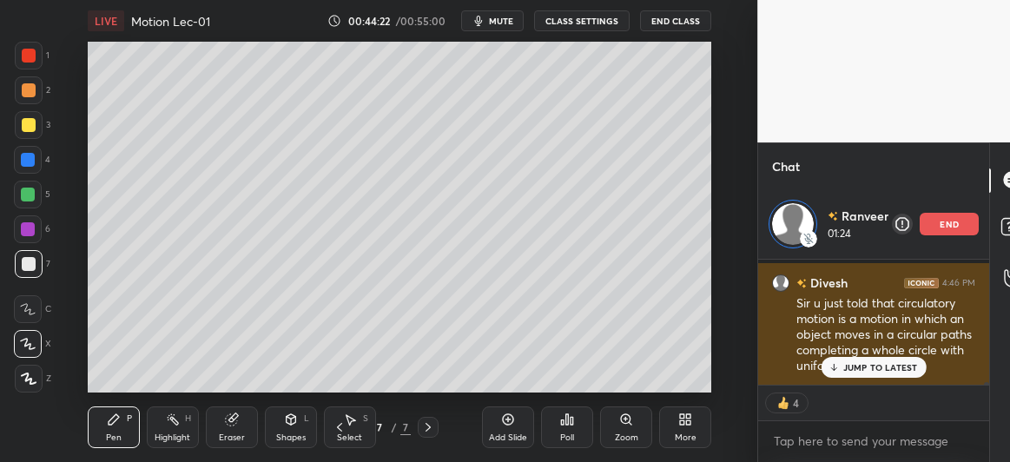
click at [848, 368] on p "JUMP TO LATEST" at bounding box center [881, 367] width 75 height 10
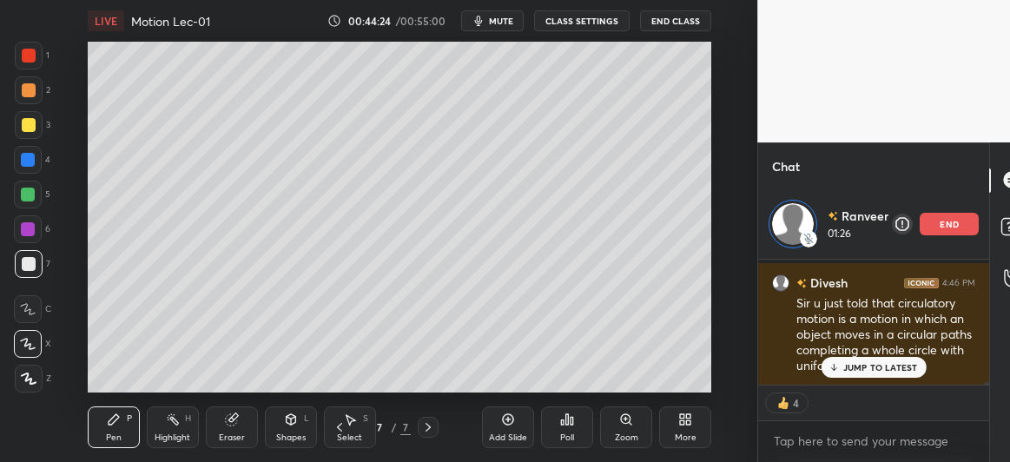
scroll to position [6423, 0]
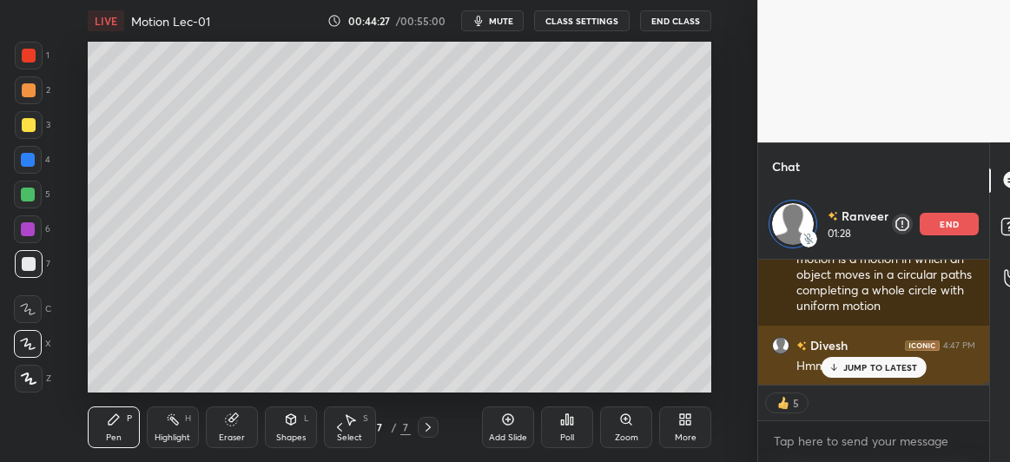
click at [849, 373] on p "JUMP TO LATEST" at bounding box center [881, 367] width 75 height 10
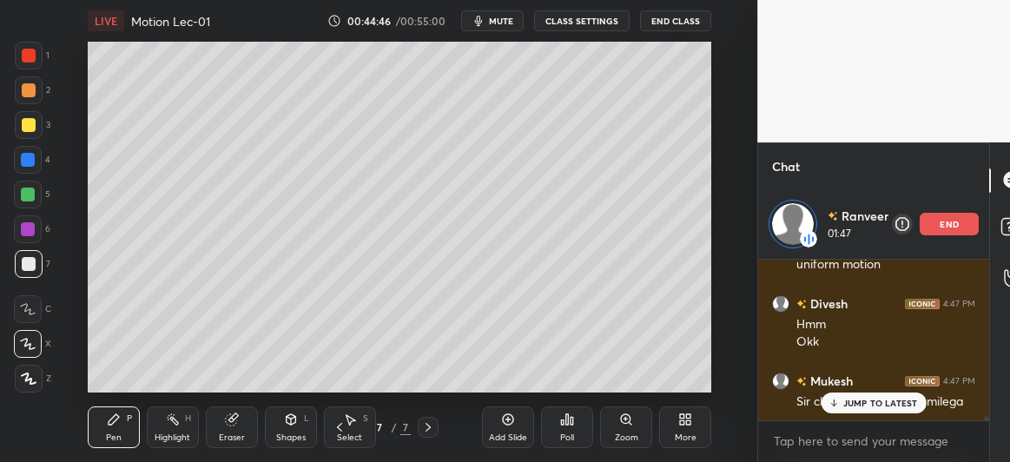
scroll to position [6525, 0]
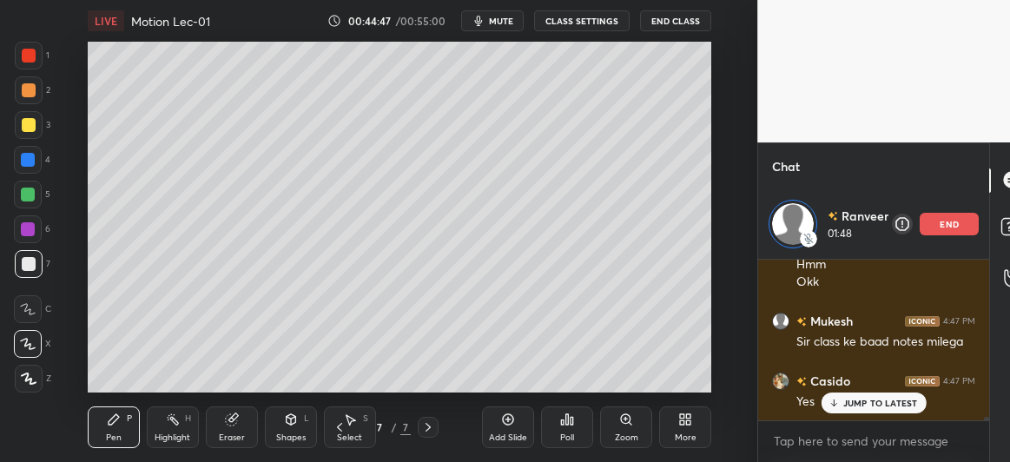
click at [864, 407] on p "JUMP TO LATEST" at bounding box center [881, 403] width 75 height 10
click at [1010, 273] on icon at bounding box center [1012, 269] width 17 height 20
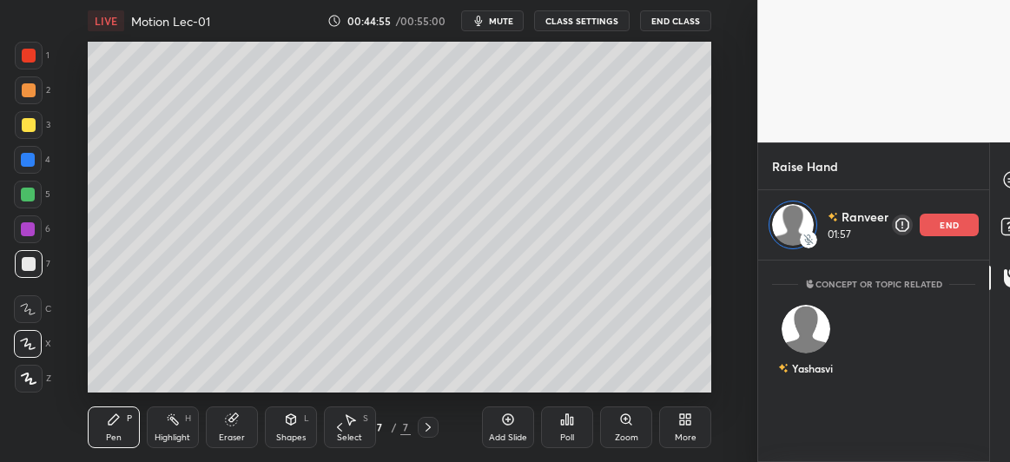
scroll to position [268, 202]
click at [950, 275] on div "Concept or Topic related" at bounding box center [874, 284] width 231 height 19
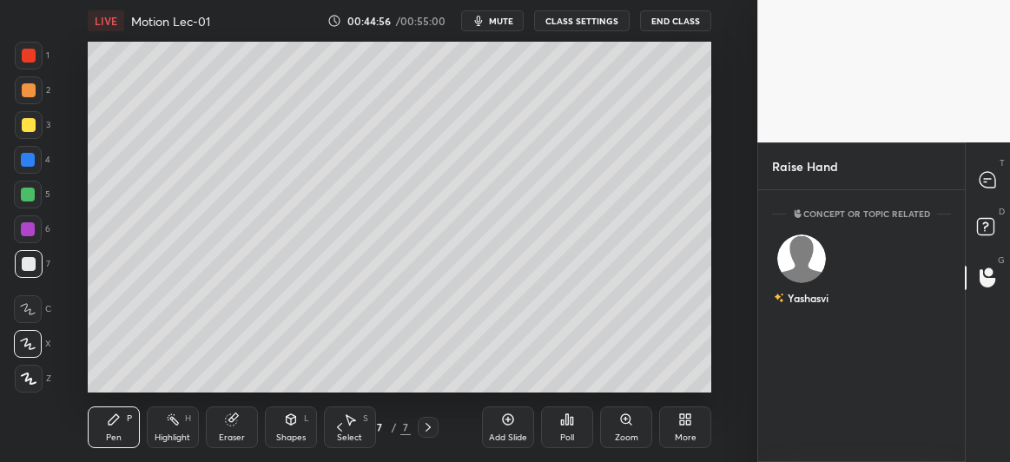
click at [871, 248] on div "Yashasvi" at bounding box center [861, 273] width 179 height 101
click at [806, 257] on img "grid" at bounding box center [802, 259] width 49 height 49
click at [811, 310] on button "INVITE" at bounding box center [801, 310] width 43 height 23
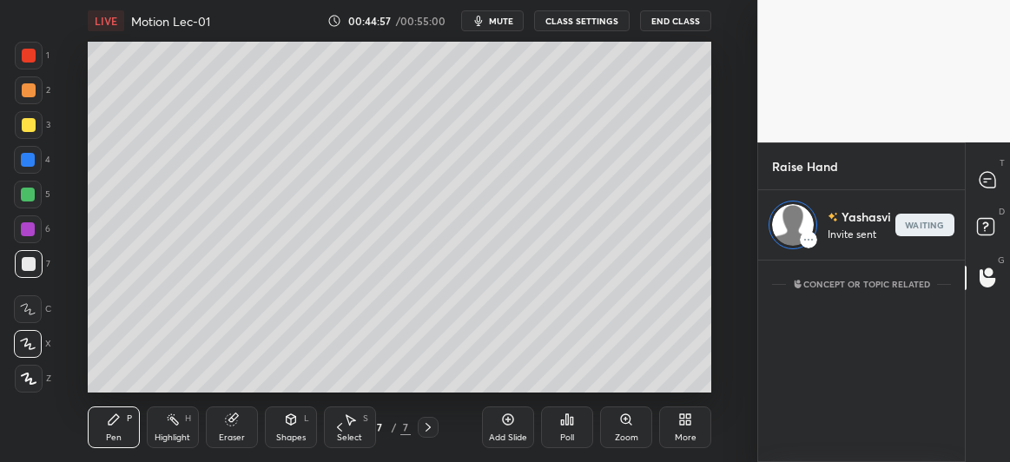
scroll to position [197, 202]
click at [1004, 183] on div at bounding box center [988, 180] width 35 height 31
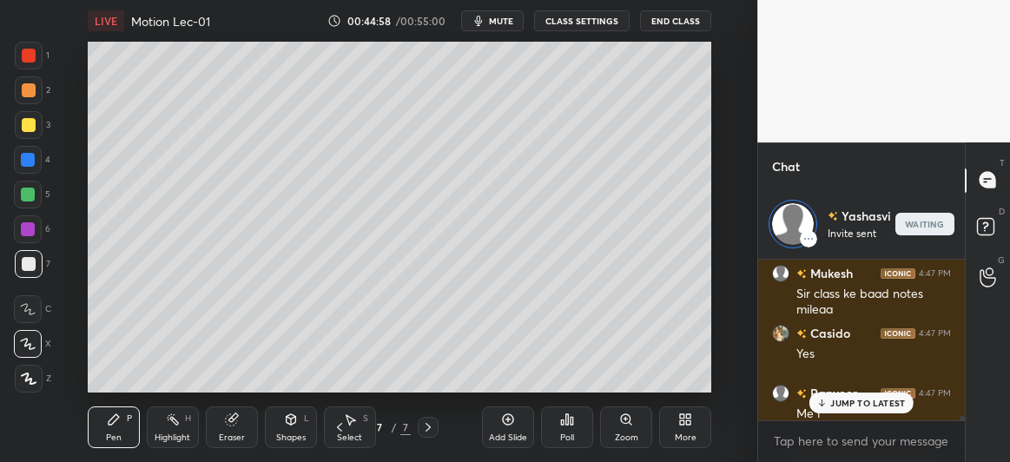
scroll to position [156, 202]
click at [847, 401] on p "JUMP TO LATEST" at bounding box center [868, 403] width 75 height 10
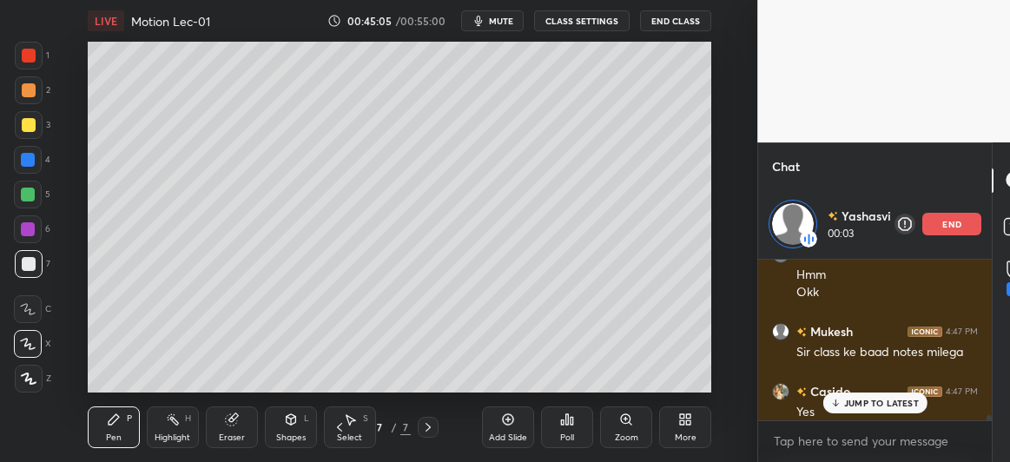
scroll to position [6523, 0]
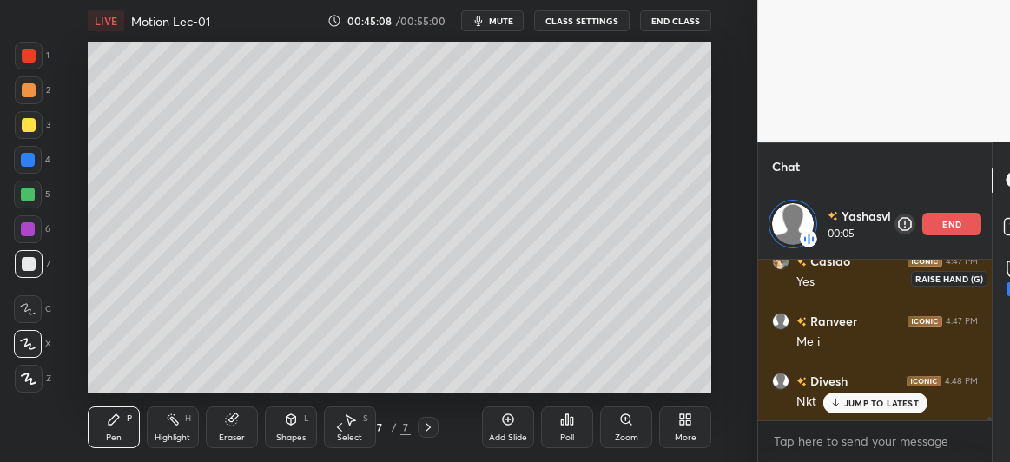
click at [1010, 269] on icon at bounding box center [1015, 269] width 17 height 20
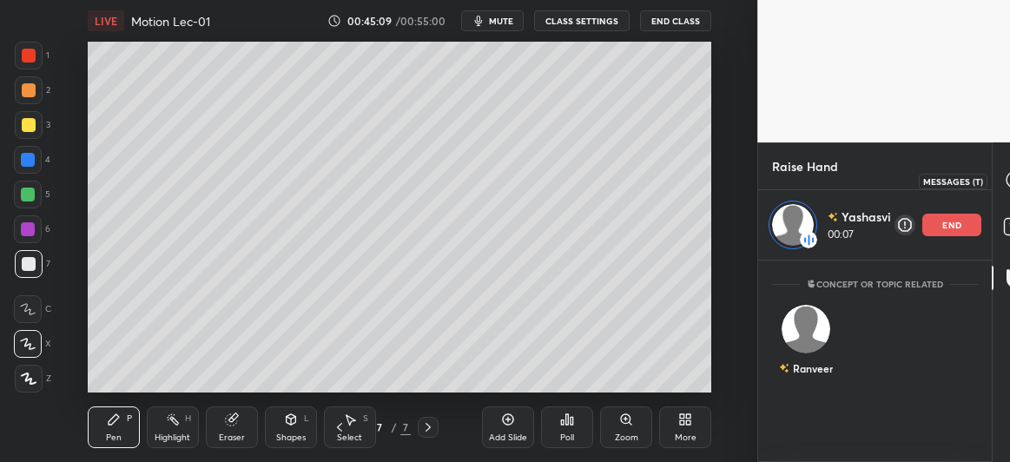
click at [1010, 178] on icon at bounding box center [1015, 180] width 16 height 16
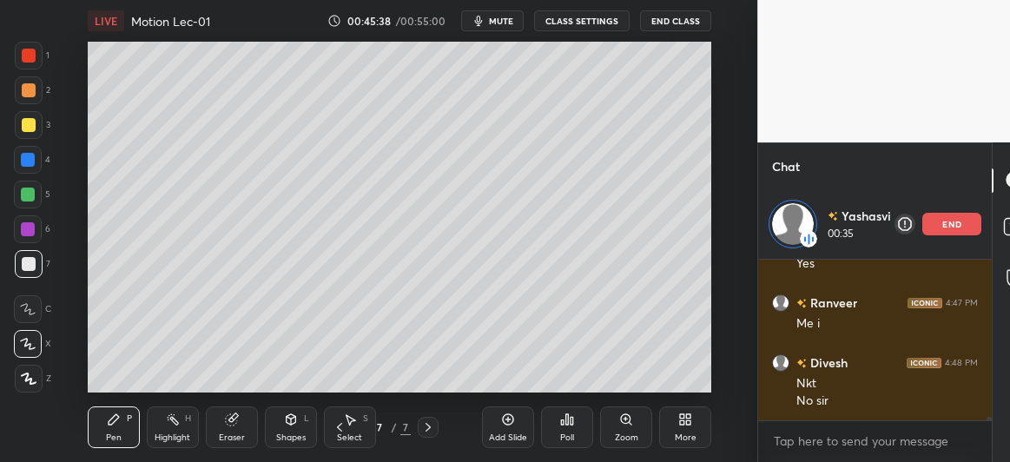
click at [512, 421] on icon at bounding box center [508, 420] width 14 height 14
click at [296, 427] on div "Shapes L" at bounding box center [291, 428] width 52 height 42
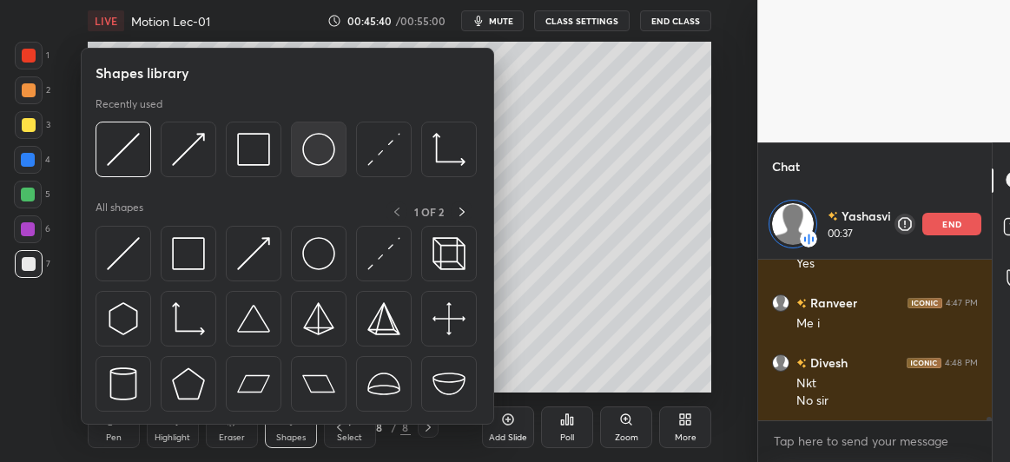
click at [318, 147] on img at bounding box center [318, 149] width 33 height 33
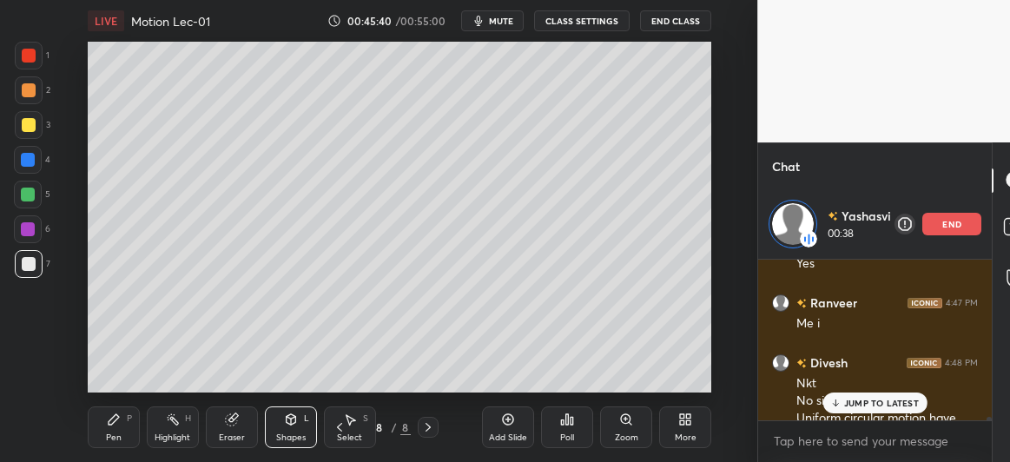
scroll to position [6835, 0]
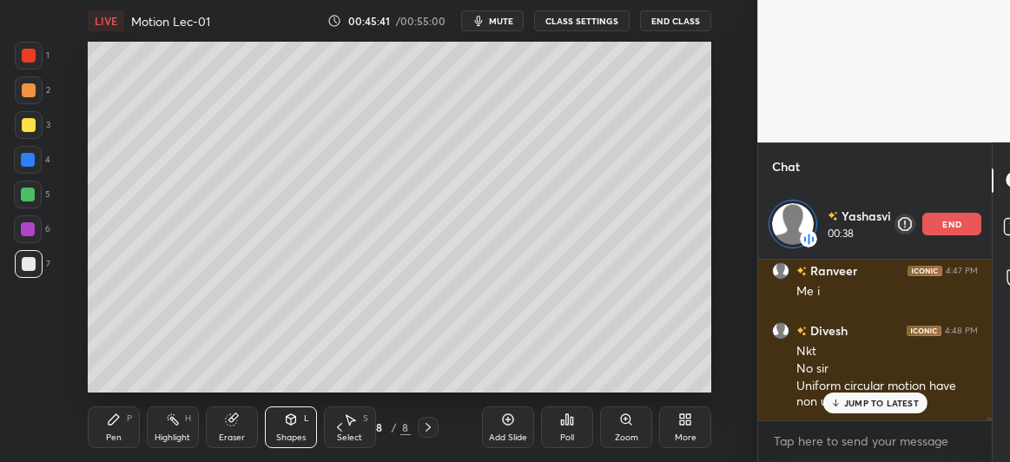
click at [28, 119] on div at bounding box center [29, 125] width 14 height 14
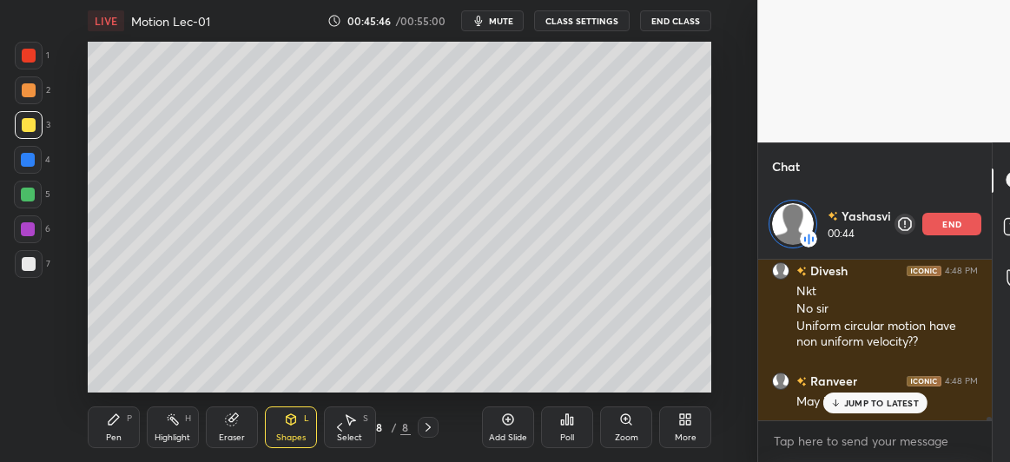
click at [294, 419] on icon at bounding box center [292, 419] width 10 height 10
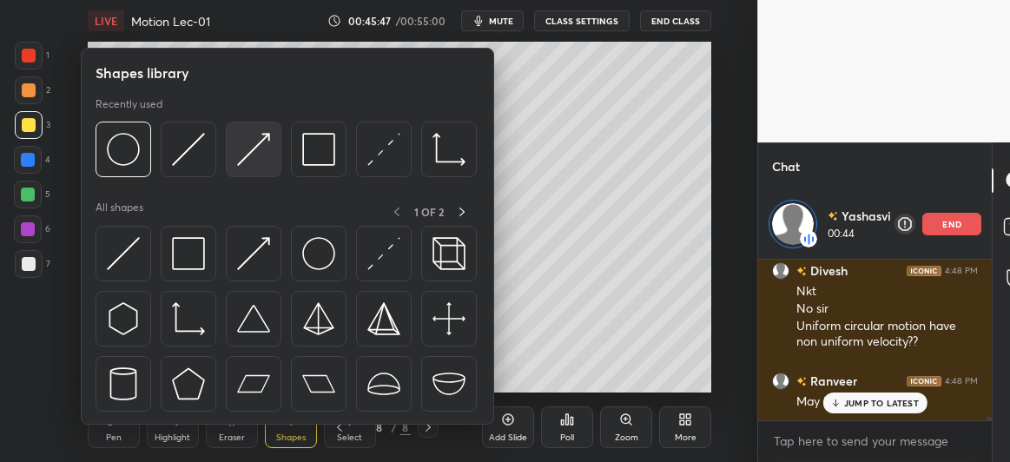
click at [250, 154] on img at bounding box center [253, 149] width 33 height 33
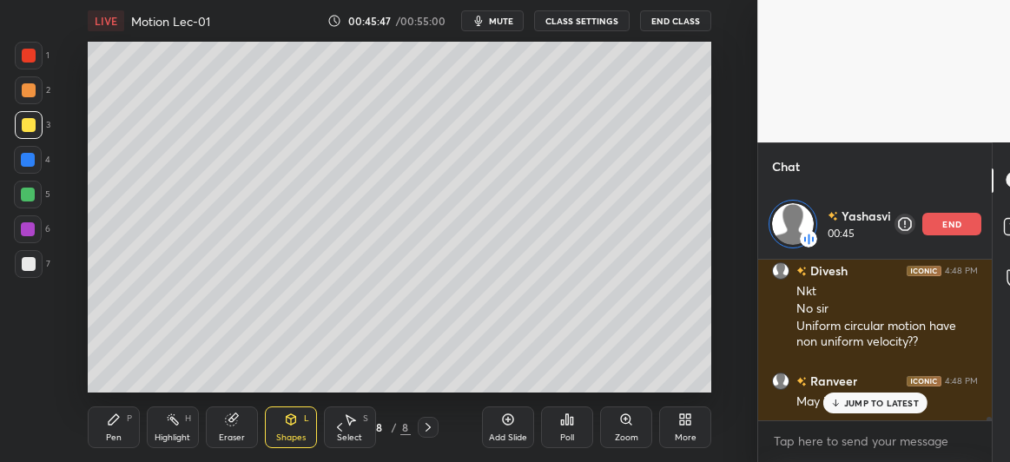
click at [30, 198] on div at bounding box center [28, 195] width 14 height 14
click at [118, 424] on icon at bounding box center [114, 420] width 14 height 14
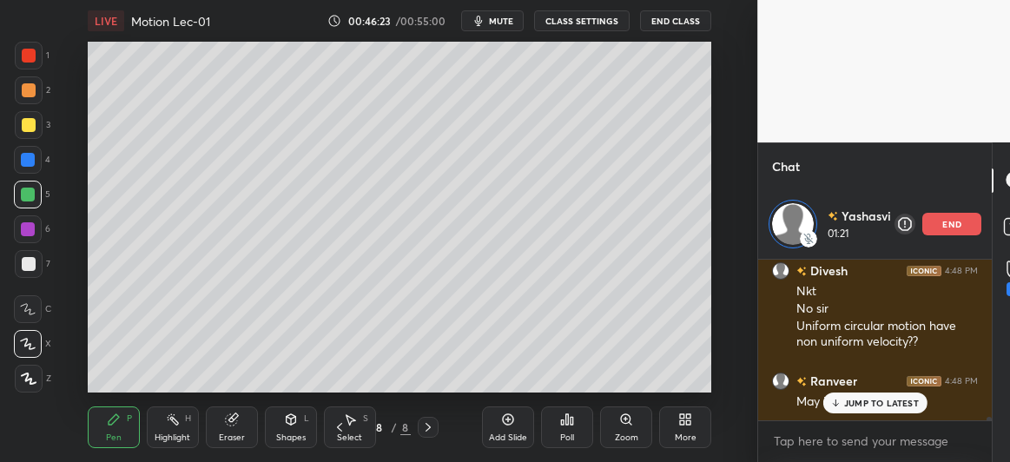
click at [34, 159] on div at bounding box center [28, 160] width 14 height 14
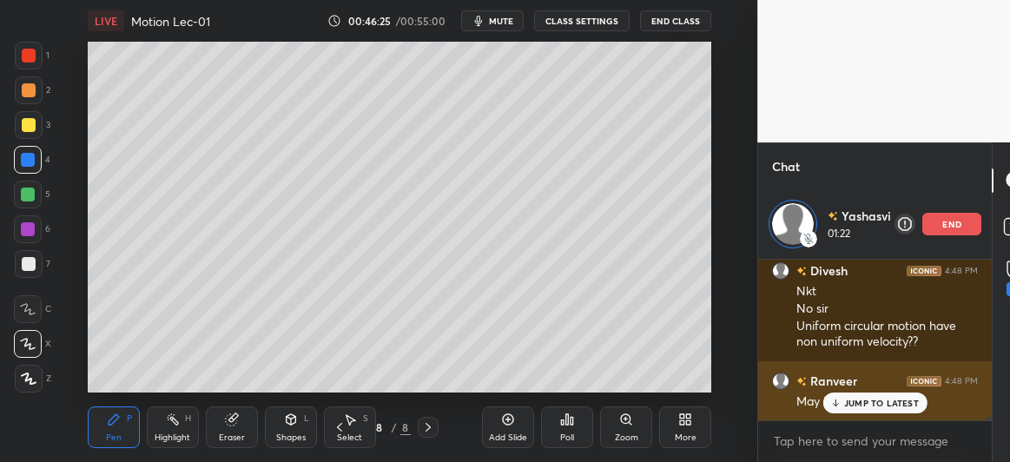
click at [849, 401] on p "JUMP TO LATEST" at bounding box center [882, 403] width 75 height 10
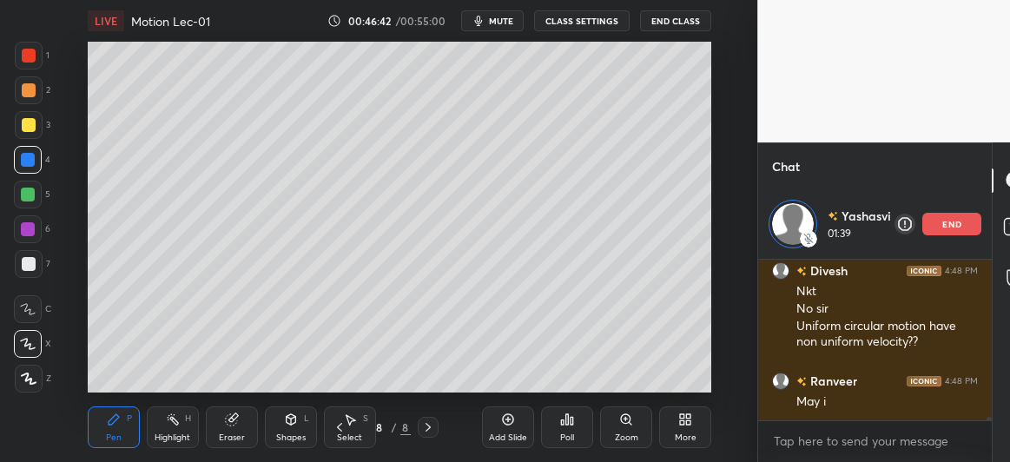
scroll to position [6956, 0]
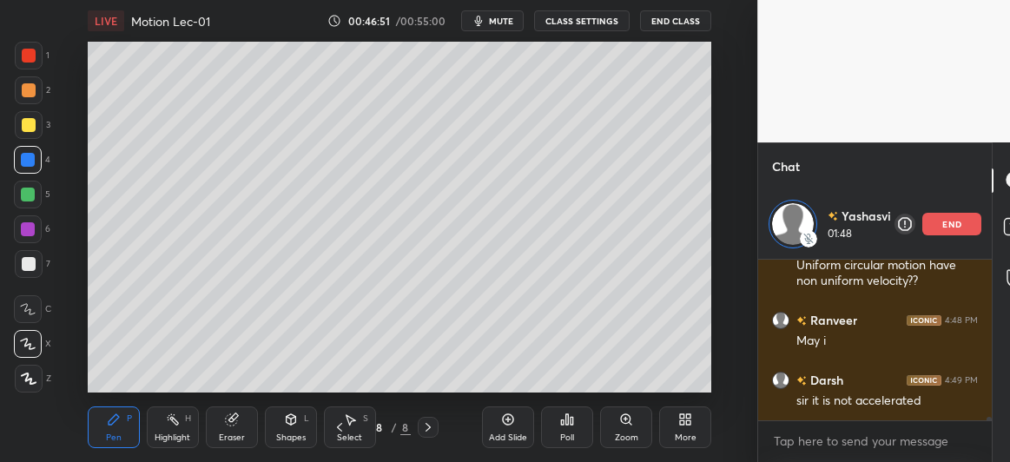
click at [29, 130] on div at bounding box center [29, 125] width 14 height 14
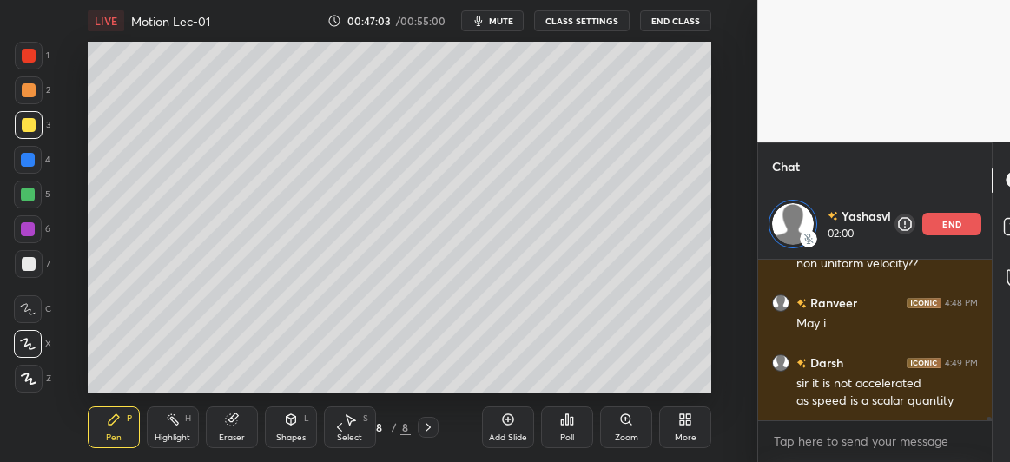
click at [714, 196] on div "Setting up your live class Poll for secs No correct answer Start poll" at bounding box center [400, 217] width 688 height 351
click at [30, 154] on div at bounding box center [28, 160] width 14 height 14
click at [25, 193] on div at bounding box center [28, 195] width 14 height 14
click at [25, 166] on div at bounding box center [28, 160] width 14 height 14
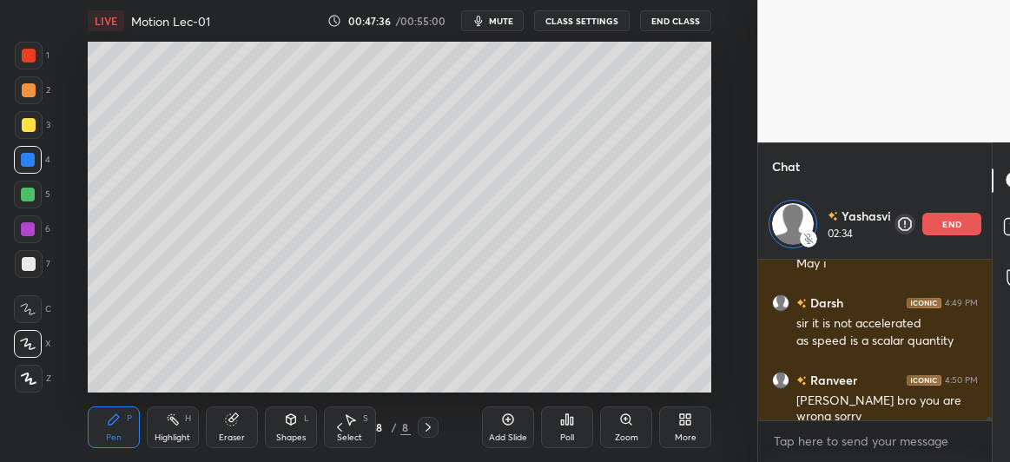
click at [25, 267] on div at bounding box center [29, 264] width 14 height 14
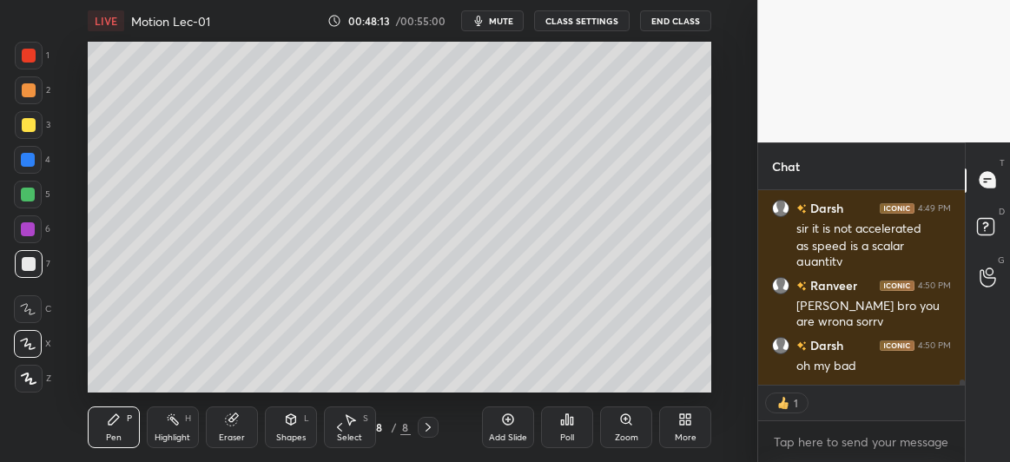
scroll to position [6234, 0]
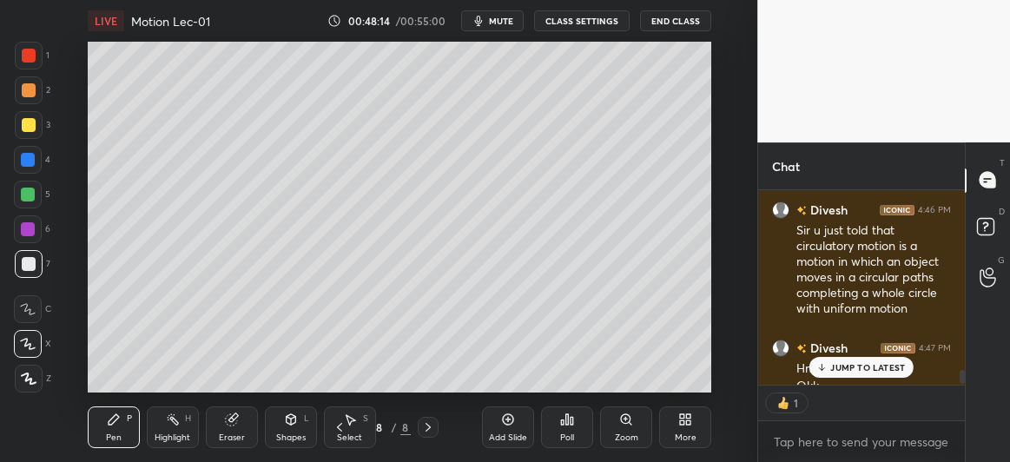
click at [858, 370] on p "JUMP TO LATEST" at bounding box center [868, 367] width 75 height 10
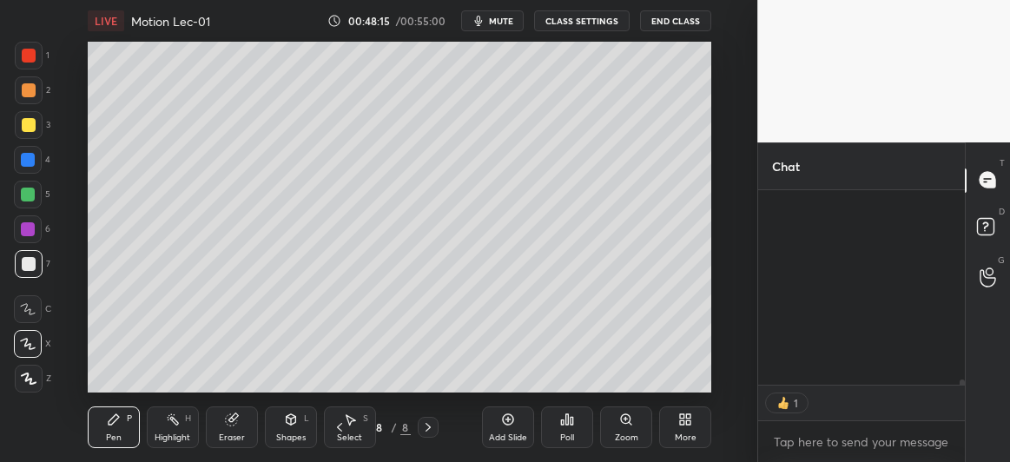
scroll to position [6847, 0]
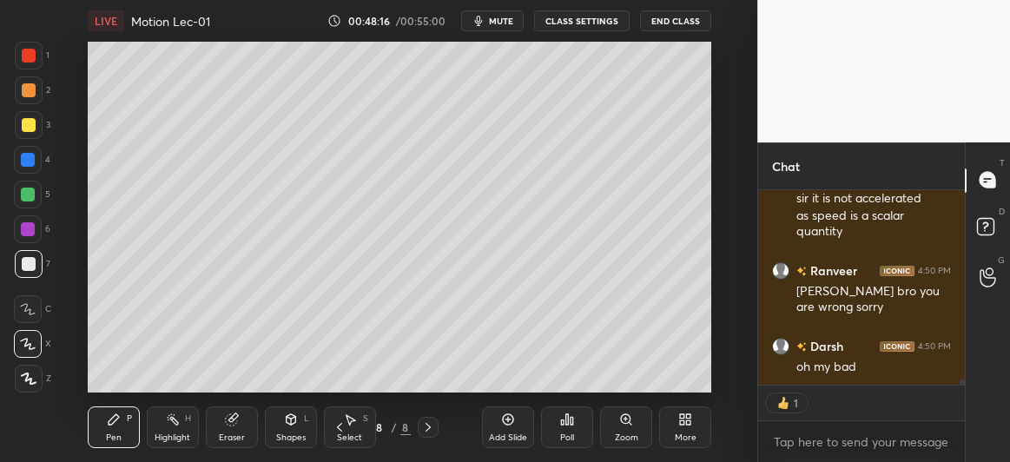
click at [335, 428] on icon at bounding box center [340, 428] width 14 height 14
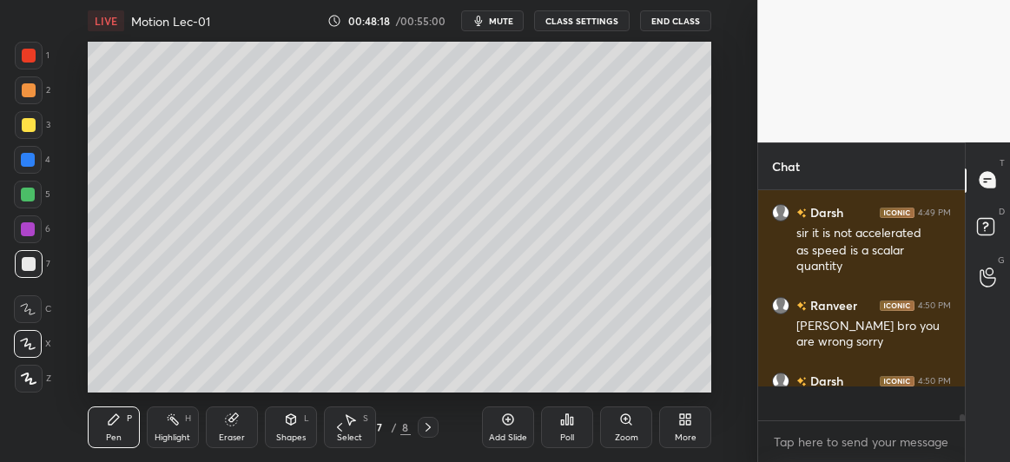
click at [429, 425] on icon at bounding box center [428, 428] width 14 height 14
click at [336, 427] on icon at bounding box center [340, 428] width 14 height 14
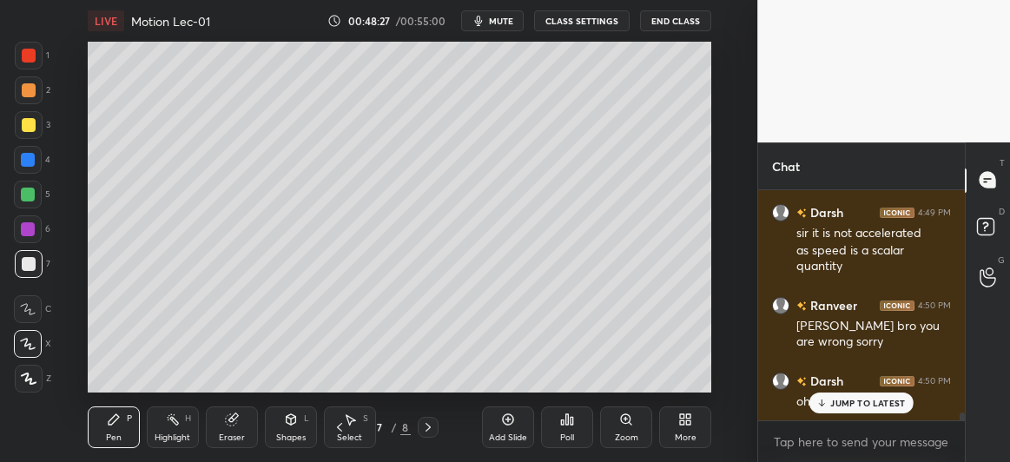
scroll to position [6872, 0]
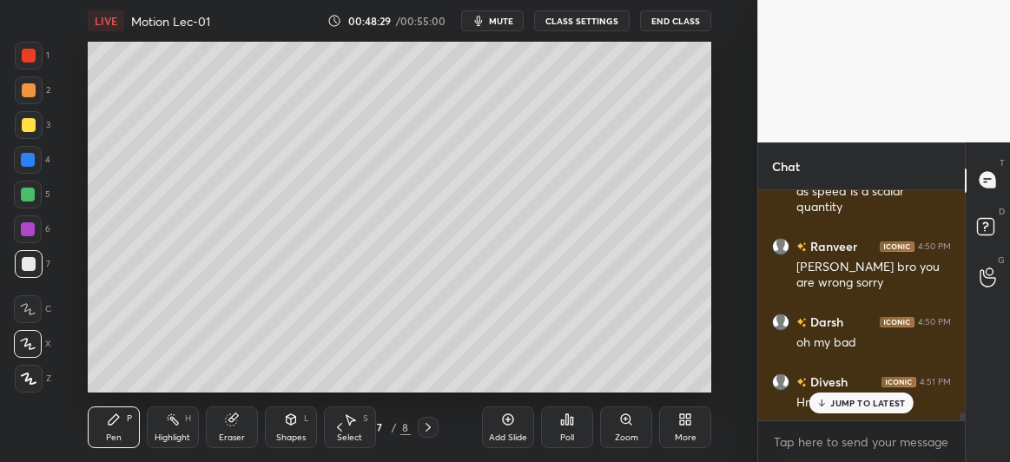
click at [836, 402] on p "JUMP TO LATEST" at bounding box center [868, 403] width 75 height 10
click at [30, 123] on div at bounding box center [29, 125] width 14 height 14
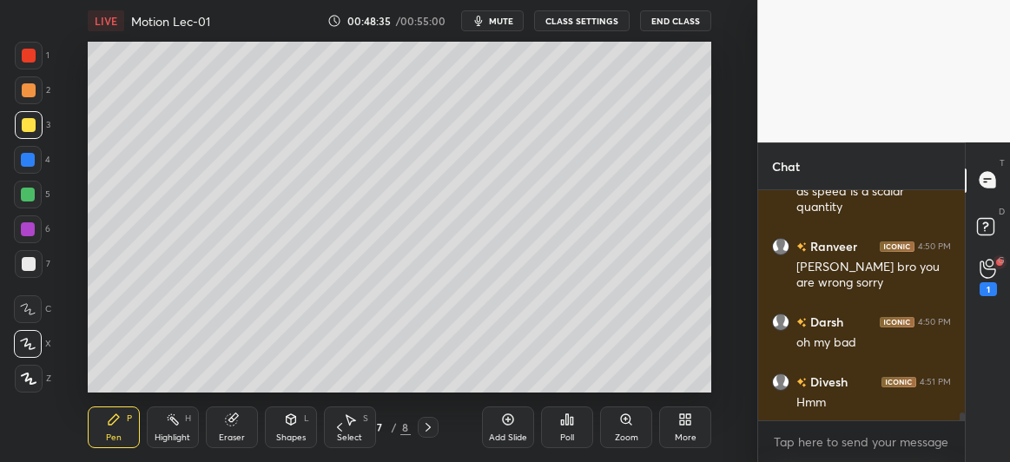
click at [24, 130] on div at bounding box center [29, 125] width 14 height 14
click at [991, 266] on circle at bounding box center [989, 263] width 7 height 7
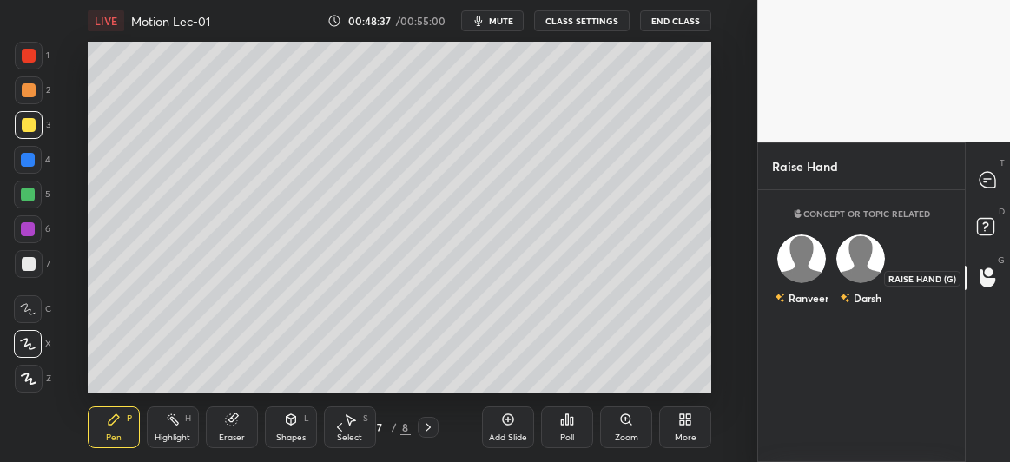
scroll to position [268, 202]
click at [999, 171] on div at bounding box center [988, 180] width 35 height 31
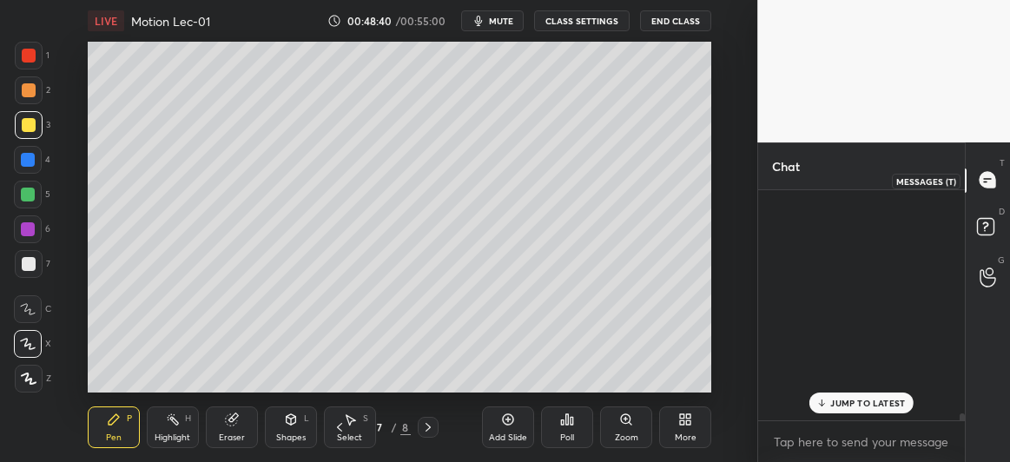
scroll to position [226, 202]
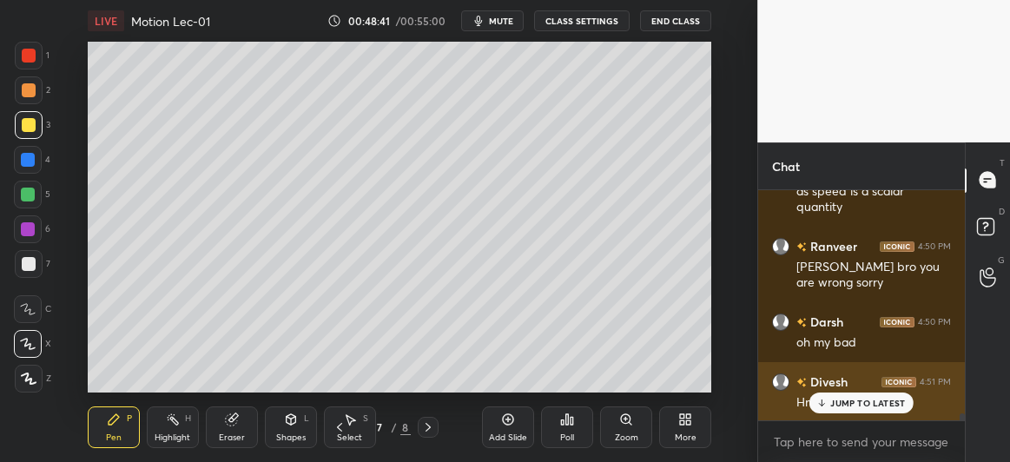
click at [859, 399] on p "JUMP TO LATEST" at bounding box center [868, 403] width 75 height 10
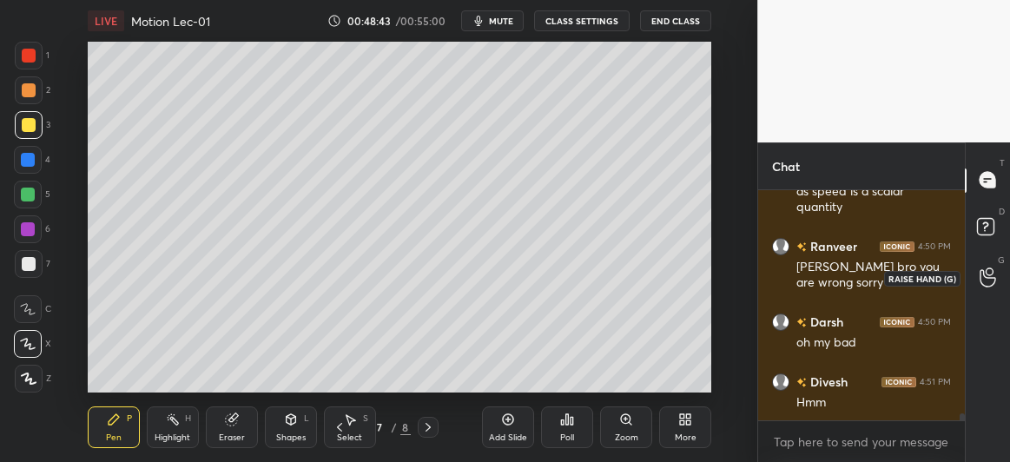
click at [990, 278] on icon at bounding box center [988, 277] width 16 height 17
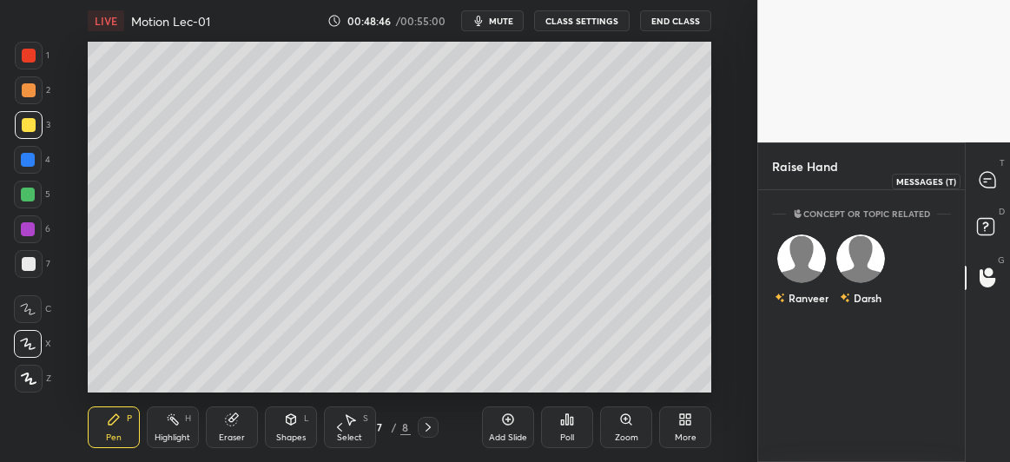
click at [1000, 168] on div at bounding box center [988, 180] width 35 height 31
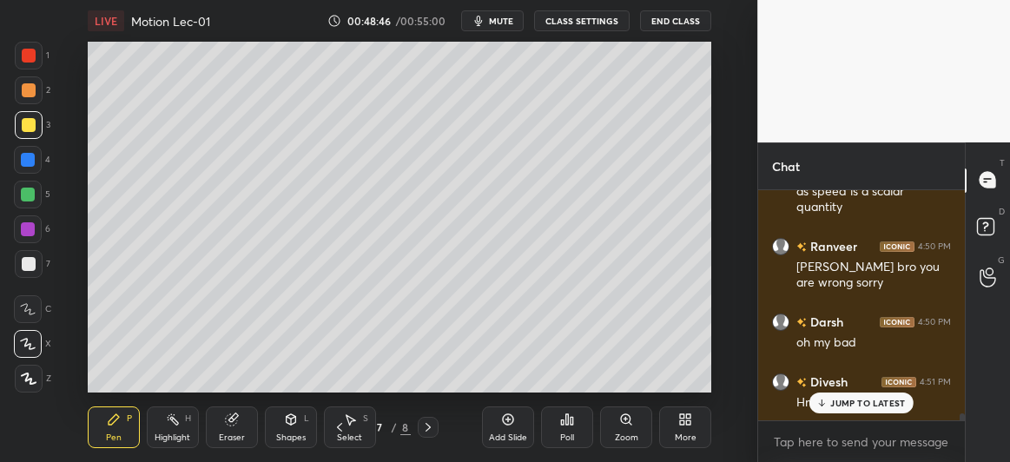
scroll to position [7159, 0]
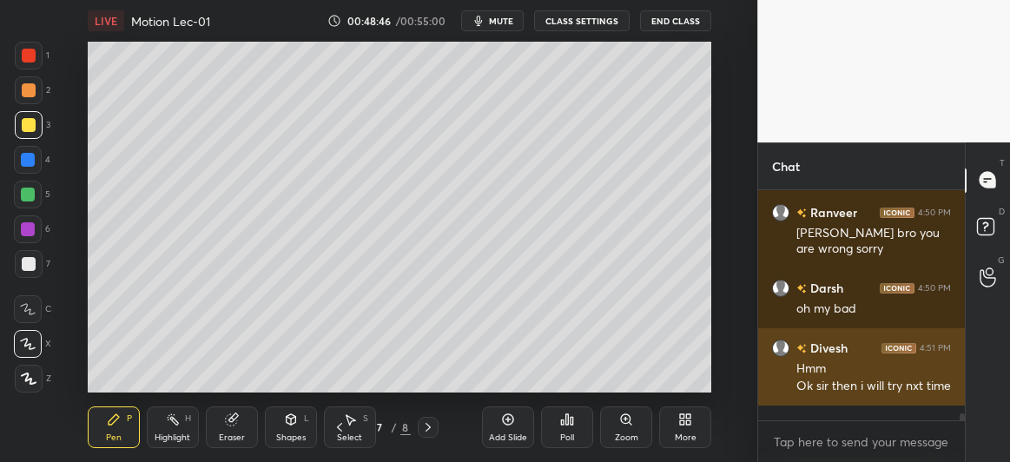
click at [880, 395] on div "Ok sir then i will try nxt time" at bounding box center [874, 386] width 155 height 17
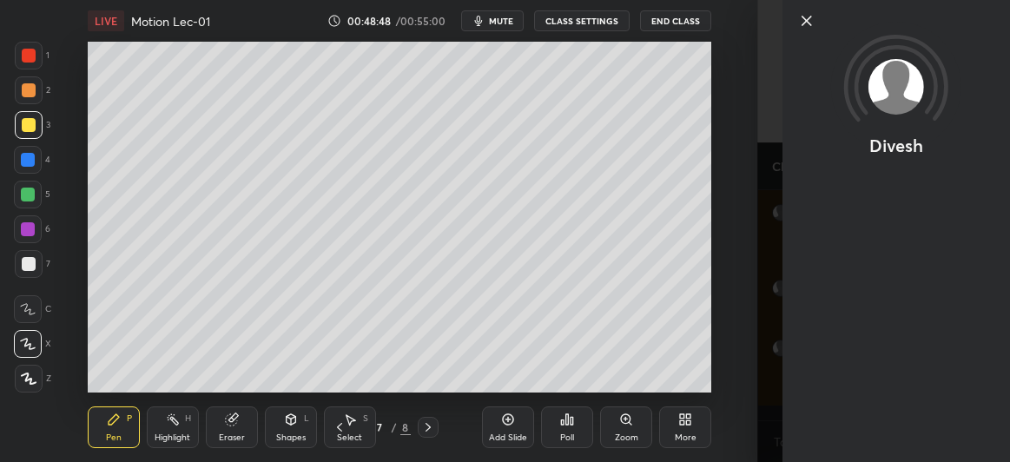
click at [809, 22] on icon at bounding box center [807, 21] width 9 height 9
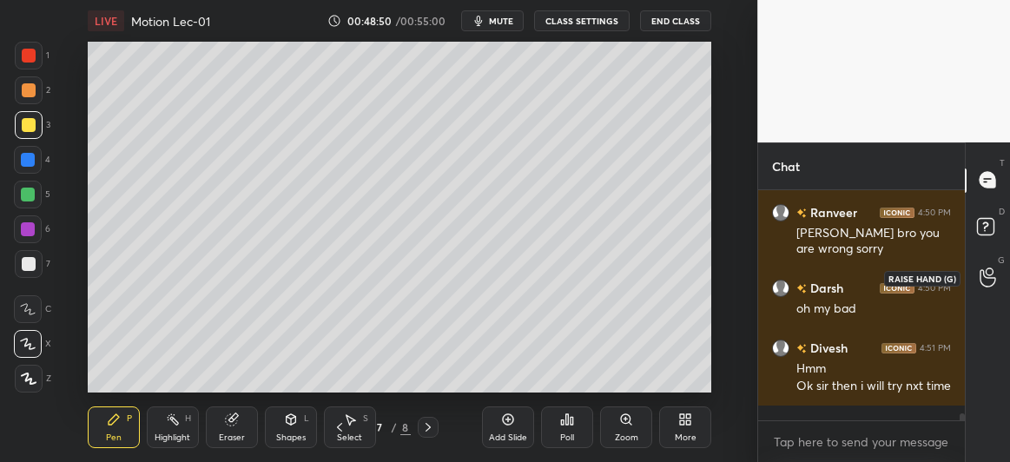
click at [995, 276] on icon at bounding box center [988, 278] width 17 height 20
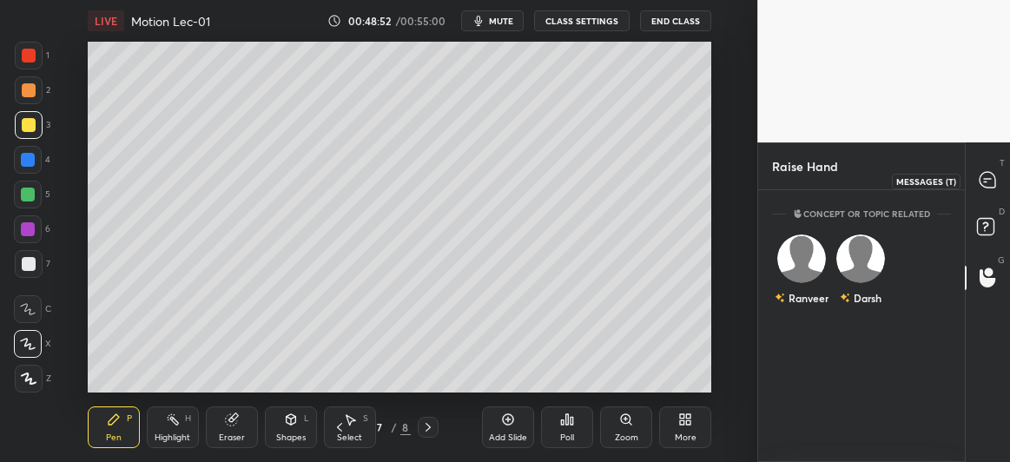
click at [987, 174] on icon at bounding box center [988, 180] width 16 height 16
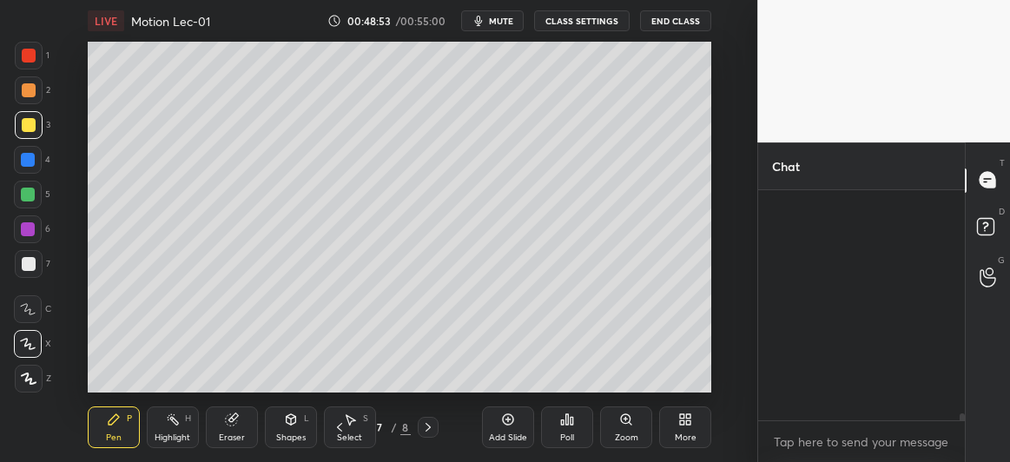
scroll to position [226, 202]
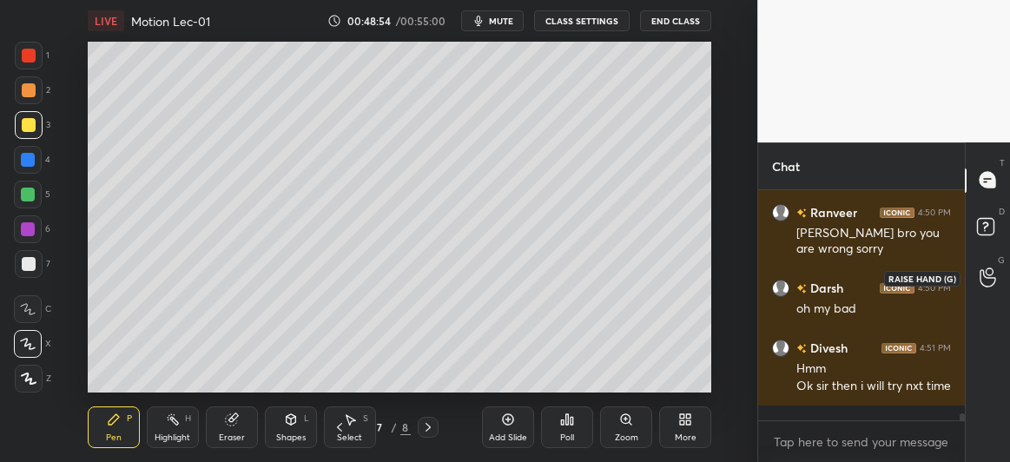
click at [988, 274] on icon at bounding box center [988, 278] width 17 height 20
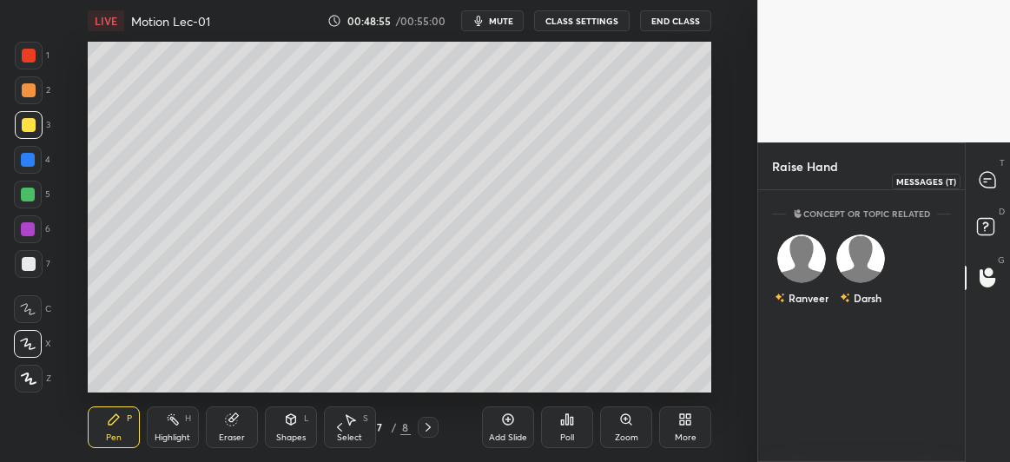
click at [992, 176] on icon at bounding box center [988, 180] width 16 height 16
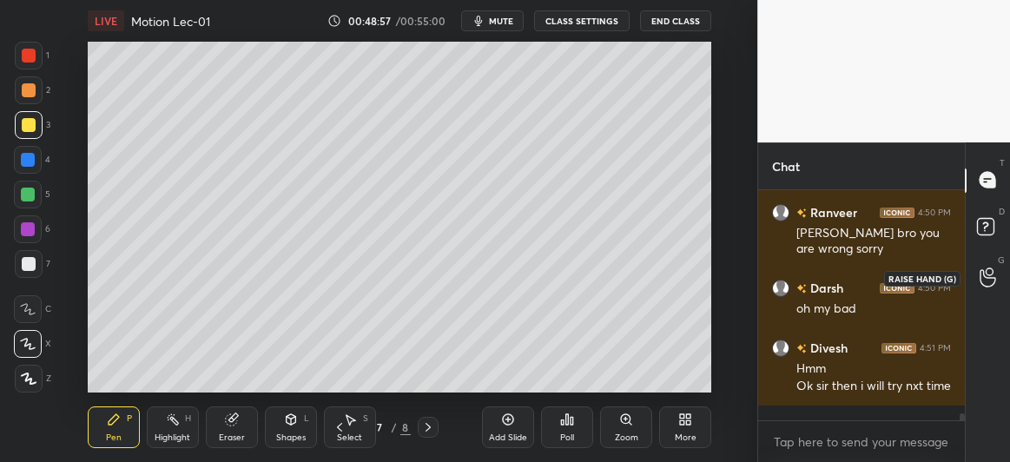
click at [988, 277] on icon at bounding box center [988, 278] width 17 height 20
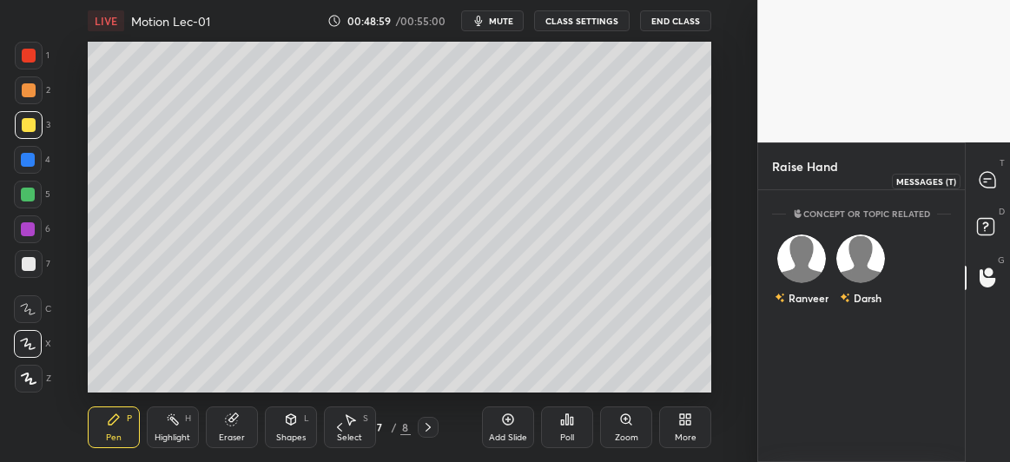
click at [988, 178] on icon at bounding box center [988, 180] width 16 height 16
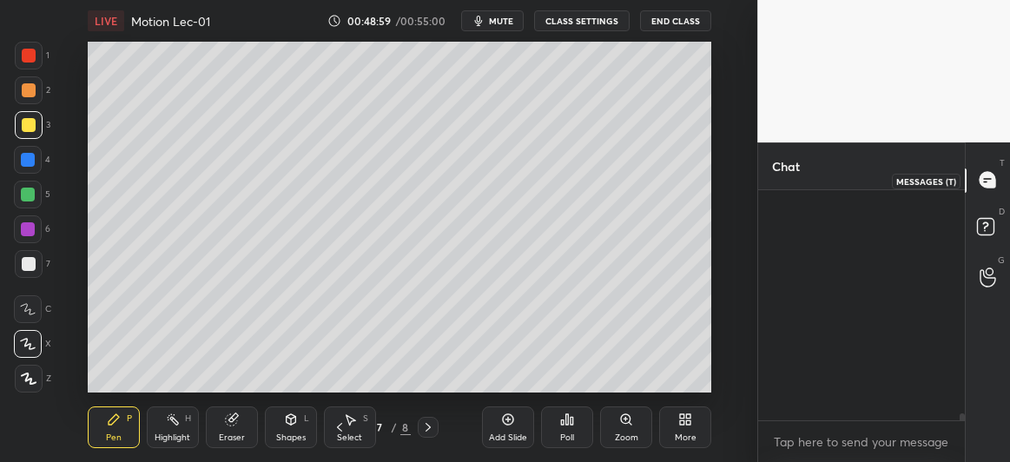
scroll to position [5, 5]
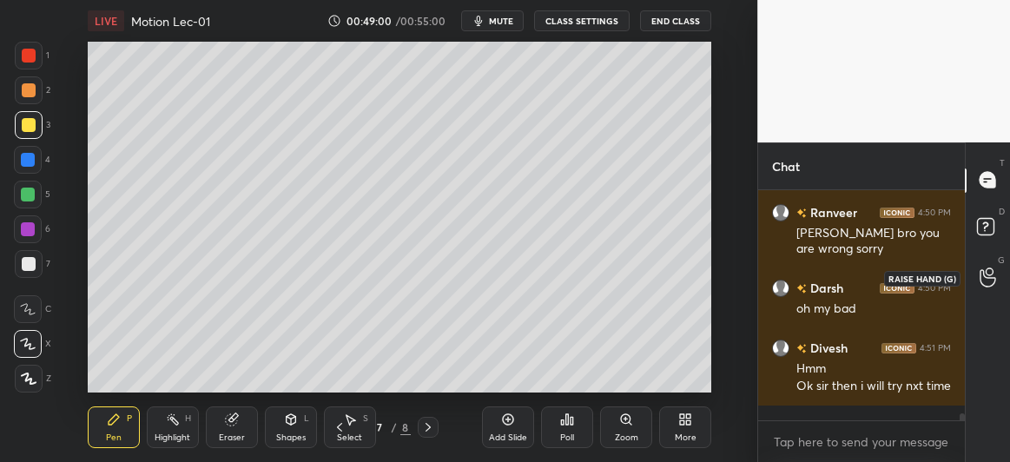
click at [989, 267] on div at bounding box center [988, 277] width 35 height 31
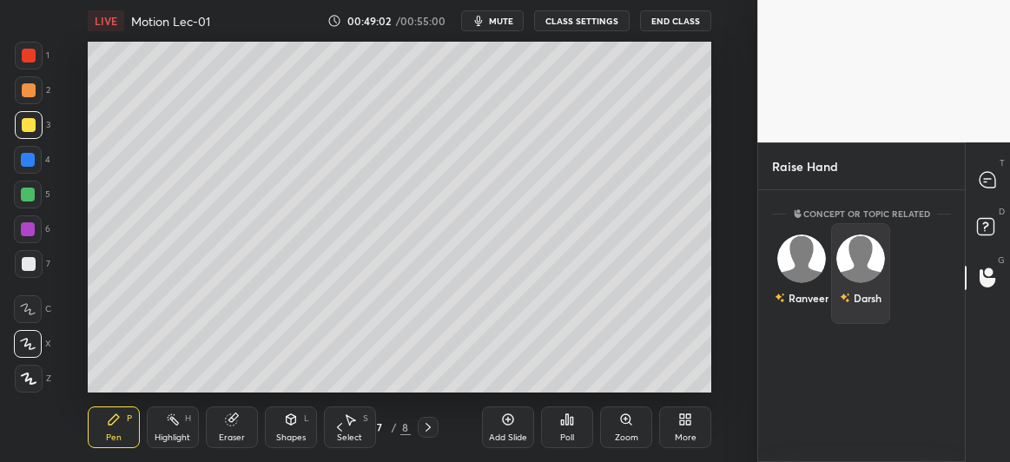
click at [869, 254] on img "grid" at bounding box center [861, 259] width 49 height 49
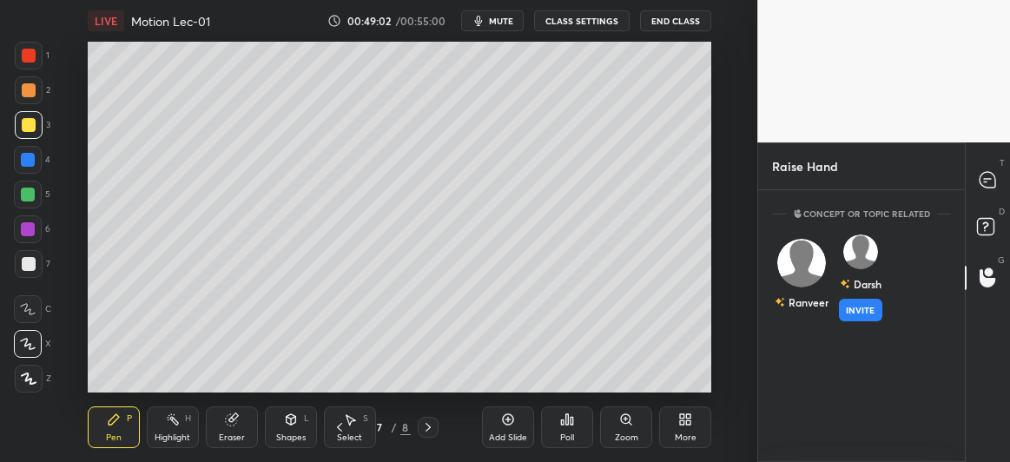
click at [862, 309] on button "INVITE" at bounding box center [860, 310] width 43 height 23
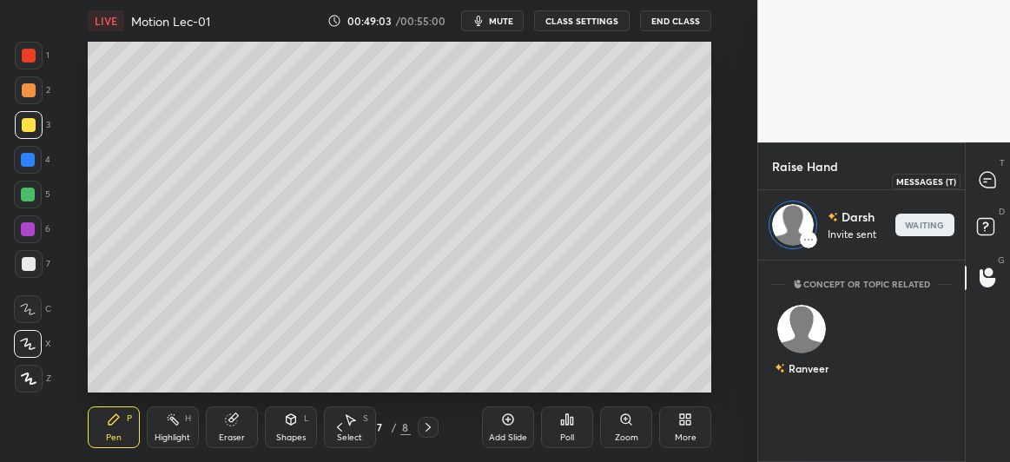
click at [984, 181] on icon at bounding box center [988, 180] width 16 height 16
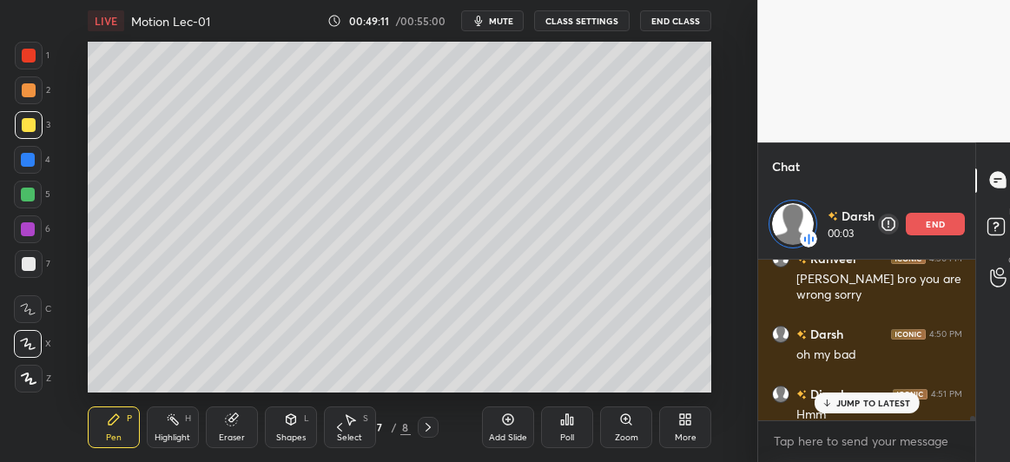
click at [858, 401] on p "JUMP TO LATEST" at bounding box center [874, 403] width 75 height 10
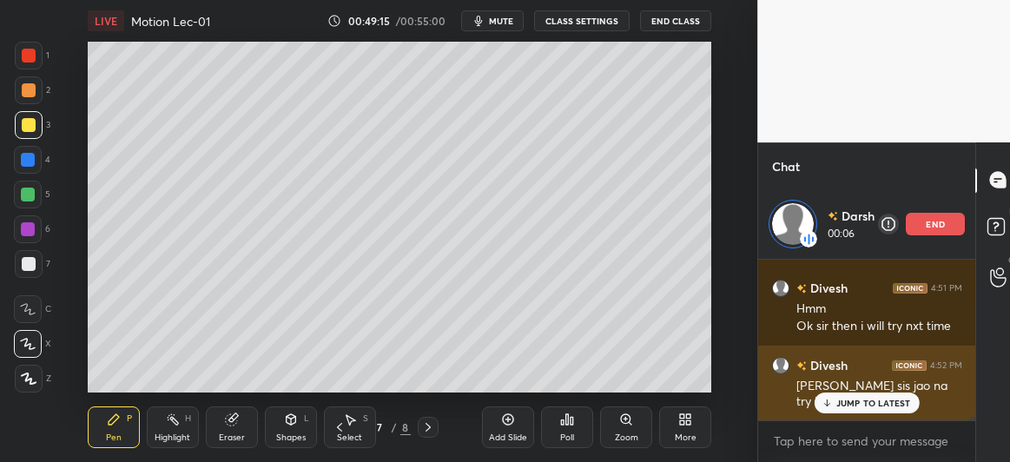
click at [866, 405] on p "JUMP TO LATEST" at bounding box center [874, 403] width 75 height 10
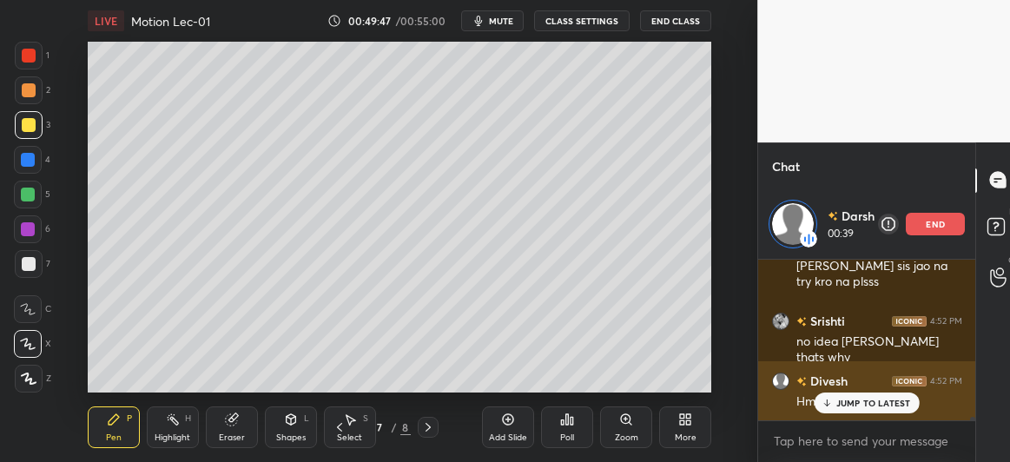
click at [850, 407] on p "JUMP TO LATEST" at bounding box center [874, 403] width 75 height 10
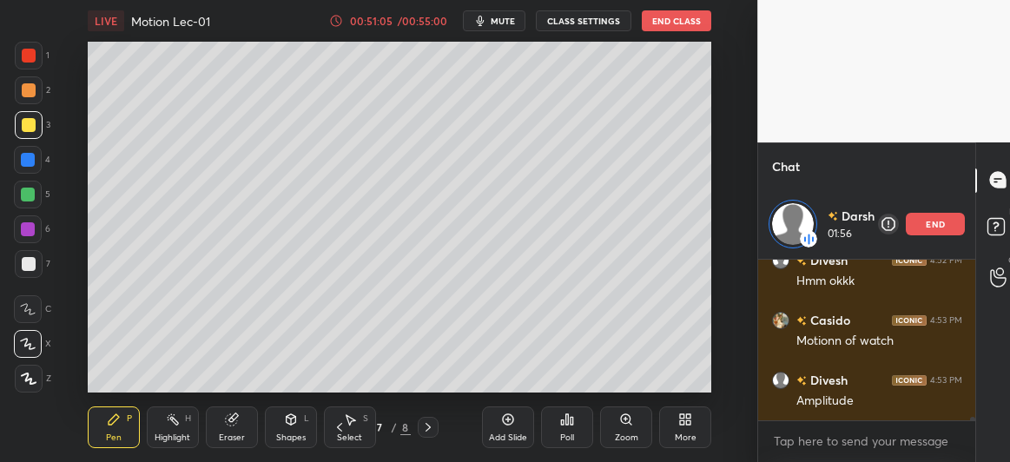
scroll to position [7111, 0]
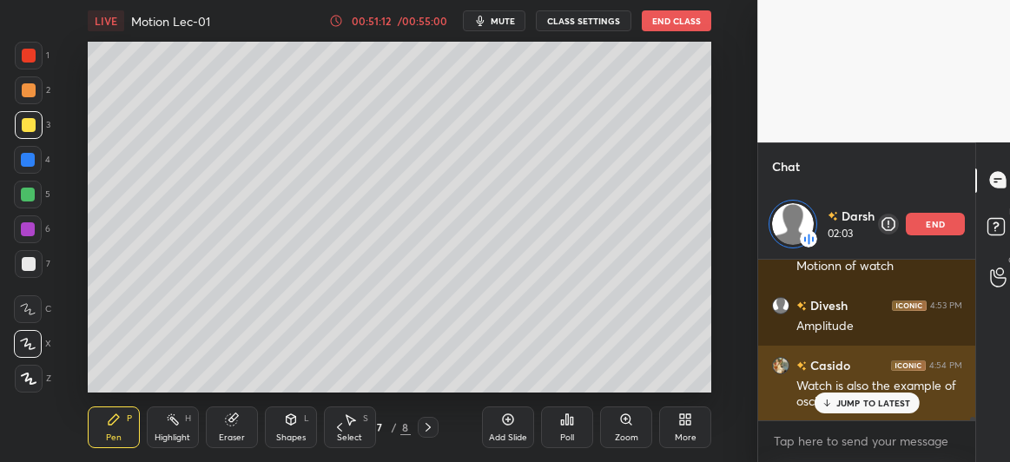
click at [850, 405] on p "JUMP TO LATEST" at bounding box center [874, 403] width 75 height 10
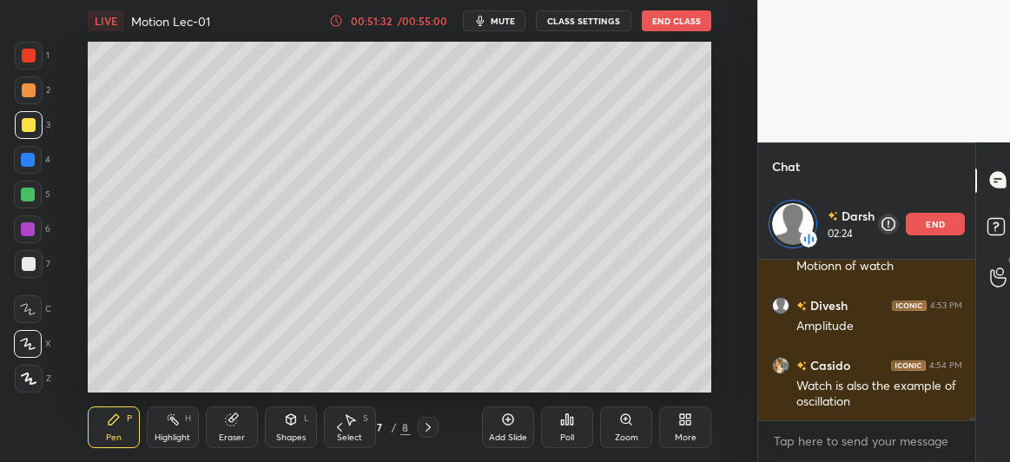
click at [509, 431] on div "Add Slide" at bounding box center [508, 428] width 52 height 42
click at [31, 194] on div at bounding box center [28, 195] width 14 height 14
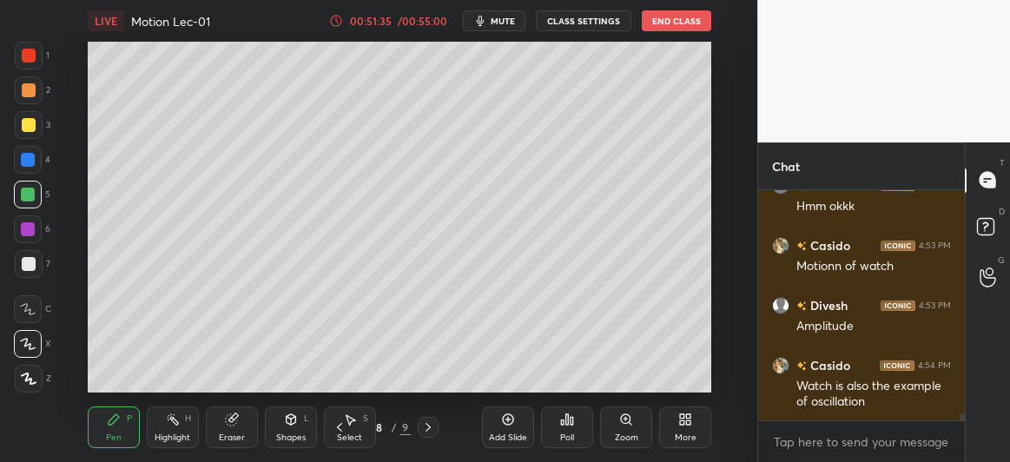
scroll to position [6503, 0]
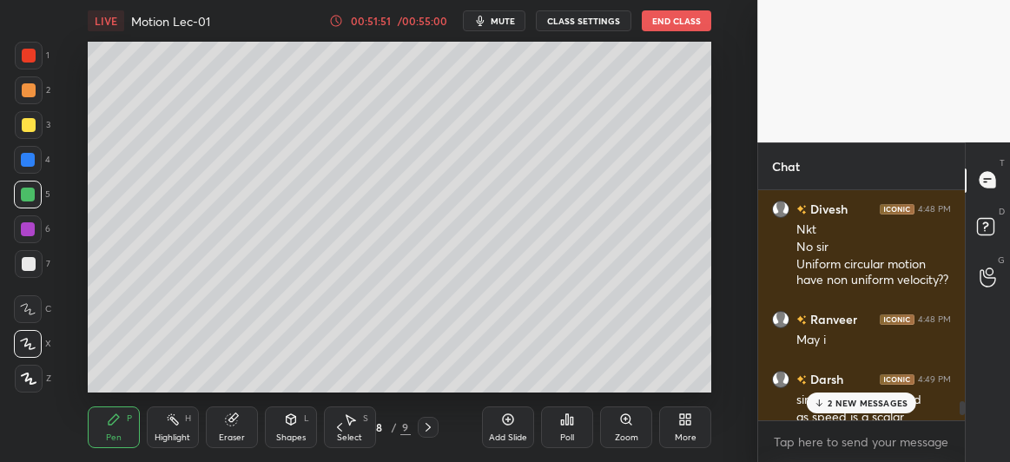
click at [26, 129] on div at bounding box center [29, 125] width 14 height 14
click at [852, 407] on p "3 NEW MESSAGES" at bounding box center [868, 403] width 80 height 10
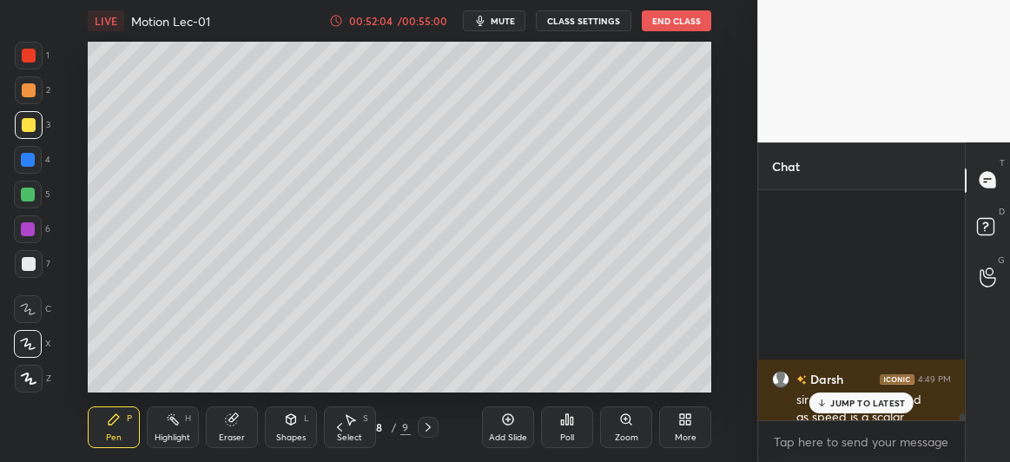
scroll to position [7426, 0]
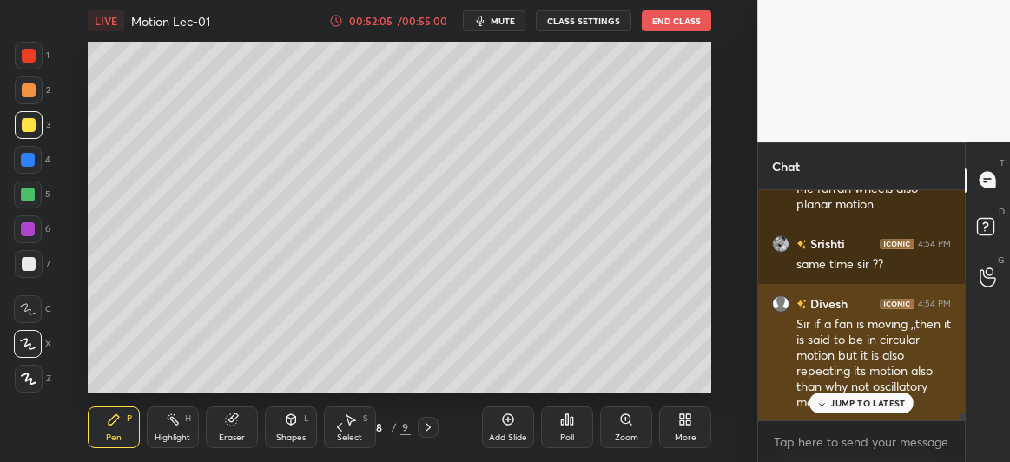
click at [850, 407] on p "JUMP TO LATEST" at bounding box center [868, 403] width 75 height 10
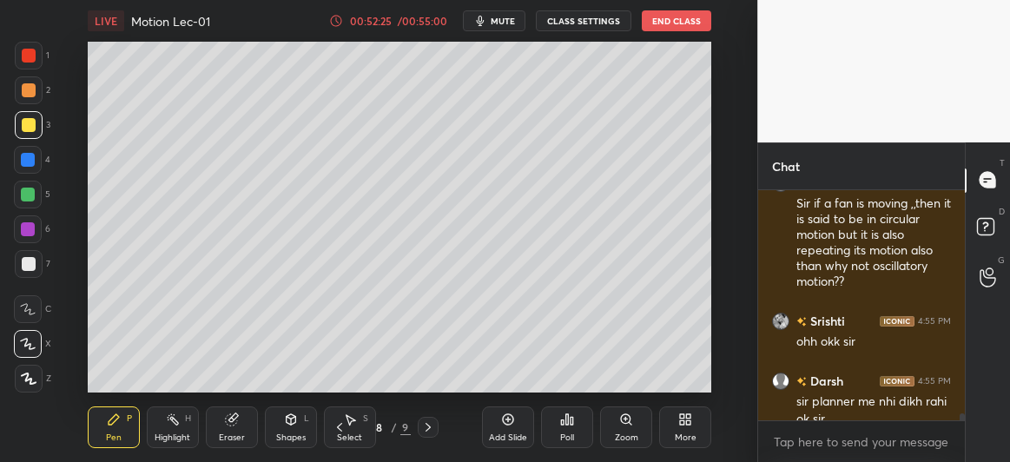
scroll to position [7564, 0]
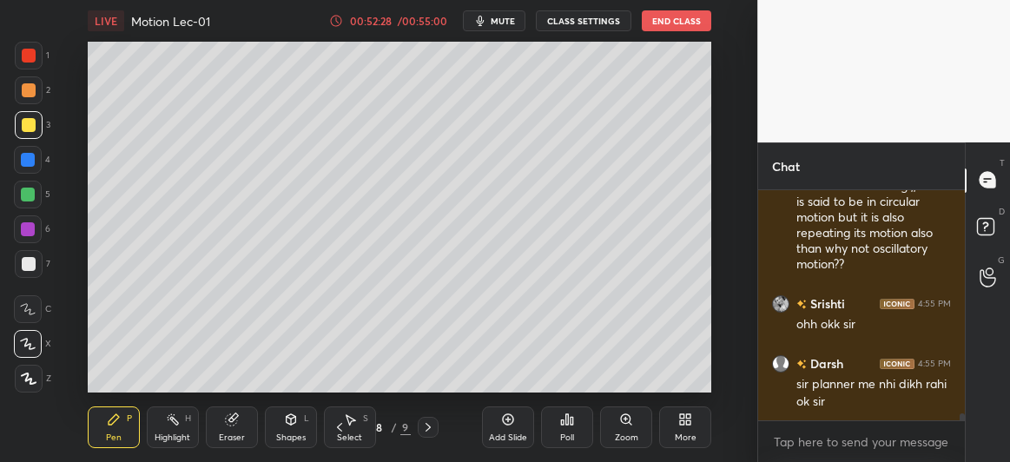
click at [26, 202] on div at bounding box center [28, 195] width 28 height 28
click at [28, 226] on div at bounding box center [28, 229] width 14 height 14
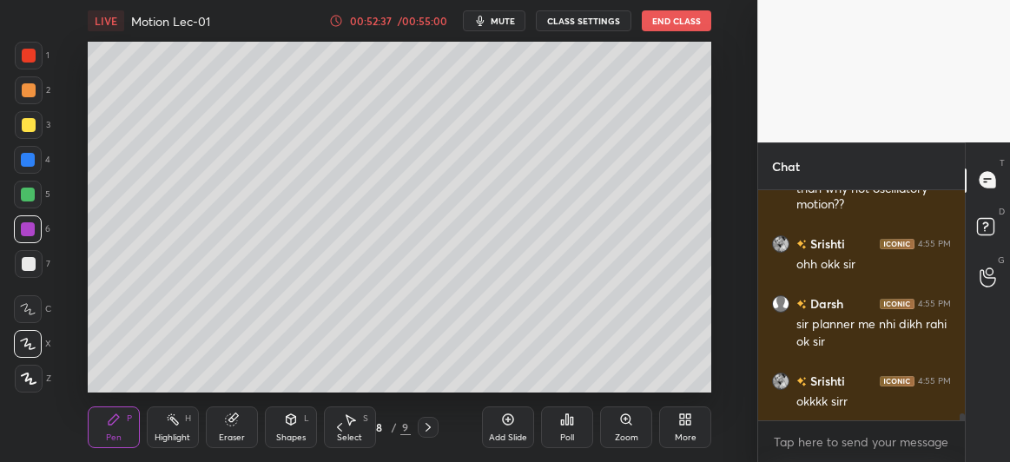
click at [336, 425] on icon at bounding box center [340, 428] width 14 height 14
click at [341, 428] on icon at bounding box center [340, 428] width 14 height 14
click at [343, 428] on icon at bounding box center [340, 428] width 14 height 14
click at [341, 426] on icon at bounding box center [340, 428] width 14 height 14
click at [339, 429] on icon at bounding box center [339, 427] width 5 height 9
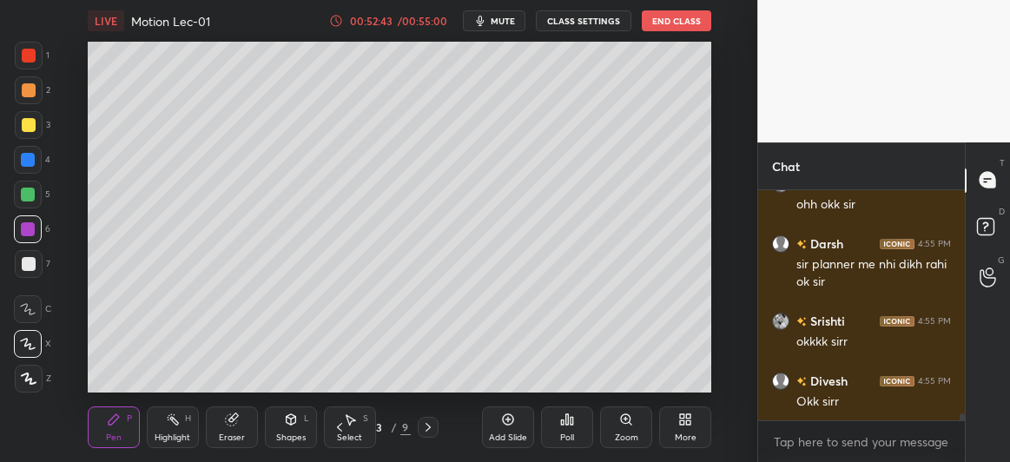
scroll to position [7743, 0]
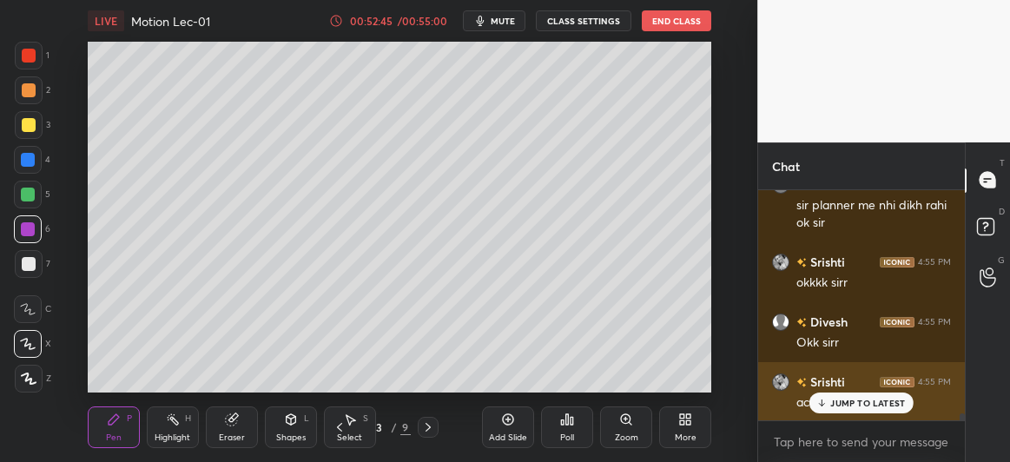
click at [832, 402] on p "JUMP TO LATEST" at bounding box center [868, 403] width 75 height 10
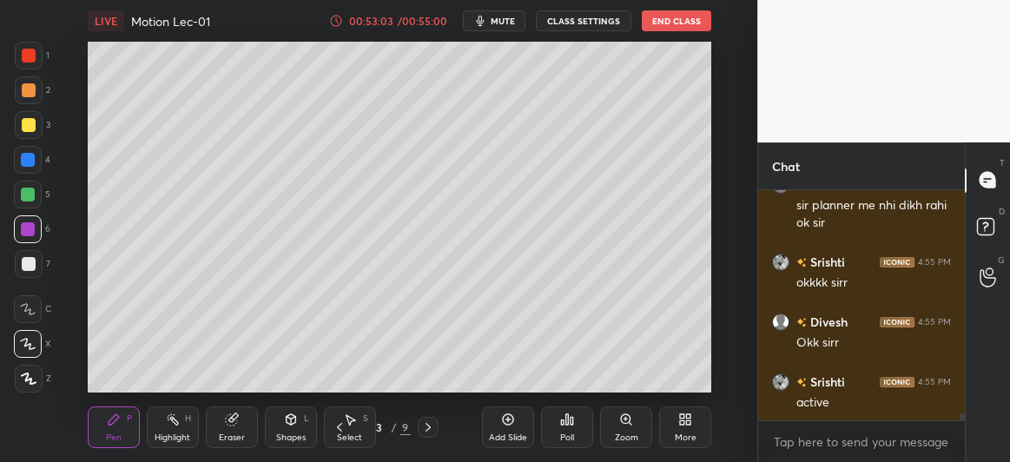
click at [514, 428] on div "Add Slide" at bounding box center [508, 428] width 52 height 42
click at [35, 137] on div at bounding box center [29, 125] width 28 height 28
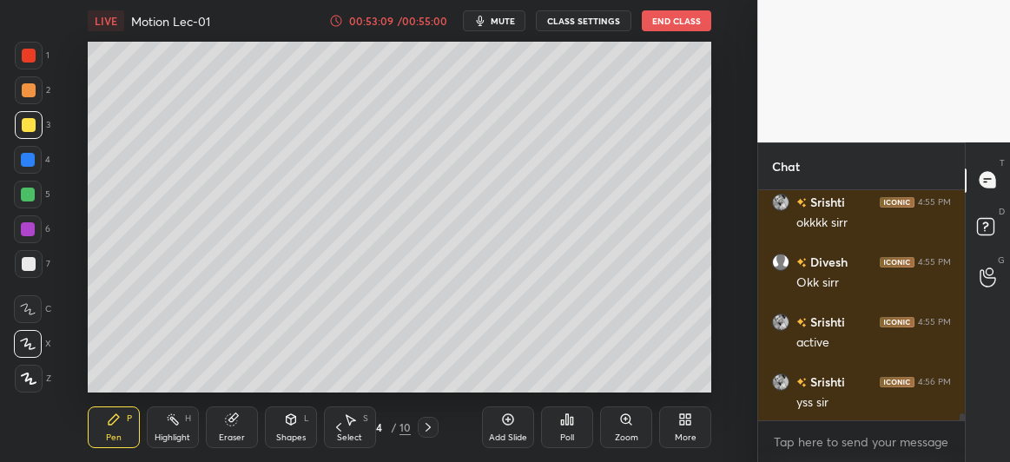
scroll to position [7880, 0]
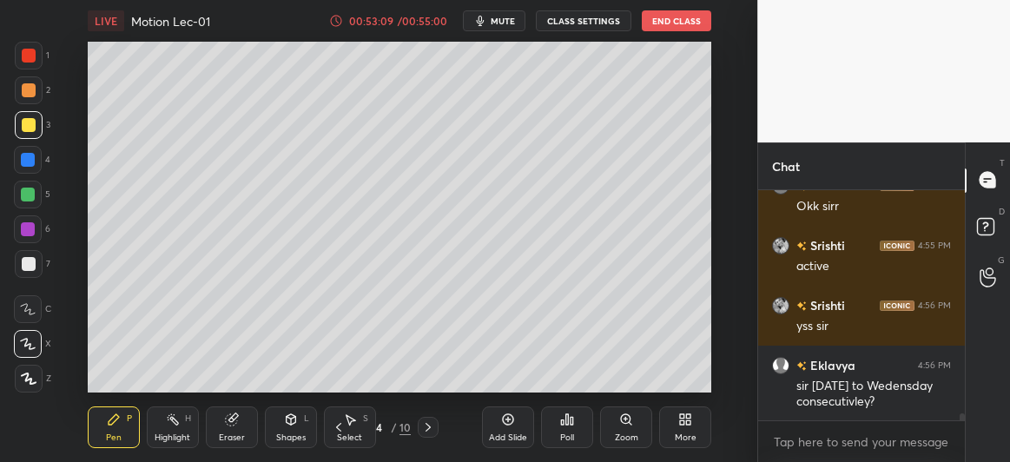
click at [31, 270] on div at bounding box center [29, 264] width 14 height 14
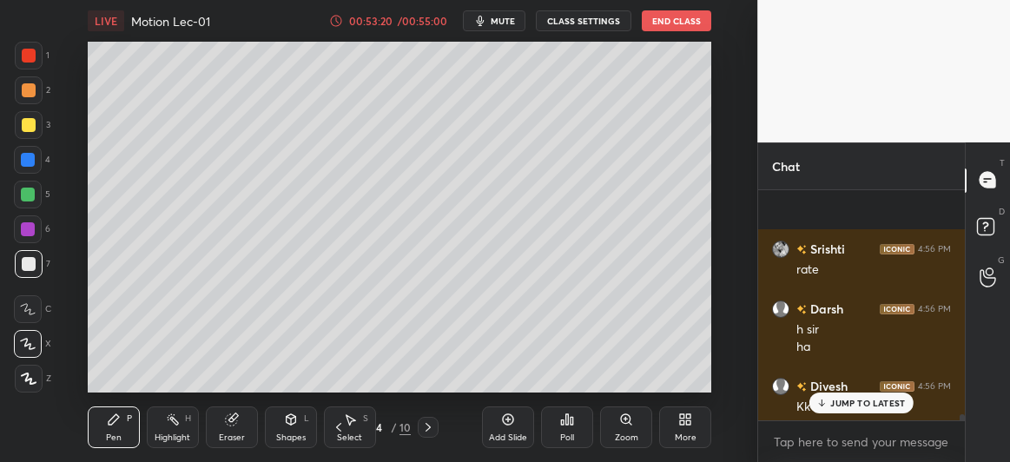
scroll to position [8196, 0]
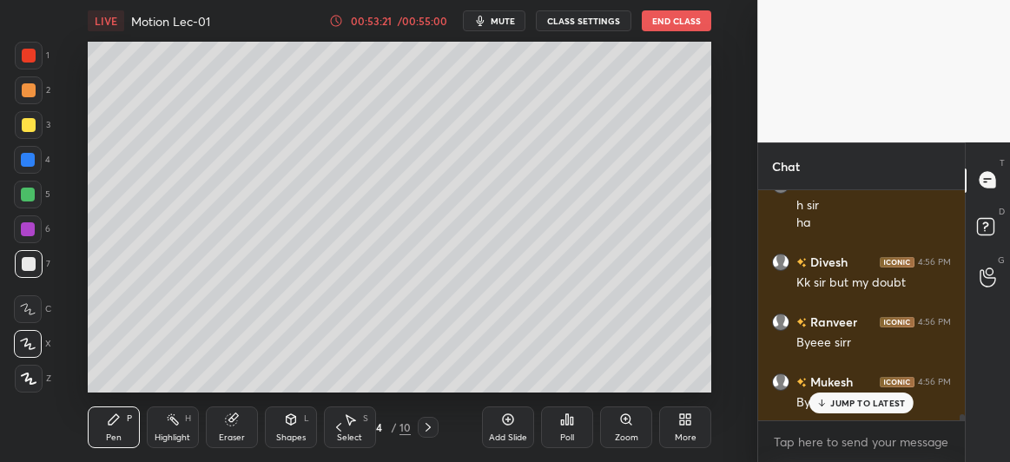
click at [849, 401] on p "JUMP TO LATEST" at bounding box center [868, 403] width 75 height 10
click at [23, 153] on div at bounding box center [28, 160] width 14 height 14
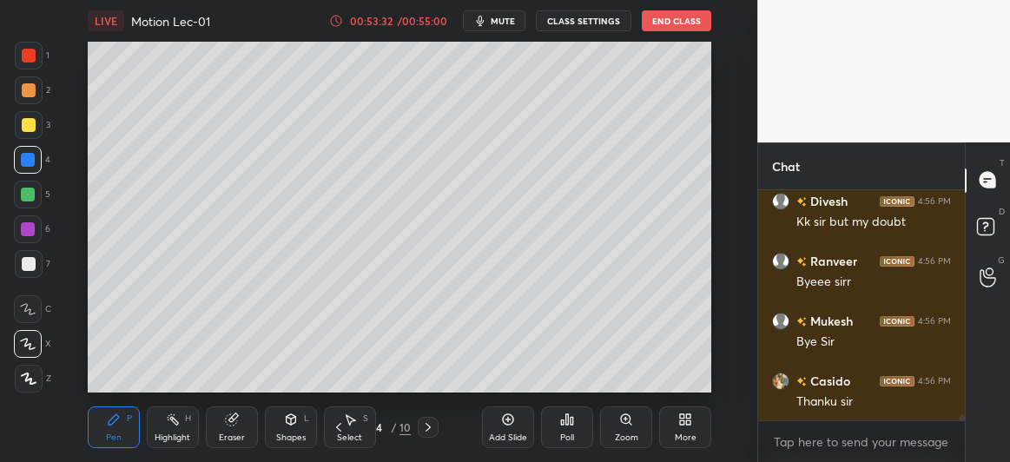
scroll to position [8317, 0]
click at [682, 15] on button "End Class" at bounding box center [677, 20] width 70 height 21
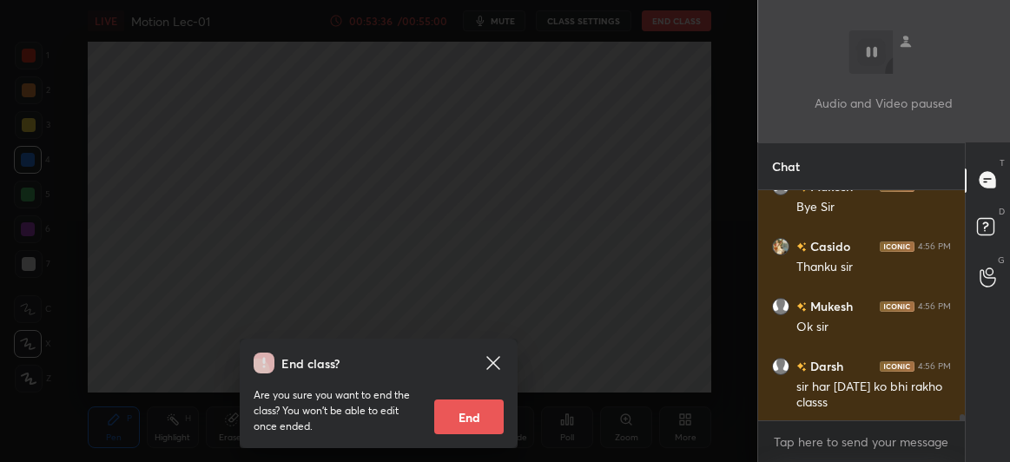
scroll to position [8451, 0]
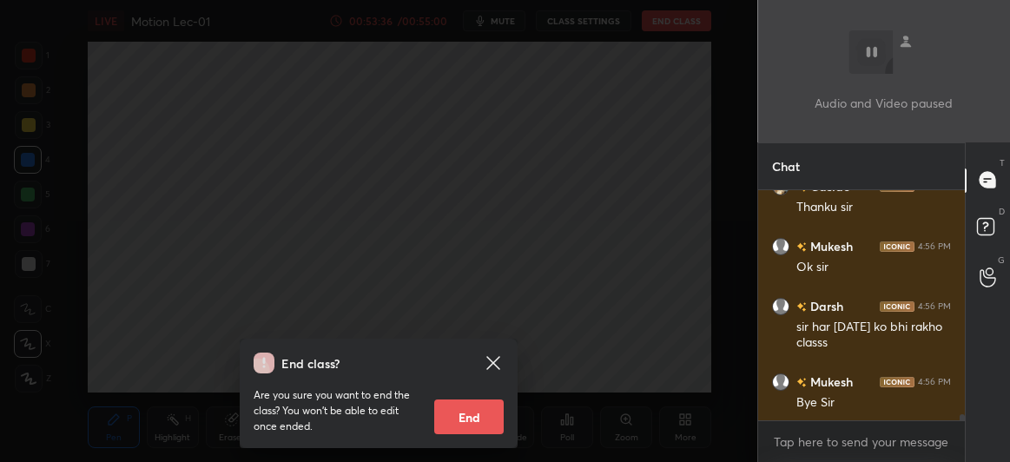
click at [474, 412] on button "End" at bounding box center [469, 417] width 70 height 35
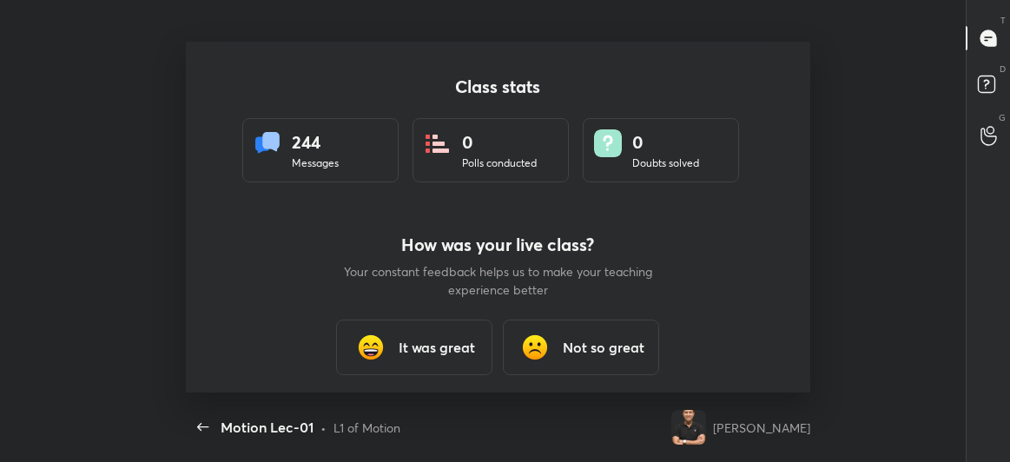
scroll to position [0, 0]
click at [433, 350] on h3 "It was great" at bounding box center [437, 347] width 76 height 21
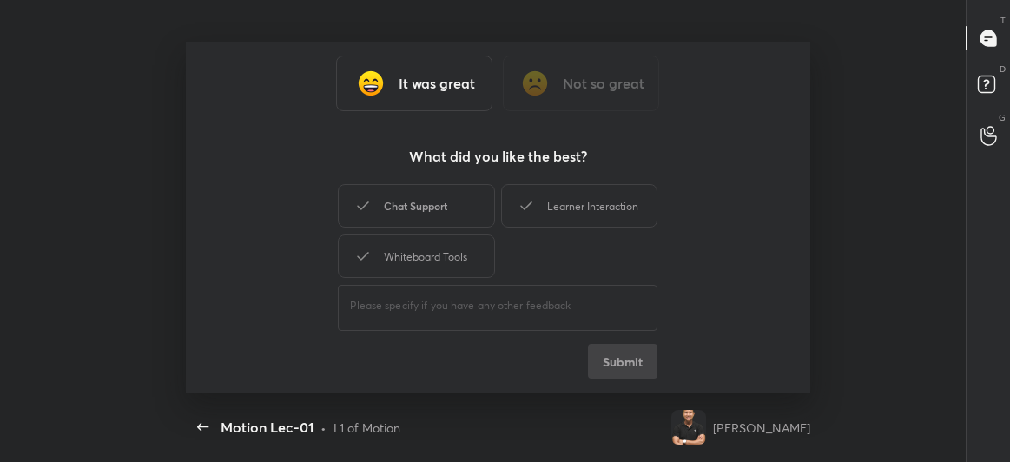
click at [441, 208] on div "Chat Support" at bounding box center [416, 205] width 156 height 43
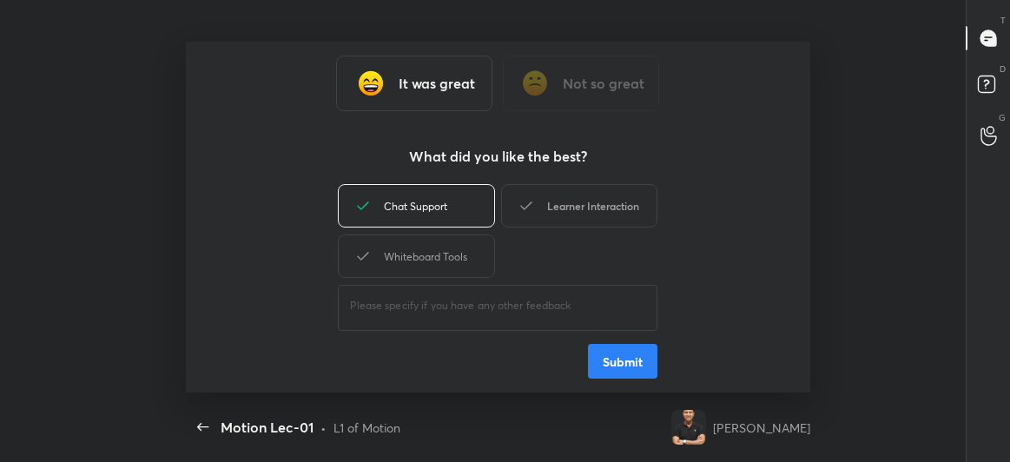
click at [570, 208] on div "Learner Interaction" at bounding box center [579, 205] width 156 height 43
click at [607, 355] on button "Submit" at bounding box center [623, 361] width 70 height 35
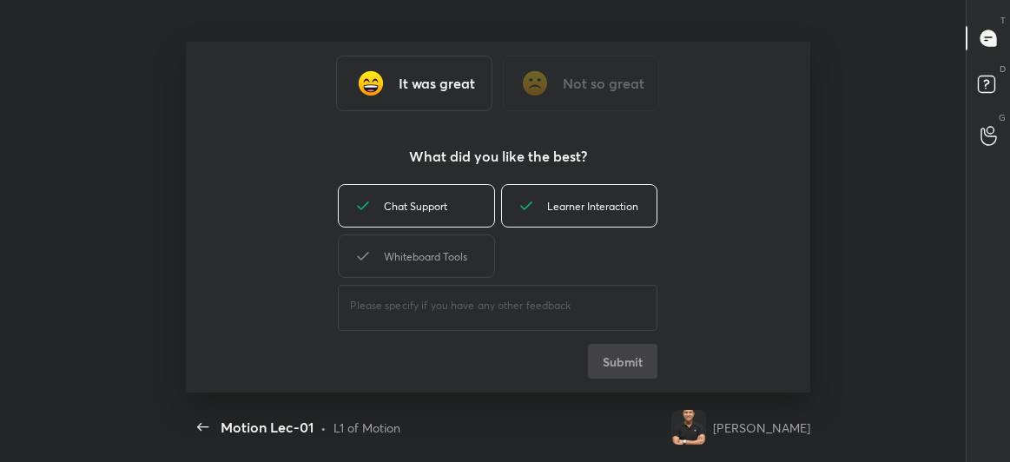
type textarea "x"
